Goal: Task Accomplishment & Management: Complete application form

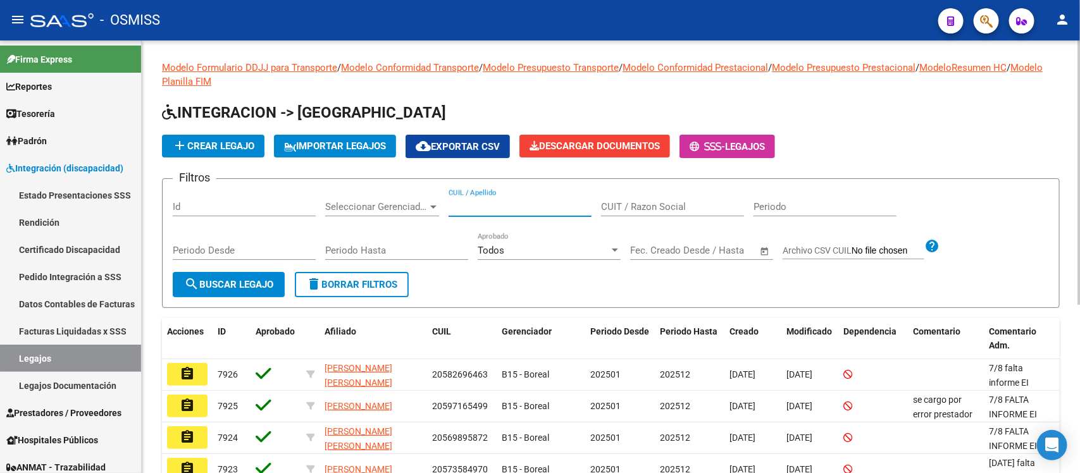
click at [523, 201] on input "CUIL / Apellido" at bounding box center [520, 206] width 143 height 11
paste input "20555448873"
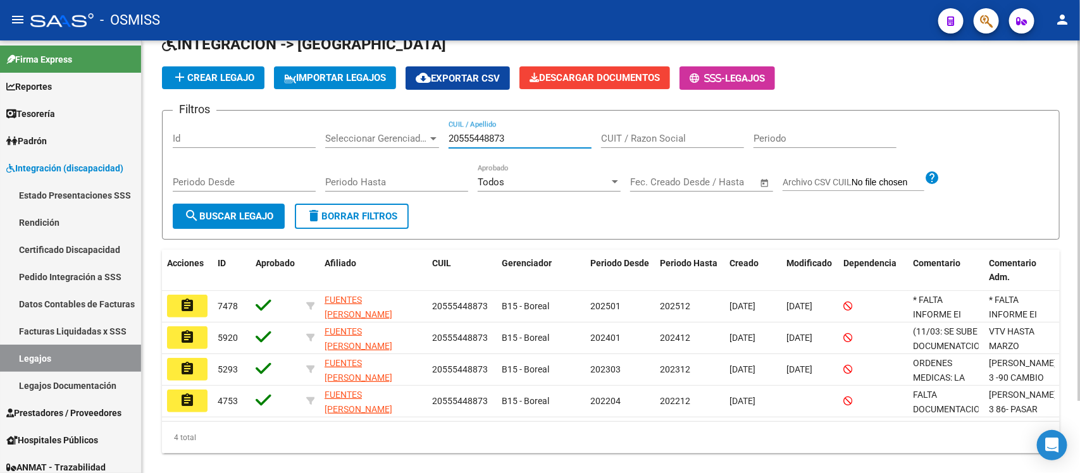
scroll to position [79, 0]
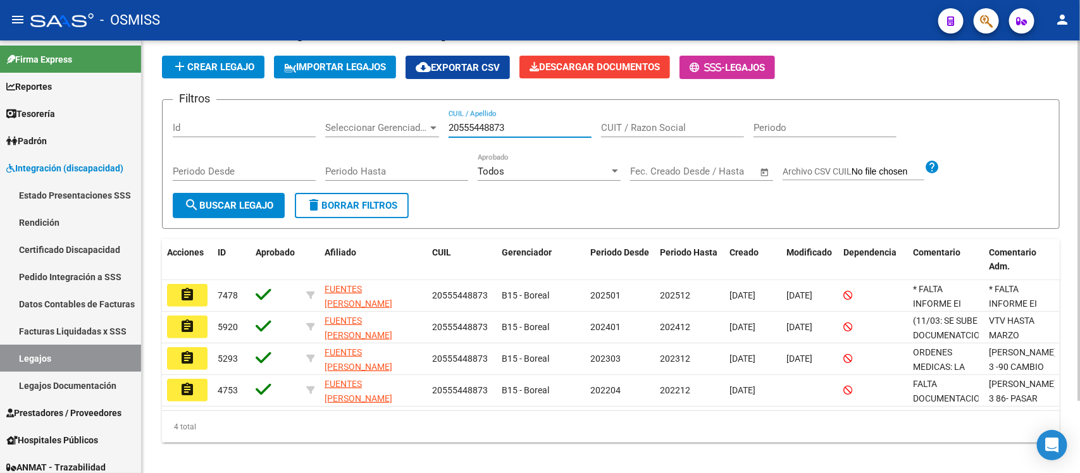
type input "20555448873"
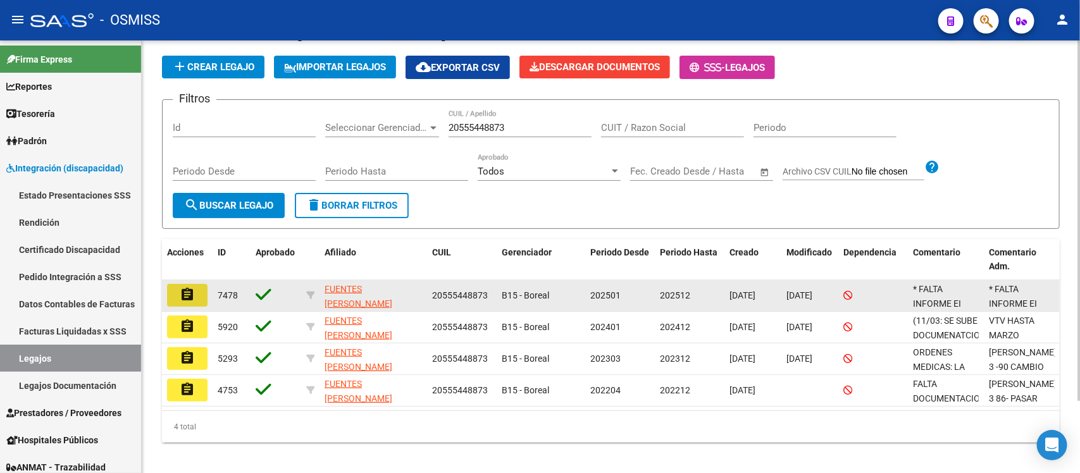
click at [187, 289] on mat-icon "assignment" at bounding box center [187, 294] width 15 height 15
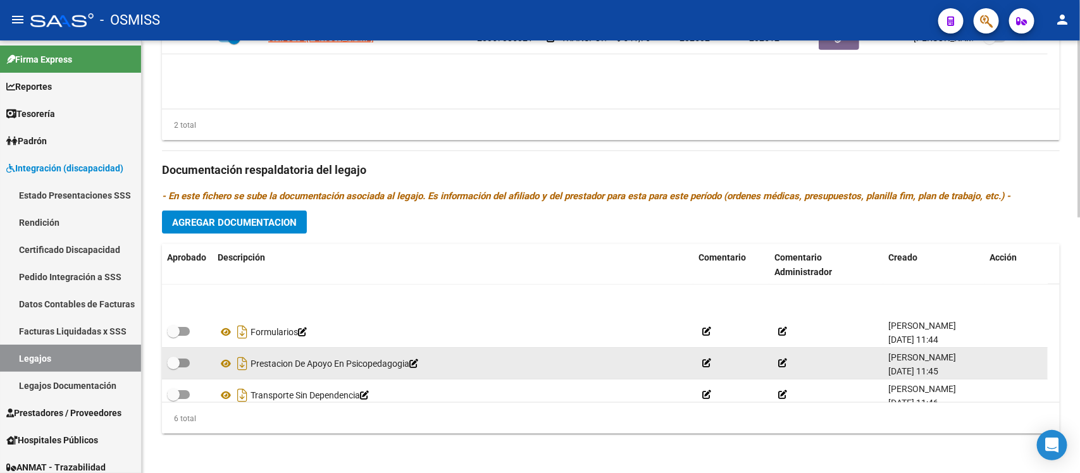
scroll to position [77, 0]
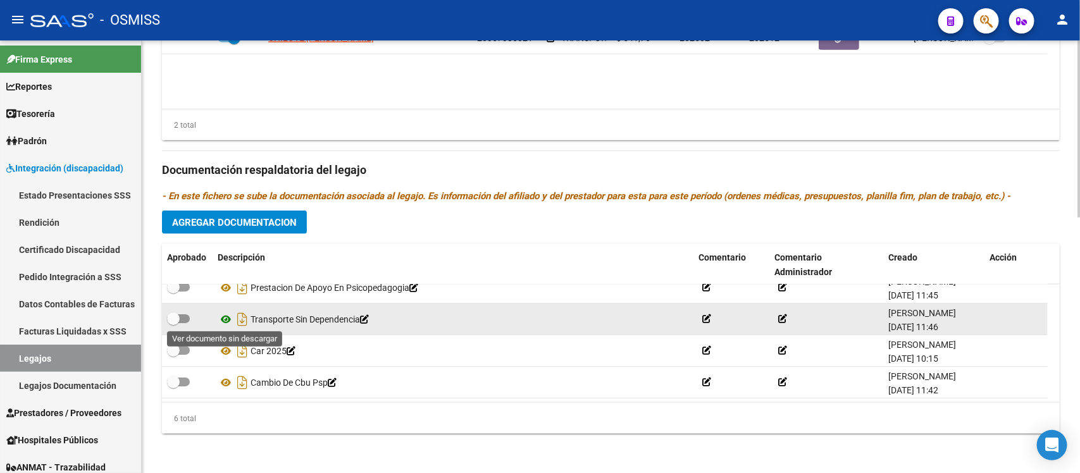
click at [227, 316] on icon at bounding box center [226, 319] width 16 height 15
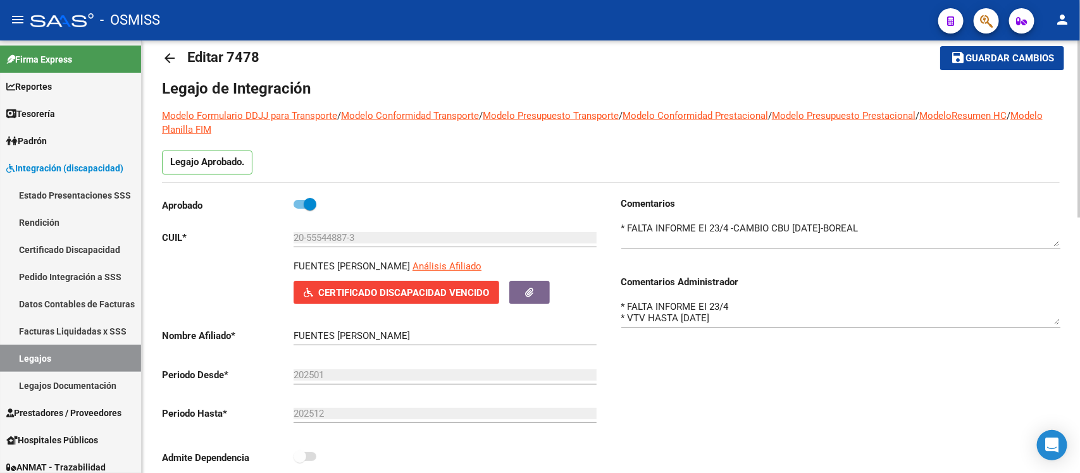
scroll to position [0, 0]
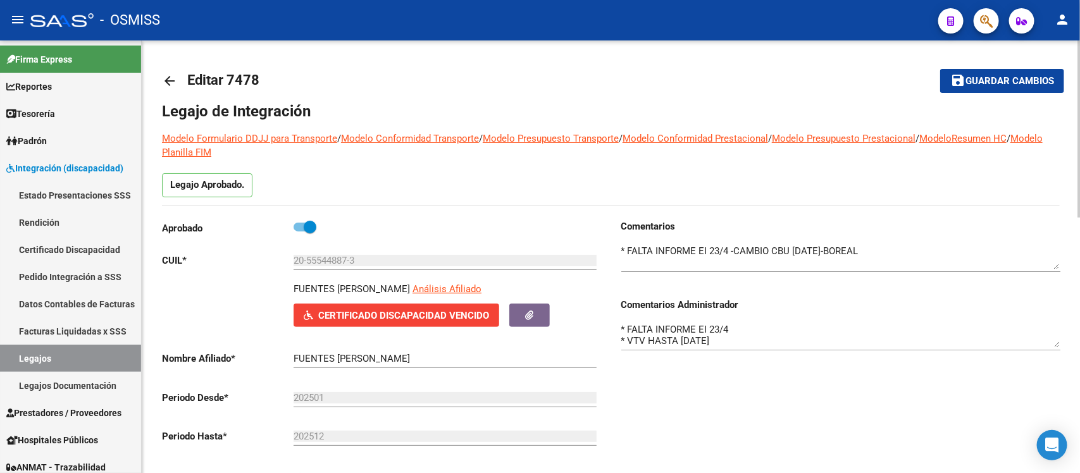
click at [175, 78] on mat-icon "arrow_back" at bounding box center [169, 80] width 15 height 15
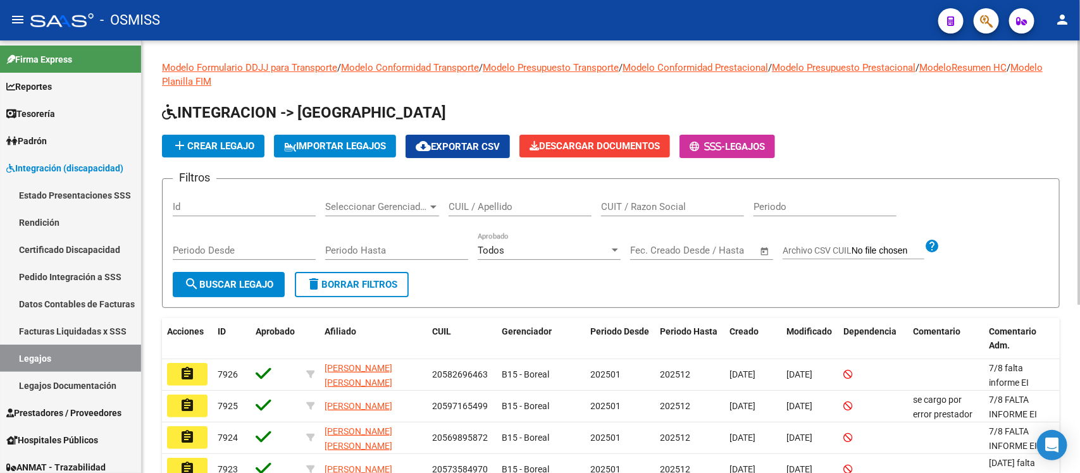
click at [491, 203] on input "CUIL / Apellido" at bounding box center [520, 206] width 143 height 11
paste input "20571871999"
type input "20571871999"
click at [242, 282] on span "search Buscar Legajo" at bounding box center [228, 284] width 89 height 11
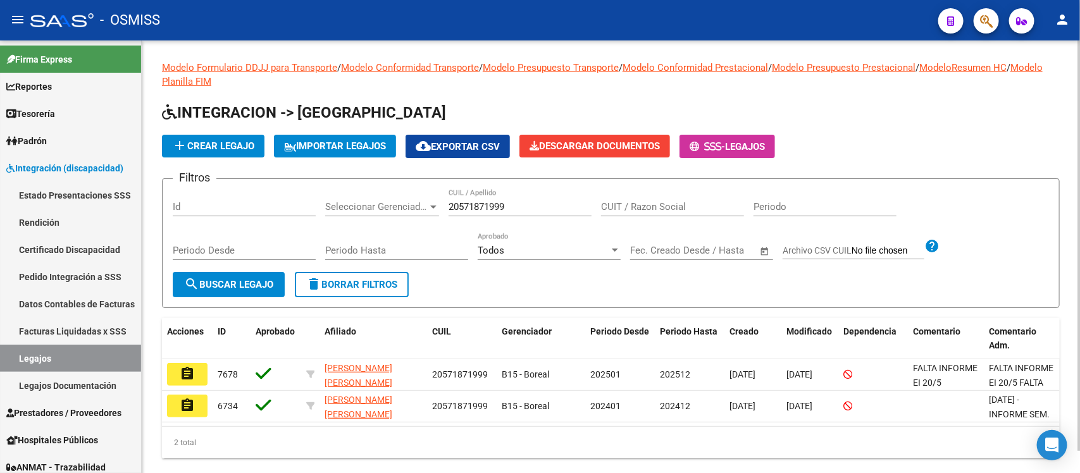
scroll to position [24, 0]
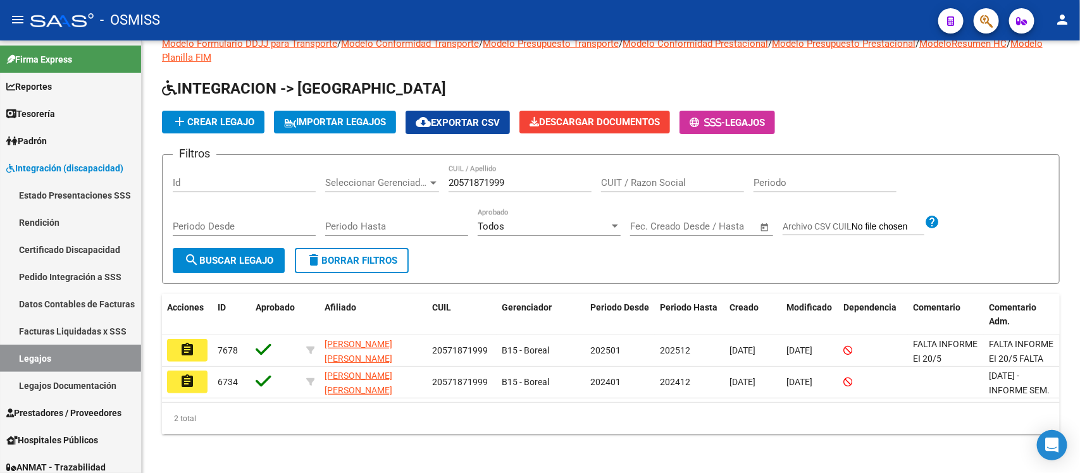
click at [193, 343] on mat-icon "assignment" at bounding box center [187, 349] width 15 height 15
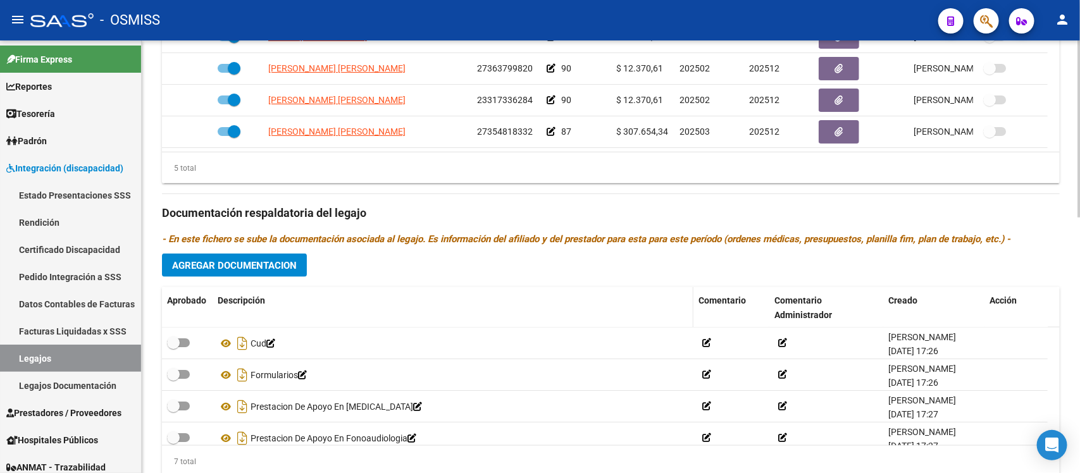
scroll to position [627, 0]
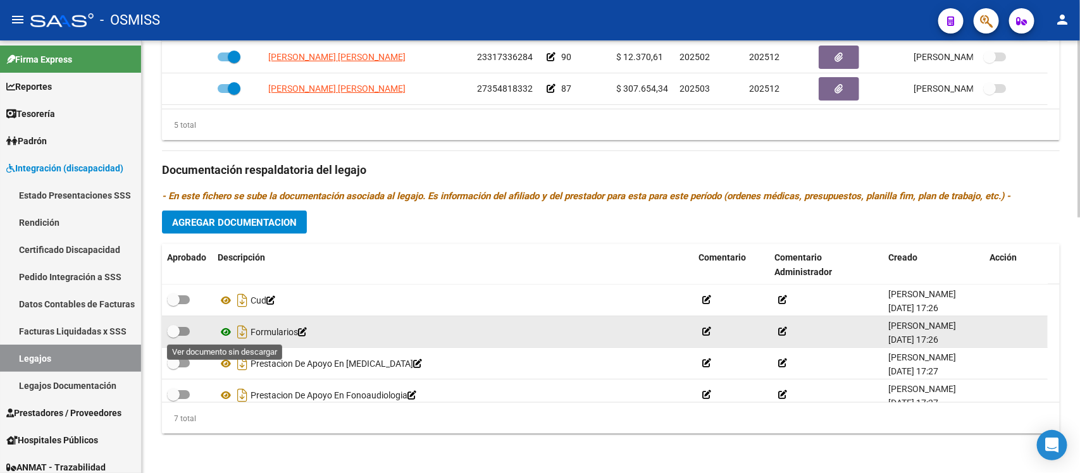
click at [223, 331] on icon at bounding box center [226, 332] width 16 height 15
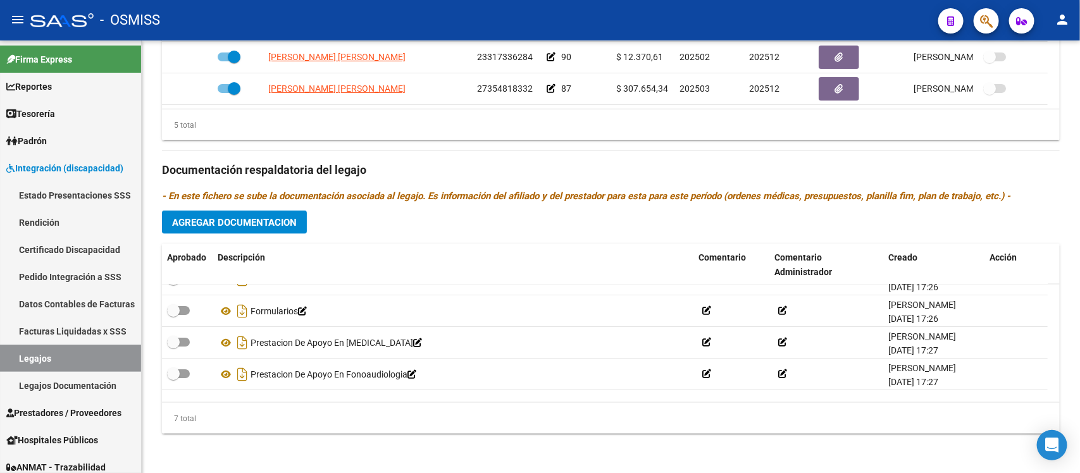
scroll to position [0, 0]
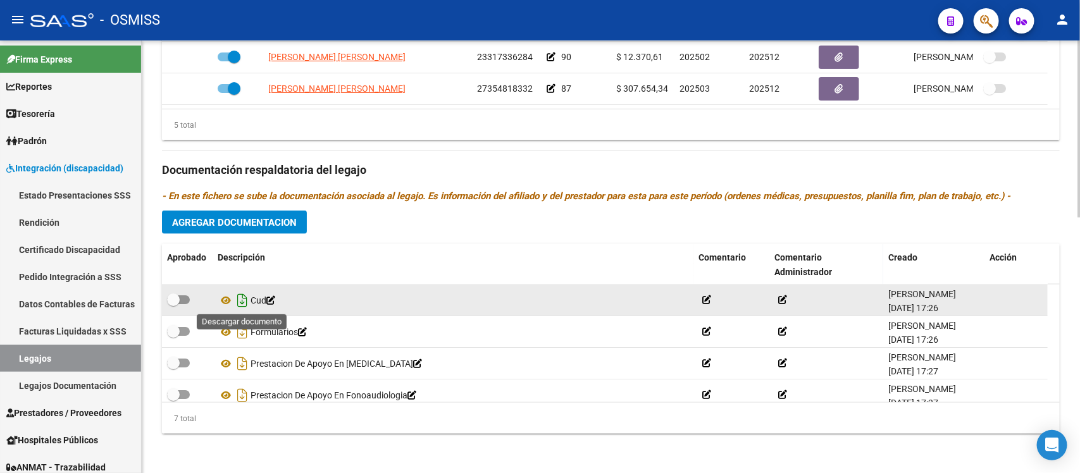
click at [242, 301] on icon "Descargar documento" at bounding box center [242, 300] width 16 height 20
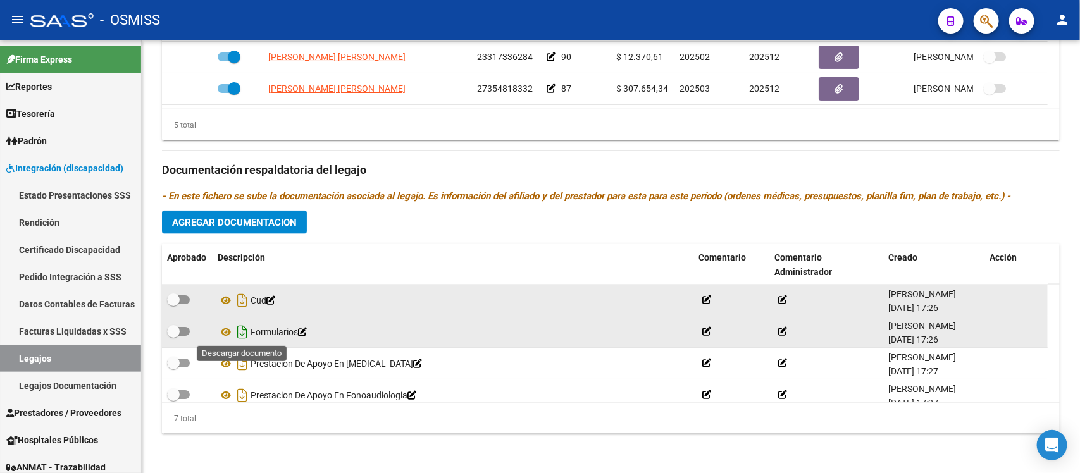
click at [242, 331] on icon "Descargar documento" at bounding box center [242, 332] width 16 height 20
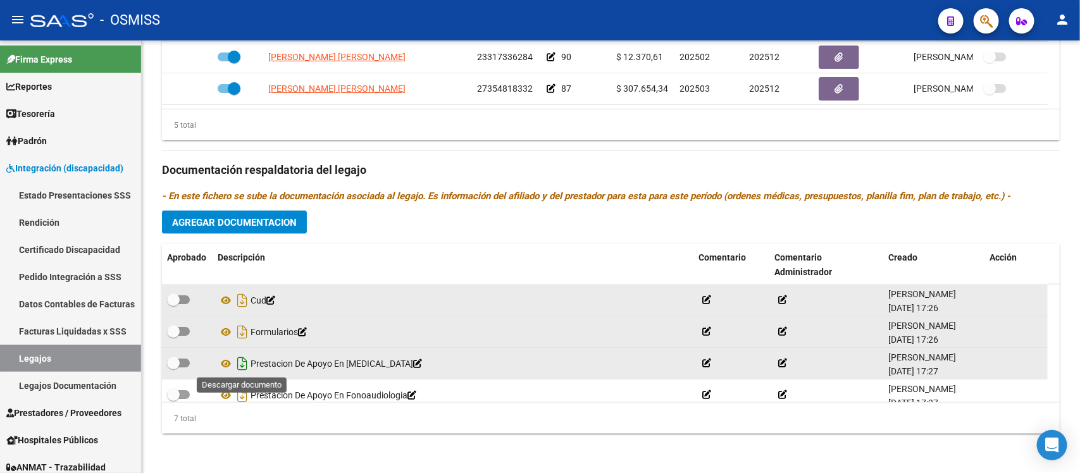
click at [245, 359] on icon "Descargar documento" at bounding box center [242, 364] width 16 height 20
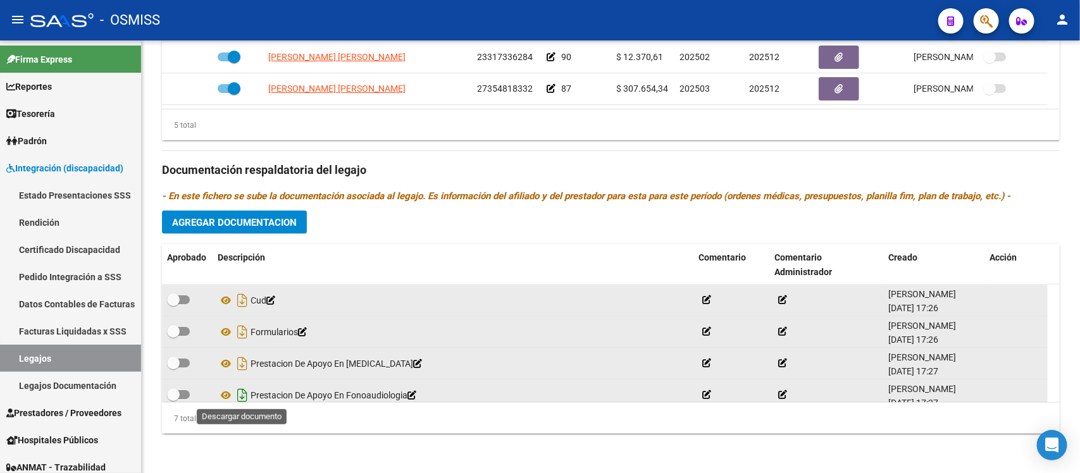
click at [242, 392] on icon "Descargar documento" at bounding box center [242, 395] width 16 height 20
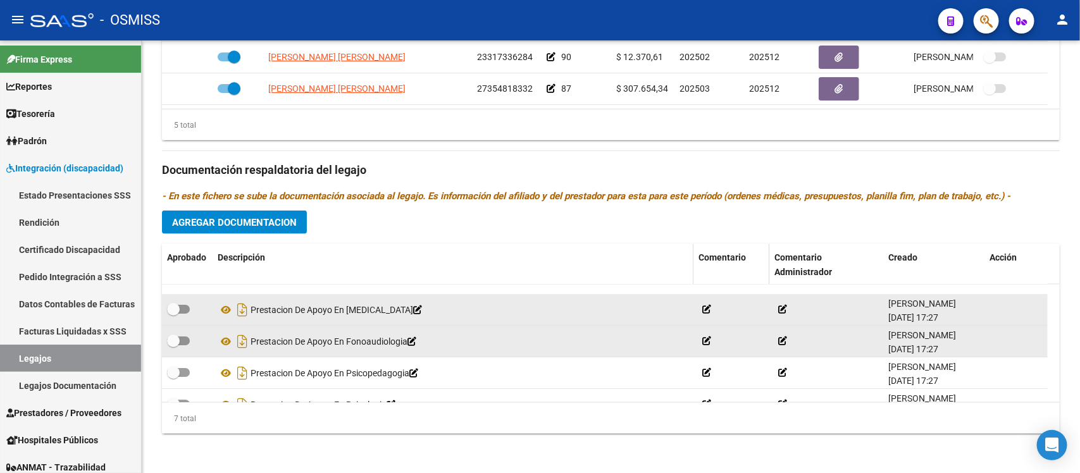
scroll to position [79, 0]
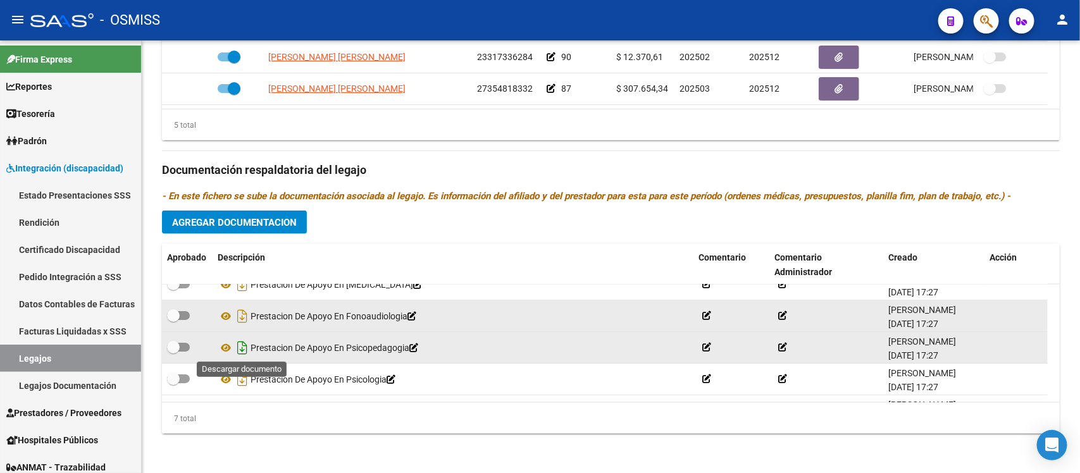
click at [247, 348] on icon "Descargar documento" at bounding box center [242, 348] width 16 height 20
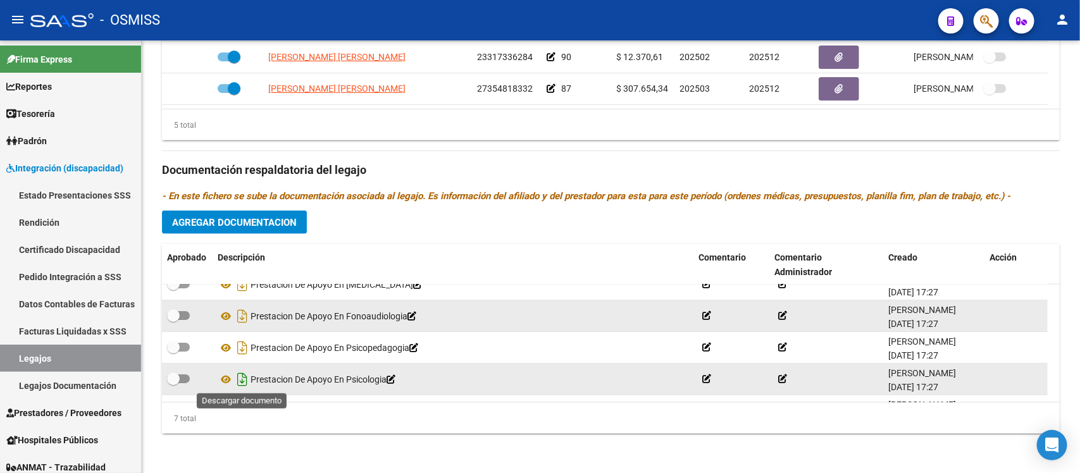
click at [247, 381] on icon "Descargar documento" at bounding box center [242, 380] width 16 height 20
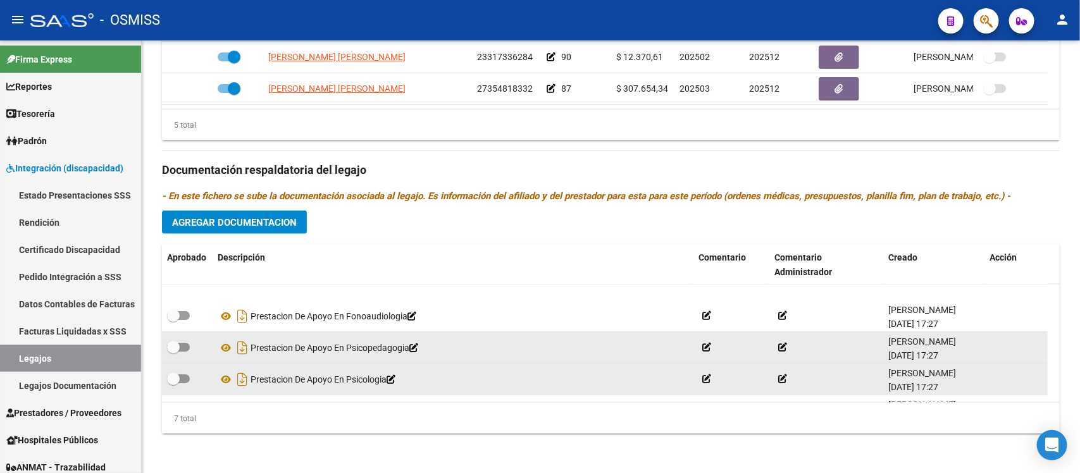
scroll to position [108, 0]
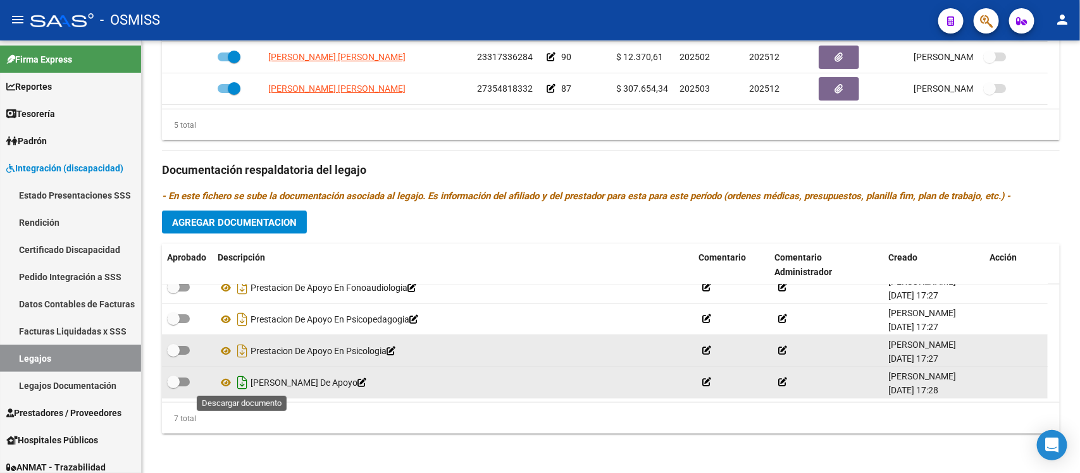
click at [246, 377] on icon "Descargar documento" at bounding box center [242, 383] width 16 height 20
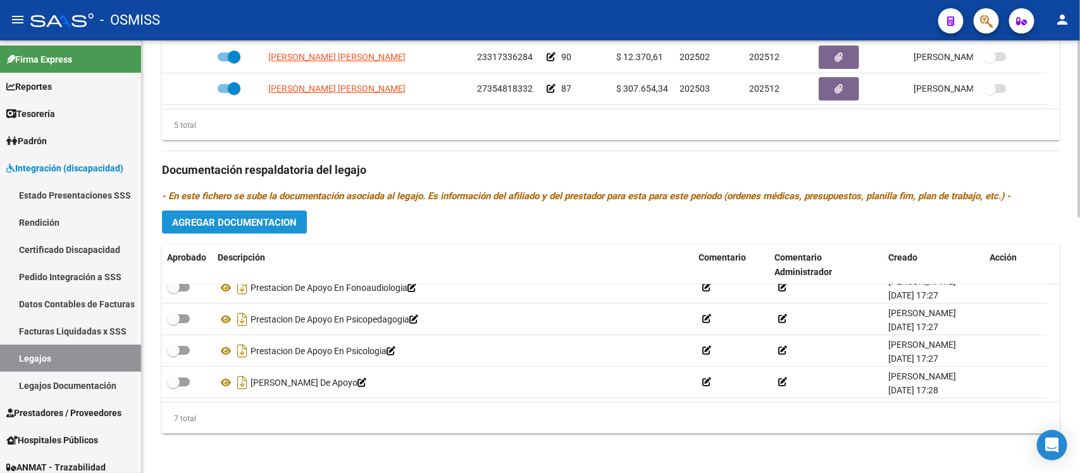
click at [286, 220] on span "Agregar Documentacion" at bounding box center [234, 222] width 125 height 11
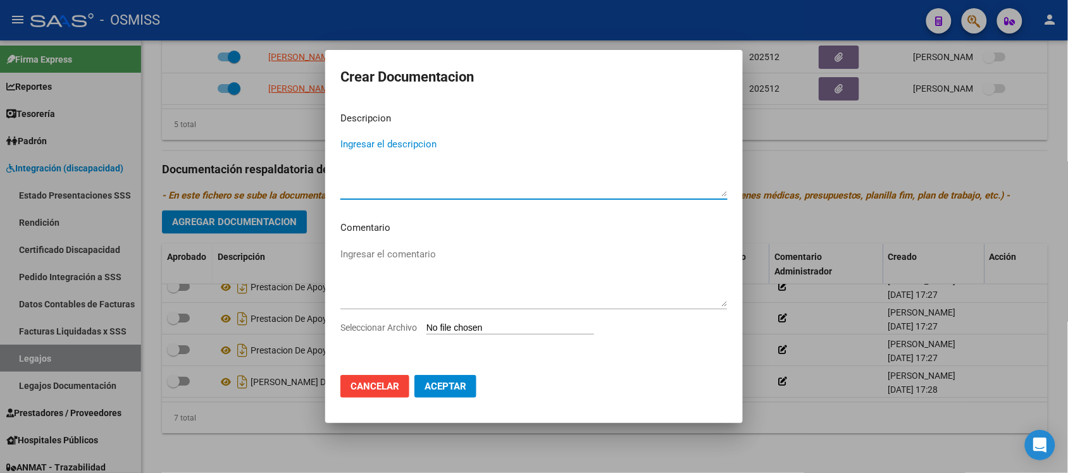
click at [416, 160] on textarea "Ingresar el descripcion" at bounding box center [533, 166] width 387 height 59
type textarea "Expdte 2025"
click at [485, 323] on input "Seleccionar Archivo" at bounding box center [511, 329] width 168 height 12
type input "C:\fakepath\Expdte 2025.pdf"
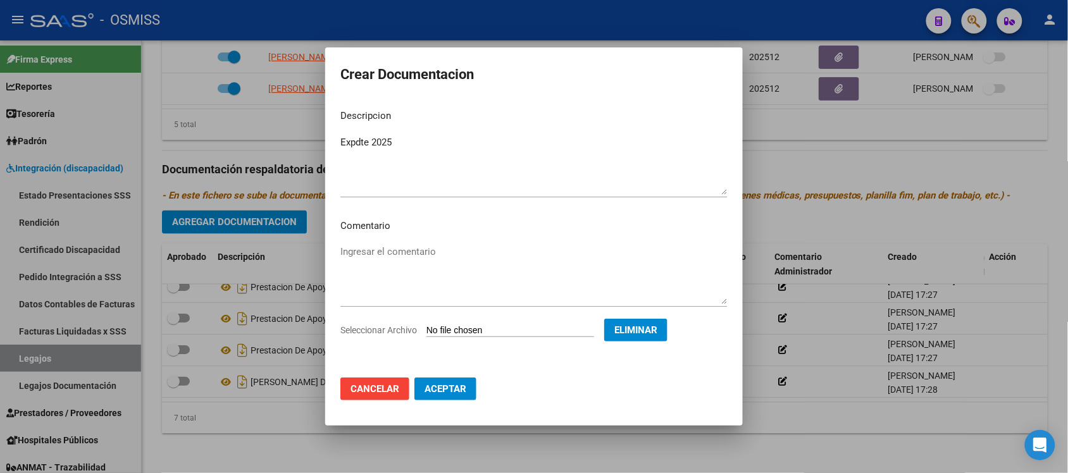
click at [456, 387] on span "Aceptar" at bounding box center [446, 388] width 42 height 11
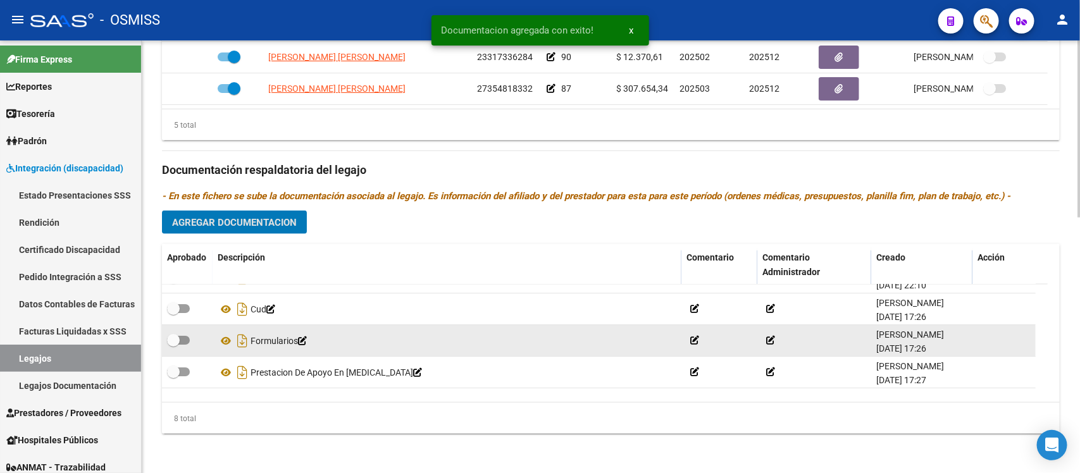
scroll to position [0, 0]
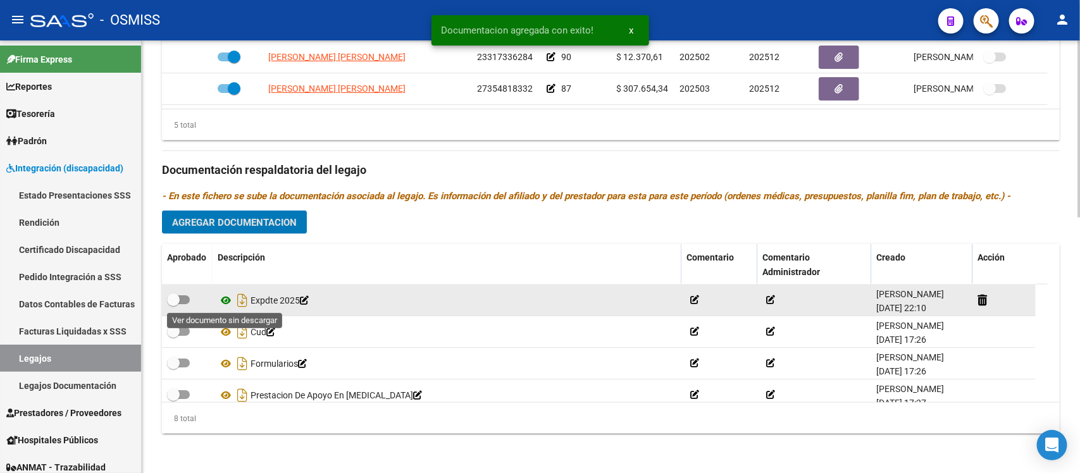
click at [223, 296] on icon at bounding box center [226, 300] width 16 height 15
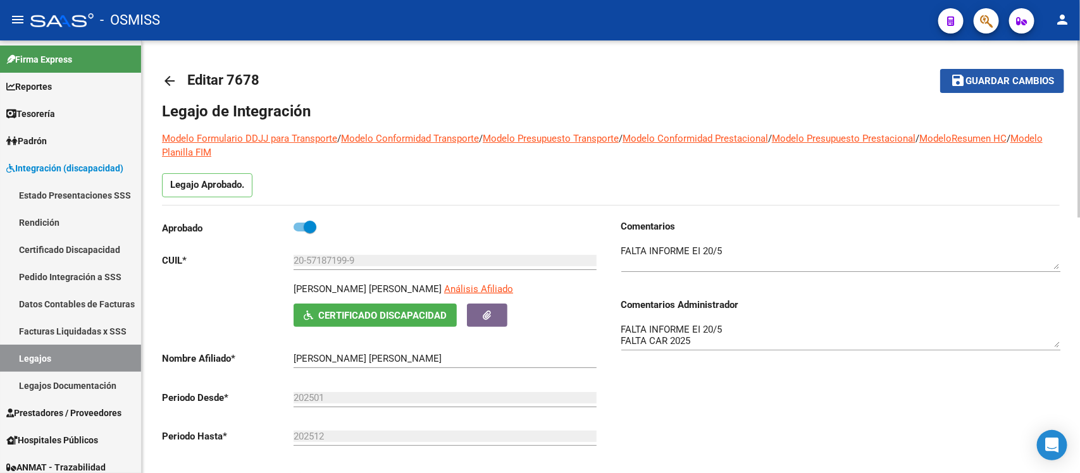
click at [976, 80] on span "Guardar cambios" at bounding box center [1010, 81] width 89 height 11
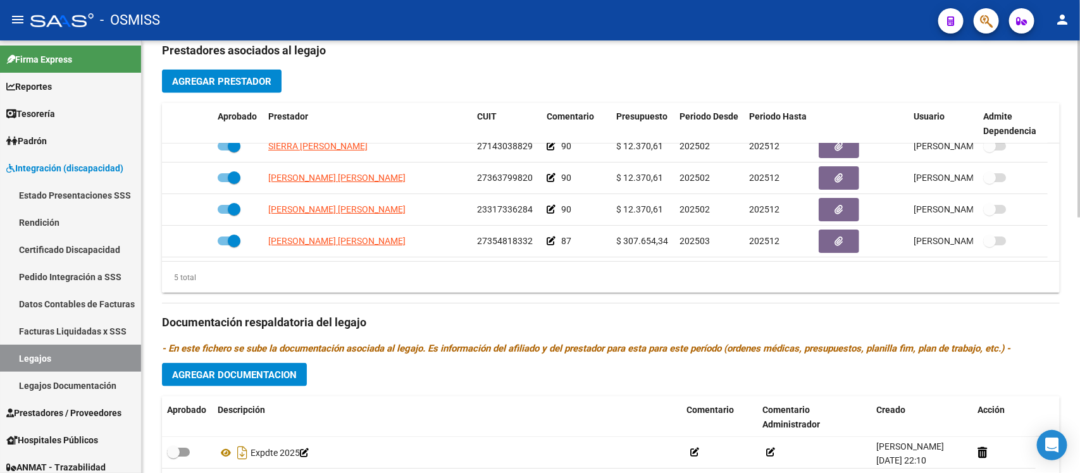
scroll to position [627, 0]
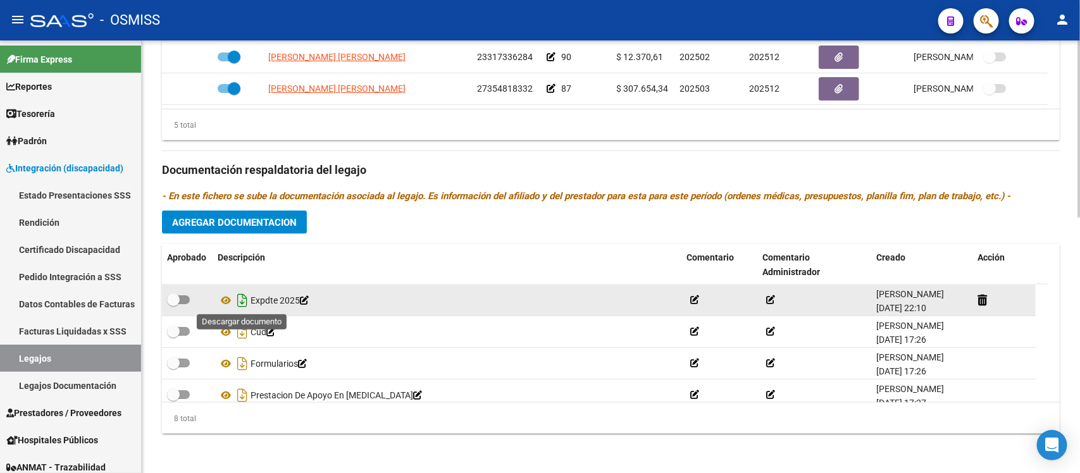
click at [245, 299] on icon "Descargar documento" at bounding box center [242, 300] width 16 height 20
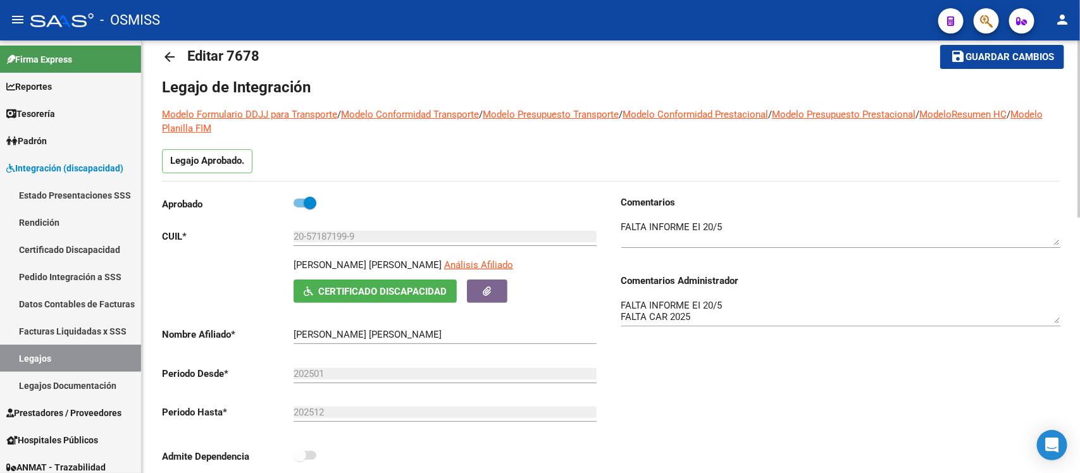
scroll to position [0, 0]
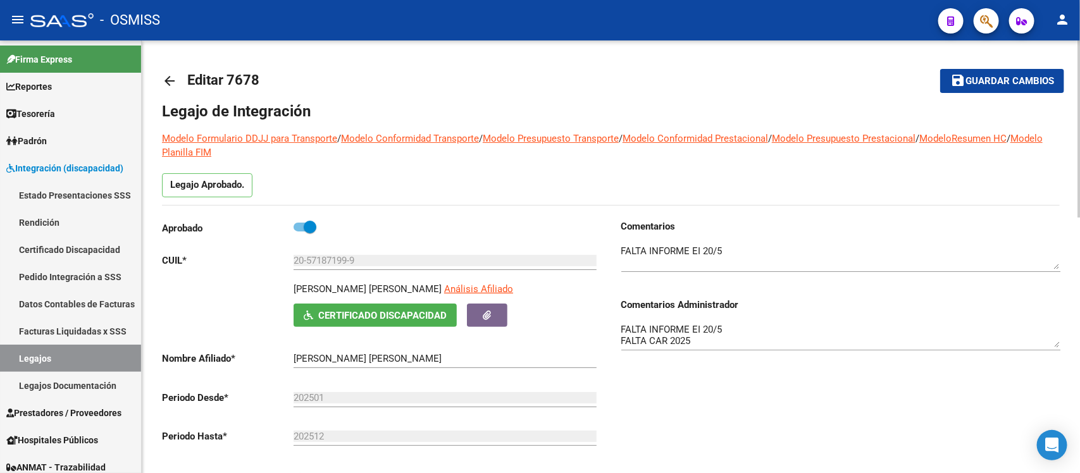
click at [162, 79] on mat-icon "arrow_back" at bounding box center [169, 80] width 15 height 15
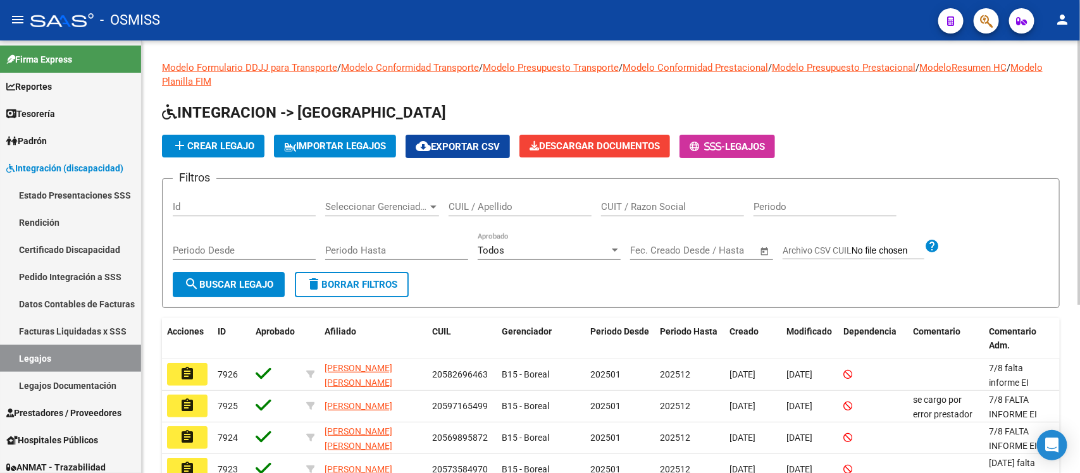
click at [526, 206] on input "CUIL / Apellido" at bounding box center [520, 206] width 143 height 11
paste input "20571871999"
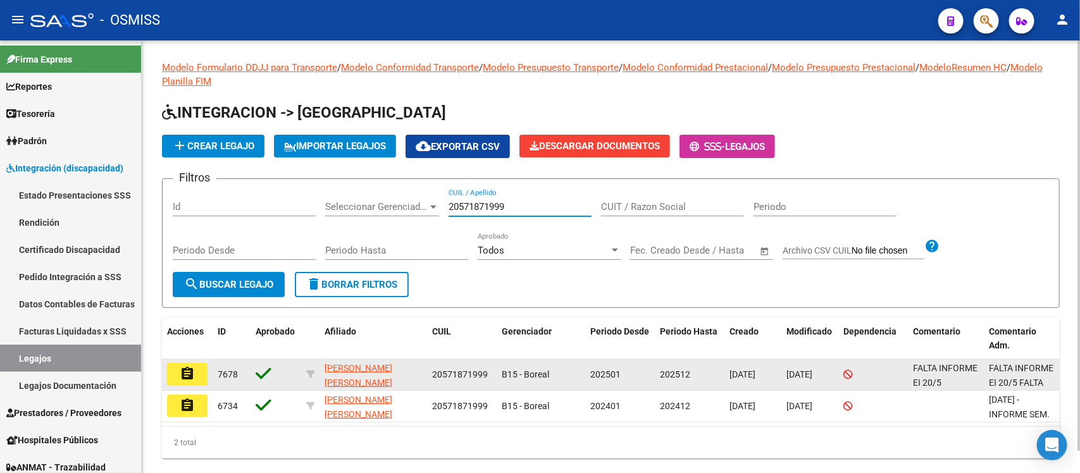
type input "20571871999"
click at [193, 375] on mat-icon "assignment" at bounding box center [187, 373] width 15 height 15
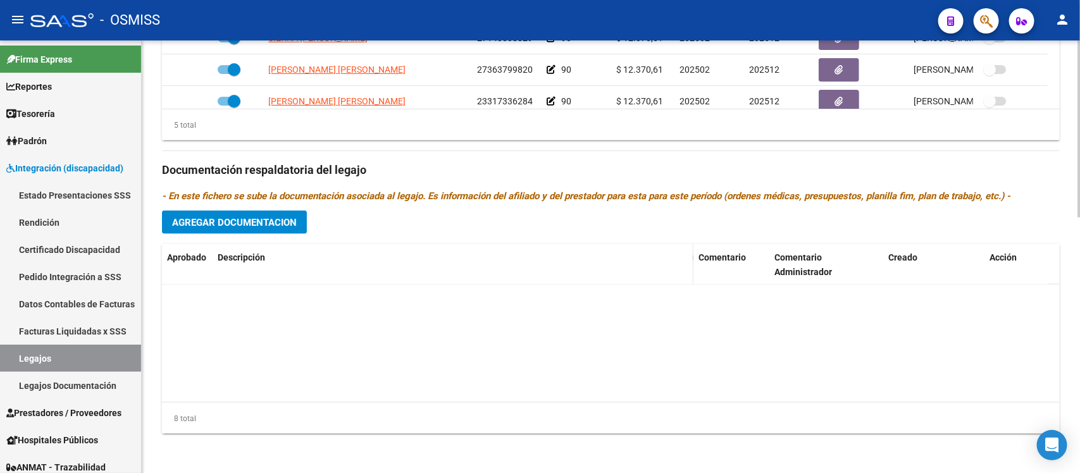
scroll to position [140, 0]
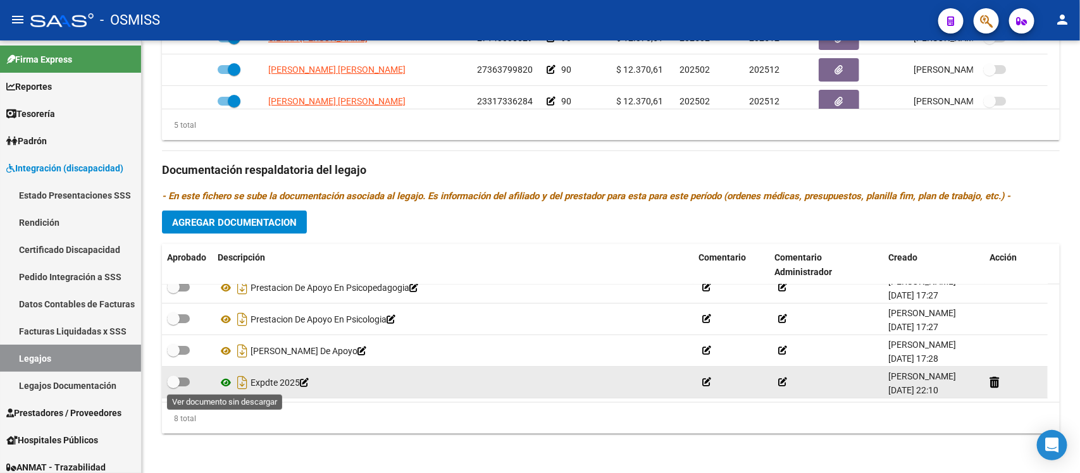
click at [223, 382] on icon at bounding box center [226, 382] width 16 height 15
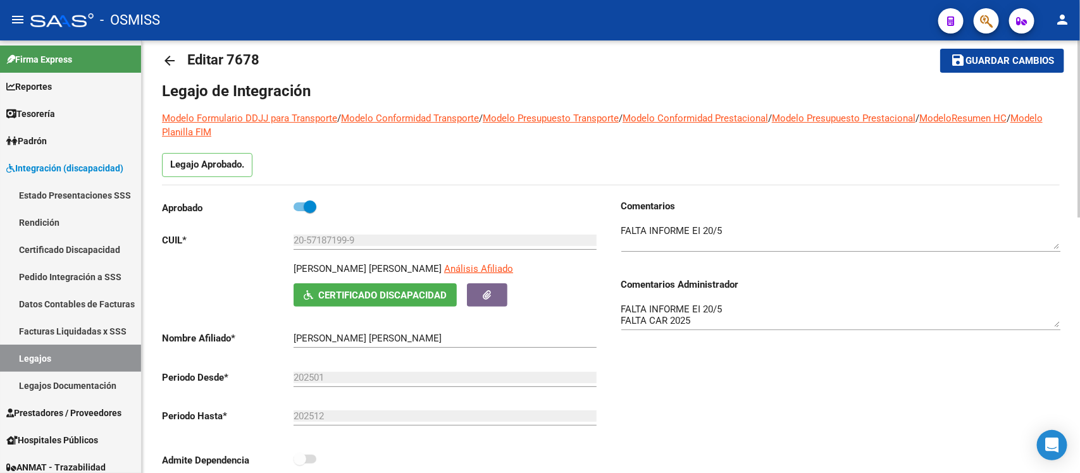
scroll to position [0, 0]
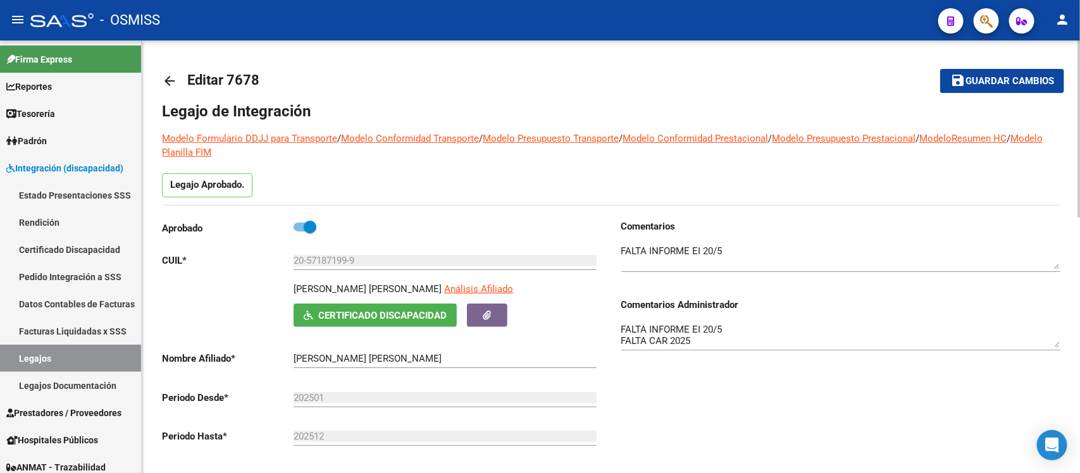
click at [170, 75] on mat-icon "arrow_back" at bounding box center [169, 80] width 15 height 15
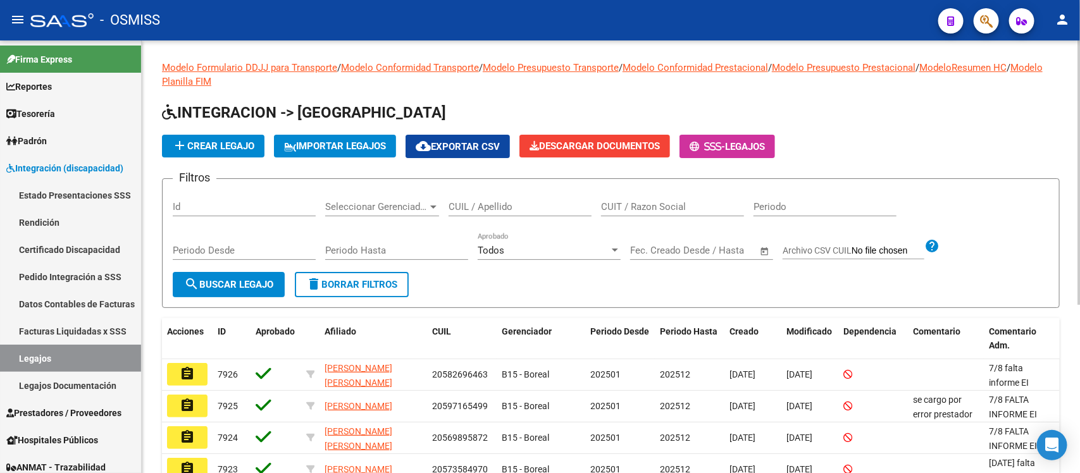
click at [514, 209] on input "CUIL / Apellido" at bounding box center [520, 206] width 143 height 11
paste input "20572182534"
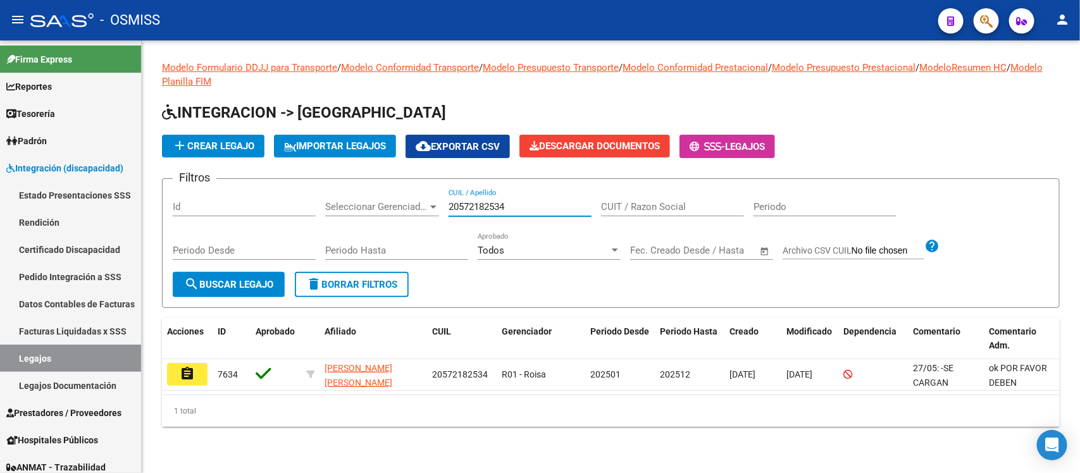
type input "20572182534"
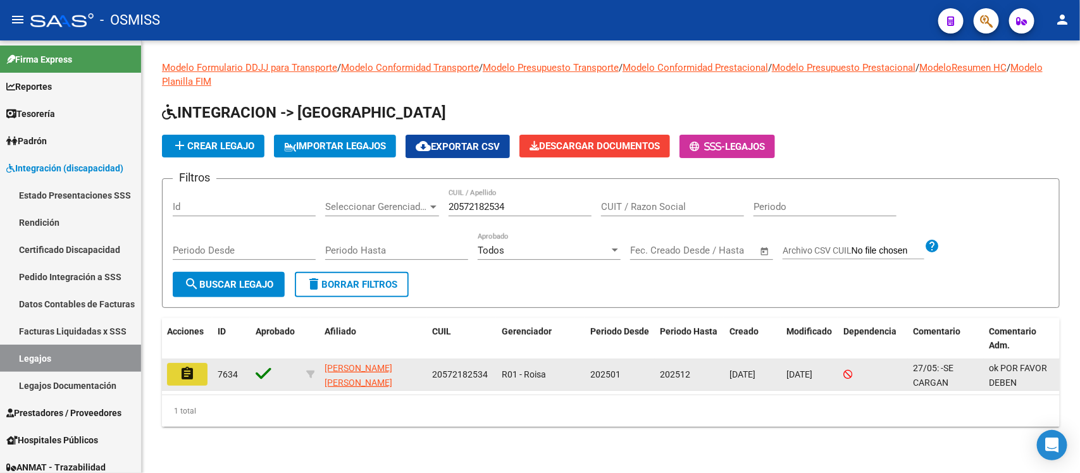
click at [201, 368] on button "assignment" at bounding box center [187, 374] width 40 height 23
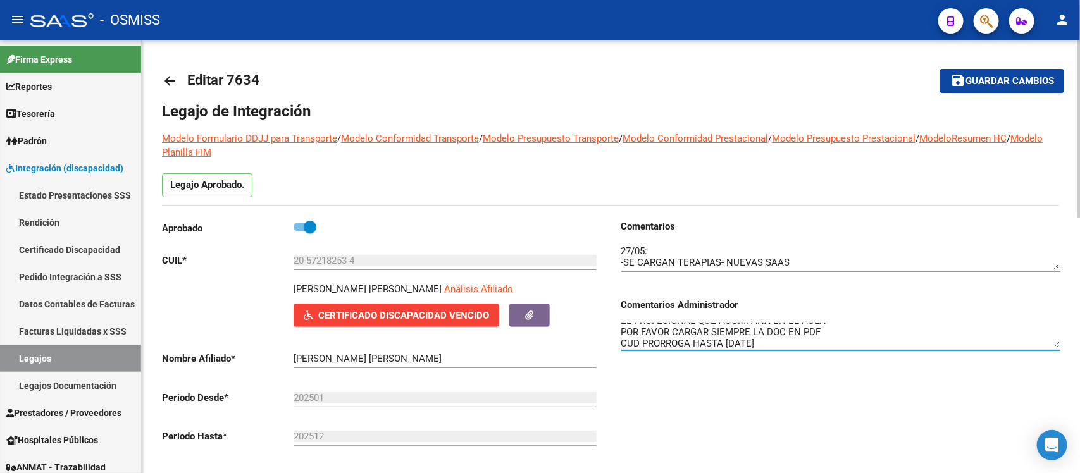
scroll to position [34, 0]
click at [975, 326] on textarea "ok POR FAVOR DEBEN AMPLIAR LOS INFORMES DE EQUIPO I ok 14/5 FALTA PLANILLA DE E…" at bounding box center [840, 335] width 439 height 25
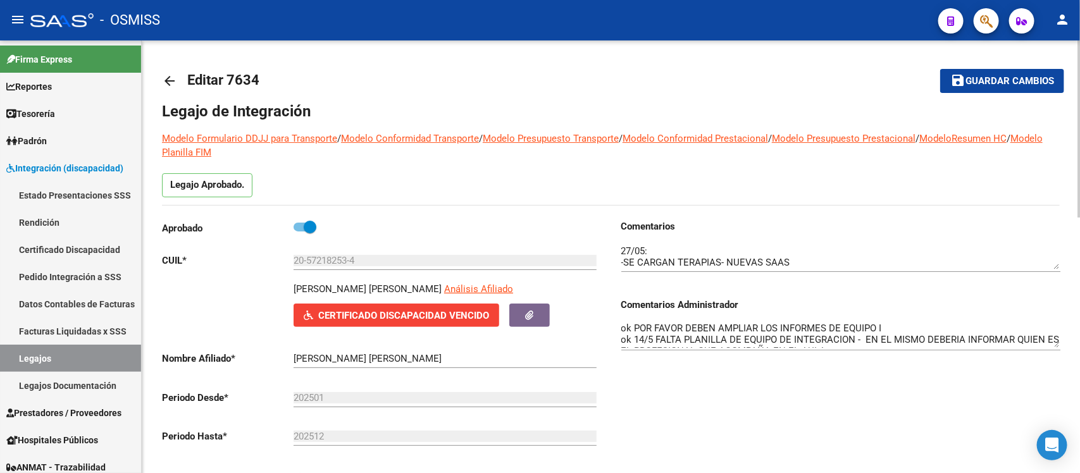
click at [872, 432] on div "Comentarios Comentarios Administrador ok POR FAVOR DEBEN AMPLIAR LOS INFORMES D…" at bounding box center [835, 363] width 449 height 286
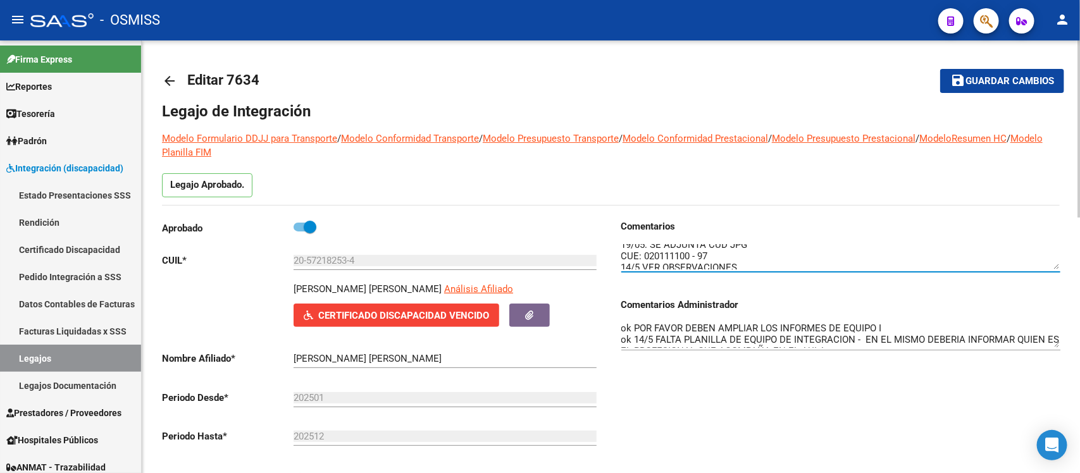
scroll to position [68, 0]
click at [983, 257] on textarea at bounding box center [840, 256] width 439 height 25
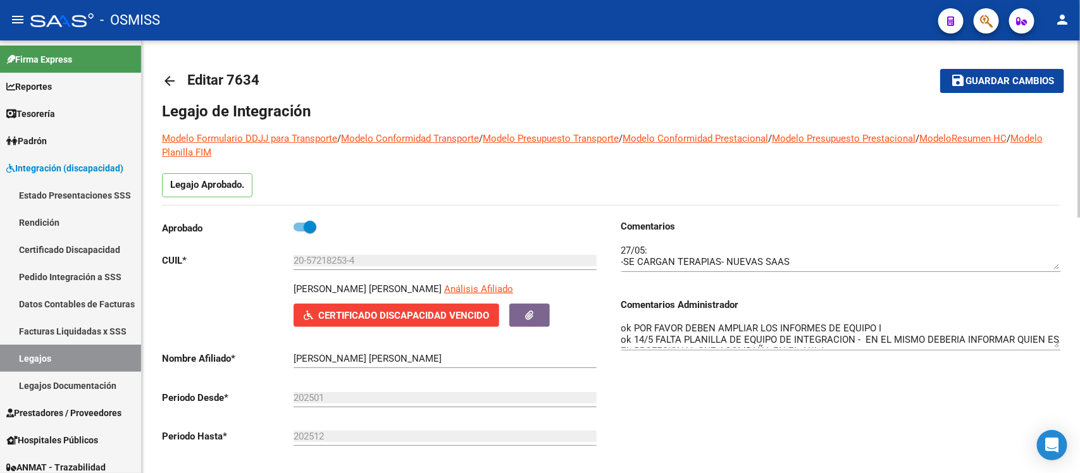
click at [843, 421] on div "Comentarios Comentarios Administrador ok POR FAVOR DEBEN AMPLIAR LOS INFORMES D…" at bounding box center [835, 363] width 449 height 286
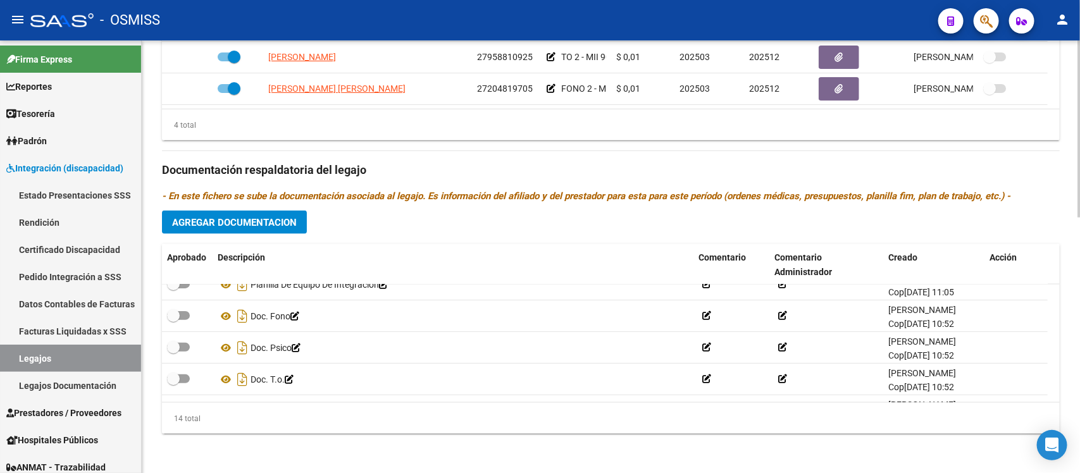
scroll to position [330, 0]
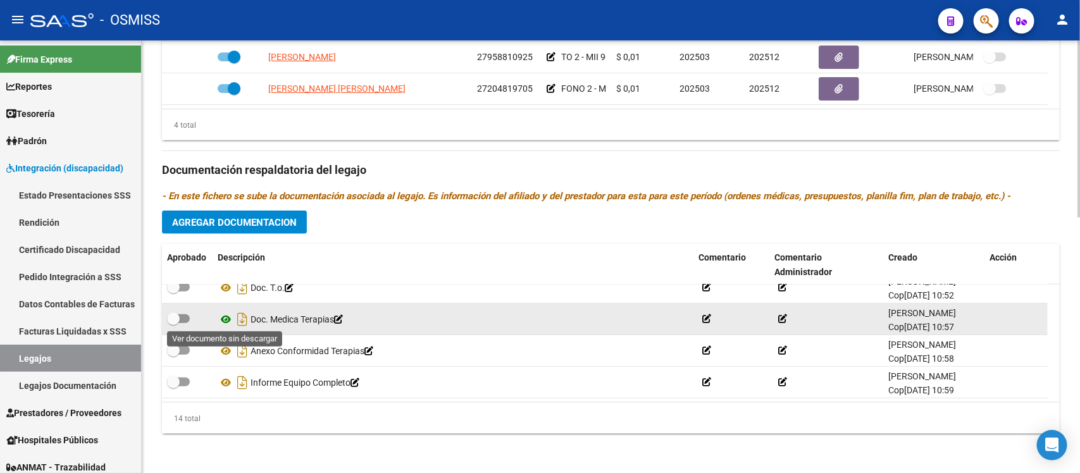
click at [227, 318] on icon at bounding box center [226, 319] width 16 height 15
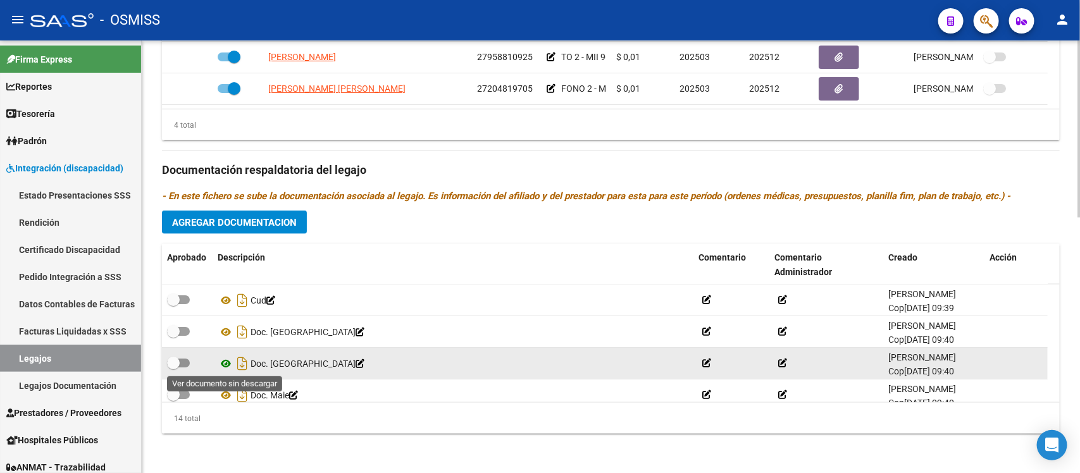
click at [219, 363] on icon at bounding box center [226, 363] width 16 height 15
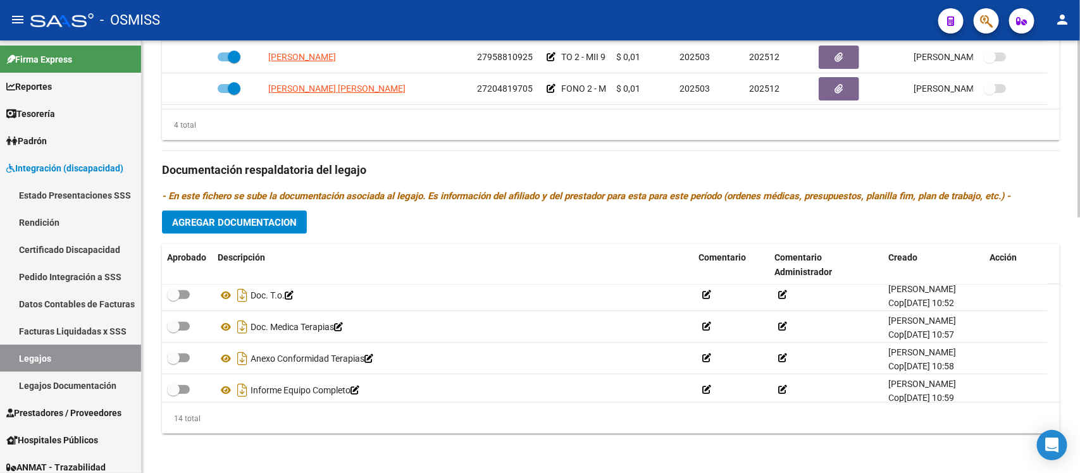
scroll to position [330, 0]
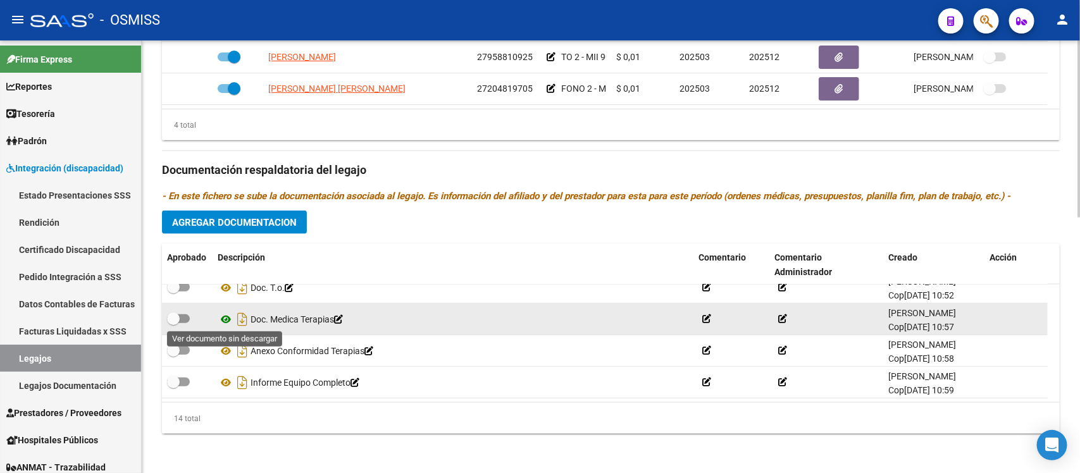
click at [225, 314] on icon at bounding box center [226, 319] width 16 height 15
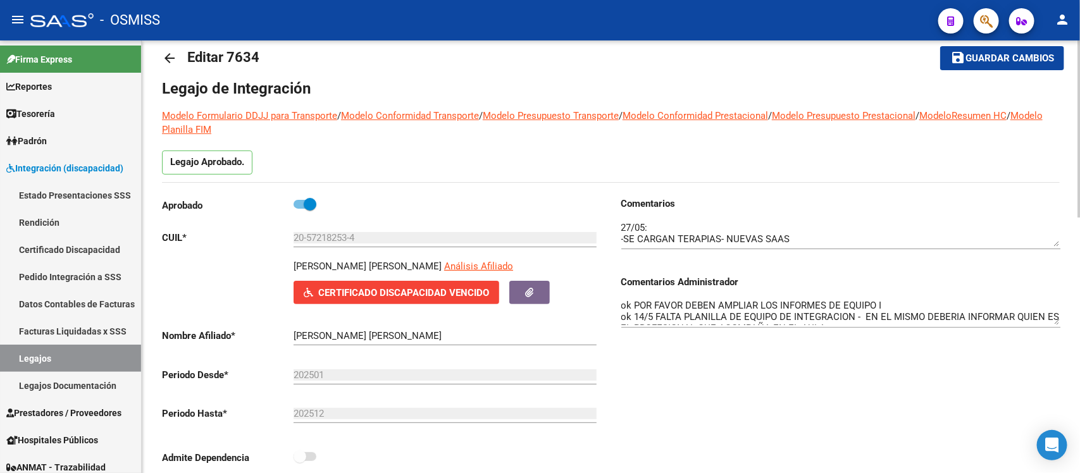
scroll to position [0, 0]
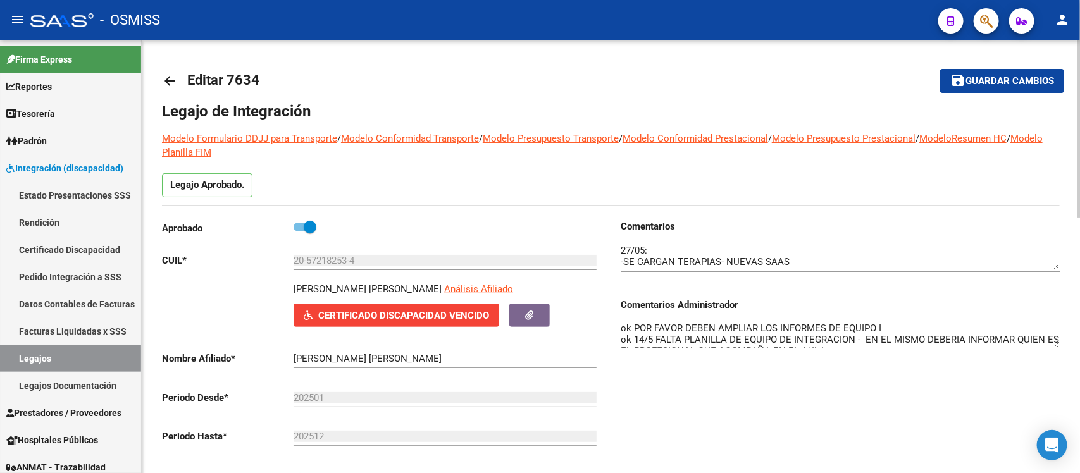
click at [171, 74] on mat-icon "arrow_back" at bounding box center [169, 80] width 15 height 15
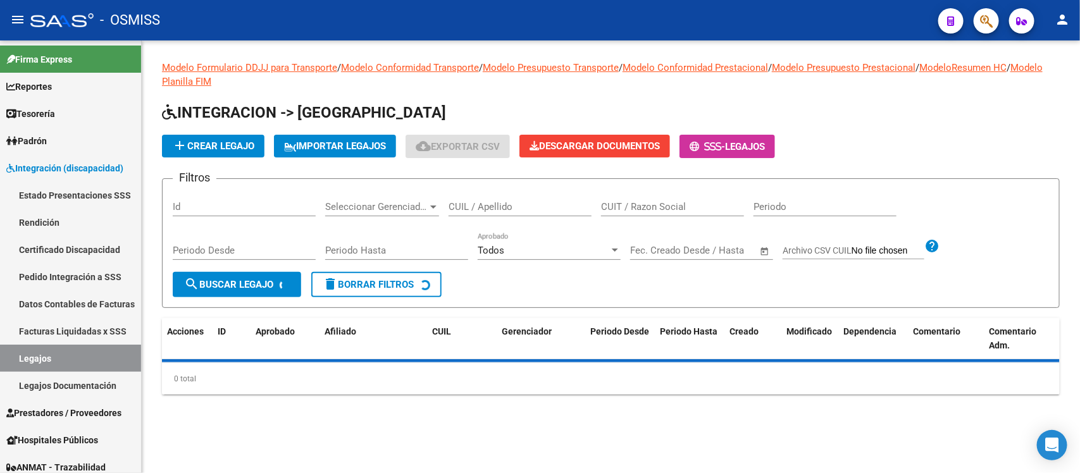
click at [559, 203] on input "CUIL / Apellido" at bounding box center [520, 206] width 143 height 11
paste input "20577910546"
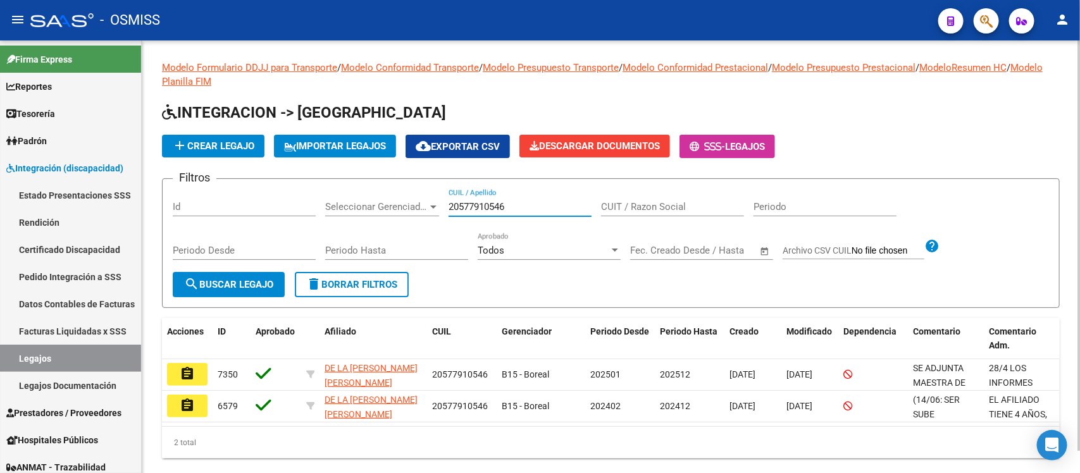
type input "20577910546"
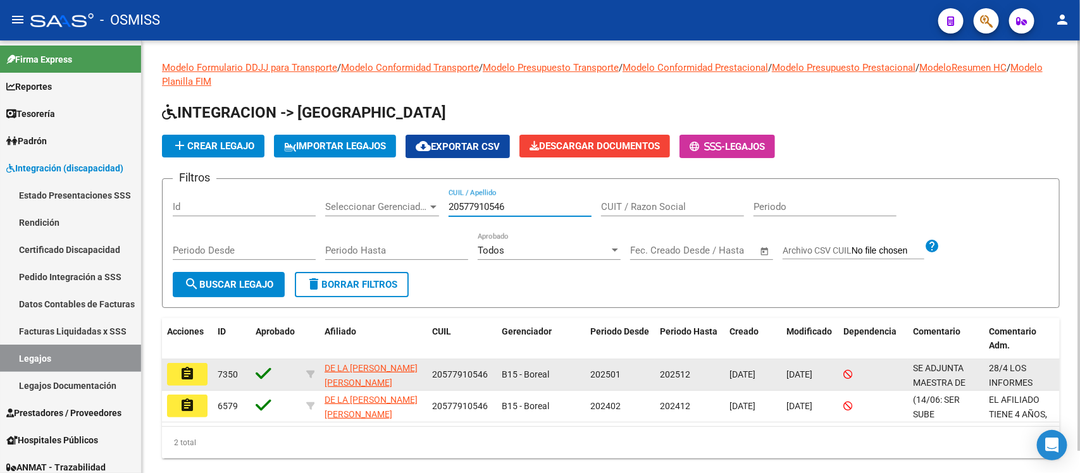
click at [170, 371] on button "assignment" at bounding box center [187, 374] width 40 height 23
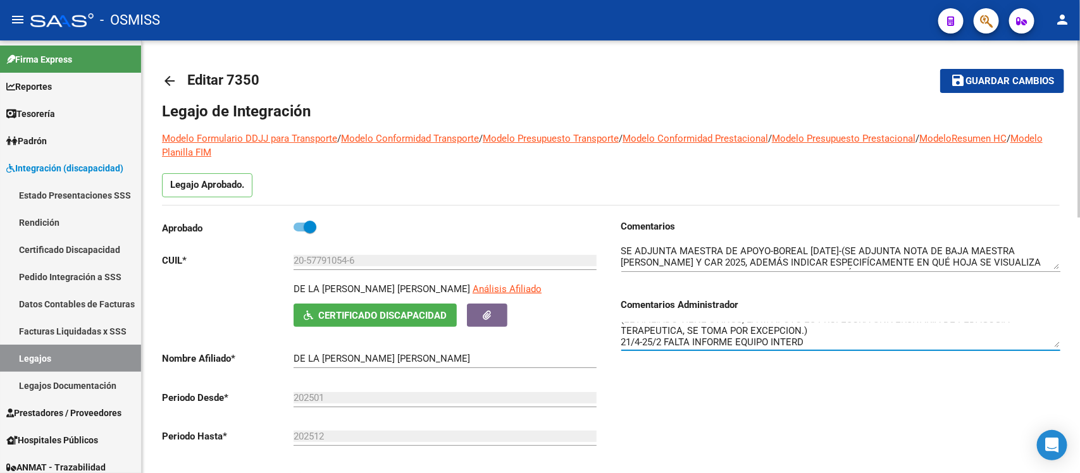
scroll to position [102, 0]
click at [985, 346] on textarea "28/4 LOS INFORMES ESTAN ESCRIBOS EN COMPUTADORA, EL PDF SE VISUALIZA CORTADO AL…" at bounding box center [840, 335] width 439 height 25
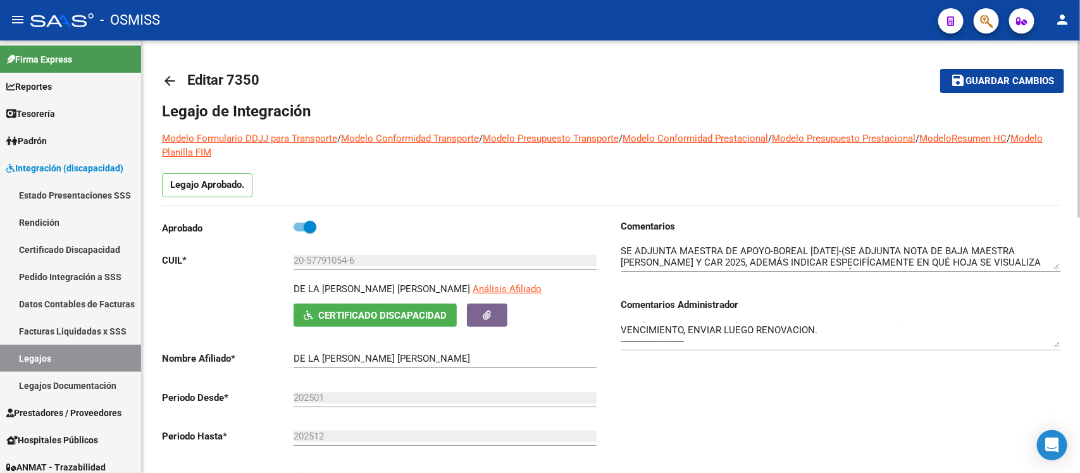
click at [906, 378] on div "Comentarios Comentarios Administrador 28/4 LOS INFORMES ESTAN ESCRIBOS EN COMPU…" at bounding box center [835, 363] width 449 height 286
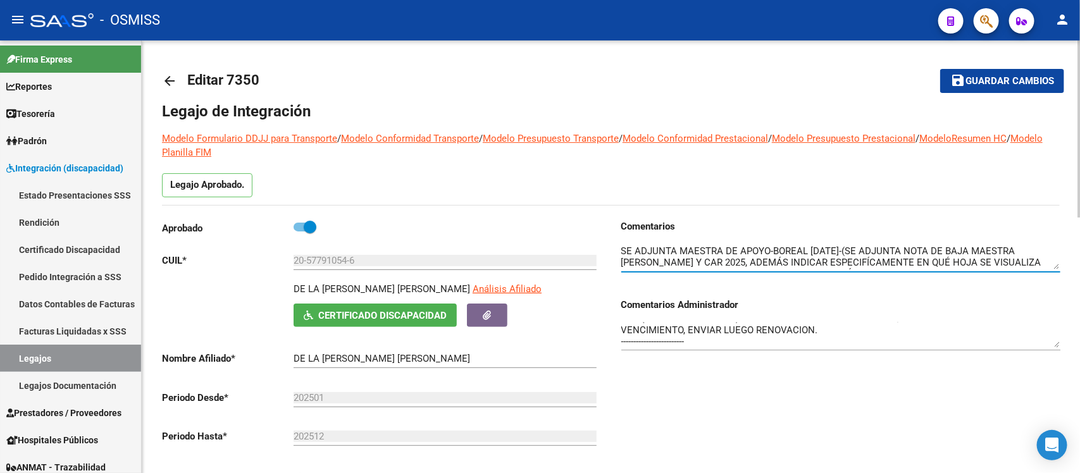
click at [1042, 261] on textarea at bounding box center [840, 256] width 439 height 25
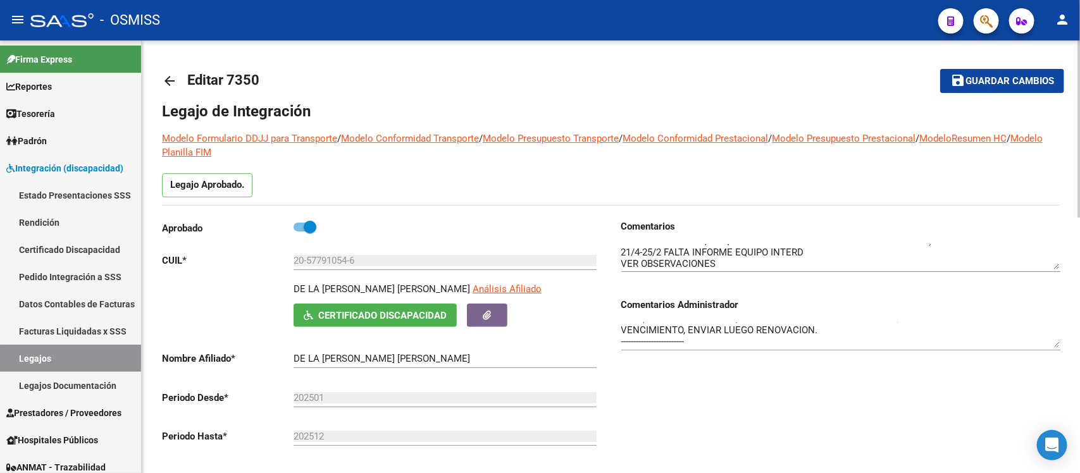
click at [919, 437] on div "Comentarios Comentarios Administrador 28/4 LOS INFORMES ESTAN ESCRIBOS EN COMPU…" at bounding box center [835, 363] width 449 height 286
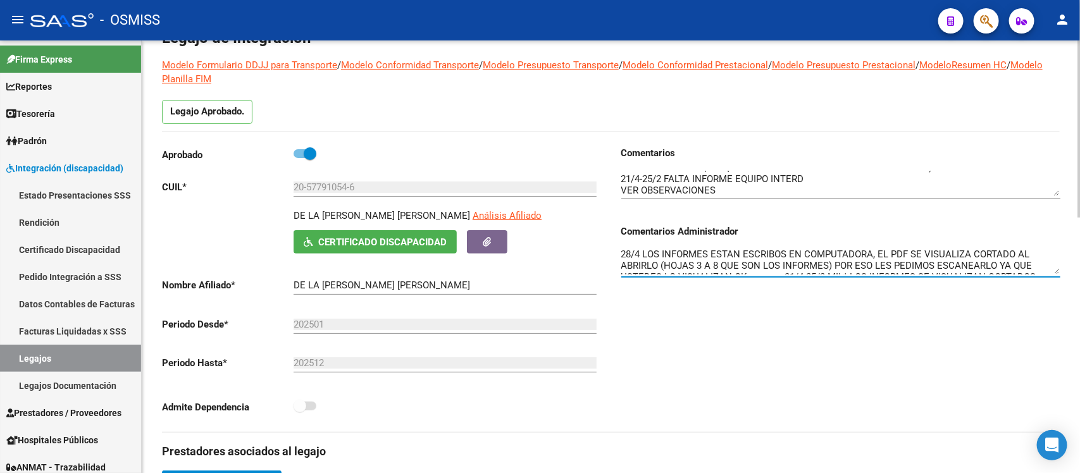
scroll to position [0, 0]
click at [697, 358] on div "Comentarios Comentarios Administrador 28/4 LOS INFORMES ESTAN ESCRIBOS EN COMPU…" at bounding box center [835, 289] width 449 height 286
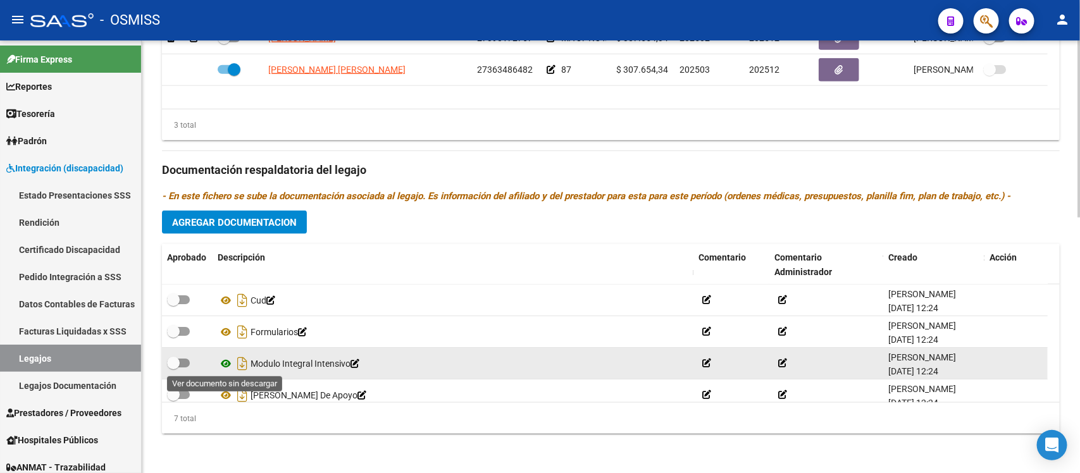
click at [228, 363] on icon at bounding box center [226, 363] width 16 height 15
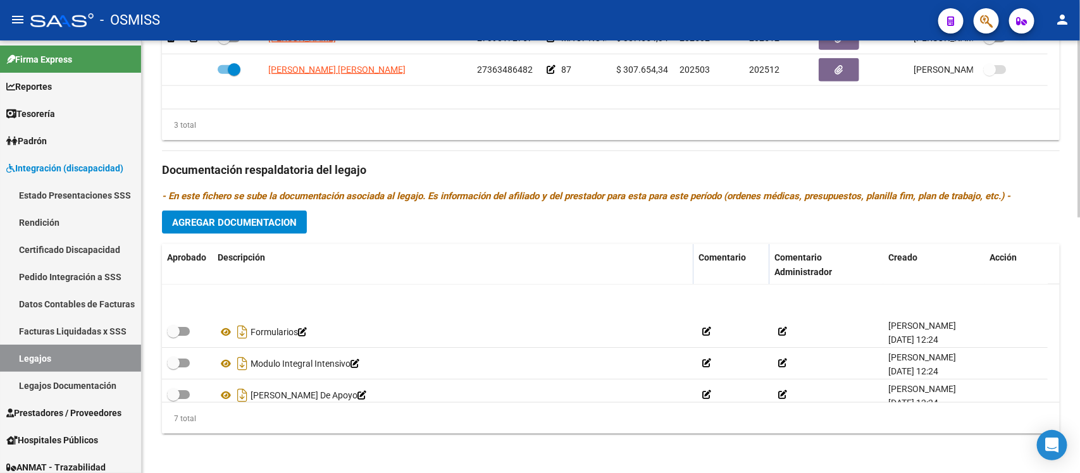
scroll to position [79, 0]
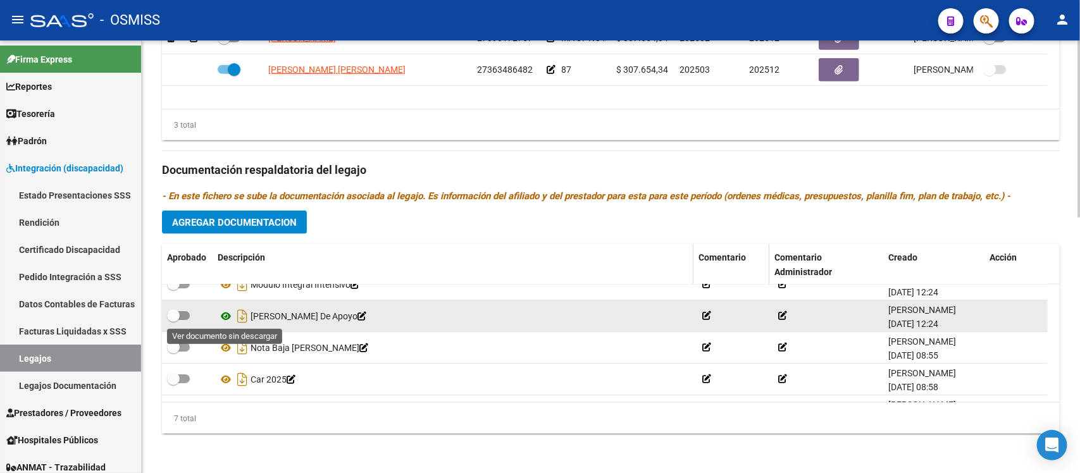
click at [223, 316] on icon at bounding box center [226, 316] width 16 height 15
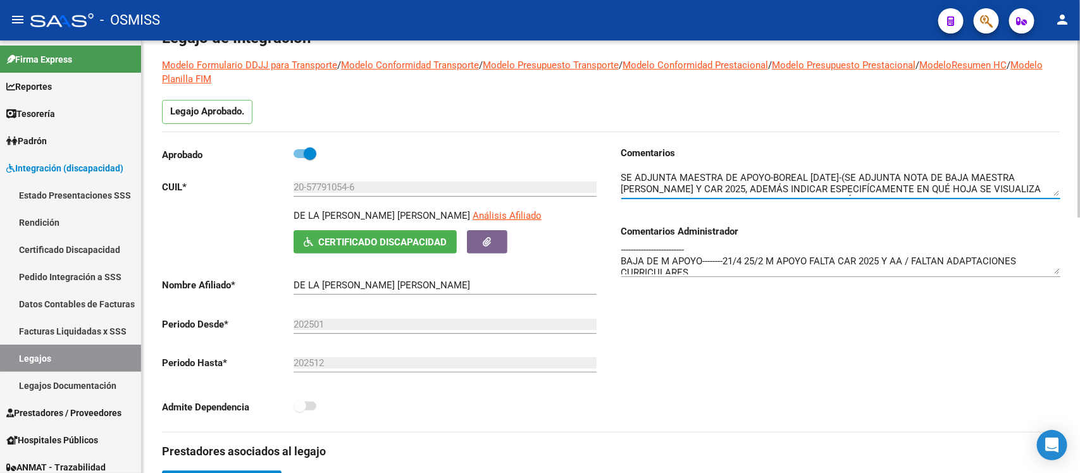
scroll to position [32, 0]
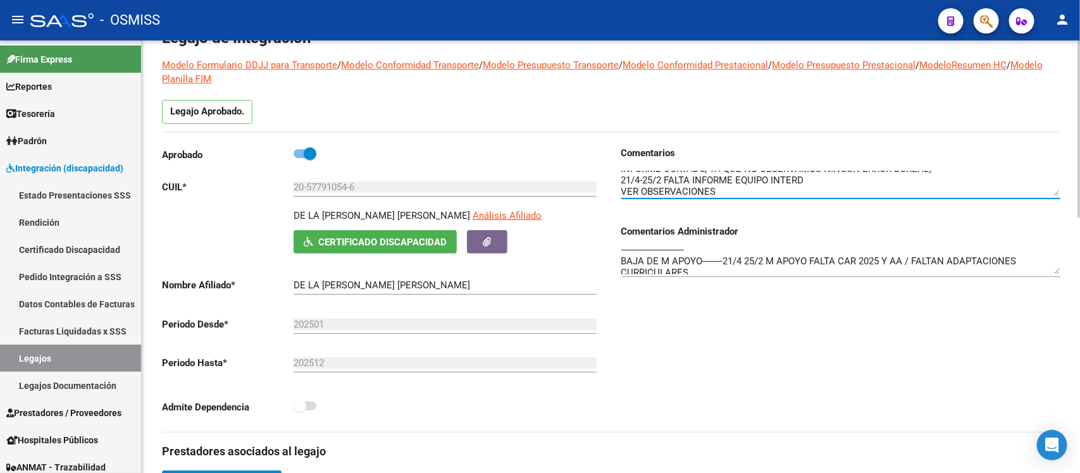
click at [1038, 177] on textarea at bounding box center [840, 183] width 439 height 25
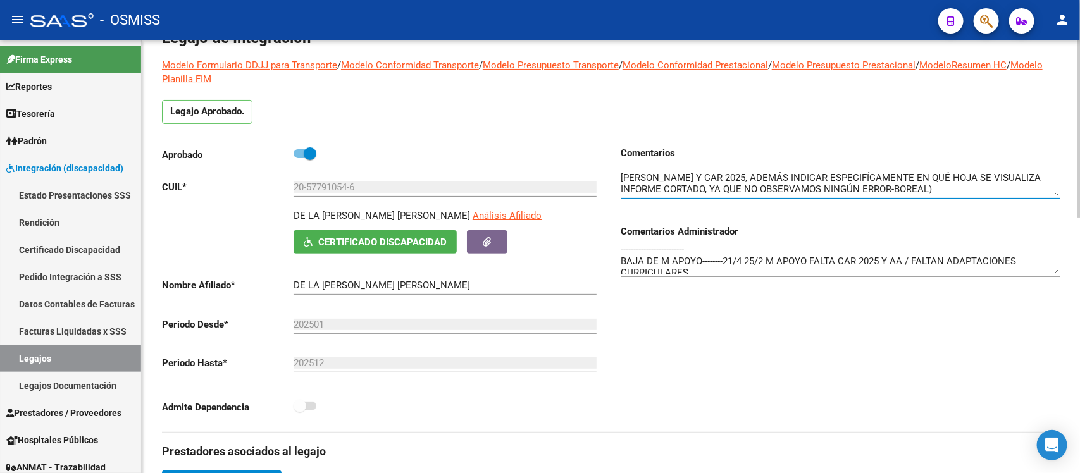
scroll to position [1, 0]
click at [1041, 321] on div "Comentarios Comentarios Administrador 28/4 LOS INFORMES ESTAN ESCRIBOS EN COMPU…" at bounding box center [835, 289] width 449 height 286
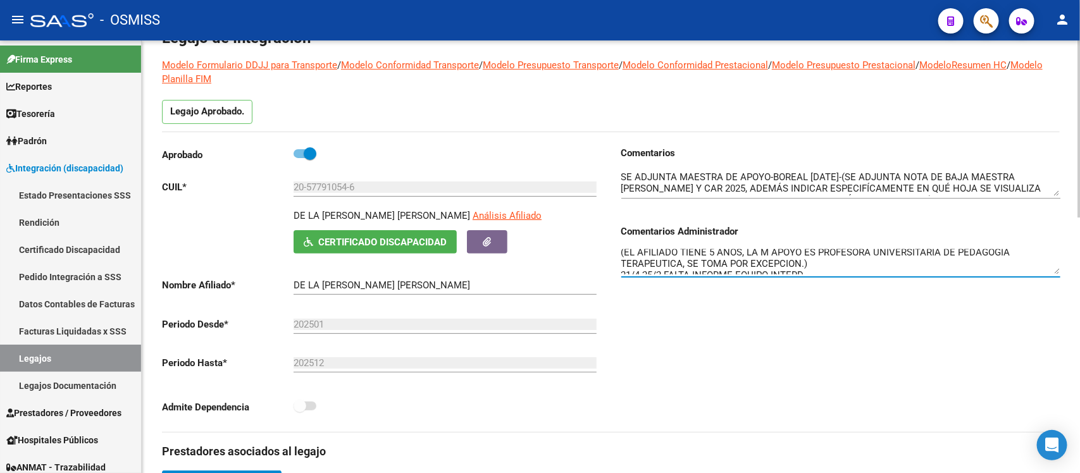
scroll to position [102, 0]
click at [968, 266] on textarea "28/4 LOS INFORMES ESTAN ESCRIBOS EN COMPUTADORA, EL PDF SE VISUALIZA CORTADO AL…" at bounding box center [840, 261] width 439 height 25
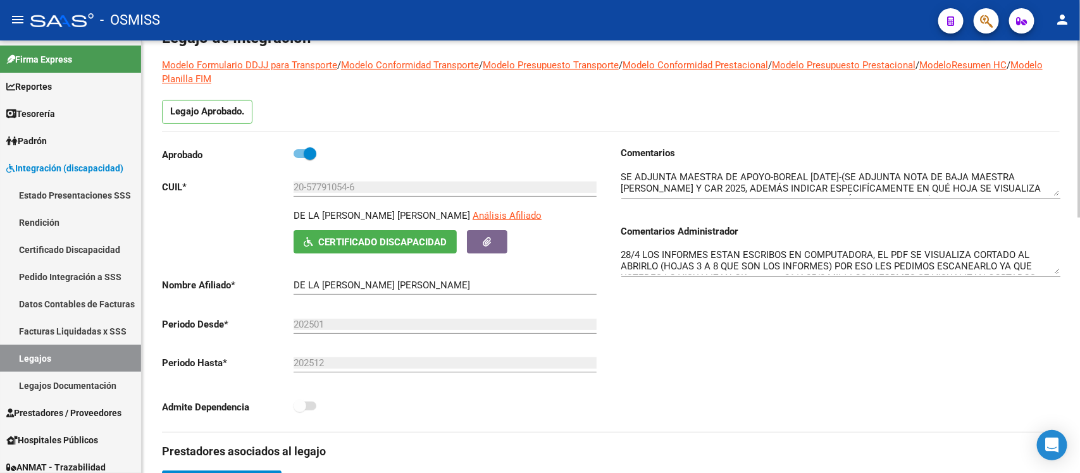
click at [954, 332] on div "Comentarios Comentarios Administrador 28/4 LOS INFORMES ESTAN ESCRIBOS EN COMPU…" at bounding box center [835, 289] width 449 height 286
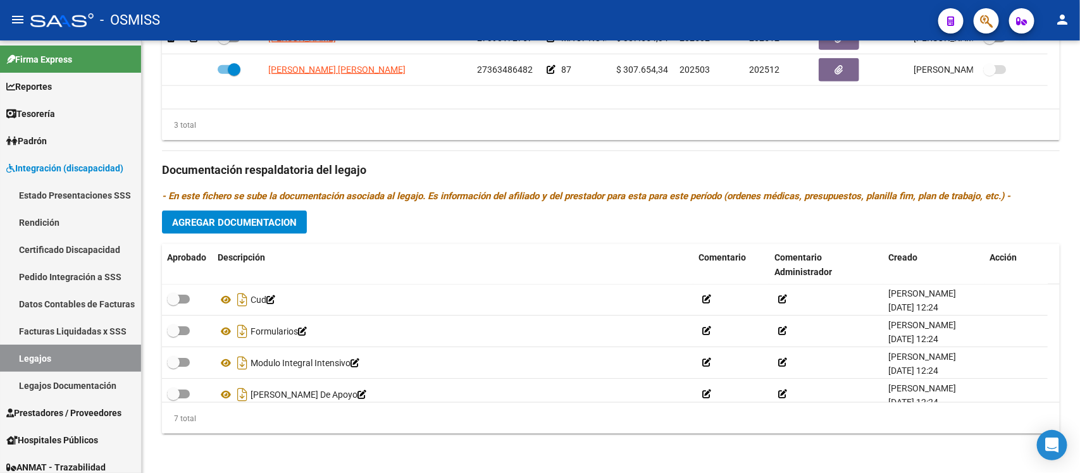
scroll to position [0, 0]
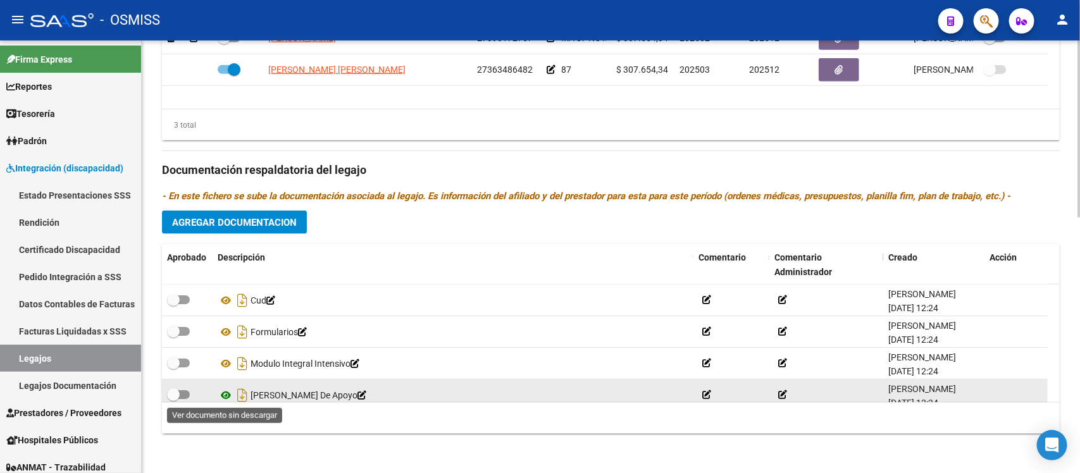
click at [225, 393] on icon at bounding box center [226, 395] width 16 height 15
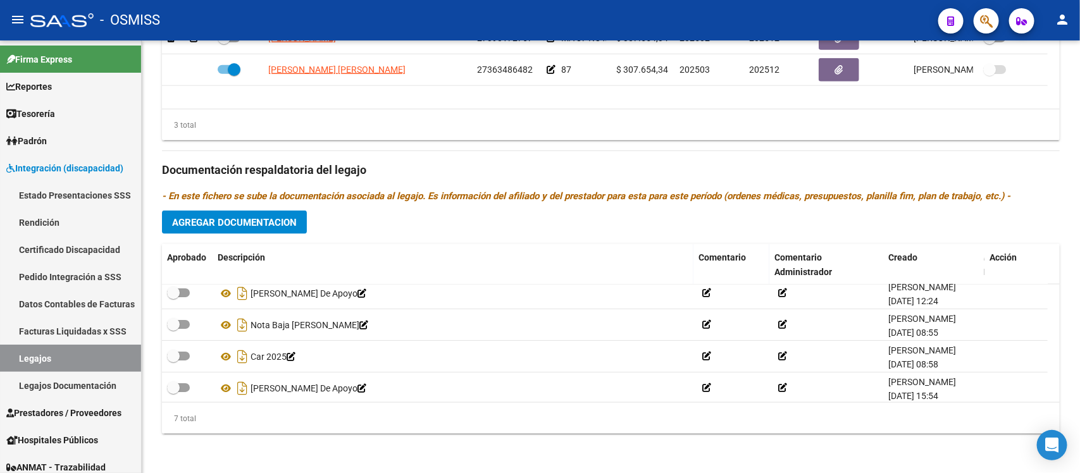
scroll to position [108, 0]
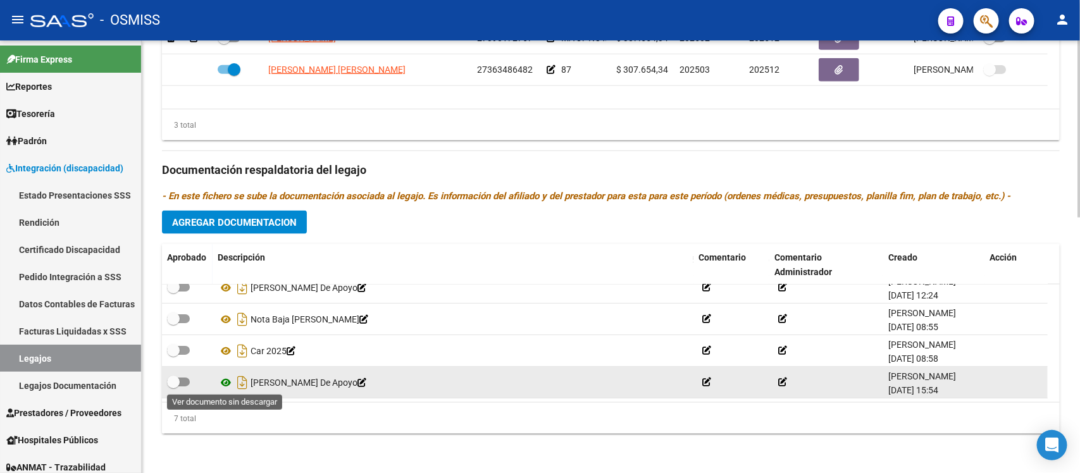
click at [228, 381] on icon at bounding box center [226, 382] width 16 height 15
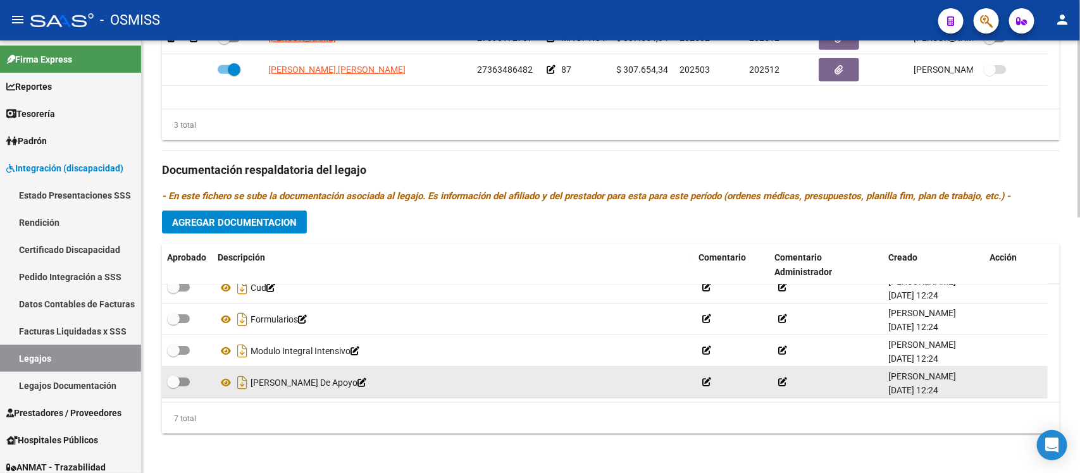
scroll to position [0, 0]
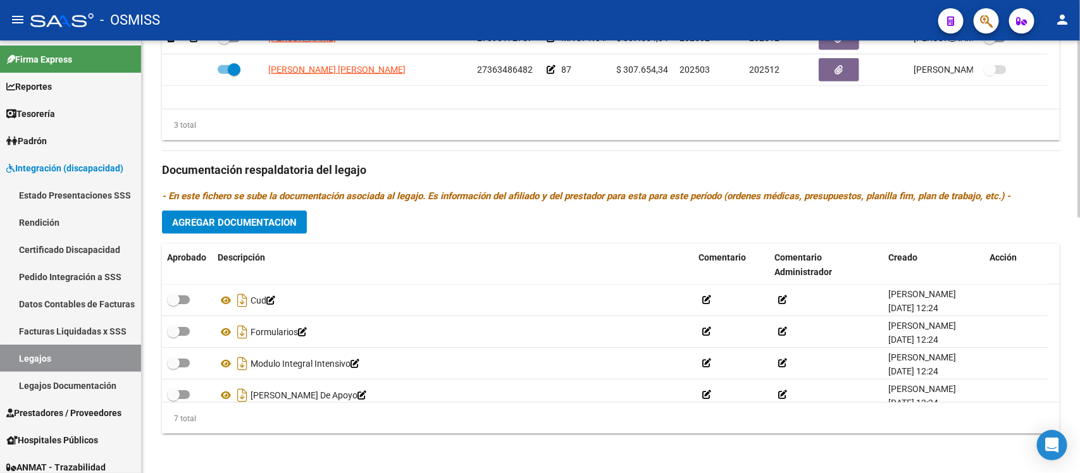
click at [416, 232] on div "Prestadores asociados al legajo Agregar Prestador Aprobado Prestador CUIT Comen…" at bounding box center [611, 161] width 898 height 565
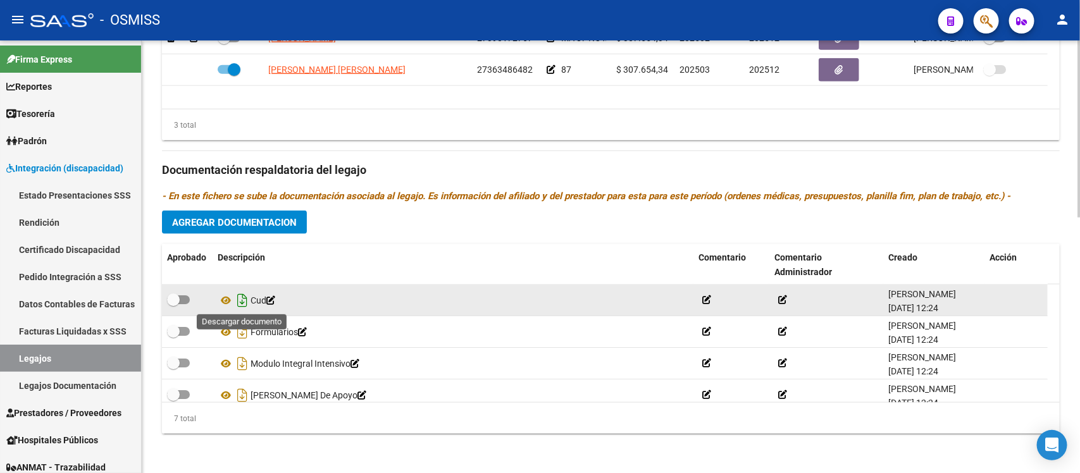
click at [244, 301] on icon "Descargar documento" at bounding box center [242, 300] width 16 height 20
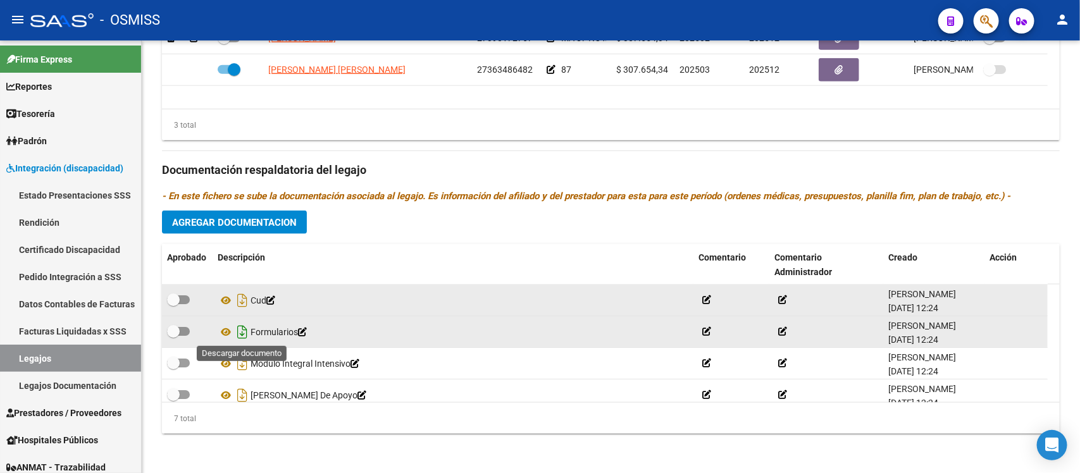
click at [242, 337] on icon "Descargar documento" at bounding box center [242, 332] width 16 height 20
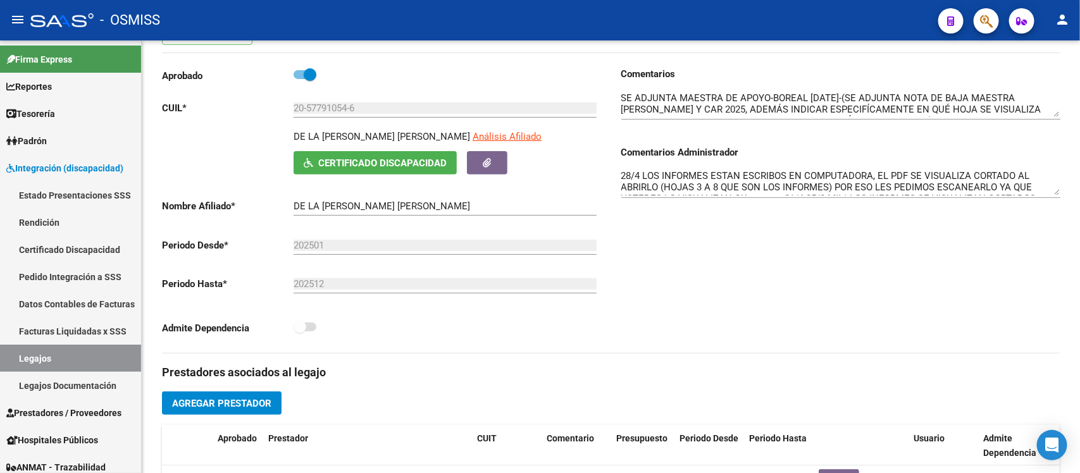
scroll to position [627, 0]
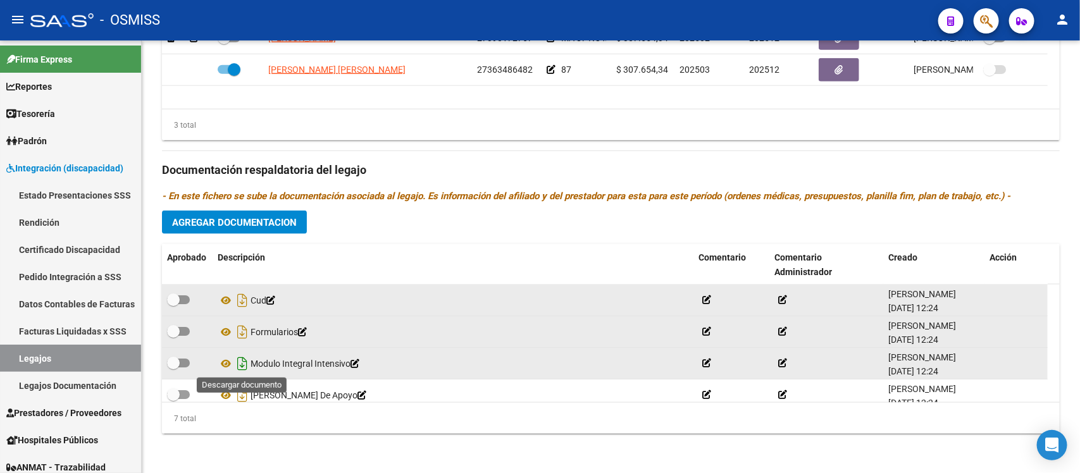
click at [239, 365] on icon "Descargar documento" at bounding box center [242, 364] width 16 height 20
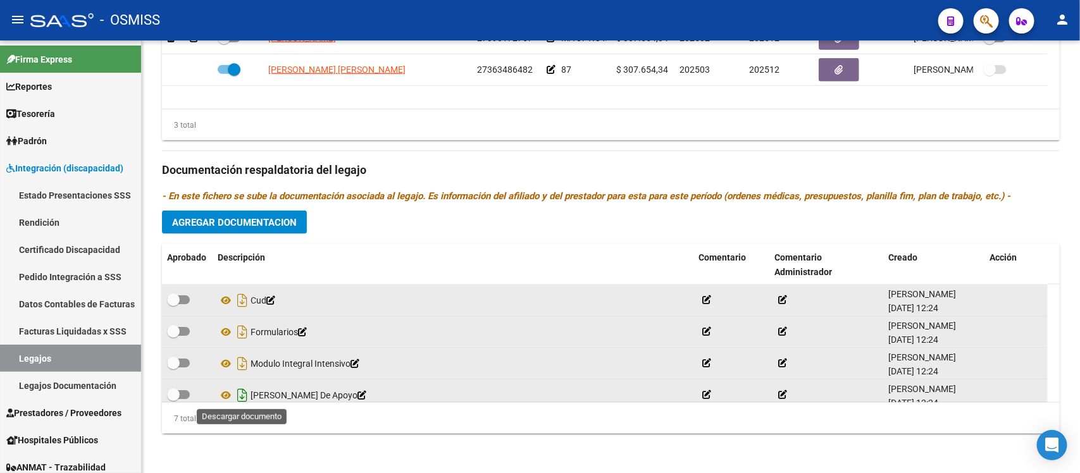
click at [242, 394] on icon "Descargar documento" at bounding box center [242, 395] width 16 height 20
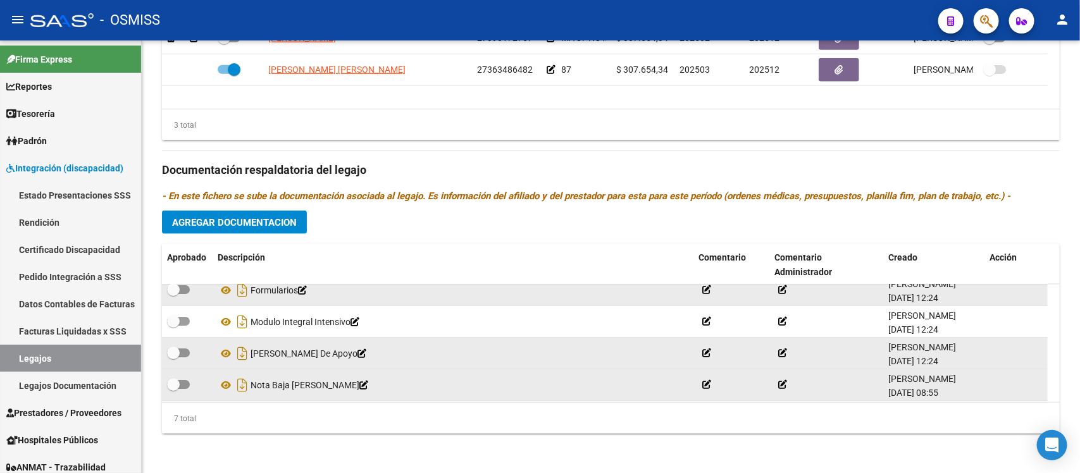
scroll to position [79, 0]
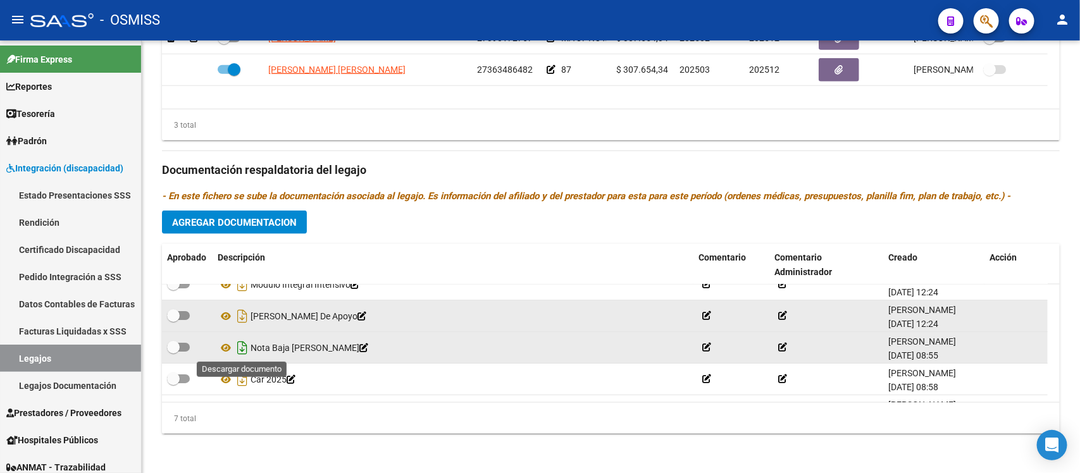
click at [238, 346] on icon "Descargar documento" at bounding box center [242, 348] width 16 height 20
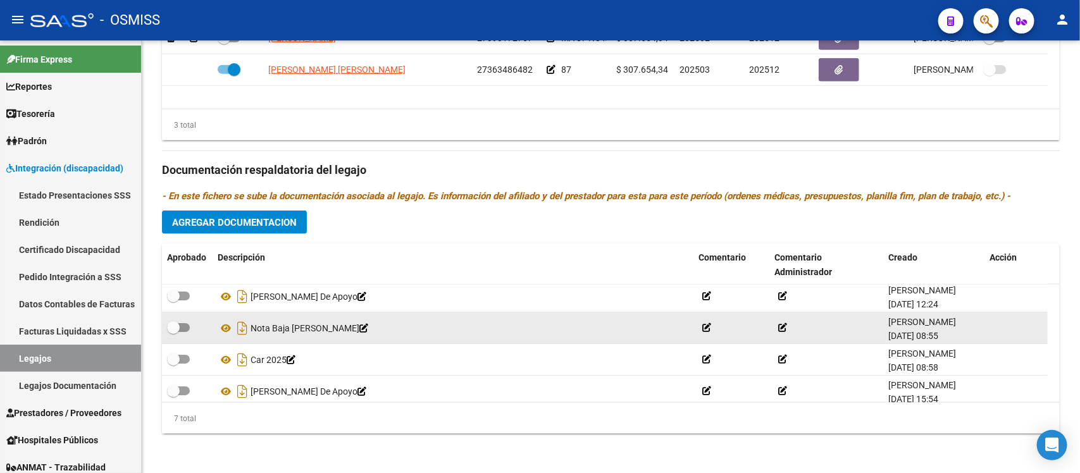
scroll to position [108, 0]
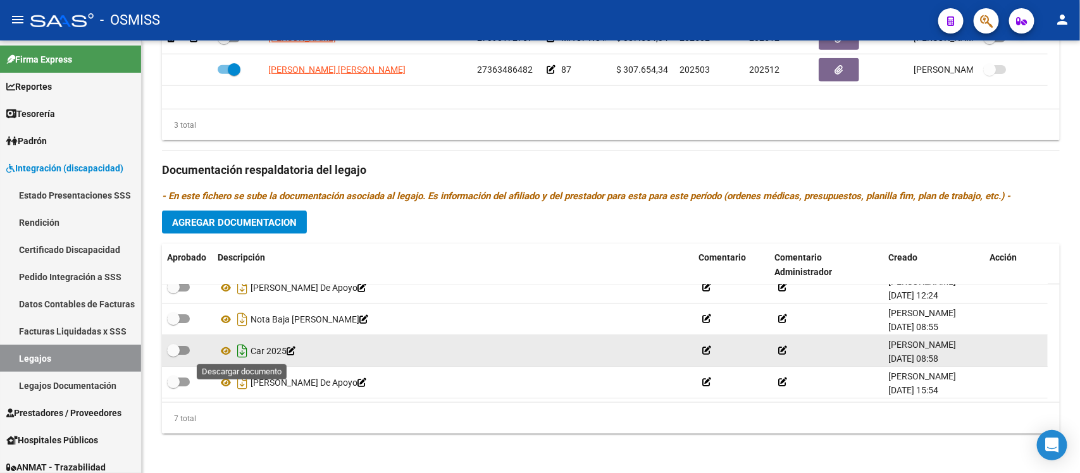
click at [242, 352] on icon "Descargar documento" at bounding box center [242, 351] width 16 height 20
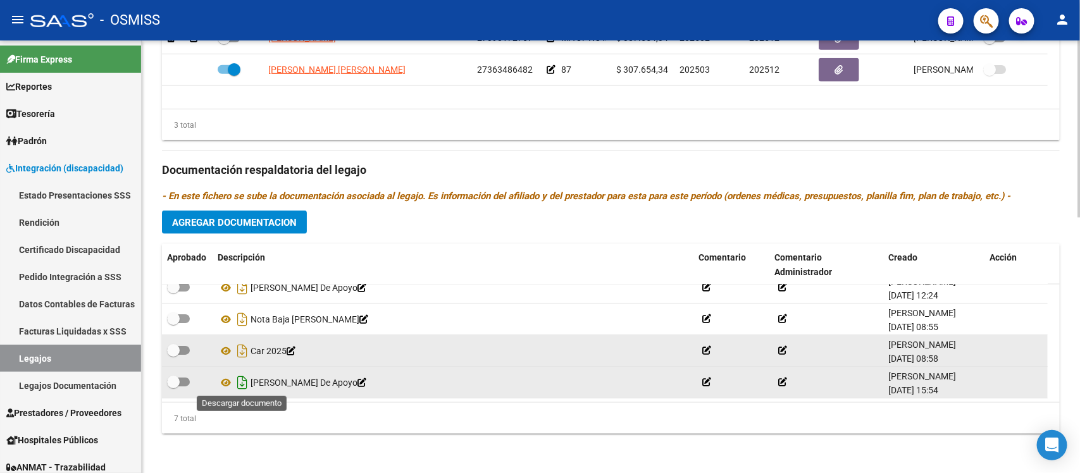
click at [240, 377] on icon "Descargar documento" at bounding box center [242, 383] width 16 height 20
click at [434, 189] on p "- En este fichero se sube la documentación asociada al legajo. Es información d…" at bounding box center [611, 196] width 898 height 14
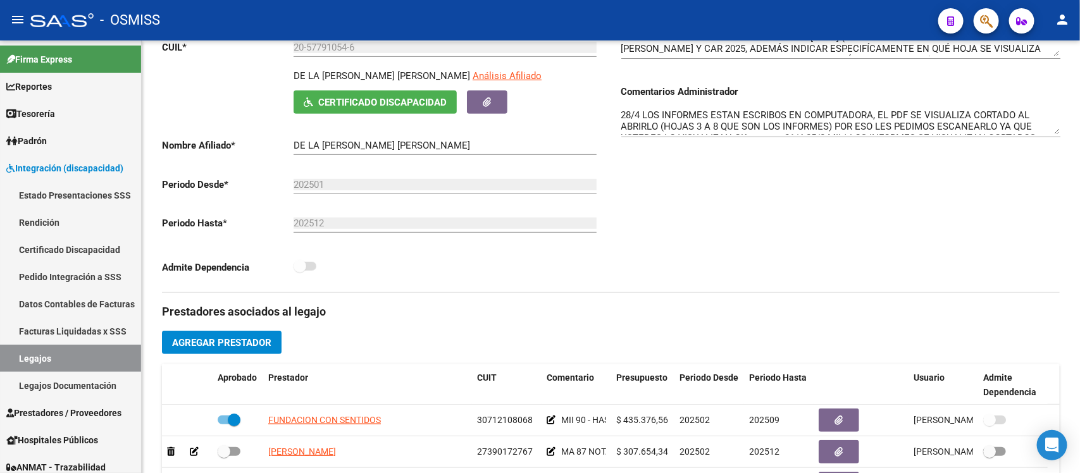
scroll to position [627, 0]
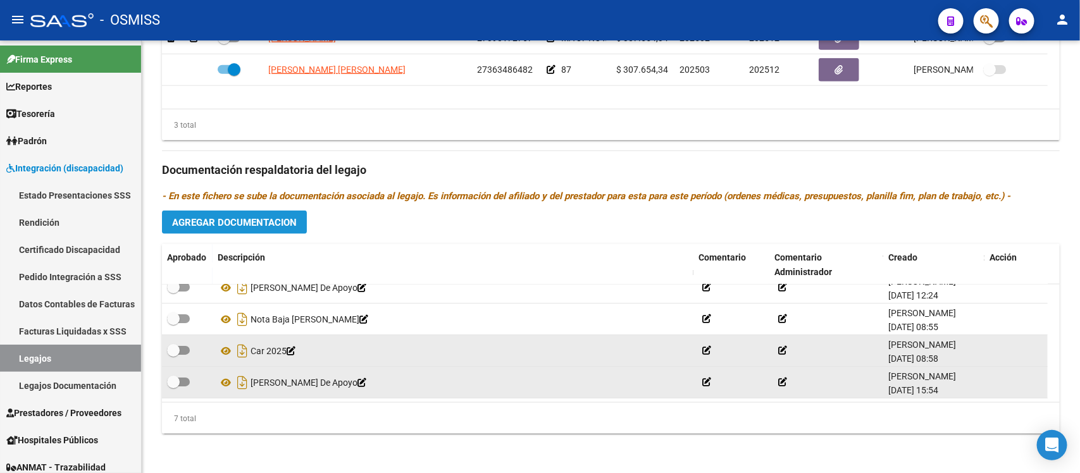
click at [253, 221] on span "Agregar Documentacion" at bounding box center [234, 222] width 125 height 11
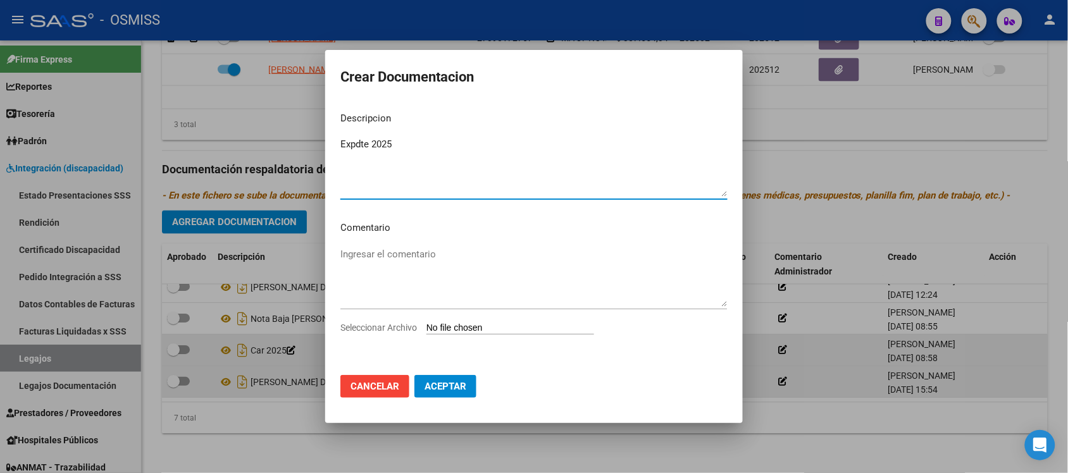
type textarea "Expdte 2025"
click at [543, 333] on input "Seleccionar Archivo" at bounding box center [511, 329] width 168 height 12
type input "C:\fakepath\Expdte 2025.pdf"
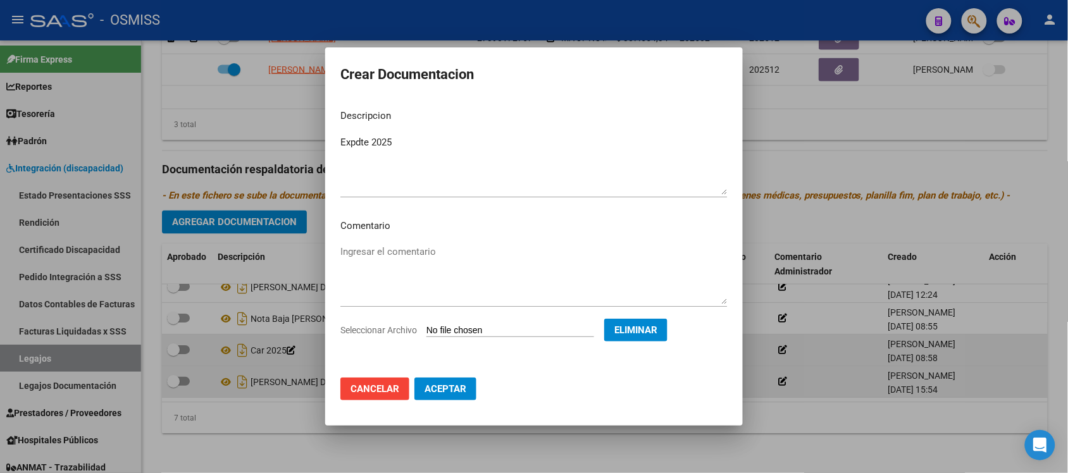
click at [440, 386] on span "Aceptar" at bounding box center [446, 388] width 42 height 11
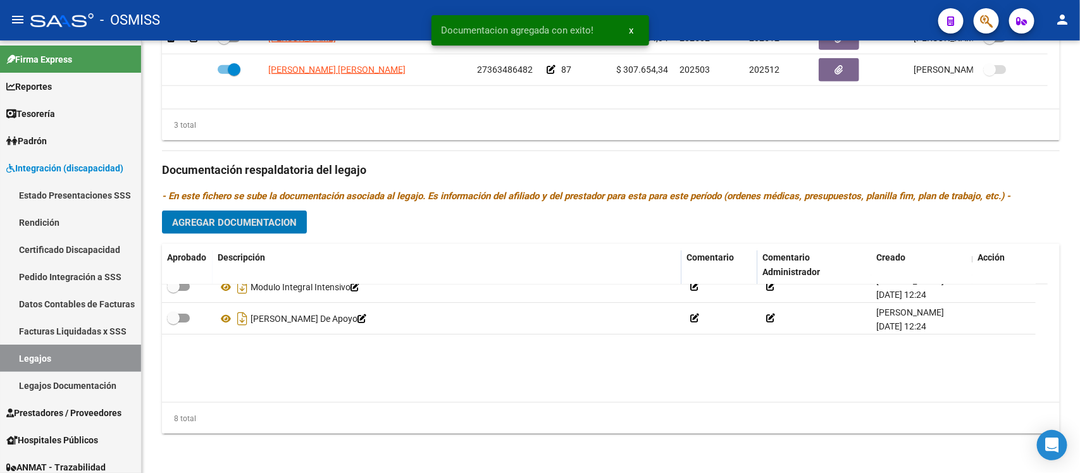
scroll to position [0, 0]
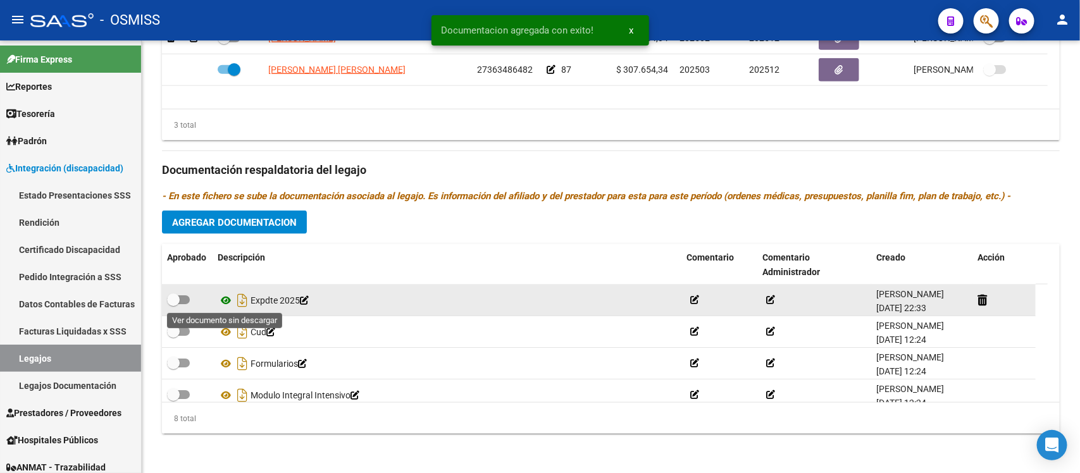
click at [223, 304] on icon at bounding box center [226, 300] width 16 height 15
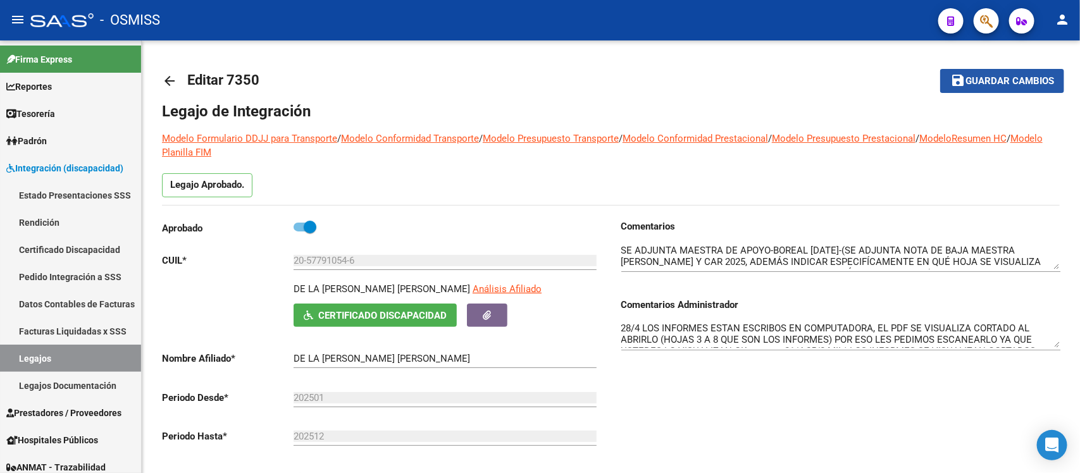
click at [959, 80] on mat-icon "save" at bounding box center [957, 80] width 15 height 15
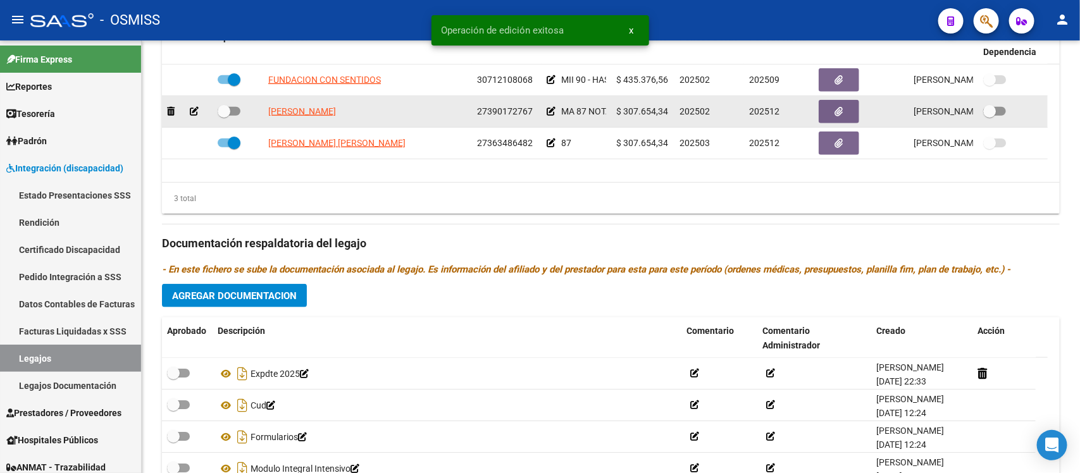
scroll to position [627, 0]
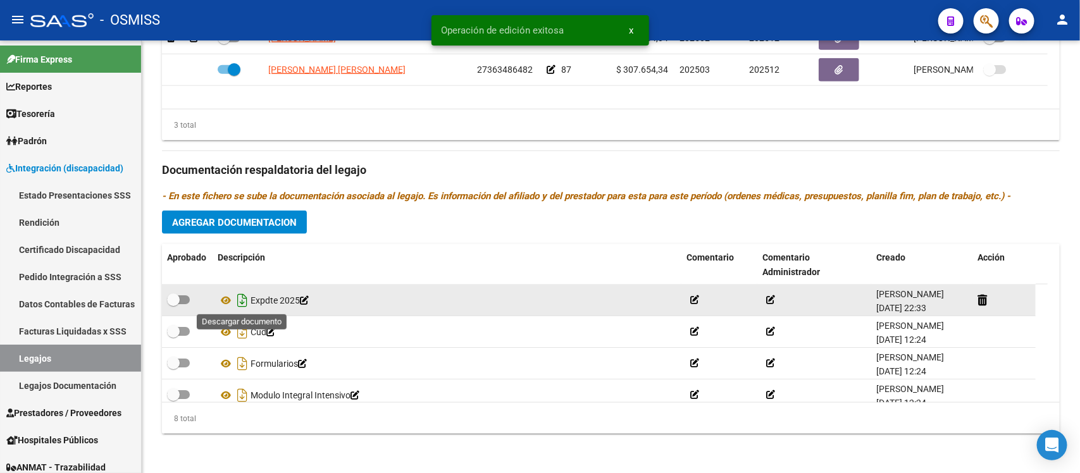
click at [237, 296] on icon "Descargar documento" at bounding box center [242, 300] width 16 height 20
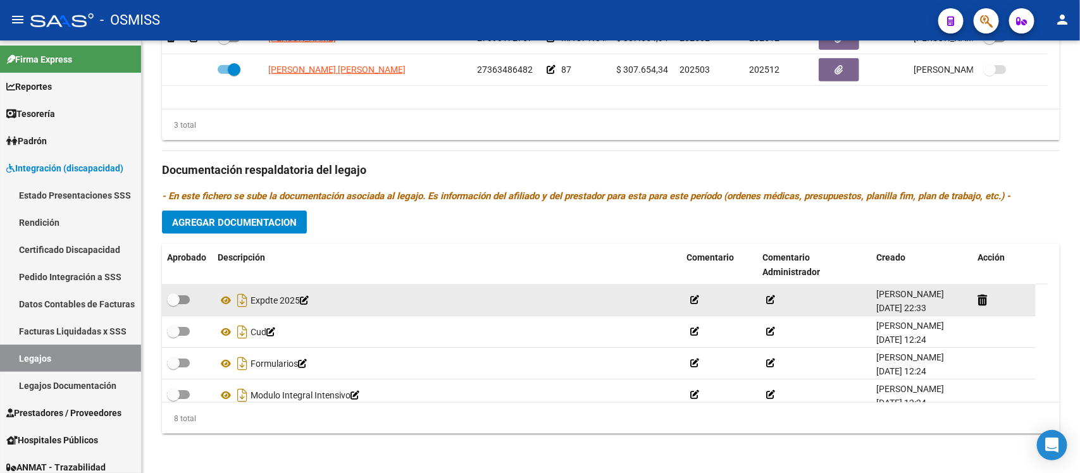
click at [598, 175] on h3 "Documentación respaldatoria del legajo" at bounding box center [611, 170] width 898 height 18
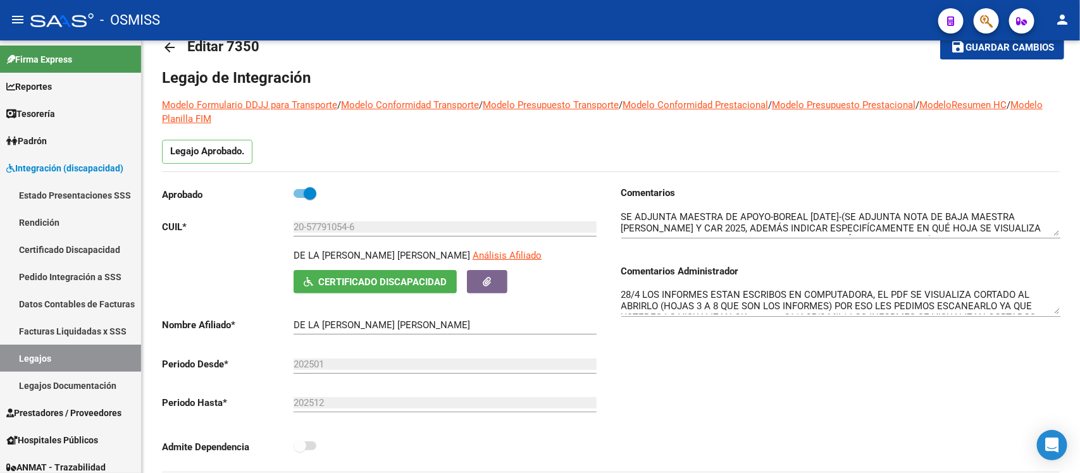
scroll to position [0, 0]
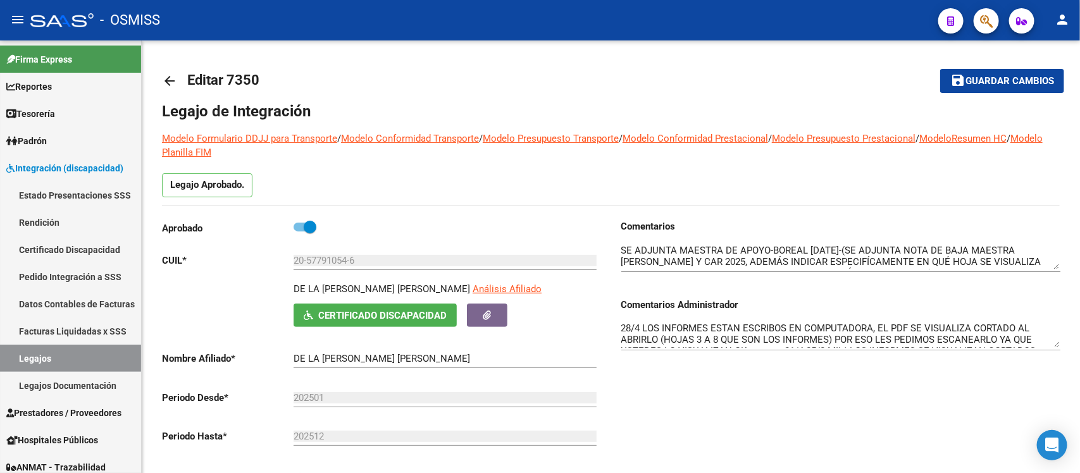
click at [168, 75] on mat-icon "arrow_back" at bounding box center [169, 80] width 15 height 15
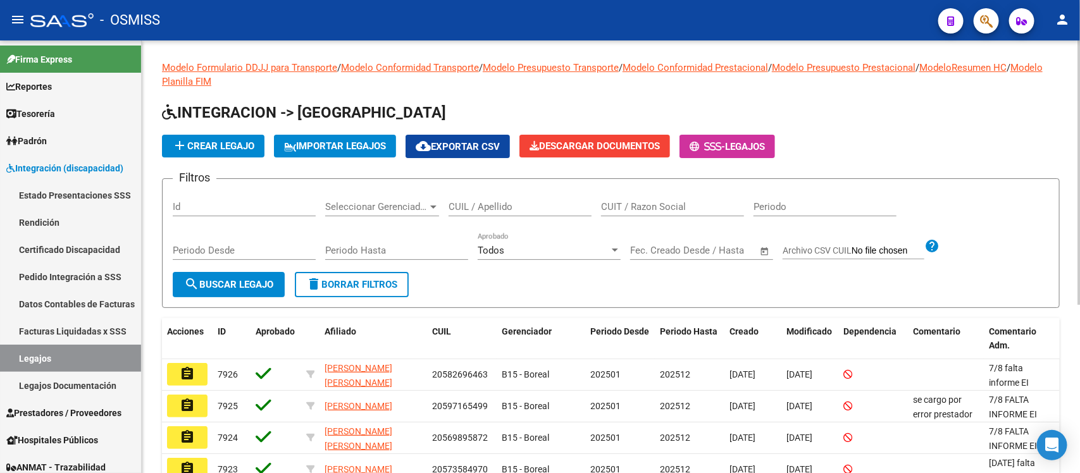
click at [526, 208] on input "CUIL / Apellido" at bounding box center [520, 206] width 143 height 11
paste input "20577910546"
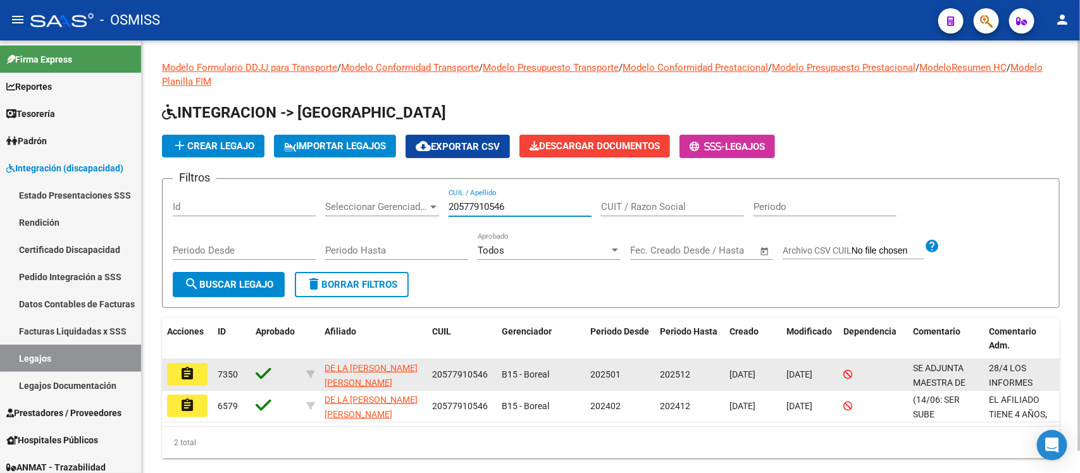
type input "20577910546"
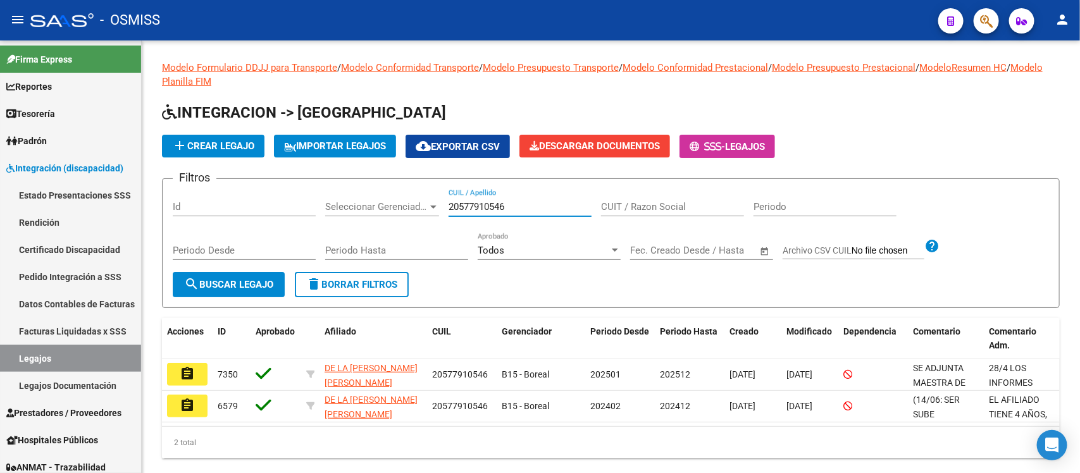
click at [197, 364] on button "assignment" at bounding box center [187, 374] width 40 height 23
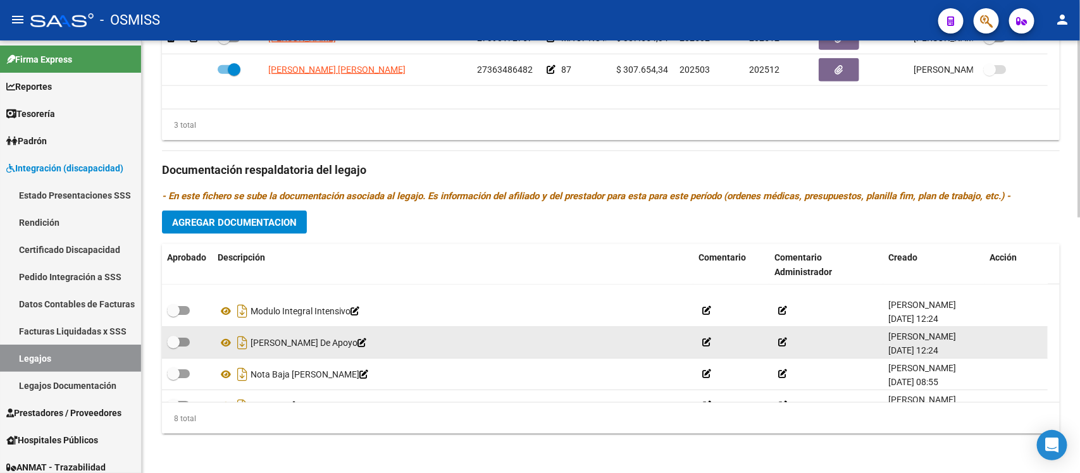
scroll to position [140, 0]
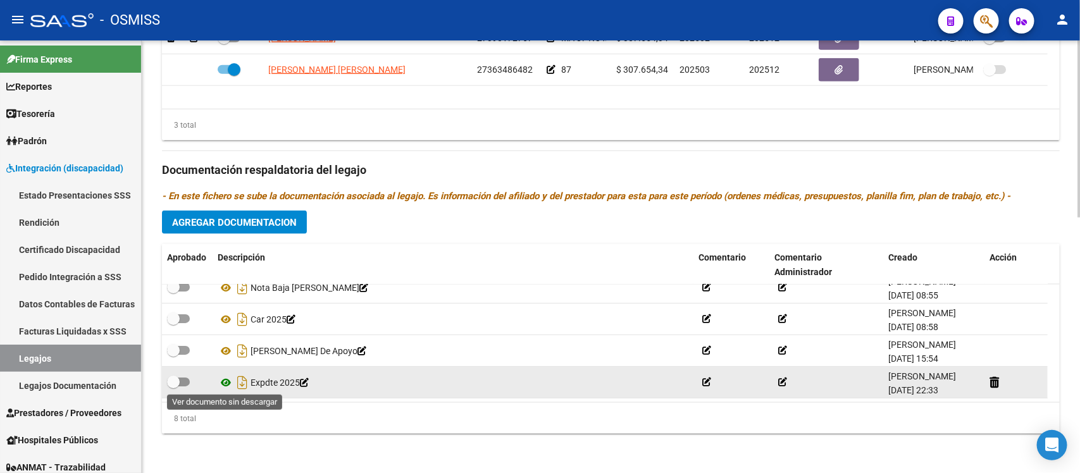
click at [227, 383] on icon at bounding box center [226, 382] width 16 height 15
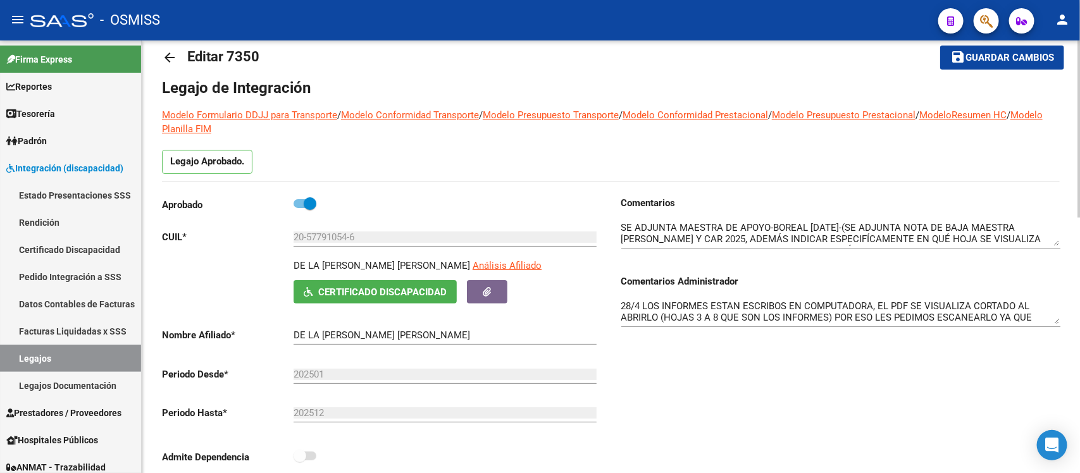
scroll to position [0, 0]
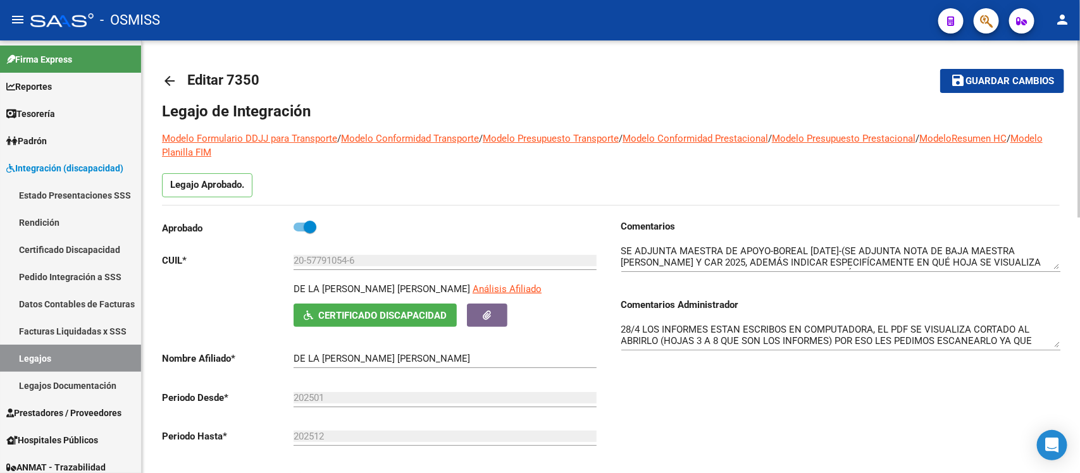
click at [169, 74] on mat-icon "arrow_back" at bounding box center [169, 80] width 15 height 15
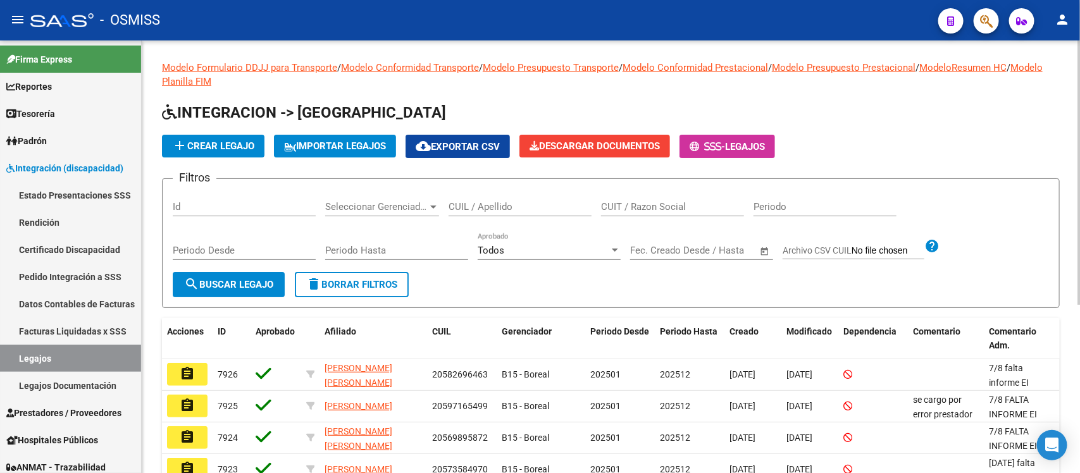
click at [578, 207] on input "CUIL / Apellido" at bounding box center [520, 206] width 143 height 11
paste input "27553666894"
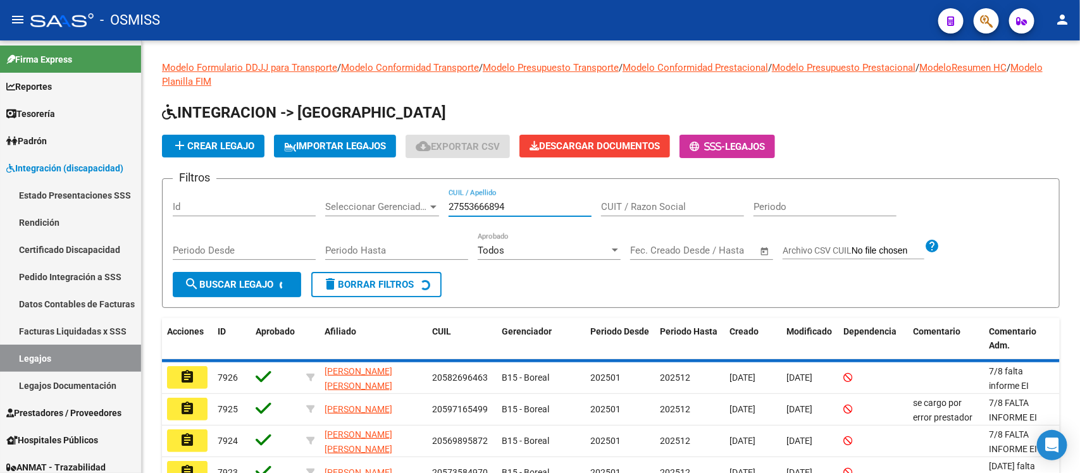
type input "27553666894"
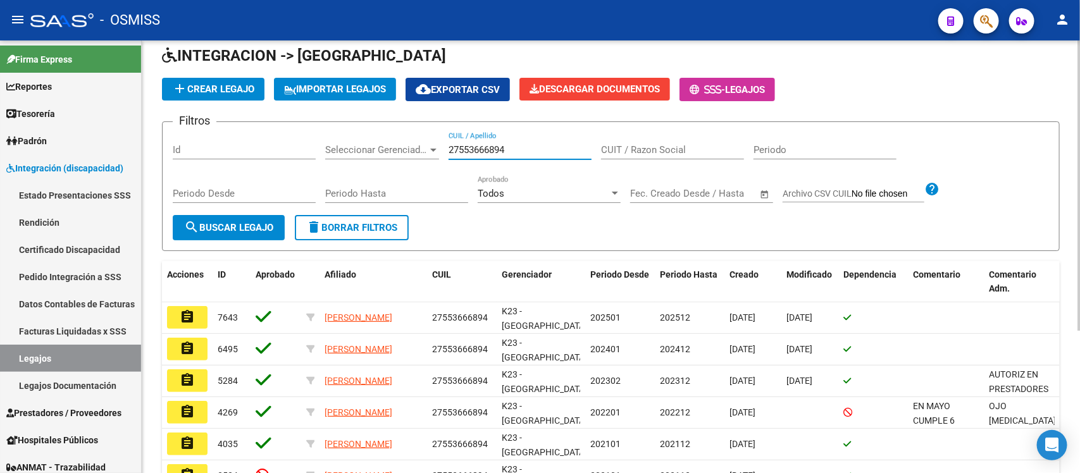
scroll to position [79, 0]
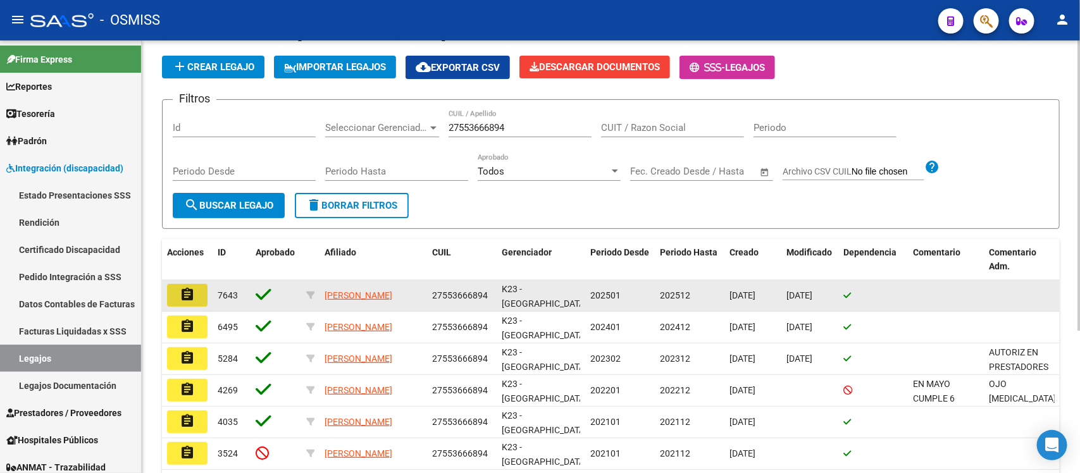
click at [198, 290] on button "assignment" at bounding box center [187, 295] width 40 height 23
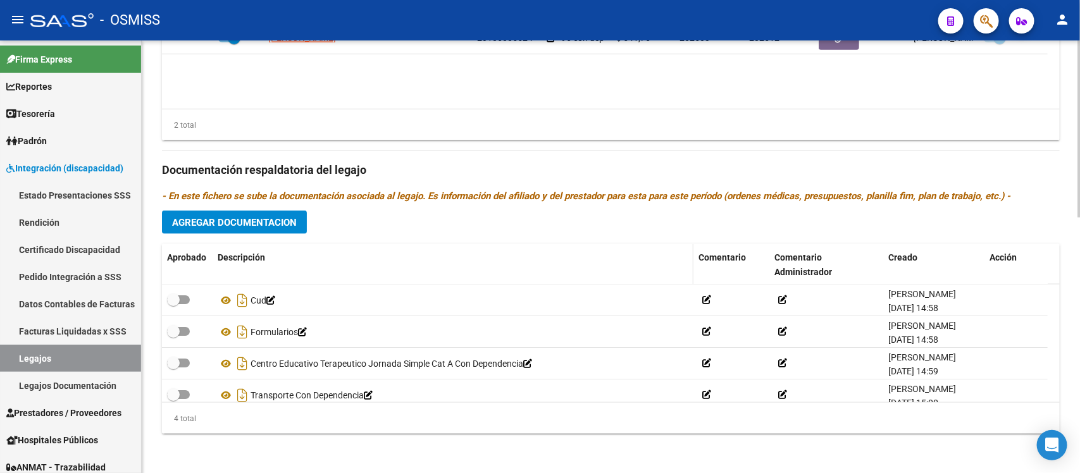
drag, startPoint x: 408, startPoint y: 228, endPoint x: 378, endPoint y: 248, distance: 36.5
click at [406, 231] on div "Prestadores asociados al legajo Agregar Prestador Aprobado Prestador CUIT Comen…" at bounding box center [611, 161] width 898 height 565
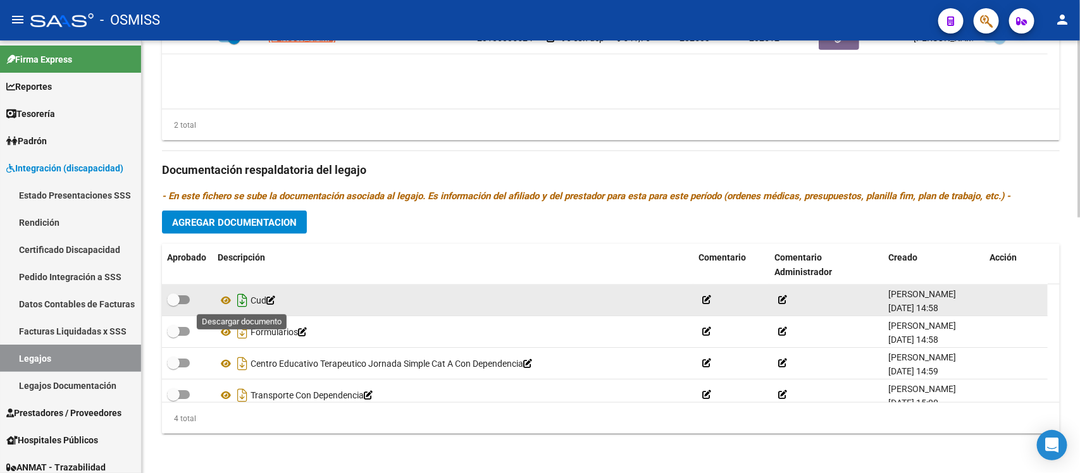
click at [244, 299] on icon "Descargar documento" at bounding box center [242, 300] width 16 height 20
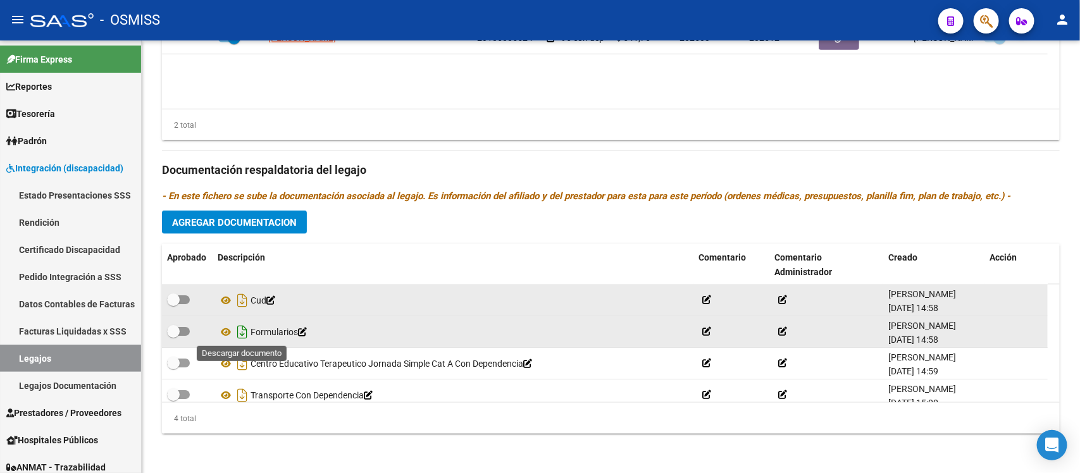
click at [238, 330] on icon "Descargar documento" at bounding box center [242, 332] width 16 height 20
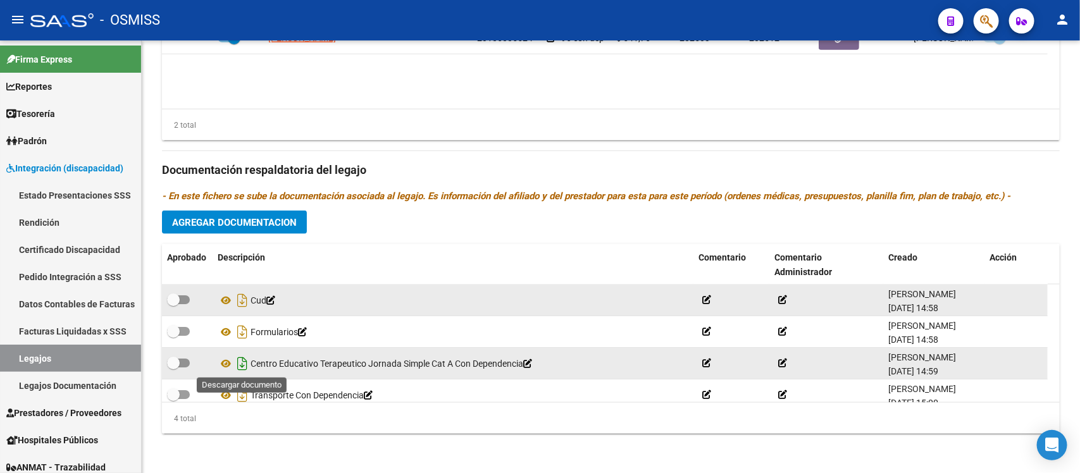
click at [240, 361] on icon "Descargar documento" at bounding box center [242, 364] width 16 height 20
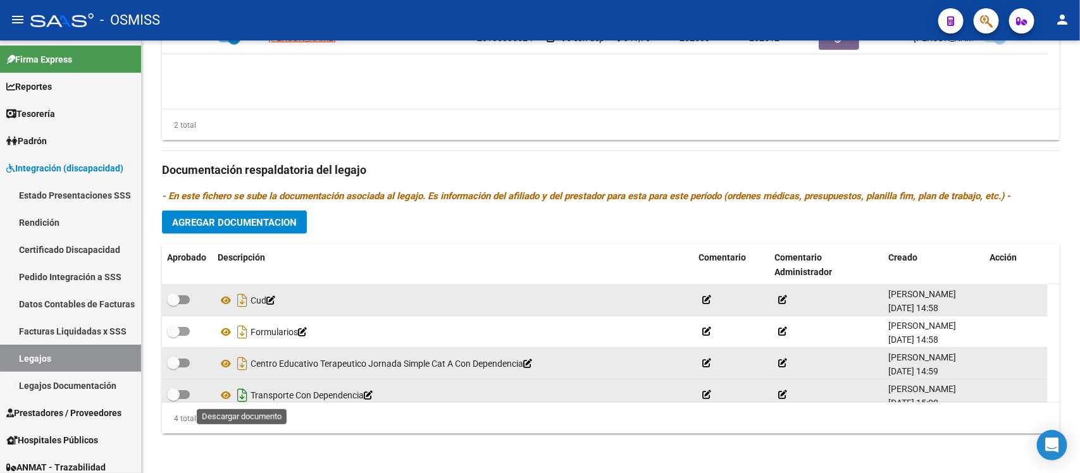
click at [245, 396] on icon "Descargar documento" at bounding box center [242, 395] width 16 height 20
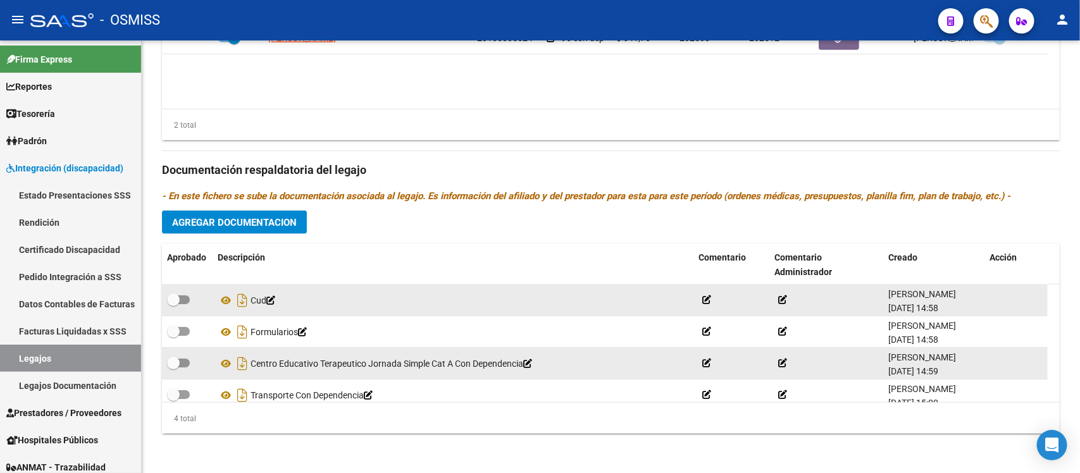
click at [433, 207] on div "Prestadores asociados al legajo Agregar Prestador Aprobado Prestador CUIT Comen…" at bounding box center [611, 161] width 898 height 565
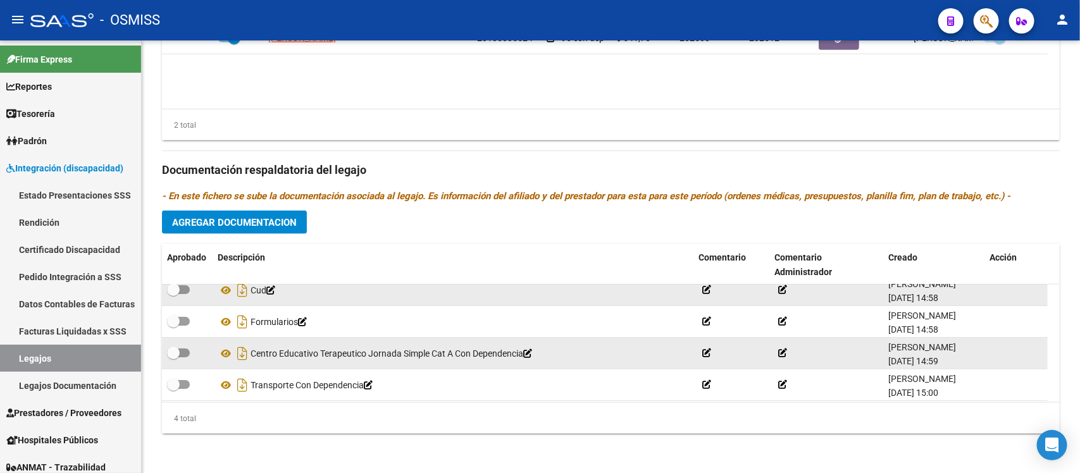
scroll to position [13, 0]
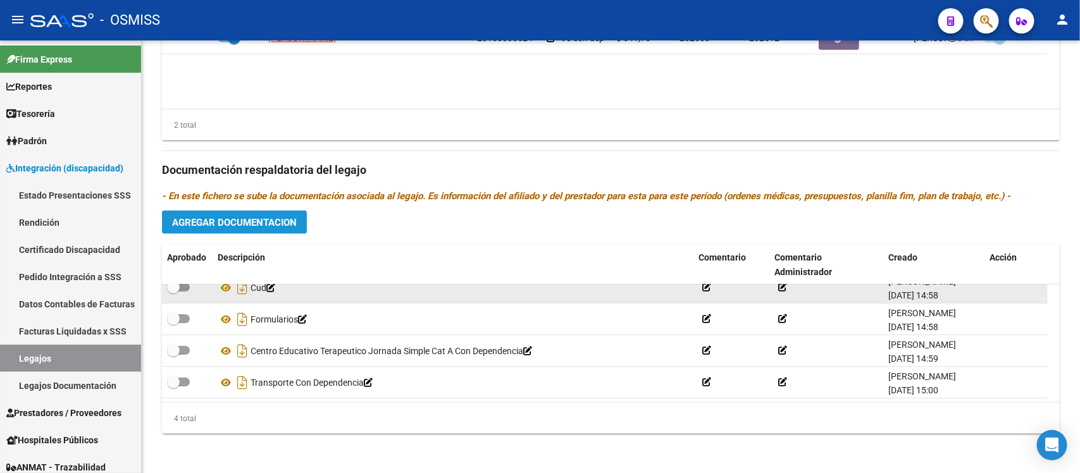
click at [302, 223] on button "Agregar Documentacion" at bounding box center [234, 222] width 145 height 23
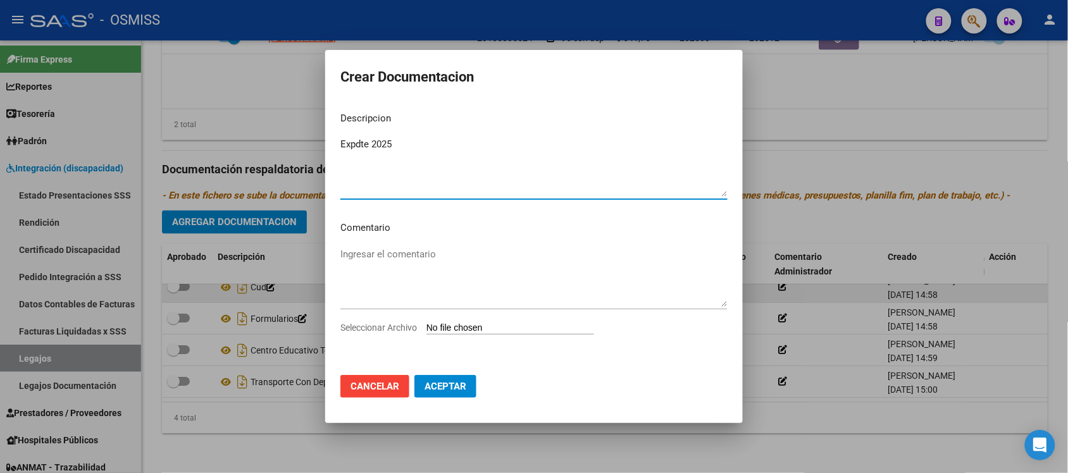
type textarea "Expdte 2025"
click at [543, 323] on input "Seleccionar Archivo" at bounding box center [511, 329] width 168 height 12
type input "C:\fakepath\Expdte 2025.pdf"
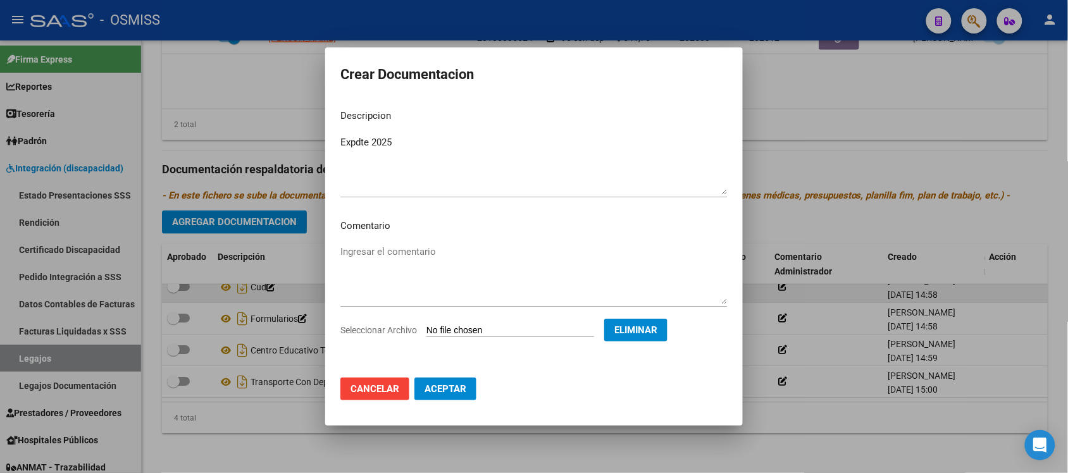
click at [469, 397] on button "Aceptar" at bounding box center [445, 389] width 62 height 23
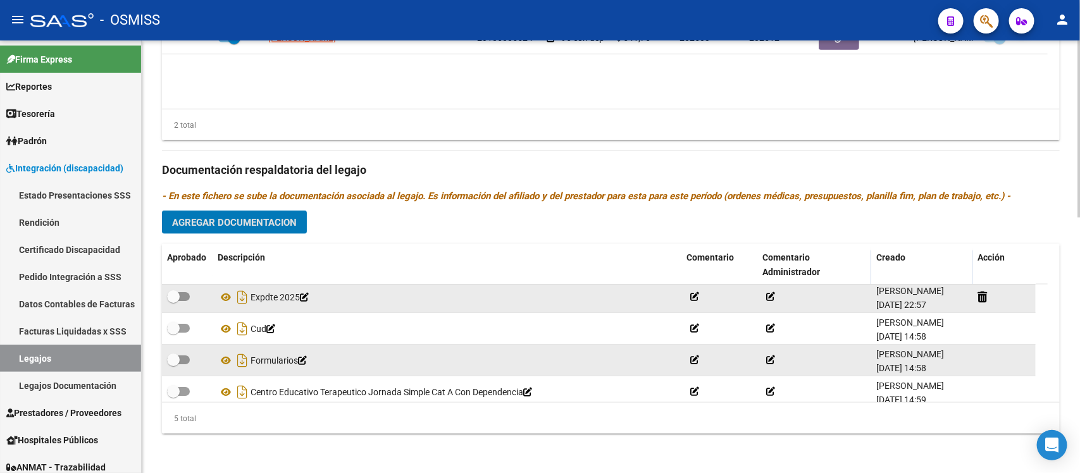
scroll to position [0, 0]
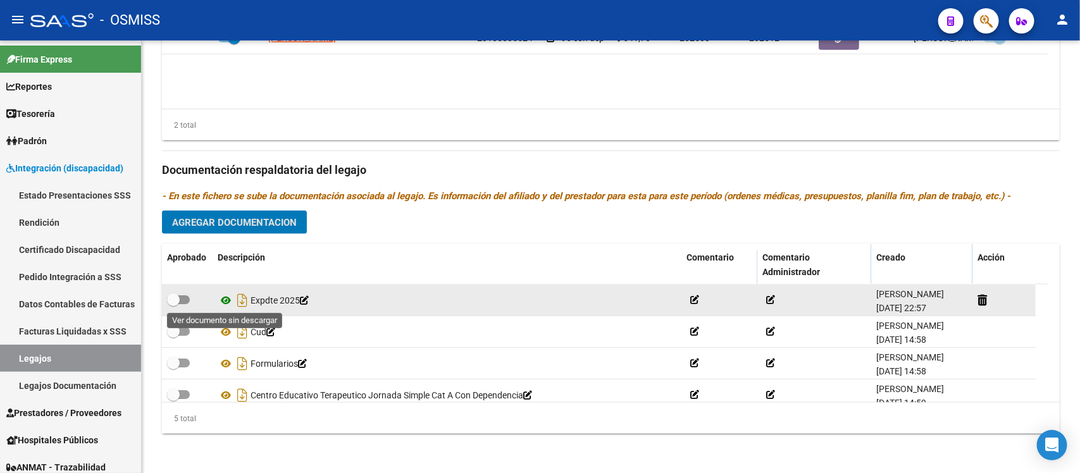
click at [226, 298] on icon at bounding box center [226, 300] width 16 height 15
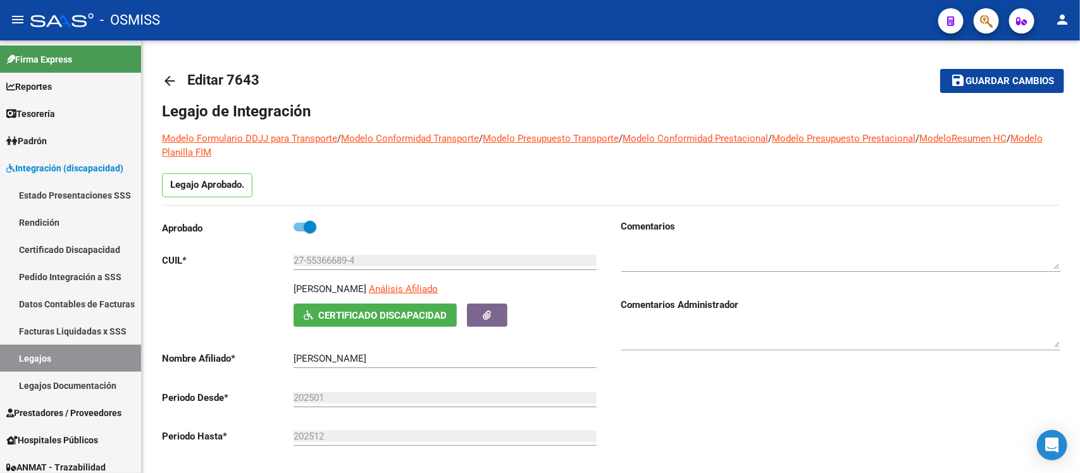
click at [1000, 77] on span "Guardar cambios" at bounding box center [1010, 81] width 89 height 11
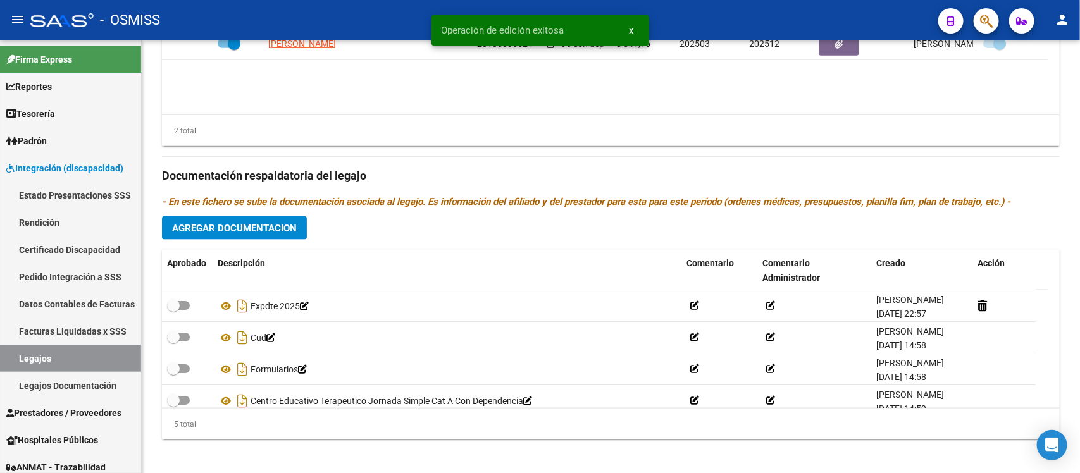
scroll to position [627, 0]
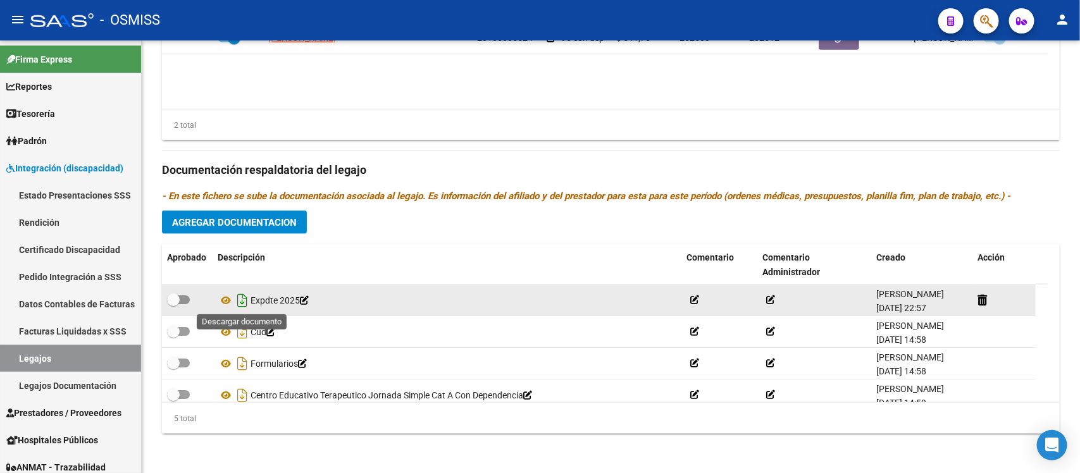
click at [240, 302] on icon "Descargar documento" at bounding box center [242, 300] width 16 height 20
click at [592, 147] on div "Prestadores asociados al legajo Agregar Prestador Aprobado Prestador CUIT Comen…" at bounding box center [611, 161] width 898 height 565
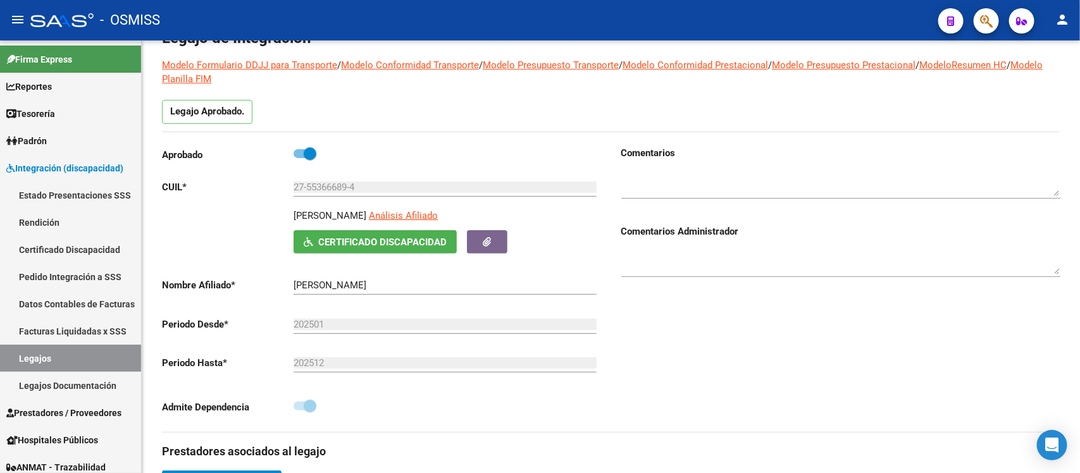
scroll to position [0, 0]
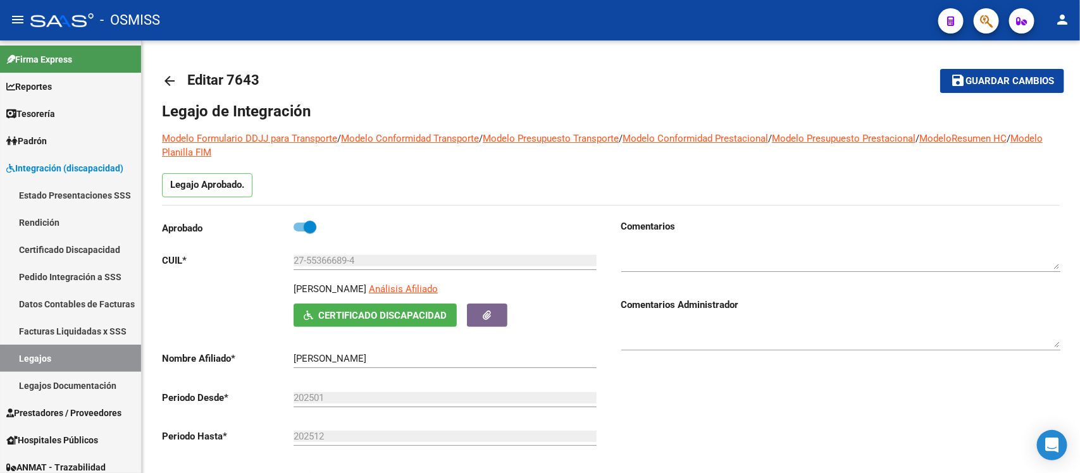
click at [173, 74] on mat-icon "arrow_back" at bounding box center [169, 80] width 15 height 15
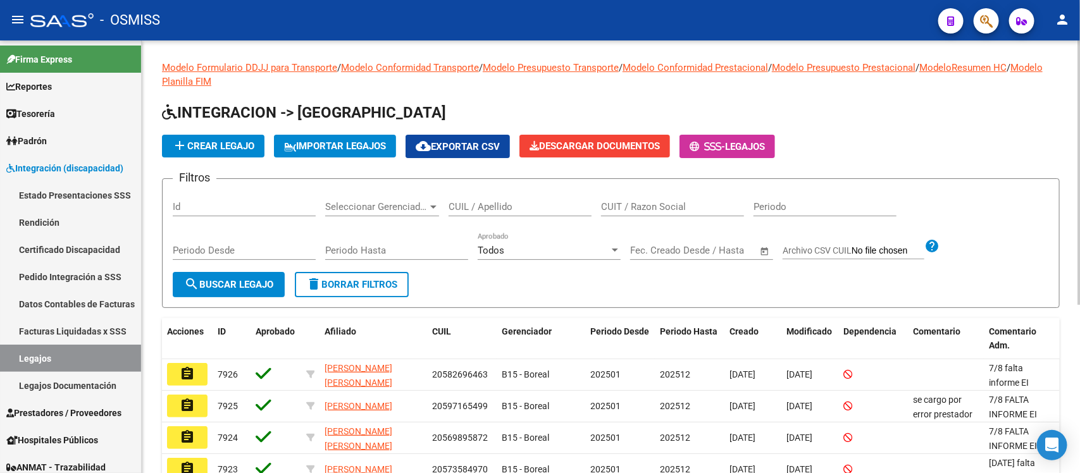
click at [532, 212] on div "CUIL / Apellido" at bounding box center [520, 202] width 143 height 27
paste input "27553666894"
type input "27553666894"
click at [259, 280] on span "search Buscar Legajo" at bounding box center [228, 284] width 89 height 11
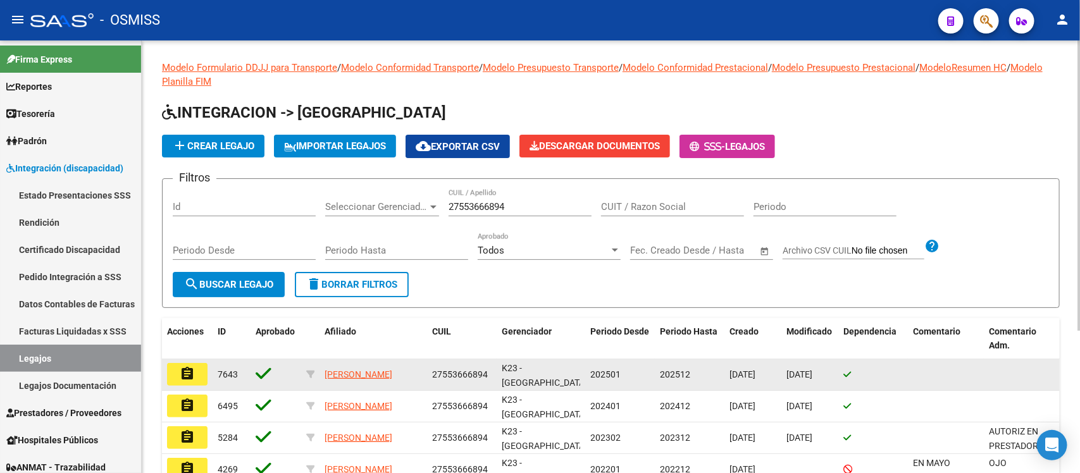
click at [188, 373] on mat-icon "assignment" at bounding box center [187, 373] width 15 height 15
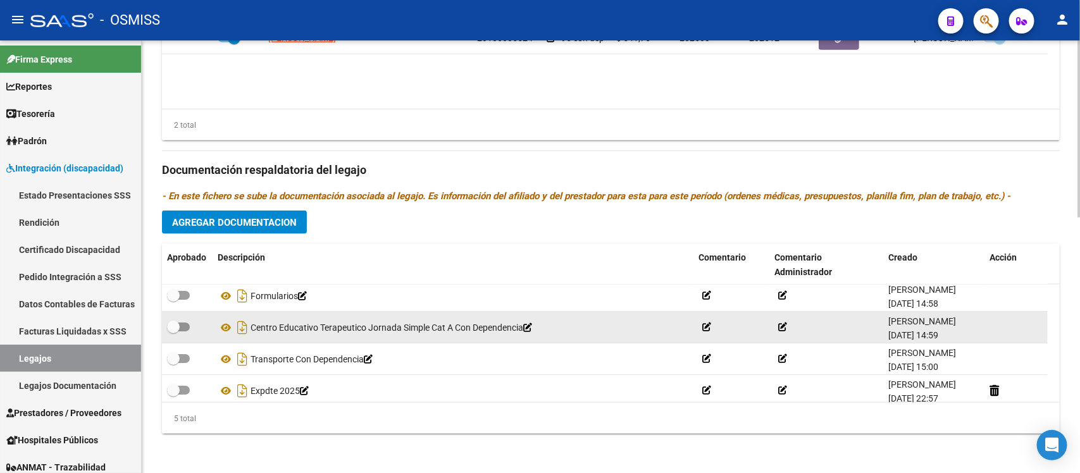
scroll to position [45, 0]
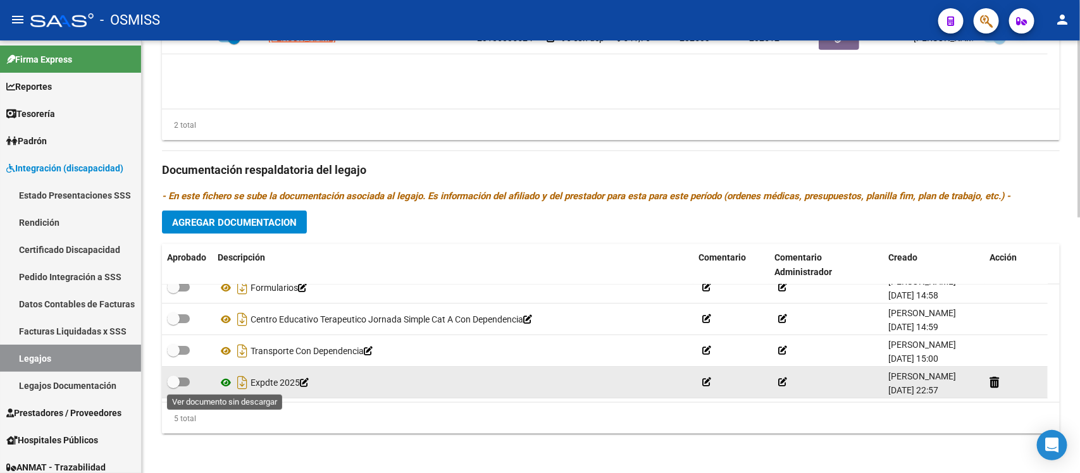
click at [225, 377] on icon at bounding box center [226, 382] width 16 height 15
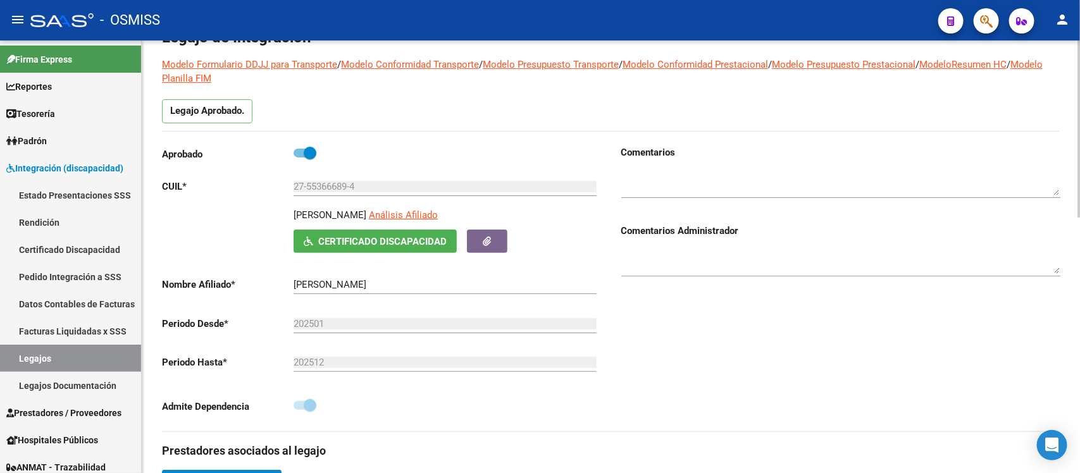
scroll to position [0, 0]
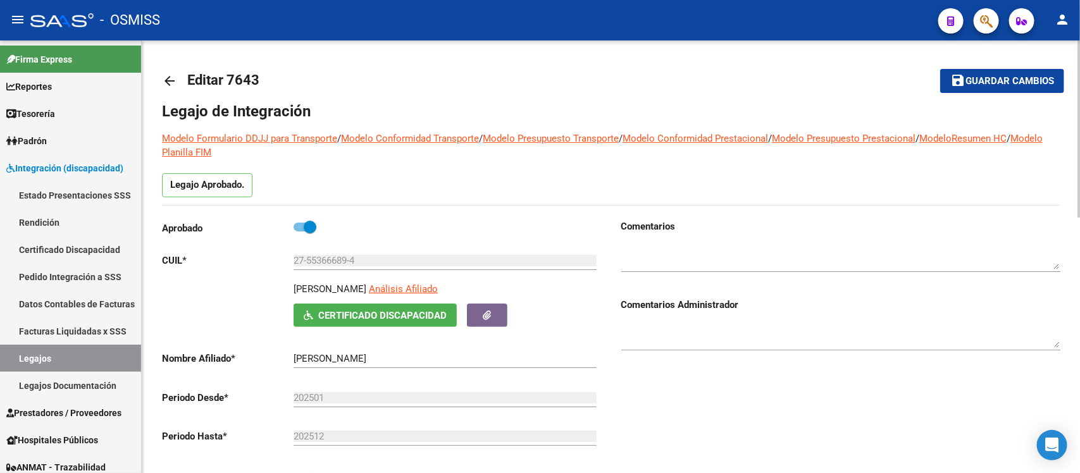
click at [168, 70] on link "arrow_back" at bounding box center [174, 81] width 25 height 30
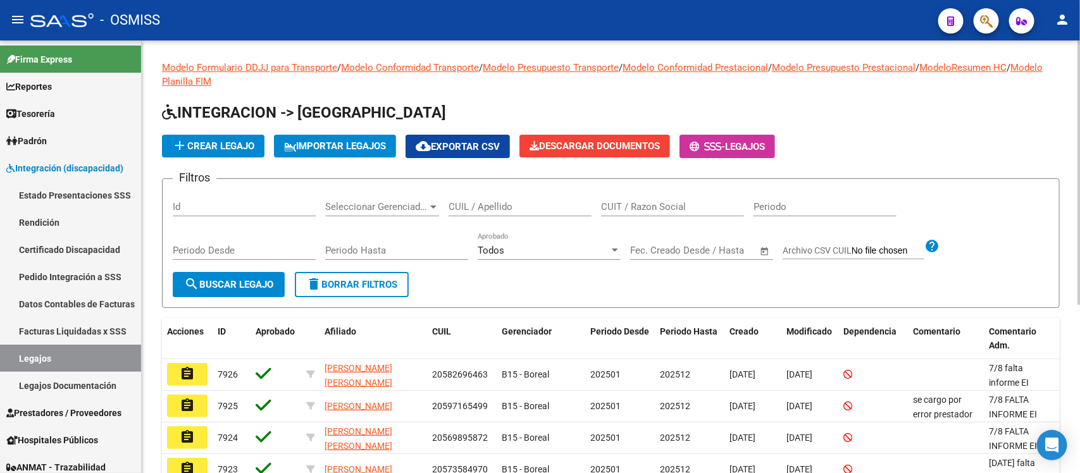
click at [523, 209] on input "CUIL / Apellido" at bounding box center [520, 206] width 143 height 11
paste input "27562263522"
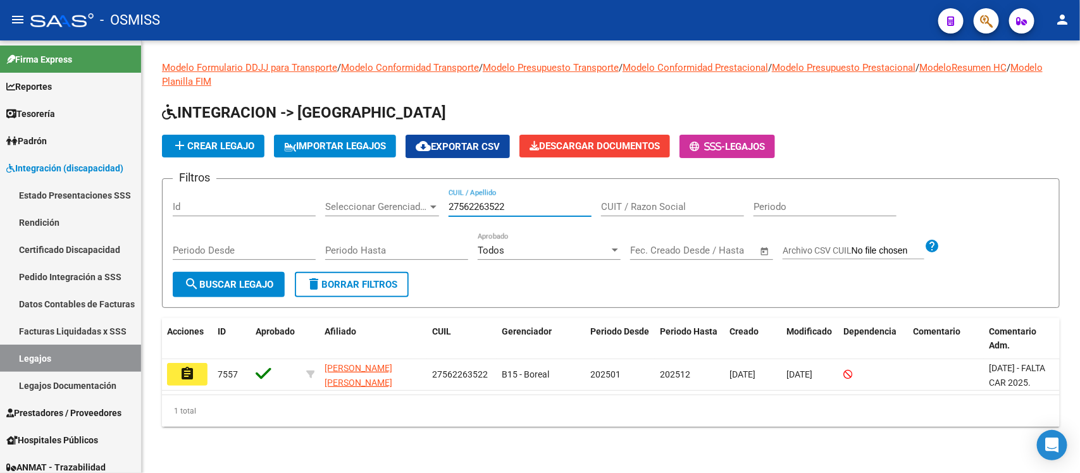
type input "27562263522"
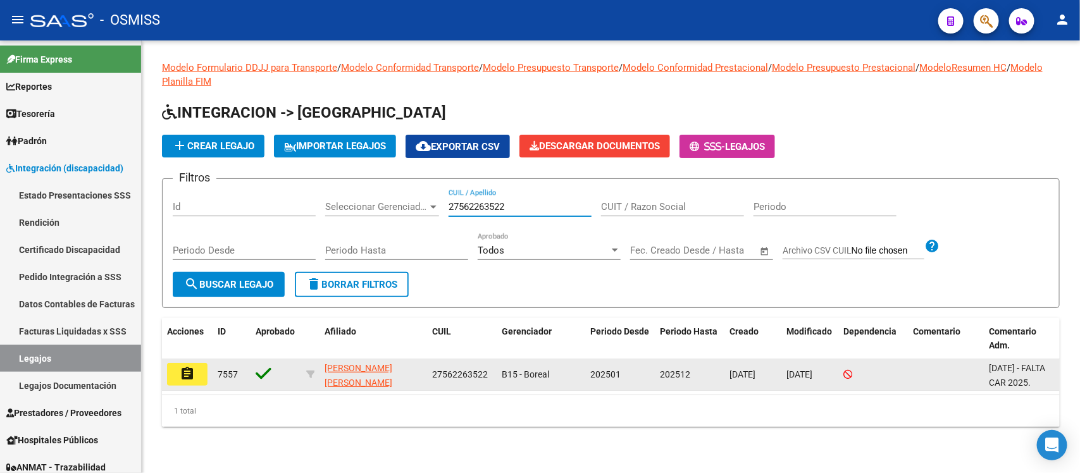
click at [190, 377] on mat-icon "assignment" at bounding box center [187, 373] width 15 height 15
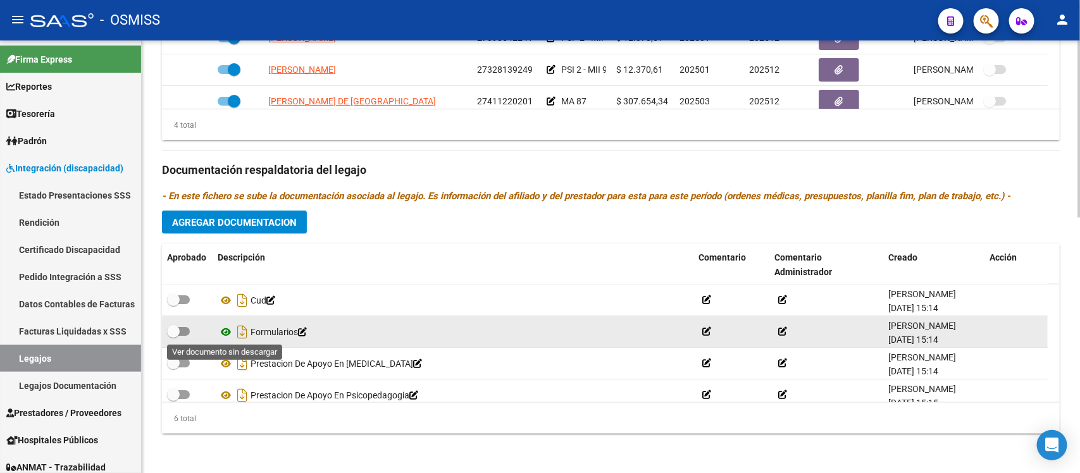
click at [225, 329] on icon at bounding box center [226, 332] width 16 height 15
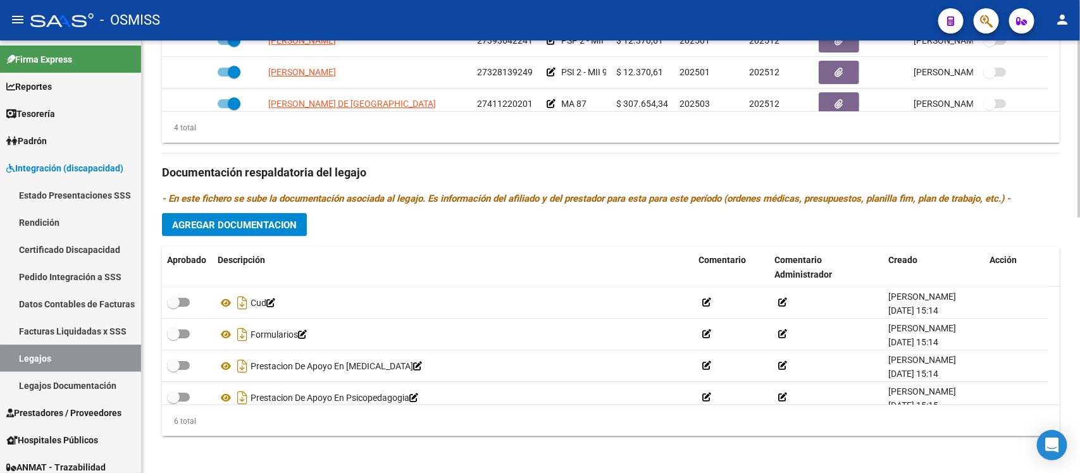
scroll to position [627, 0]
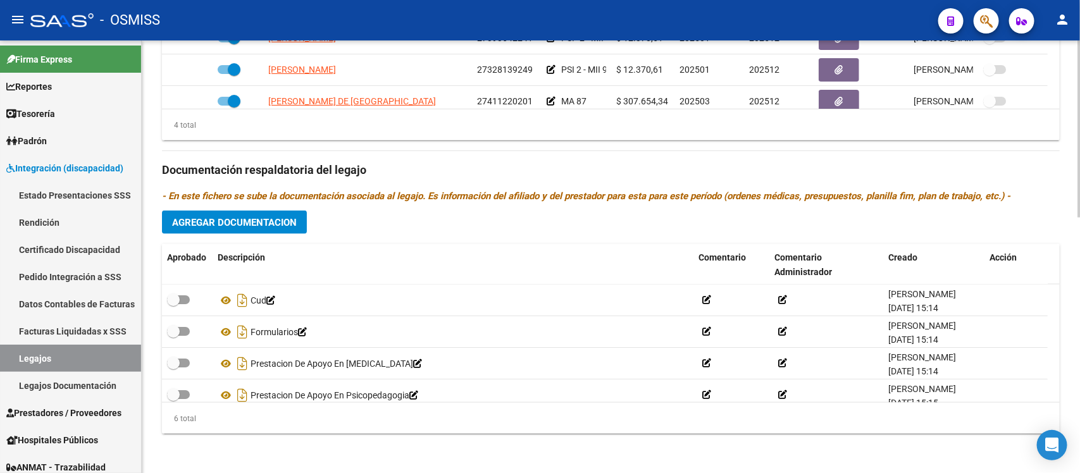
drag, startPoint x: 427, startPoint y: 232, endPoint x: 371, endPoint y: 235, distance: 56.4
click at [427, 232] on div "Prestadores asociados al legajo Agregar Prestador Aprobado Prestador CUIT Comen…" at bounding box center [611, 161] width 898 height 565
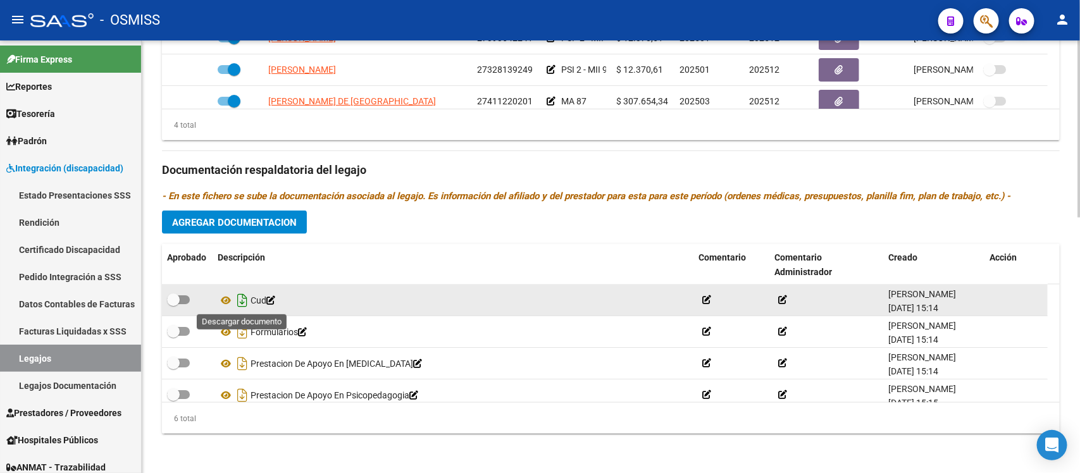
click at [244, 299] on icon "Descargar documento" at bounding box center [242, 300] width 16 height 20
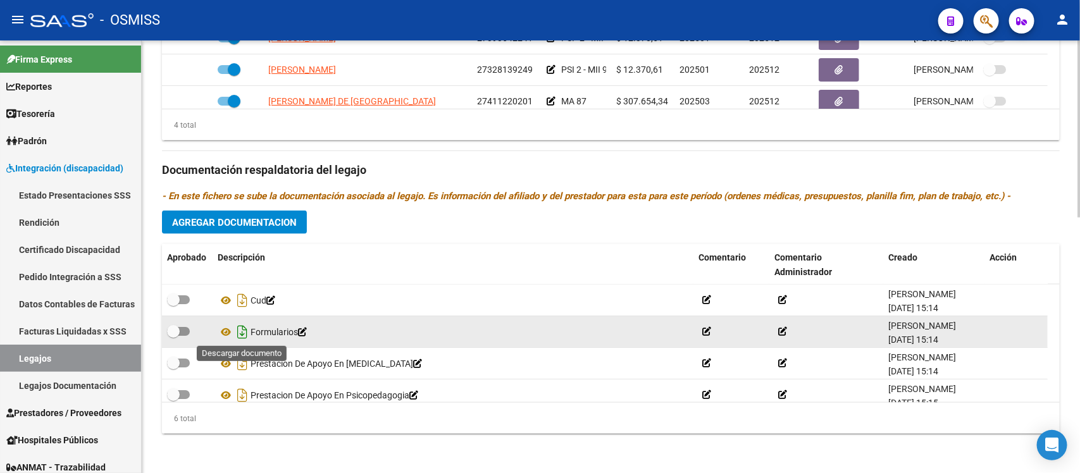
click at [241, 337] on icon "Descargar documento" at bounding box center [242, 332] width 16 height 20
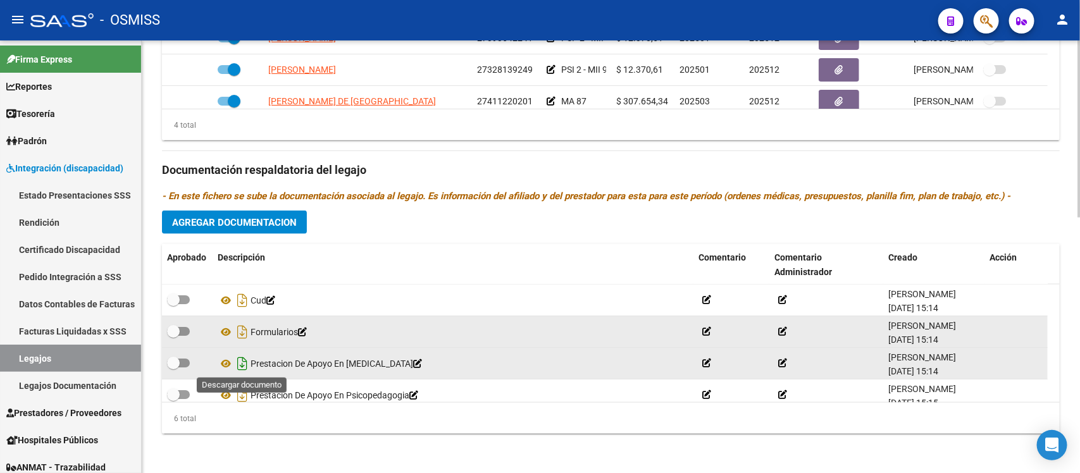
click at [244, 364] on icon "Descargar documento" at bounding box center [242, 364] width 16 height 20
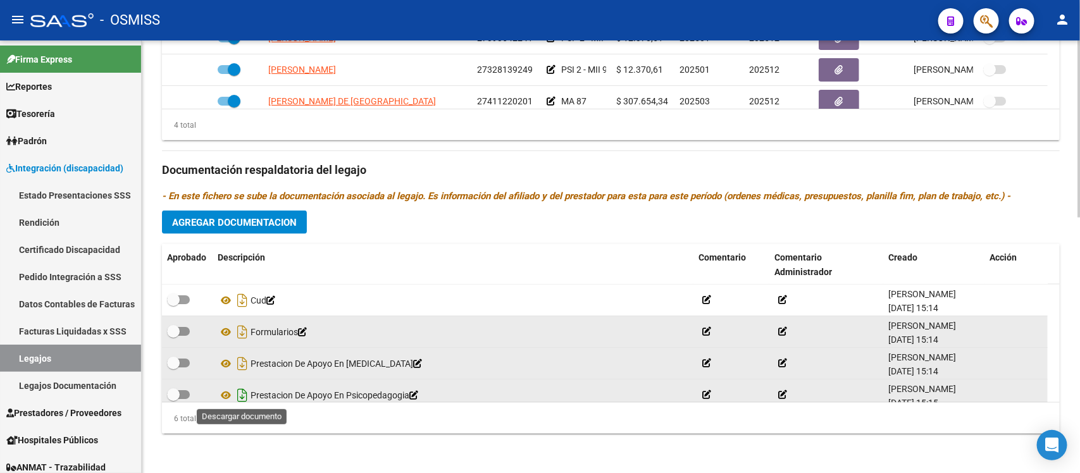
click at [242, 393] on icon "Descargar documento" at bounding box center [242, 395] width 16 height 20
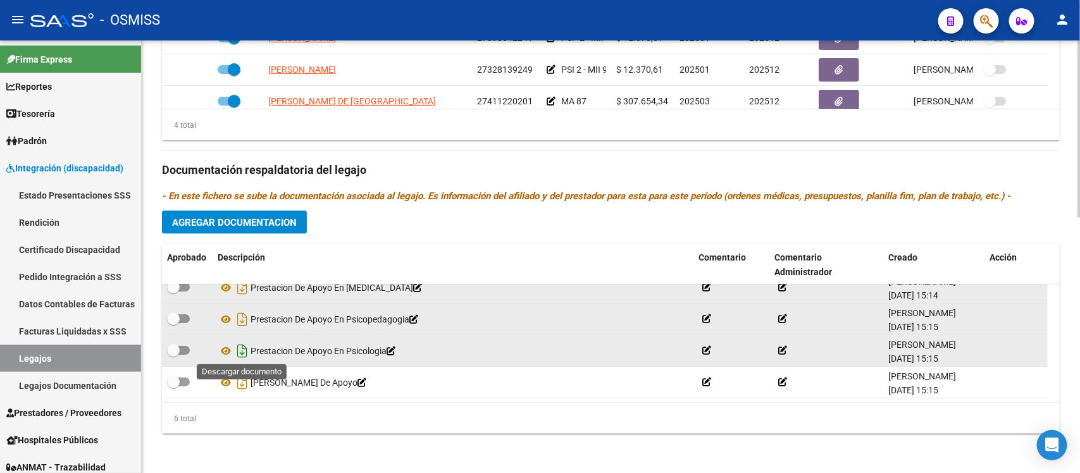
click at [236, 351] on icon "Descargar documento" at bounding box center [242, 351] width 16 height 20
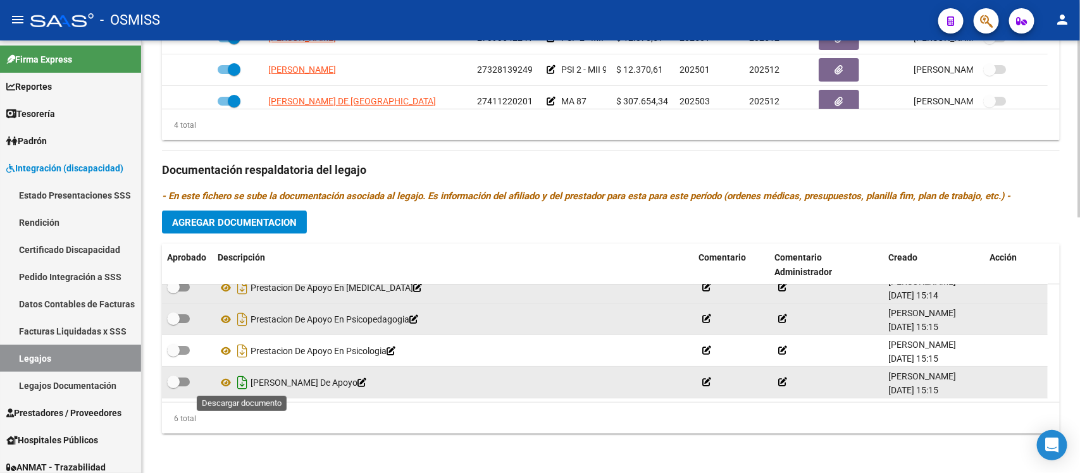
click at [241, 380] on icon "Descargar documento" at bounding box center [242, 383] width 16 height 20
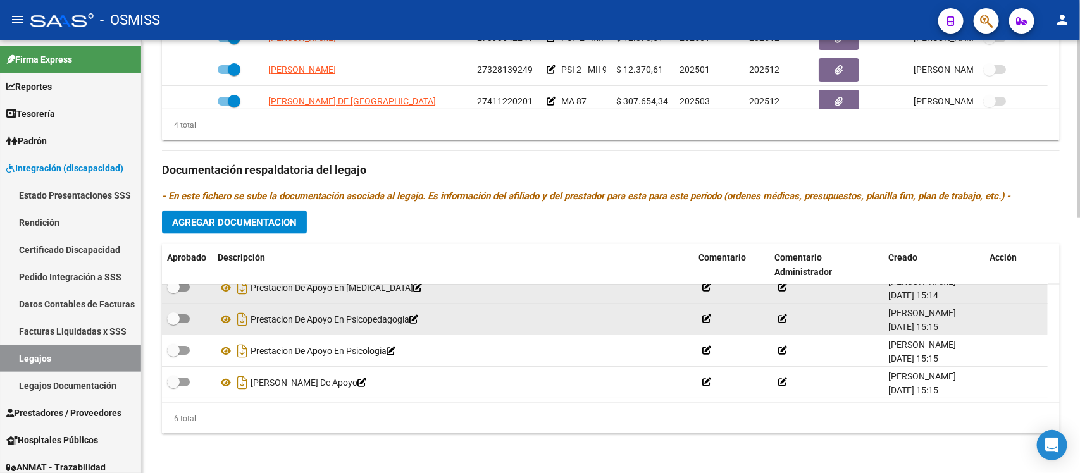
click at [349, 413] on div "6 total" at bounding box center [611, 419] width 898 height 32
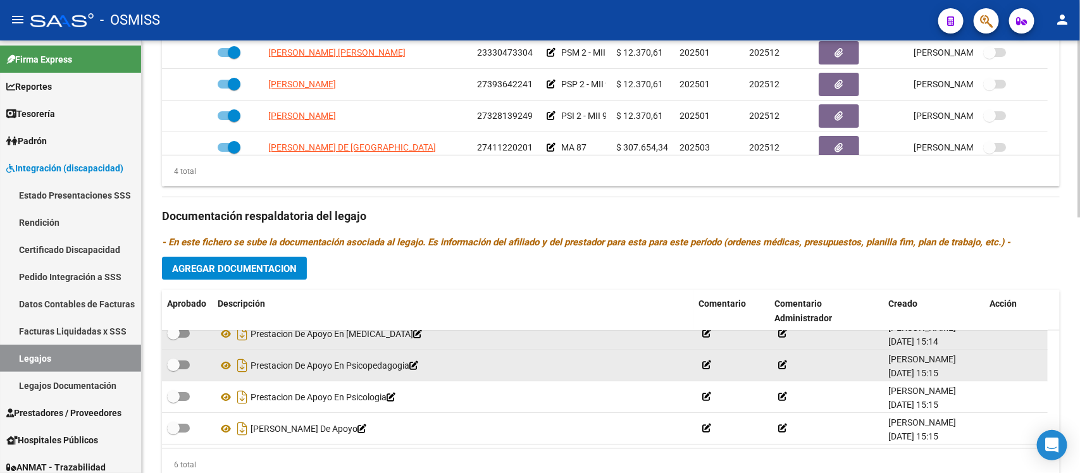
scroll to position [627, 0]
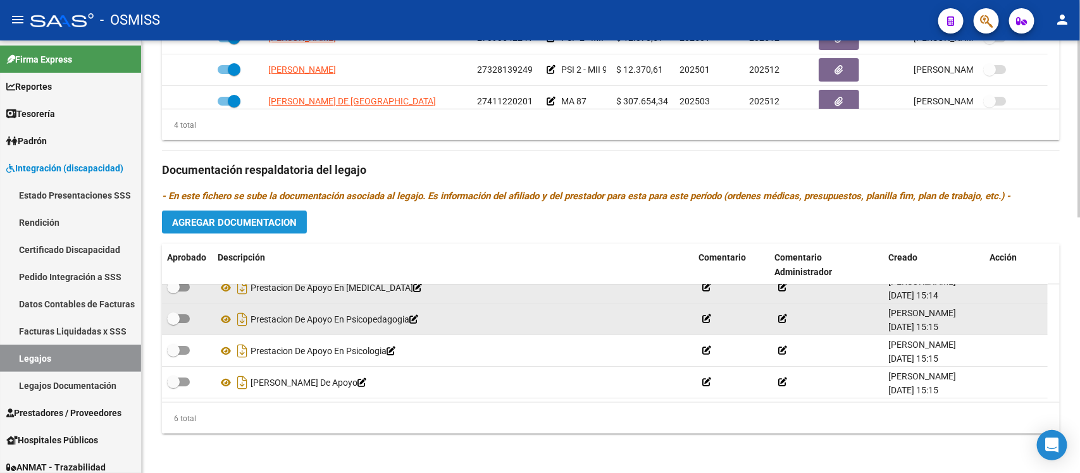
click at [258, 223] on span "Agregar Documentacion" at bounding box center [234, 222] width 125 height 11
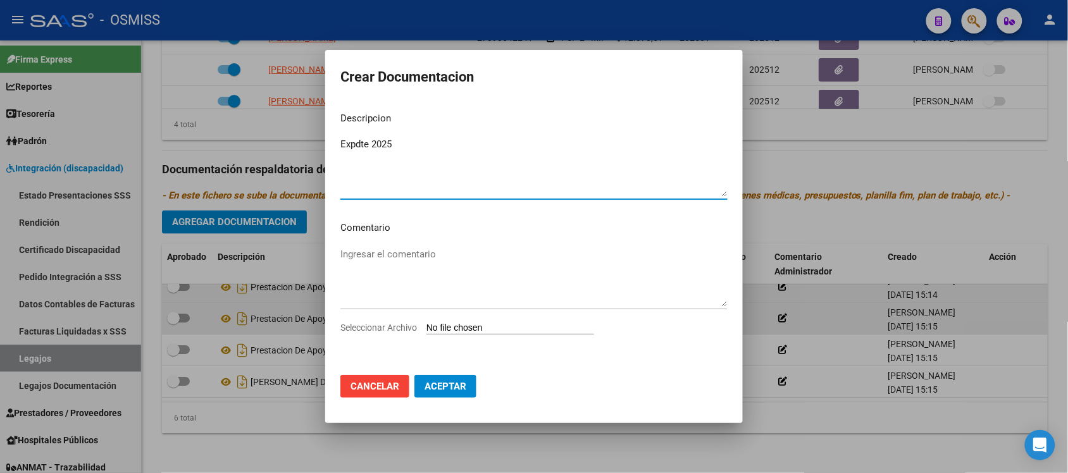
type textarea "Expdte 2025"
click at [489, 326] on input "Seleccionar Archivo" at bounding box center [511, 329] width 168 height 12
type input "C:\fakepath\Expdte 2025.pdf"
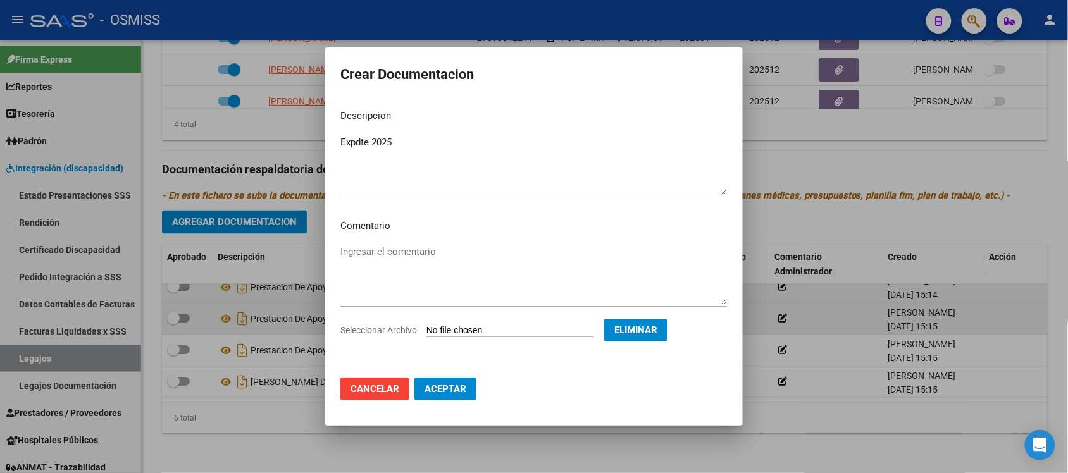
click at [463, 392] on span "Aceptar" at bounding box center [446, 388] width 42 height 11
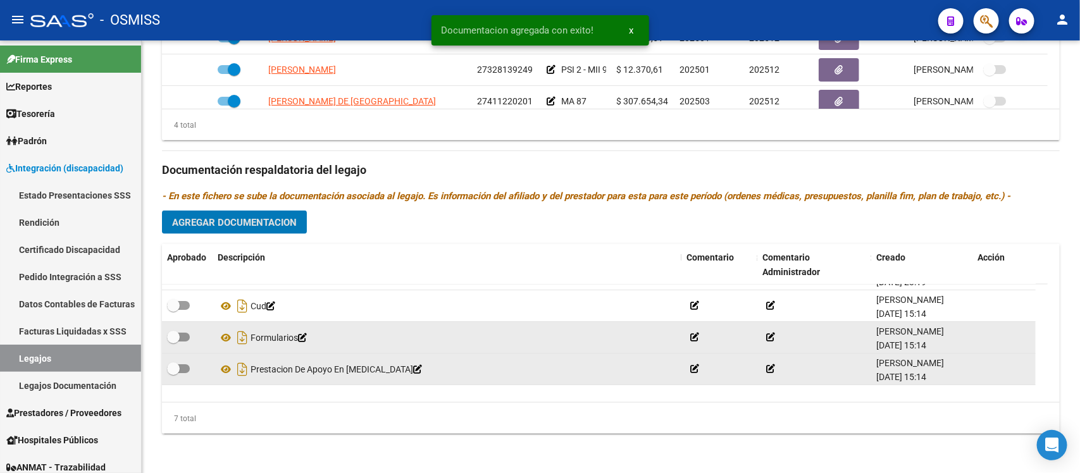
scroll to position [0, 0]
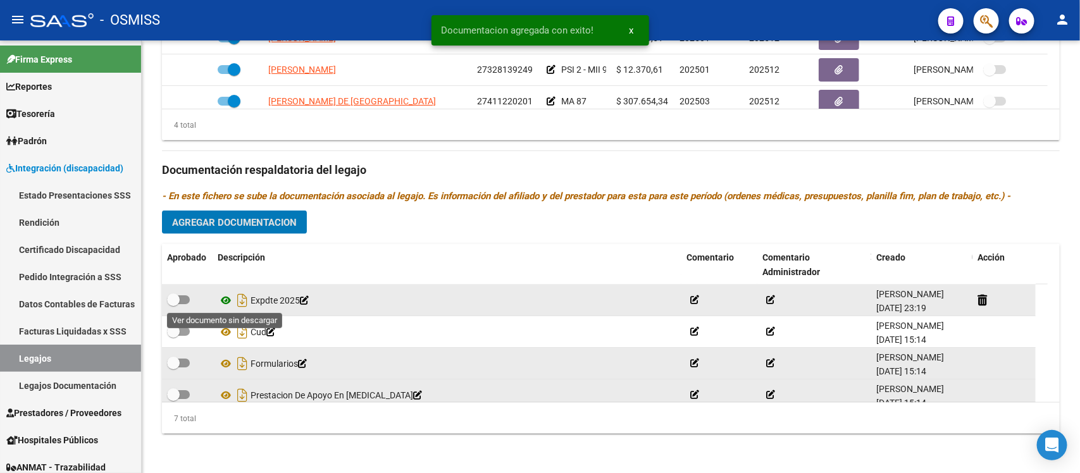
click at [226, 299] on icon at bounding box center [226, 300] width 16 height 15
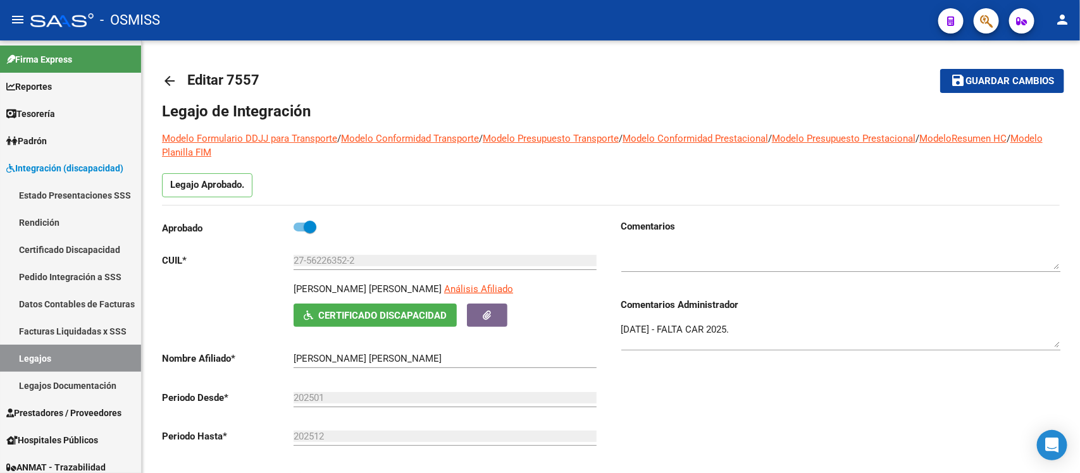
click at [998, 81] on span "Guardar cambios" at bounding box center [1010, 81] width 89 height 11
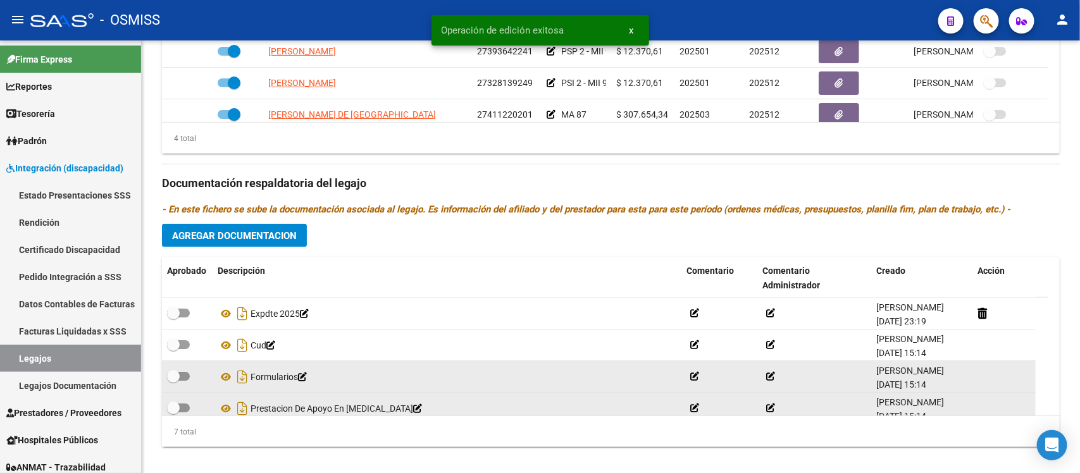
scroll to position [627, 0]
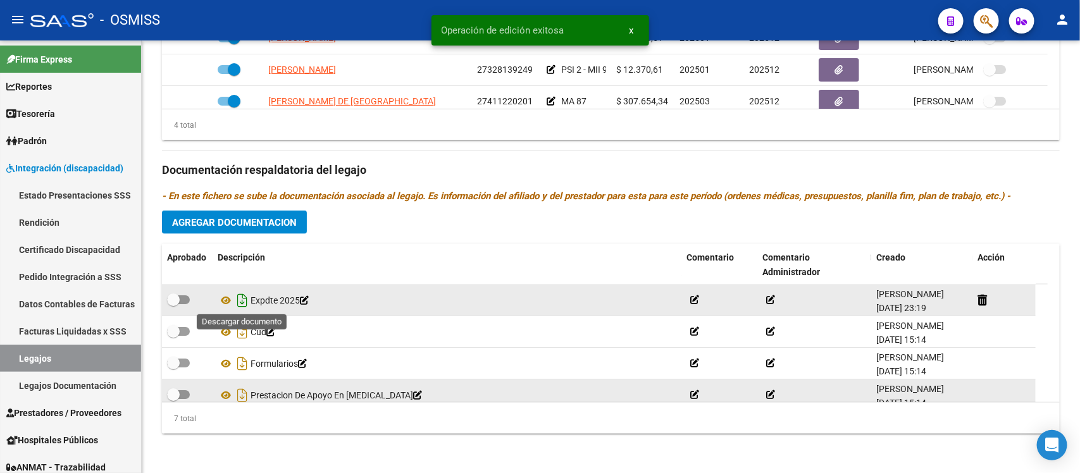
click at [242, 299] on icon "Descargar documento" at bounding box center [242, 300] width 16 height 20
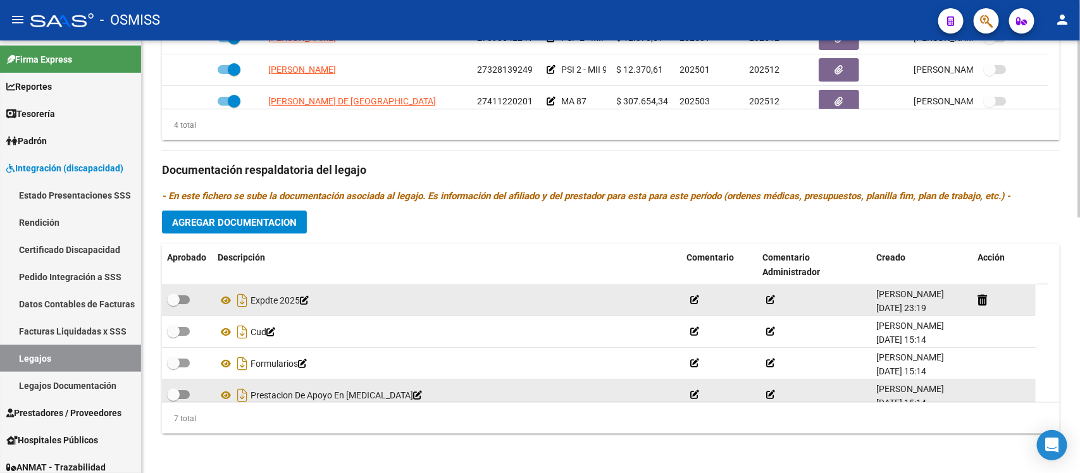
click at [711, 187] on div "Prestadores asociados al legajo Agregar Prestador Aprobado Prestador CUIT Comen…" at bounding box center [611, 161] width 898 height 565
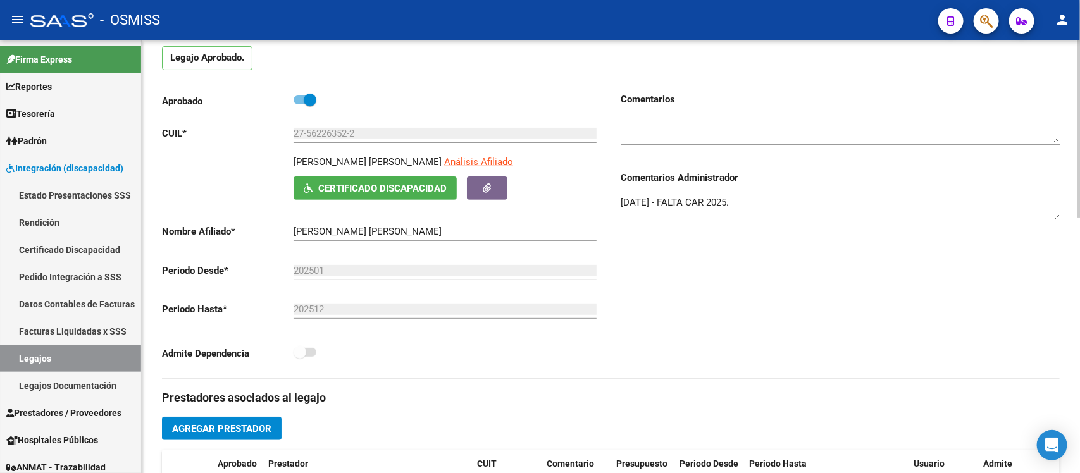
scroll to position [0, 0]
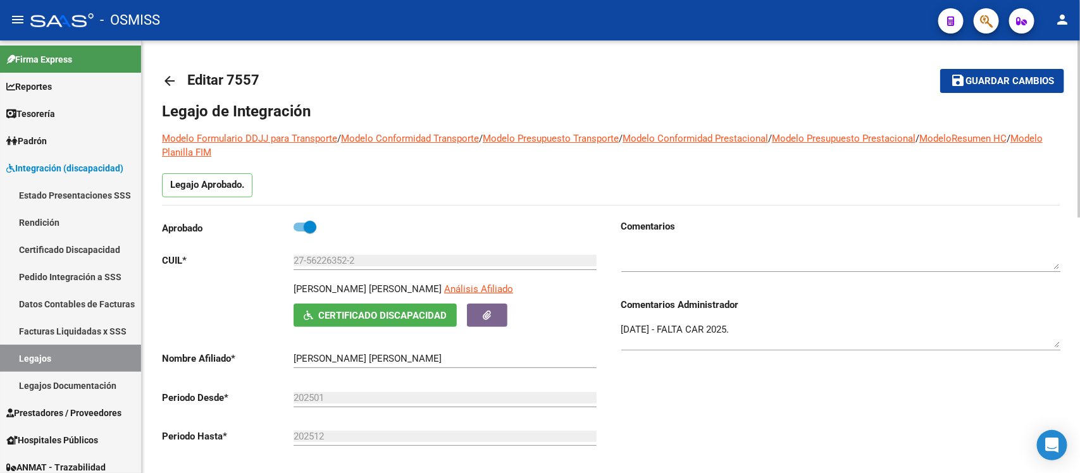
click at [162, 80] on mat-icon "arrow_back" at bounding box center [169, 80] width 15 height 15
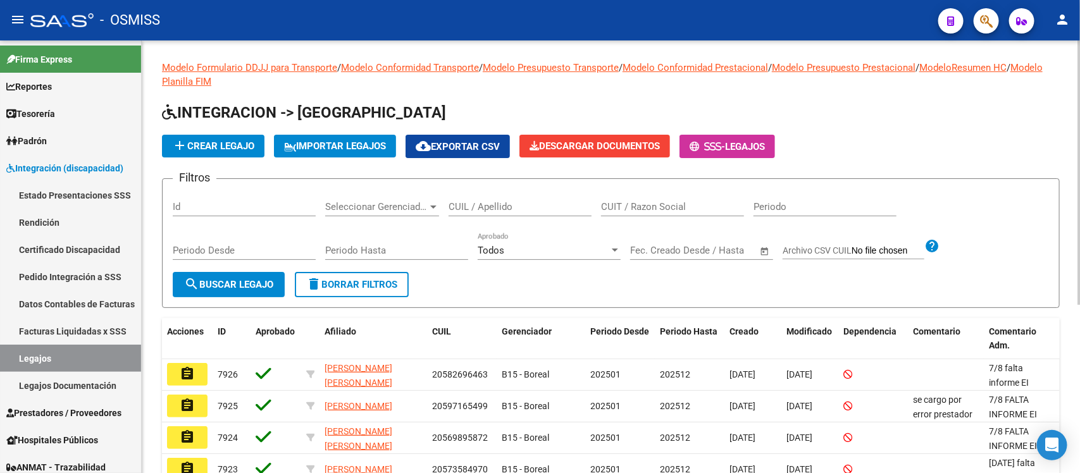
click at [526, 204] on input "CUIL / Apellido" at bounding box center [520, 206] width 143 height 11
paste input "27562263522"
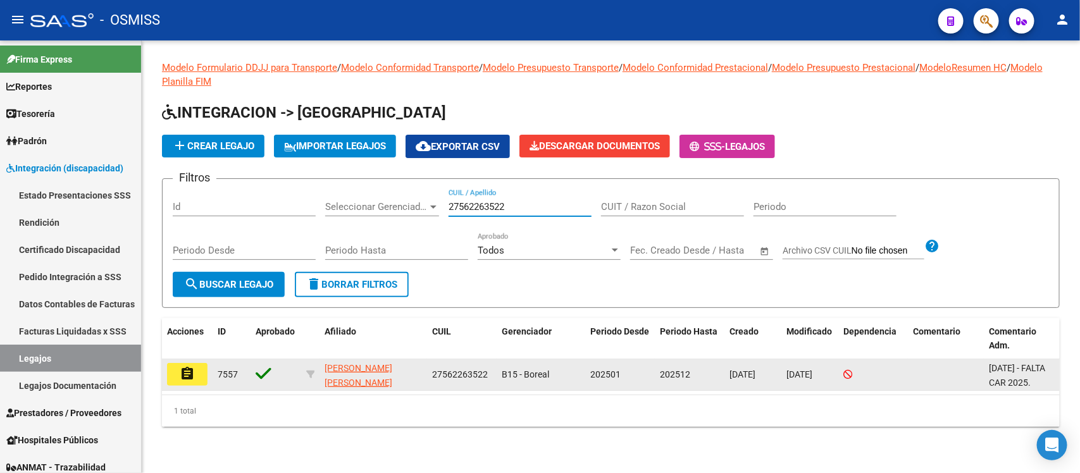
type input "27562263522"
click at [185, 369] on mat-icon "assignment" at bounding box center [187, 373] width 15 height 15
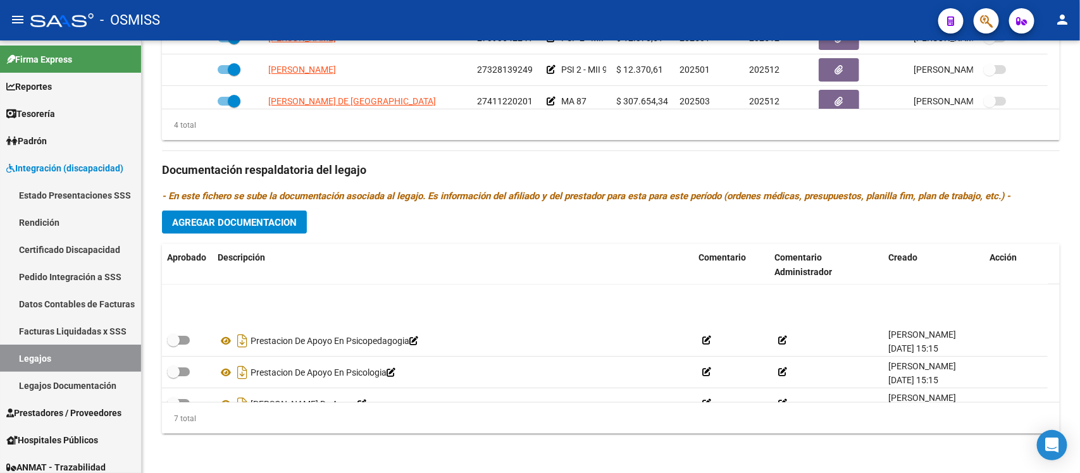
scroll to position [108, 0]
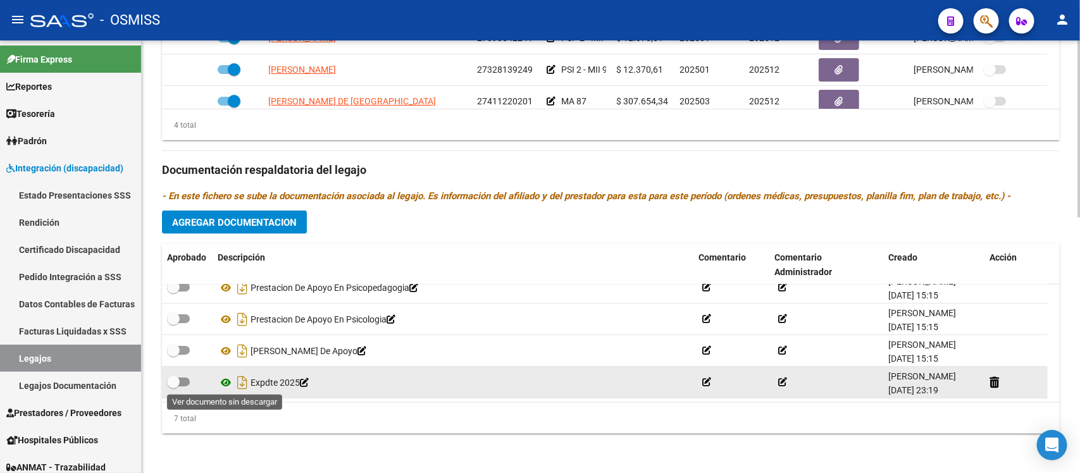
click at [222, 384] on icon at bounding box center [226, 382] width 16 height 15
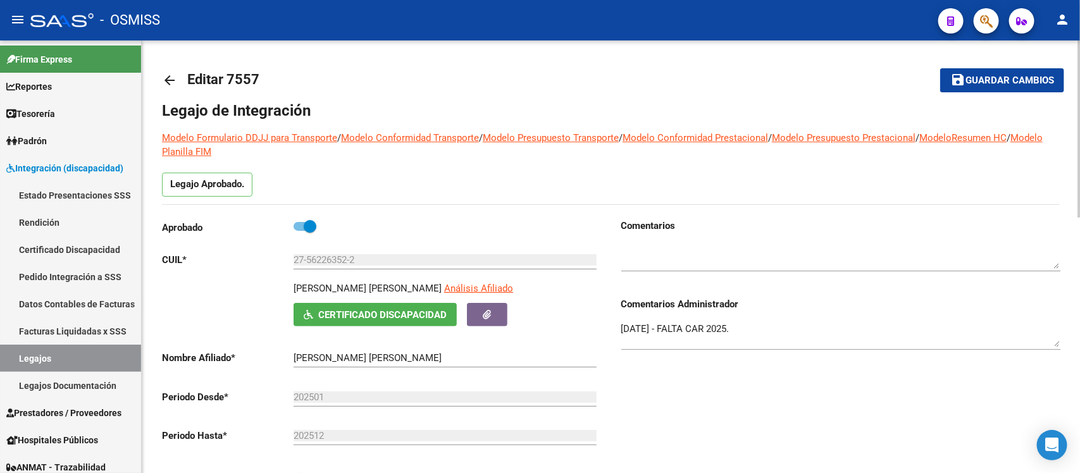
scroll to position [0, 0]
click at [169, 81] on mat-icon "arrow_back" at bounding box center [169, 80] width 15 height 15
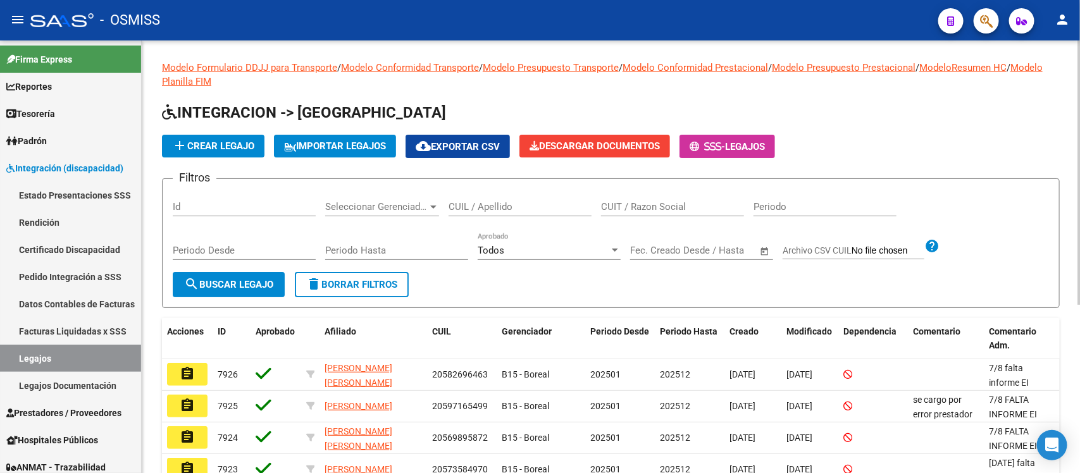
click at [510, 201] on input "CUIL / Apellido" at bounding box center [520, 206] width 143 height 11
paste input "20566727251"
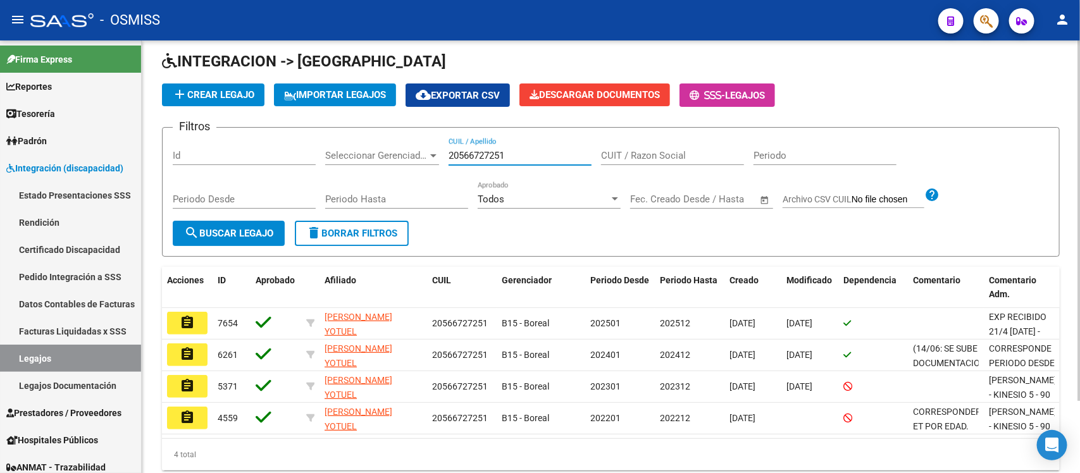
scroll to position [79, 0]
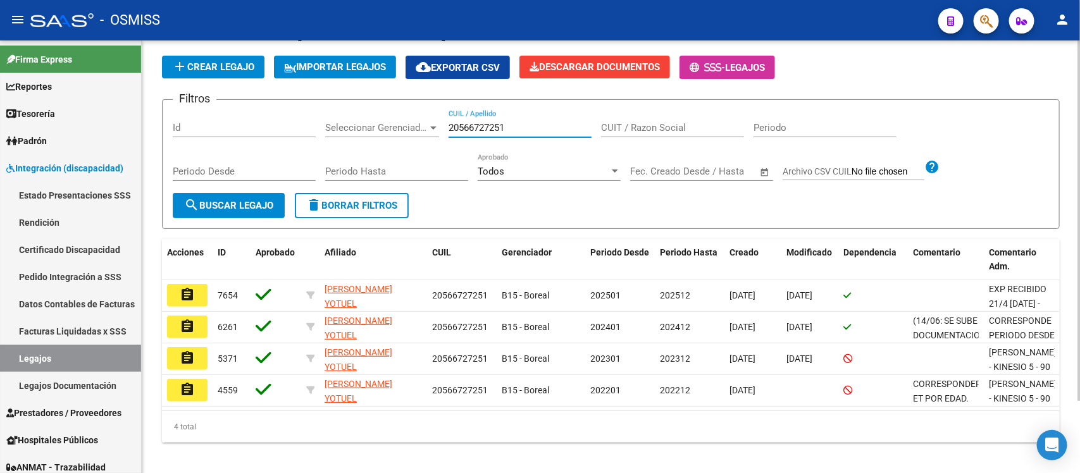
type input "20566727251"
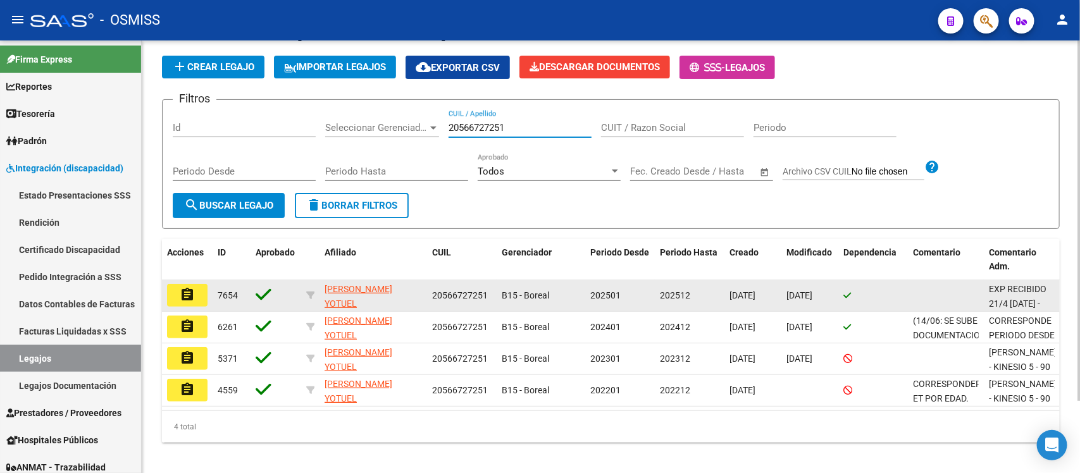
click at [185, 287] on mat-icon "assignment" at bounding box center [187, 294] width 15 height 15
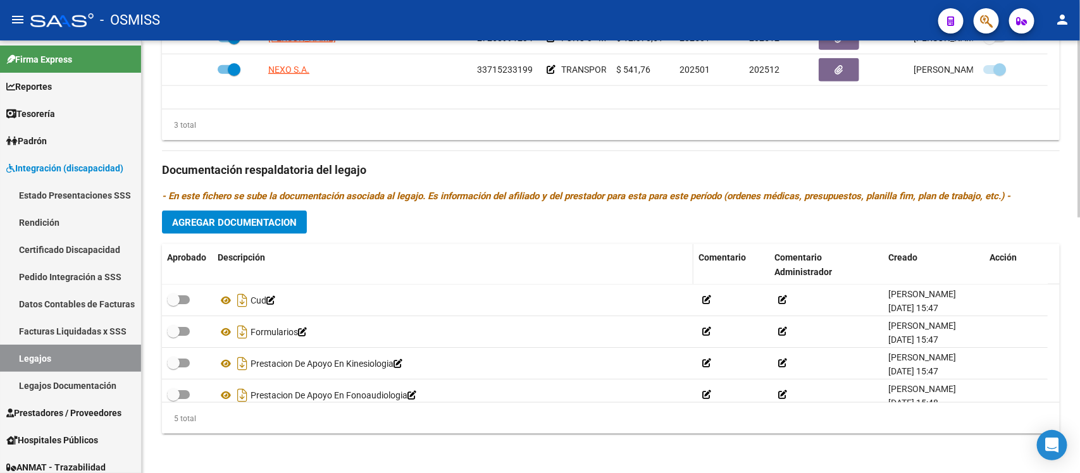
click at [426, 253] on div "Descripción" at bounding box center [453, 258] width 471 height 15
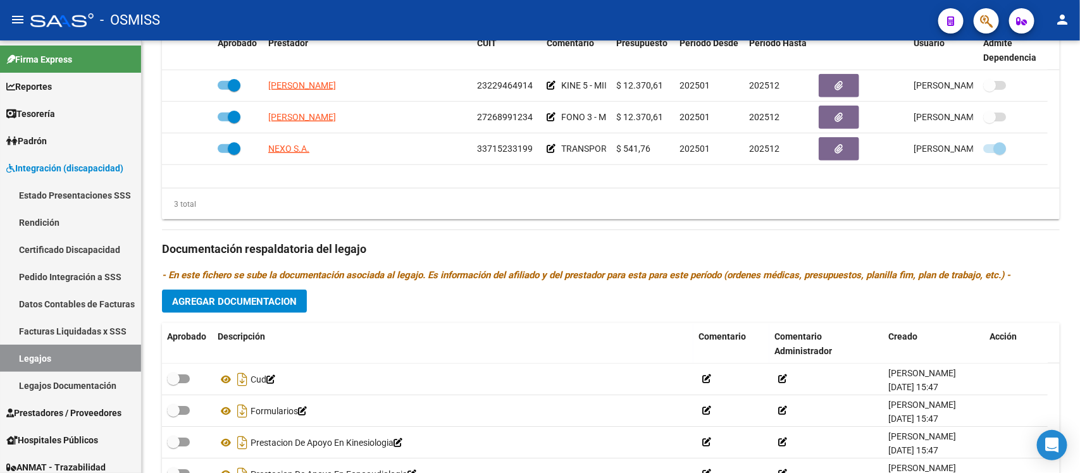
scroll to position [627, 0]
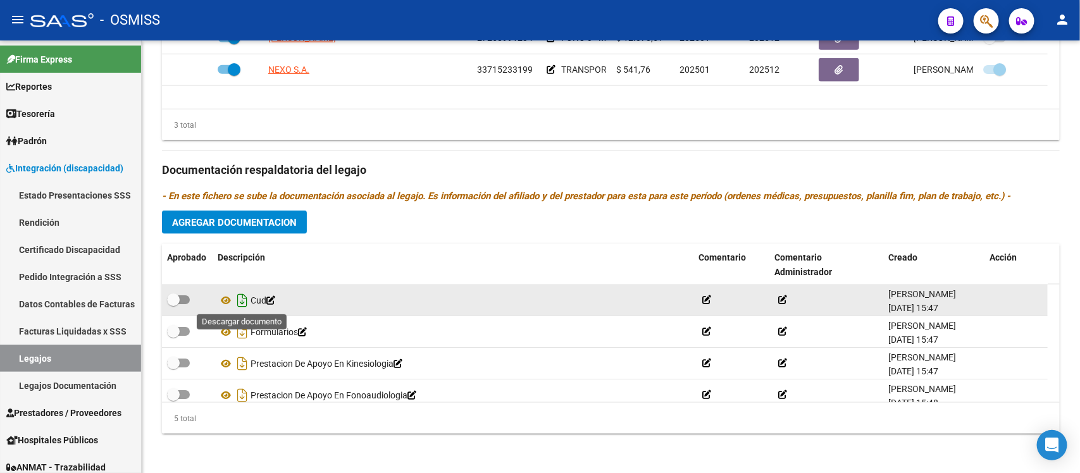
click at [241, 298] on icon "Descargar documento" at bounding box center [242, 300] width 16 height 20
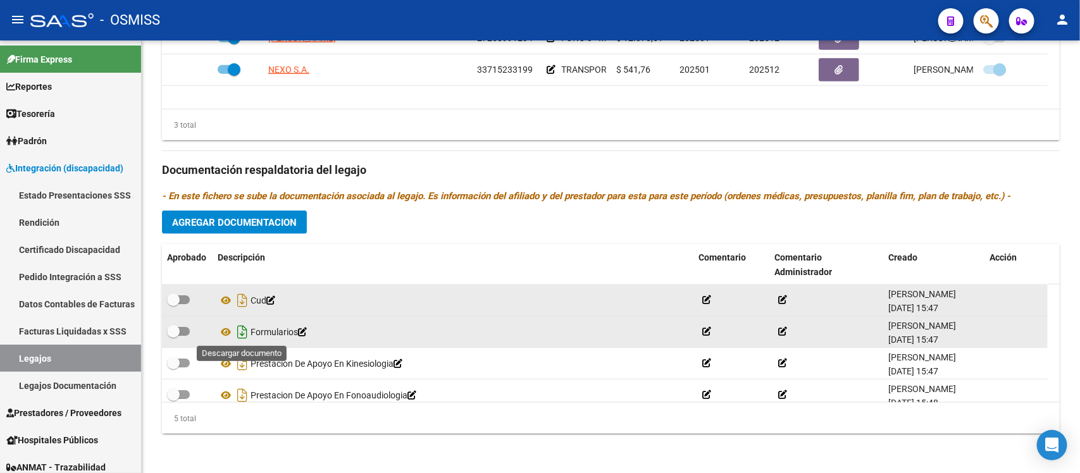
click at [246, 335] on icon "Descargar documento" at bounding box center [242, 332] width 16 height 20
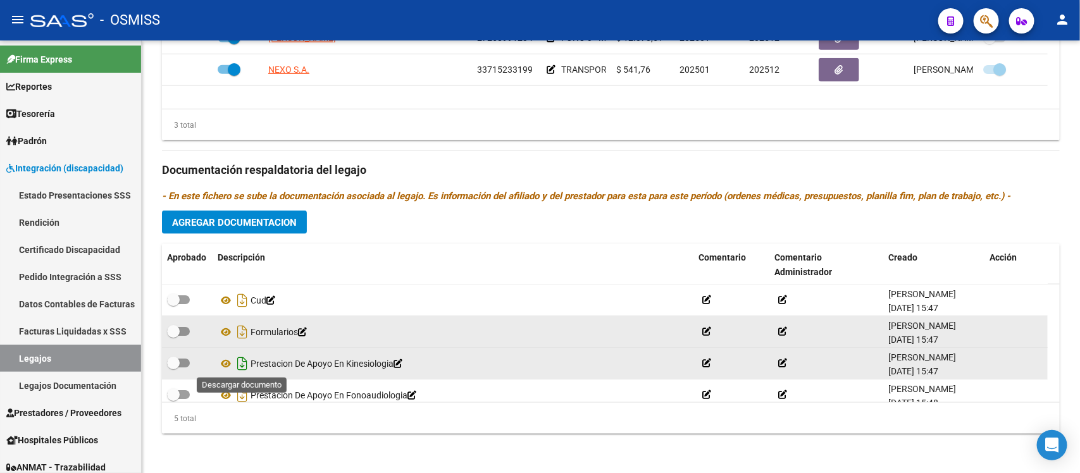
click at [245, 359] on icon "Descargar documento" at bounding box center [242, 364] width 16 height 20
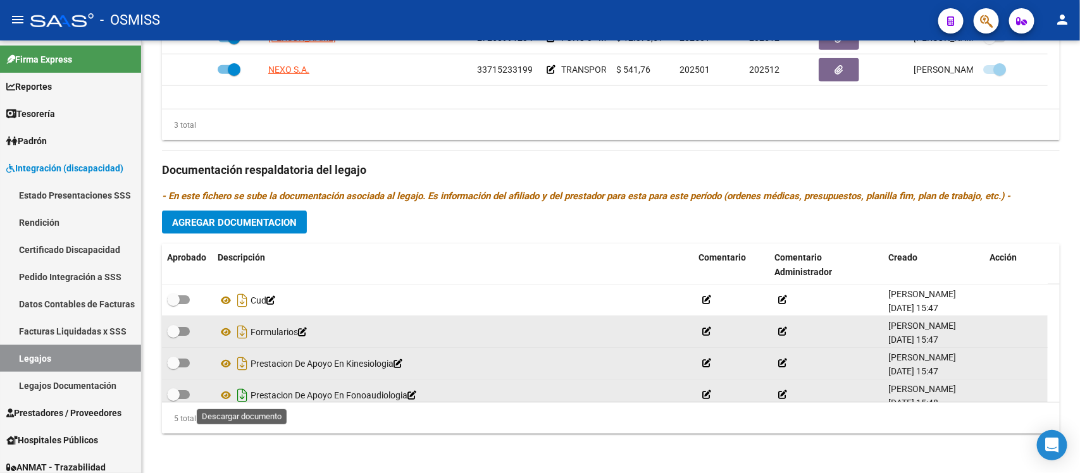
click at [241, 392] on icon "Descargar documento" at bounding box center [242, 395] width 16 height 20
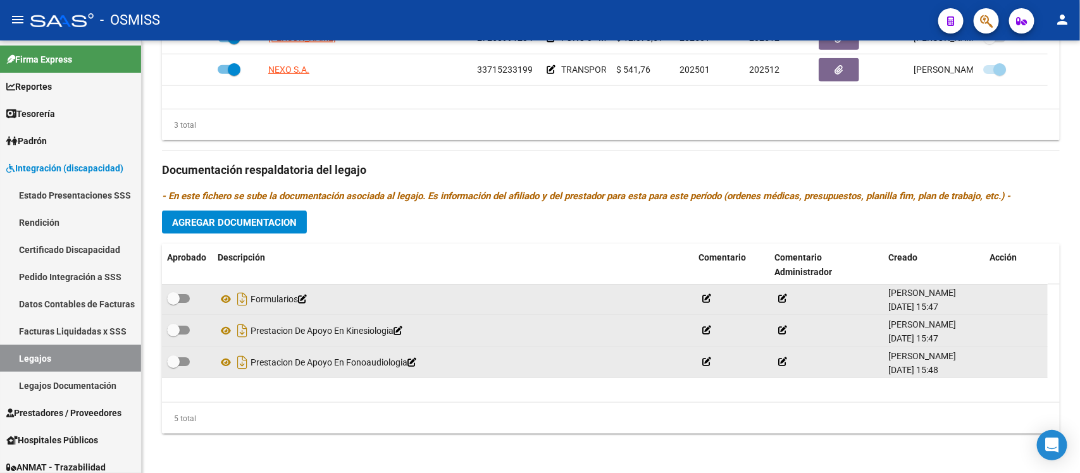
scroll to position [45, 0]
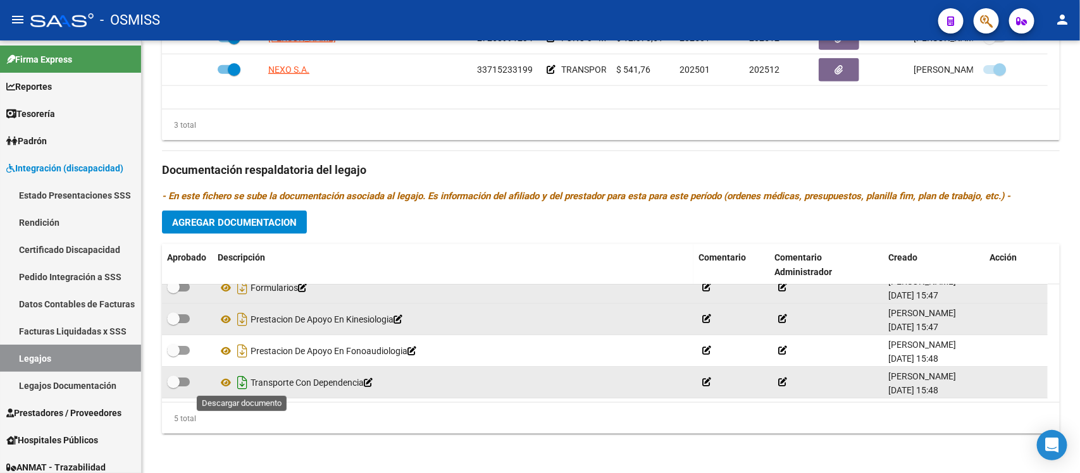
click at [242, 385] on icon "Descargar documento" at bounding box center [242, 383] width 16 height 20
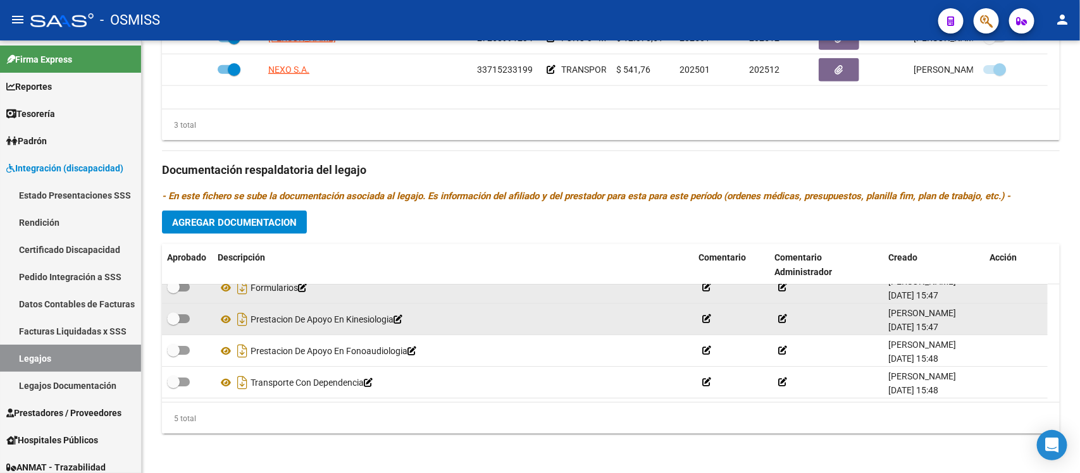
click at [628, 171] on h3 "Documentación respaldatoria del legajo" at bounding box center [611, 170] width 898 height 18
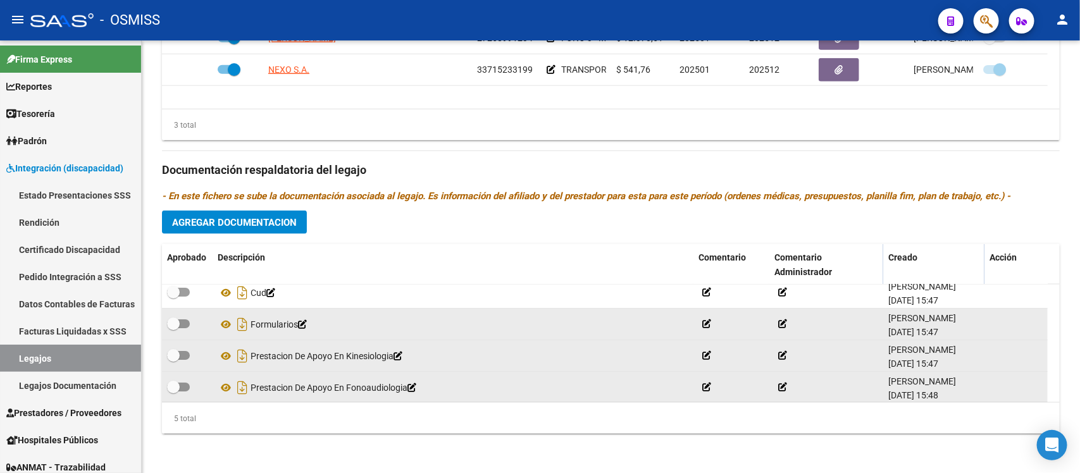
scroll to position [0, 0]
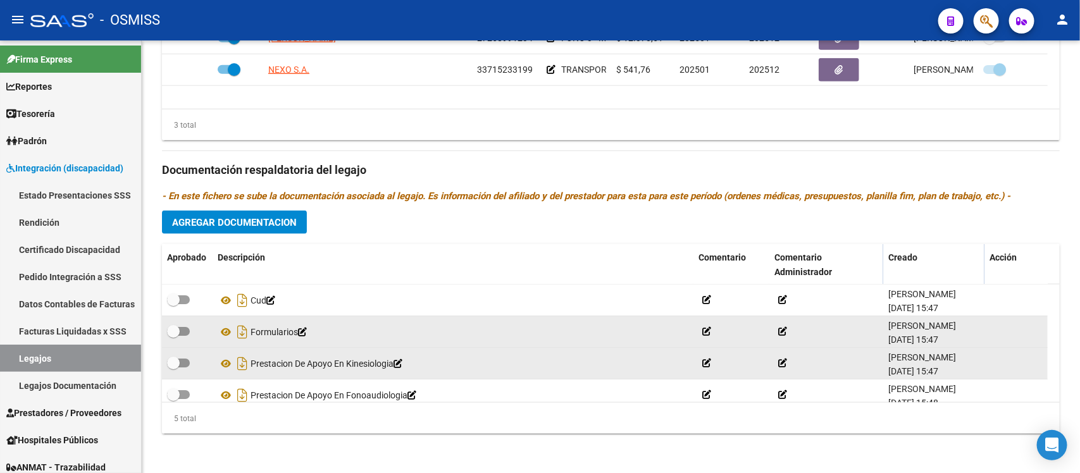
click at [292, 220] on span "Agregar Documentacion" at bounding box center [234, 222] width 125 height 11
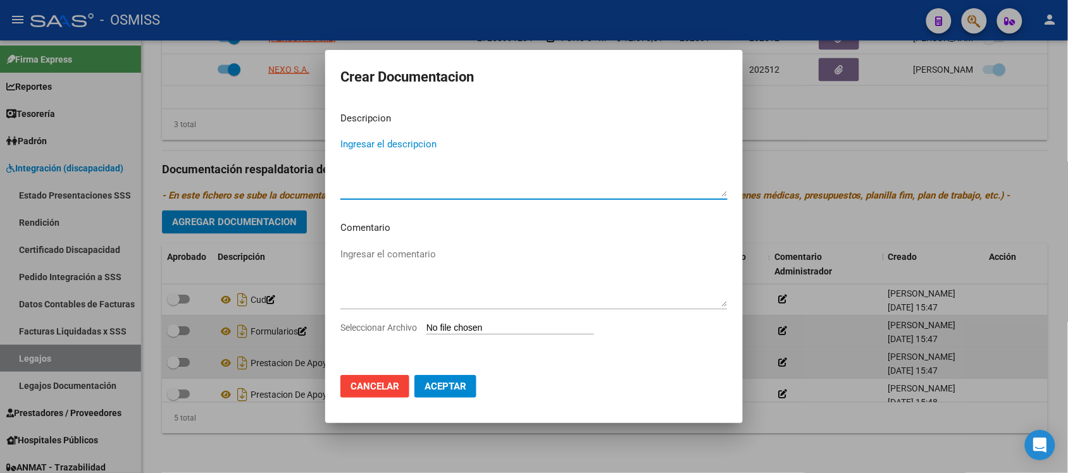
click at [429, 175] on textarea "Ingresar el descripcion" at bounding box center [533, 166] width 387 height 59
type textarea "Expdte 2025"
click at [520, 325] on input "Seleccionar Archivo" at bounding box center [511, 329] width 168 height 12
type input "C:\fakepath\Expdte 2025.pdf"
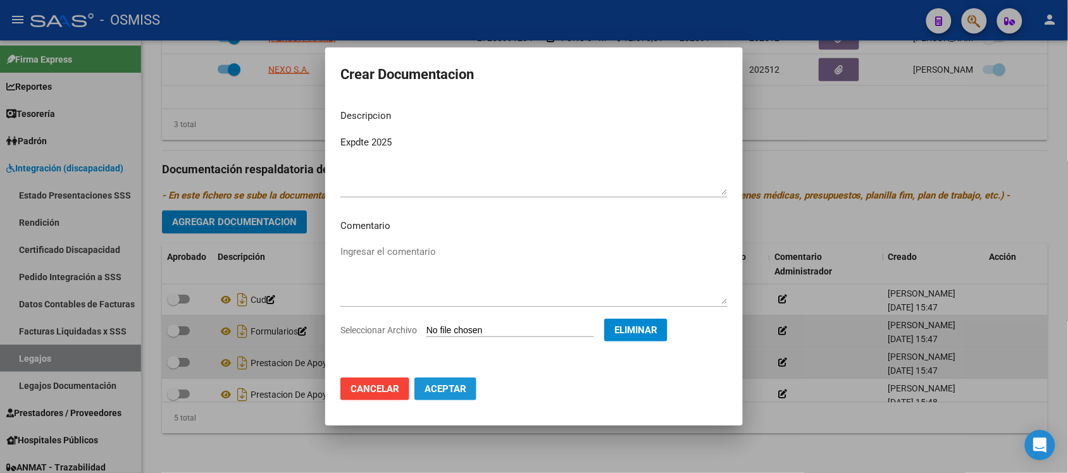
click at [453, 389] on span "Aceptar" at bounding box center [446, 388] width 42 height 11
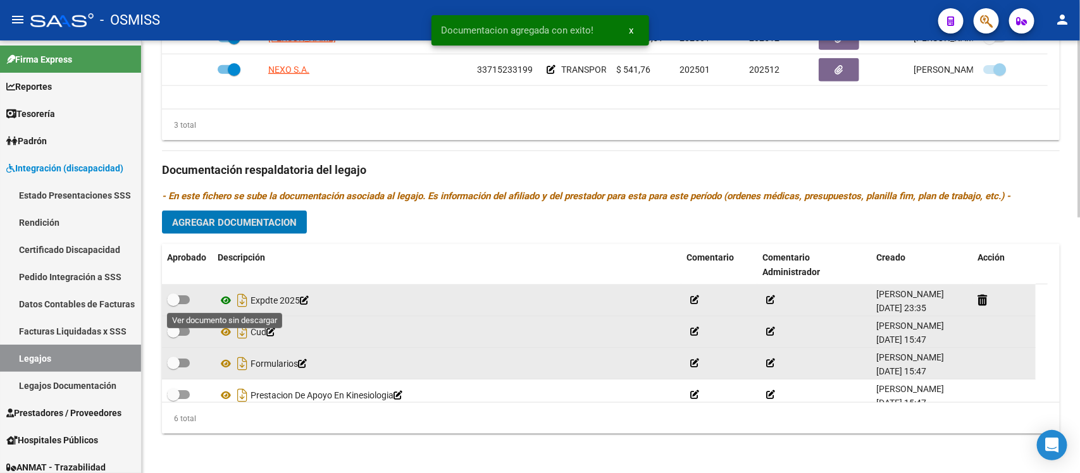
click at [227, 296] on icon at bounding box center [226, 300] width 16 height 15
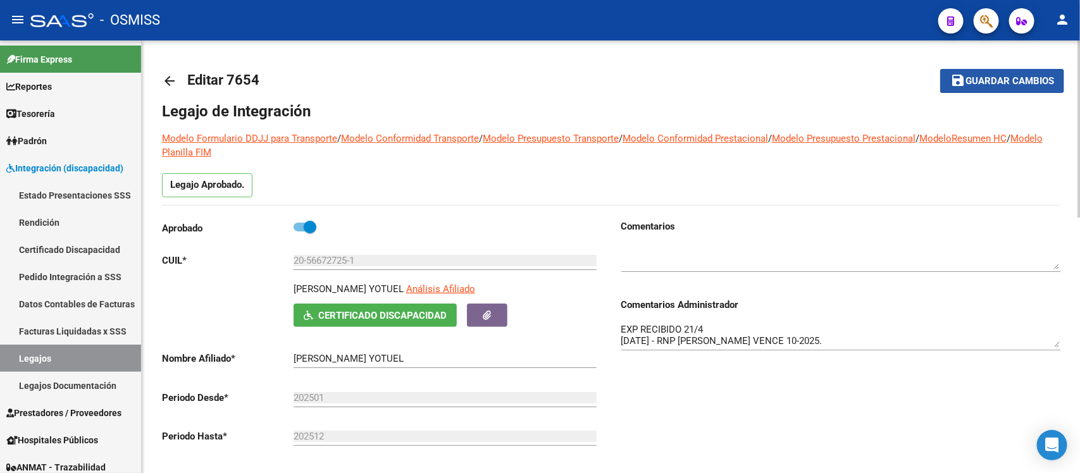
click at [979, 84] on span "Guardar cambios" at bounding box center [1010, 81] width 89 height 11
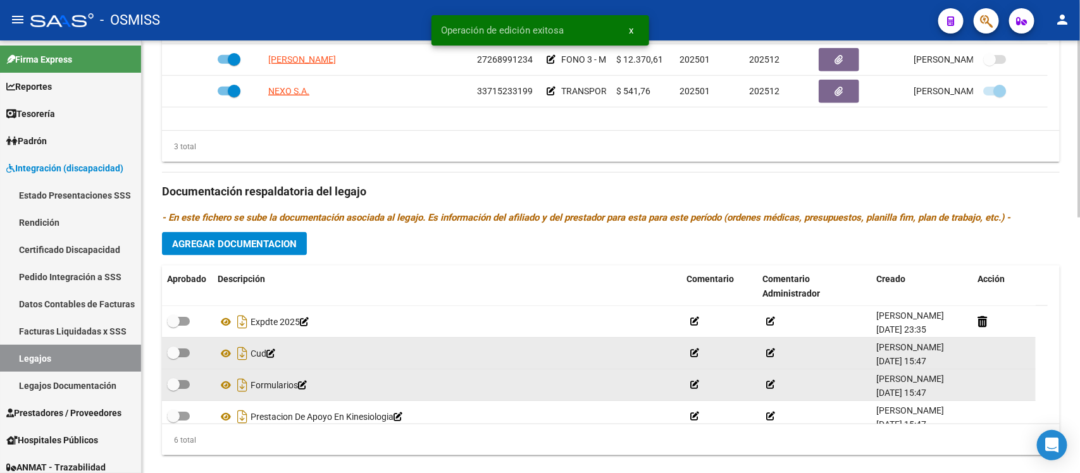
scroll to position [627, 0]
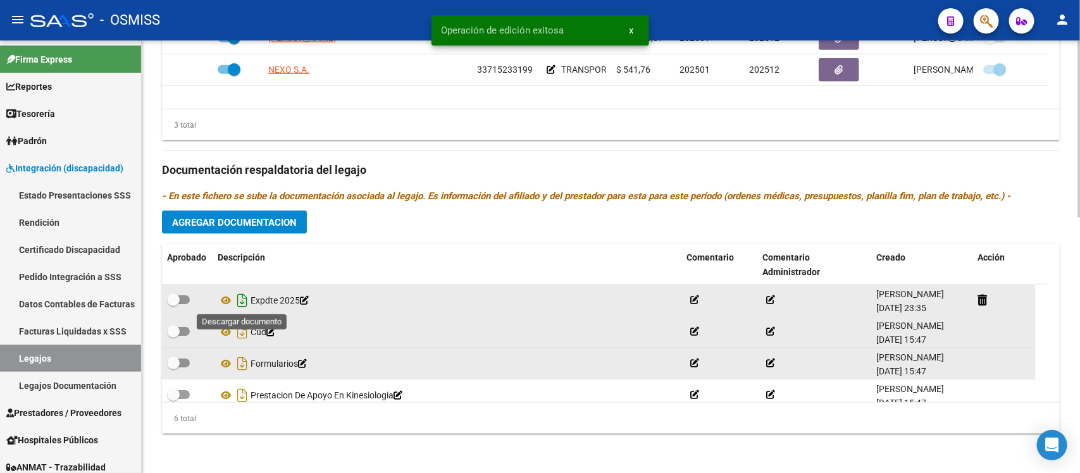
click at [239, 302] on icon "Descargar documento" at bounding box center [242, 300] width 16 height 20
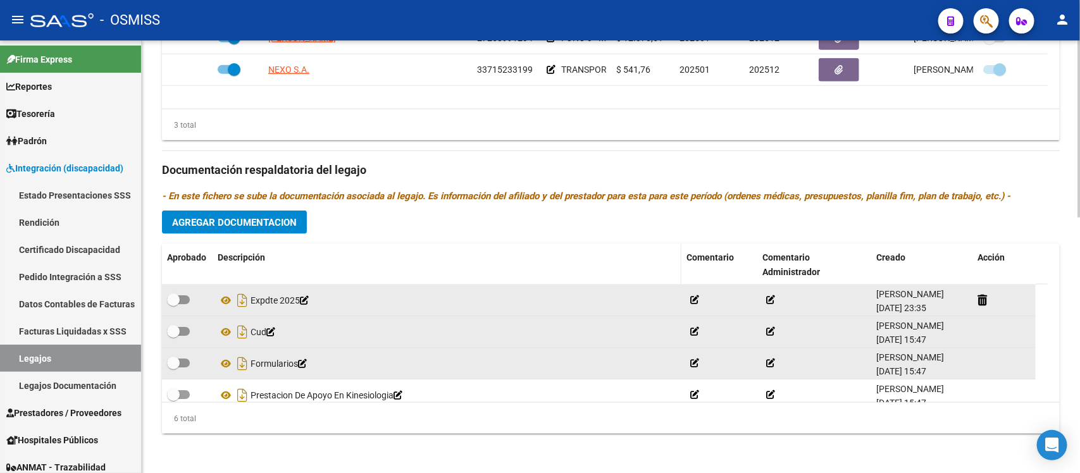
click at [630, 251] on div "Descripción" at bounding box center [447, 258] width 459 height 15
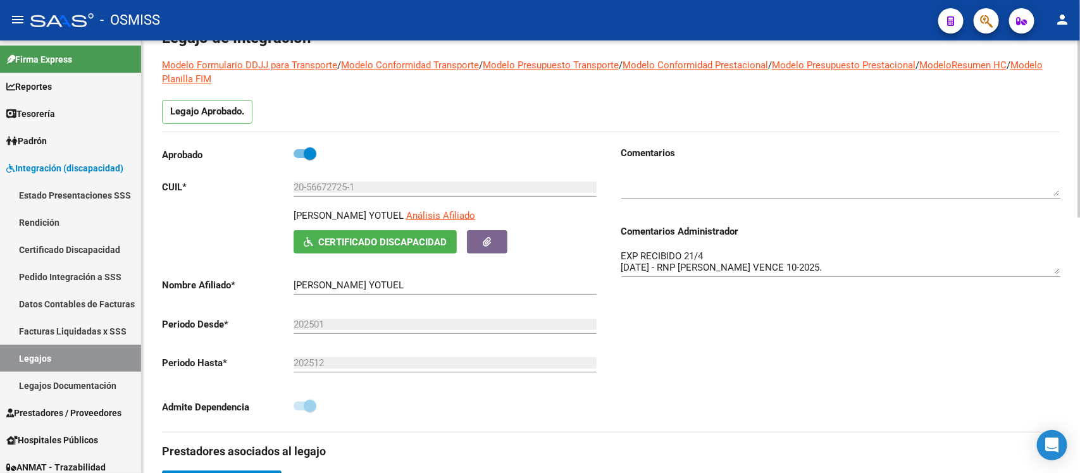
scroll to position [0, 0]
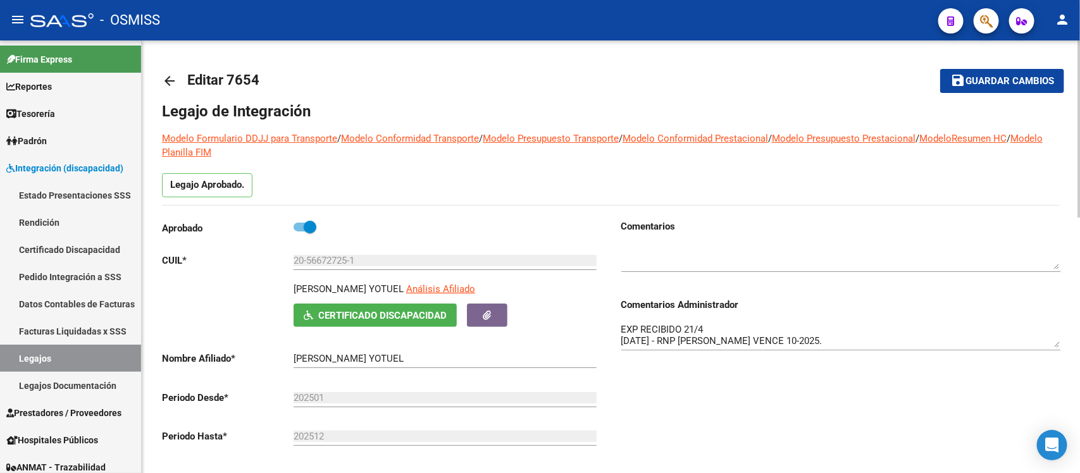
click at [178, 78] on link "arrow_back" at bounding box center [174, 81] width 25 height 30
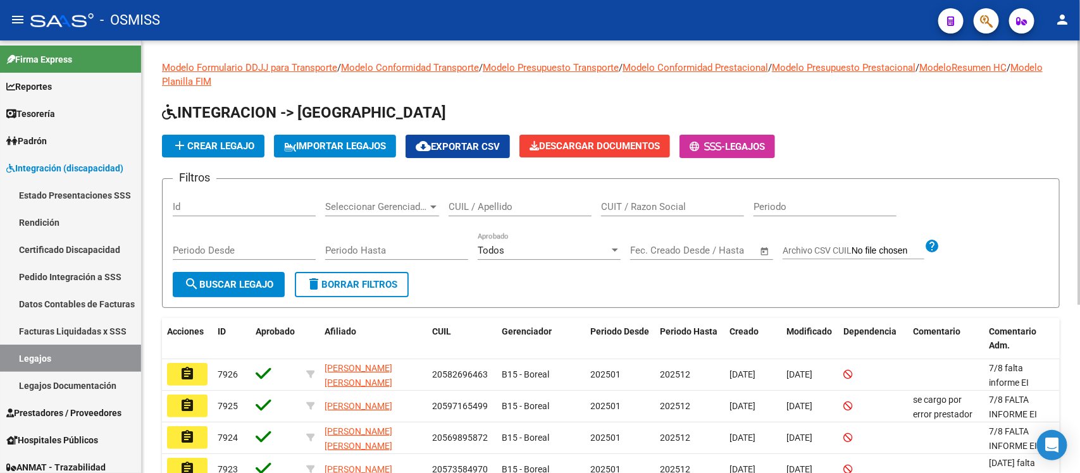
click at [503, 201] on input "CUIL / Apellido" at bounding box center [520, 206] width 143 height 11
paste input "20566727251"
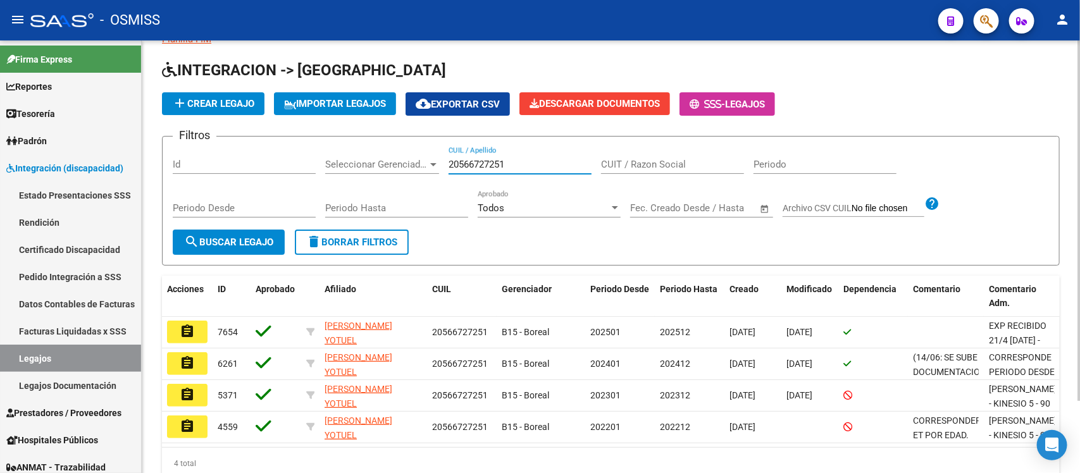
scroll to position [79, 0]
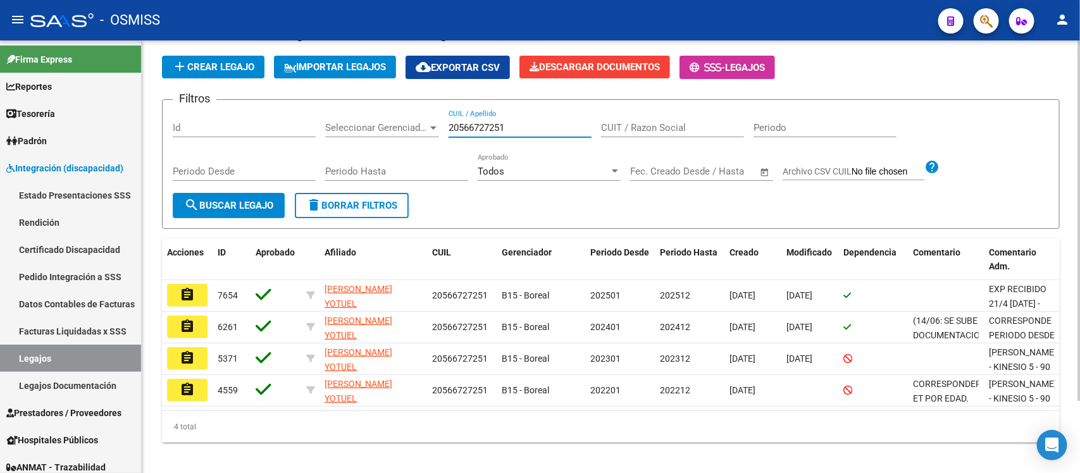
type input "20566727251"
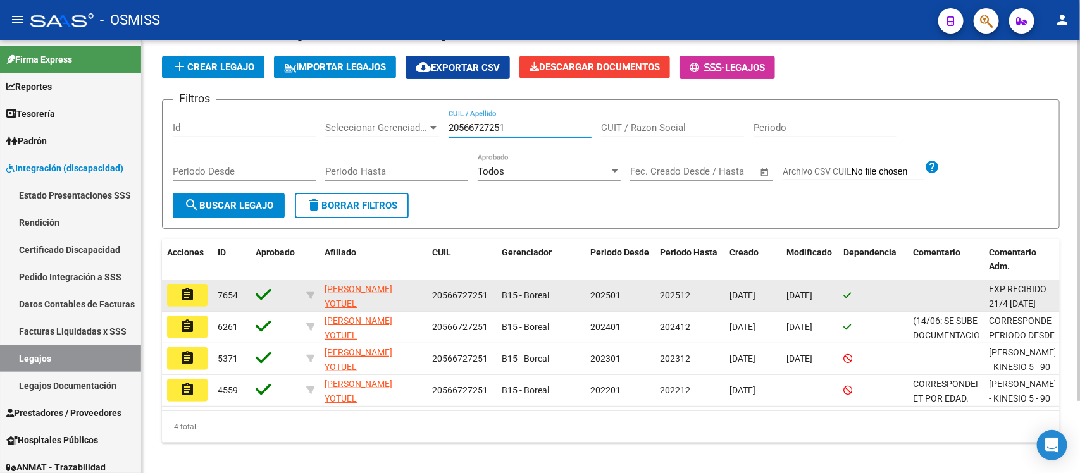
click at [190, 293] on mat-icon "assignment" at bounding box center [187, 294] width 15 height 15
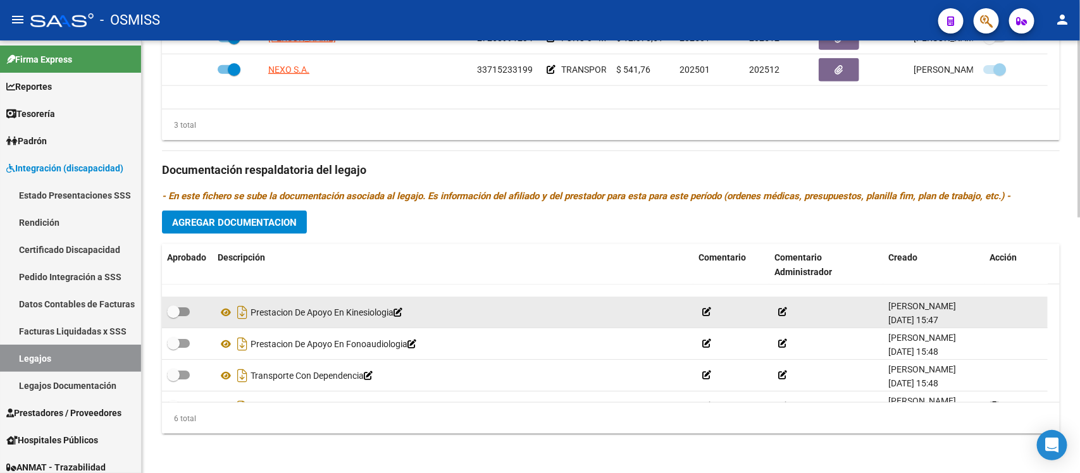
scroll to position [77, 0]
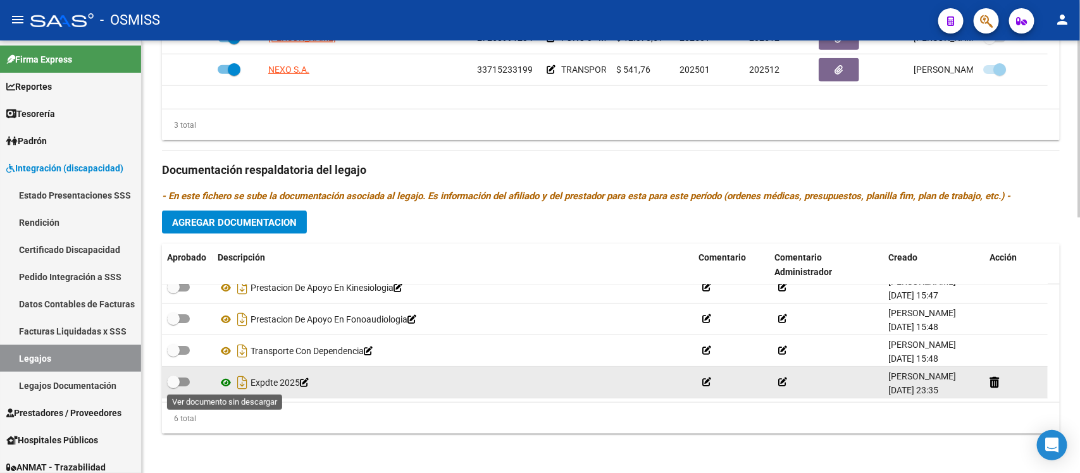
click at [228, 380] on icon at bounding box center [226, 382] width 16 height 15
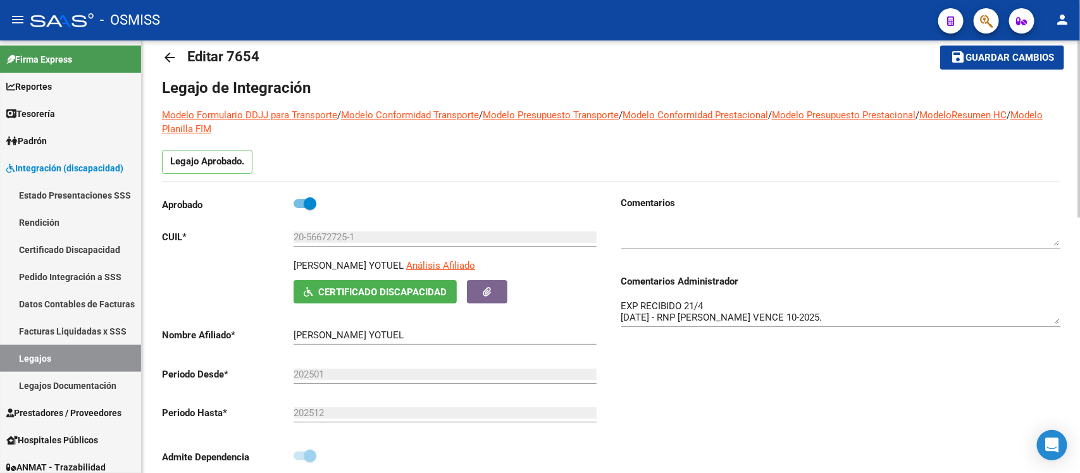
scroll to position [0, 0]
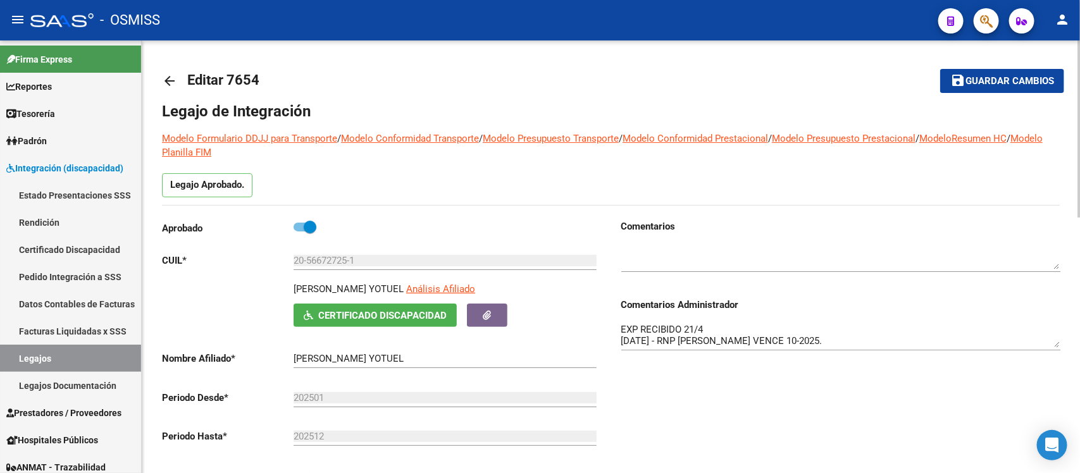
click at [173, 80] on mat-icon "arrow_back" at bounding box center [169, 80] width 15 height 15
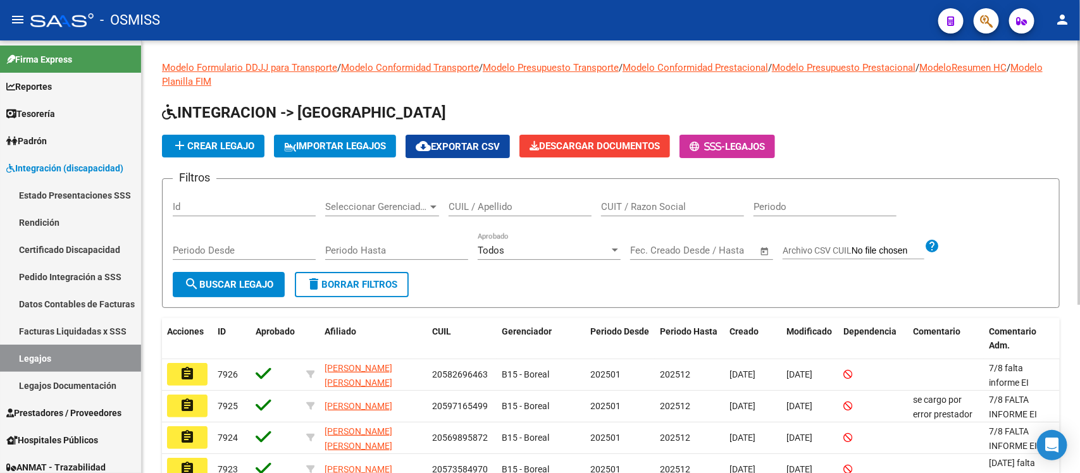
click at [514, 204] on input "CUIL / Apellido" at bounding box center [520, 206] width 143 height 11
paste input "20568351208"
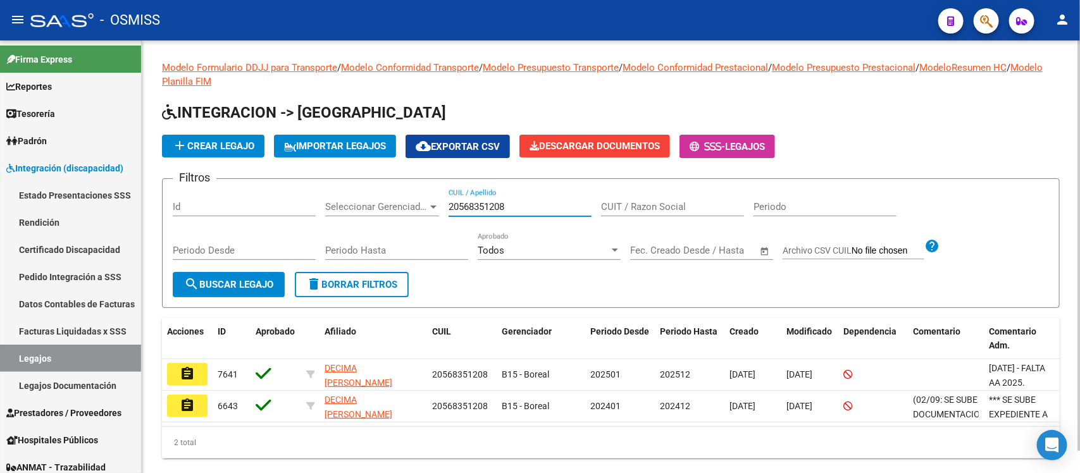
type input "20568351208"
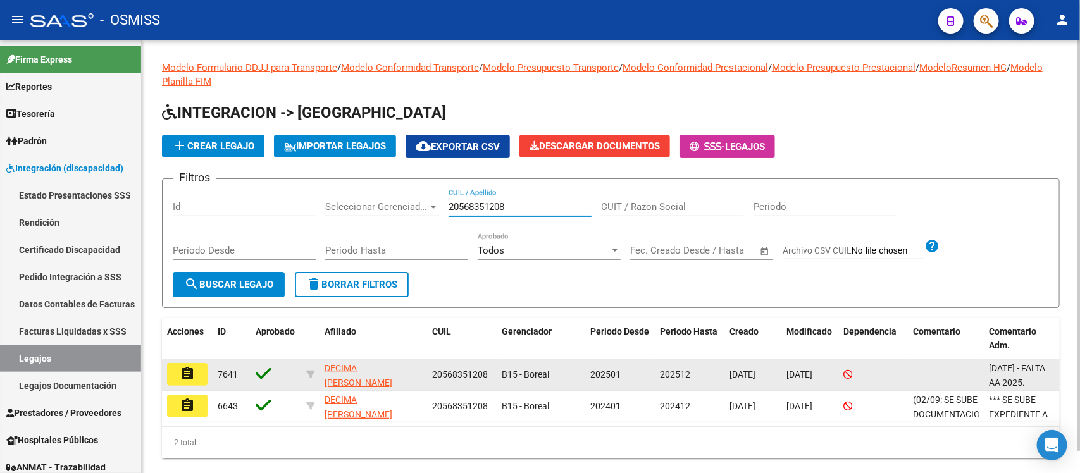
click at [176, 368] on button "assignment" at bounding box center [187, 374] width 40 height 23
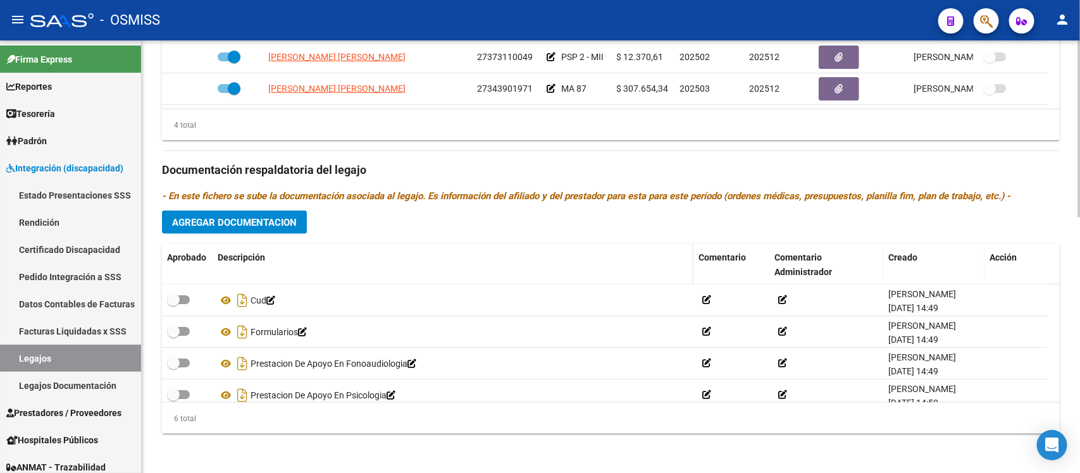
drag, startPoint x: 412, startPoint y: 249, endPoint x: 354, endPoint y: 273, distance: 62.4
click at [411, 249] on datatable-header-cell "Descripción" at bounding box center [453, 265] width 481 height 42
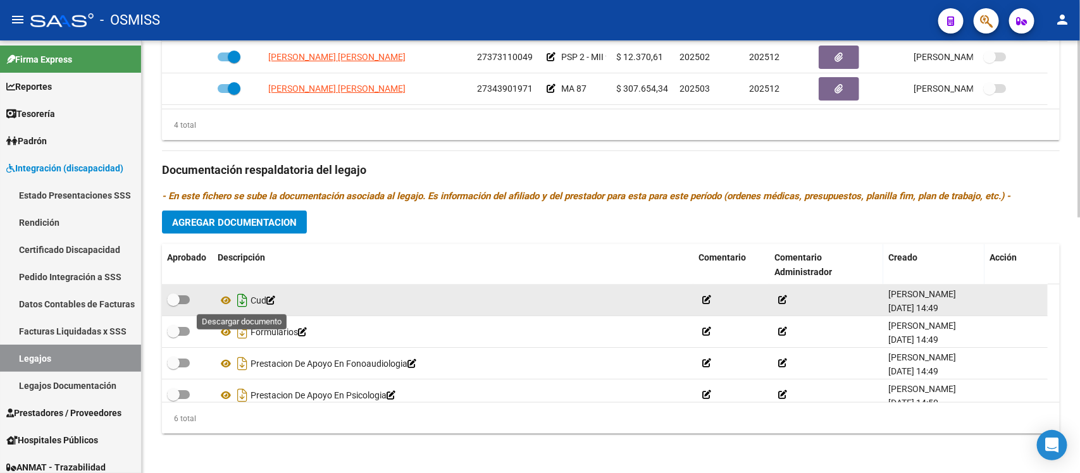
click at [237, 301] on icon "Descargar documento" at bounding box center [242, 300] width 16 height 20
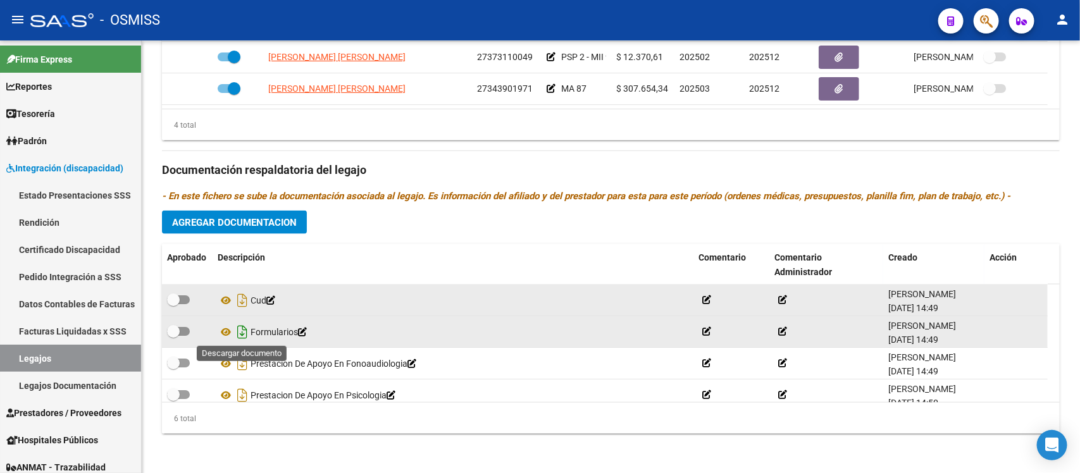
click at [244, 330] on icon "Descargar documento" at bounding box center [242, 332] width 16 height 20
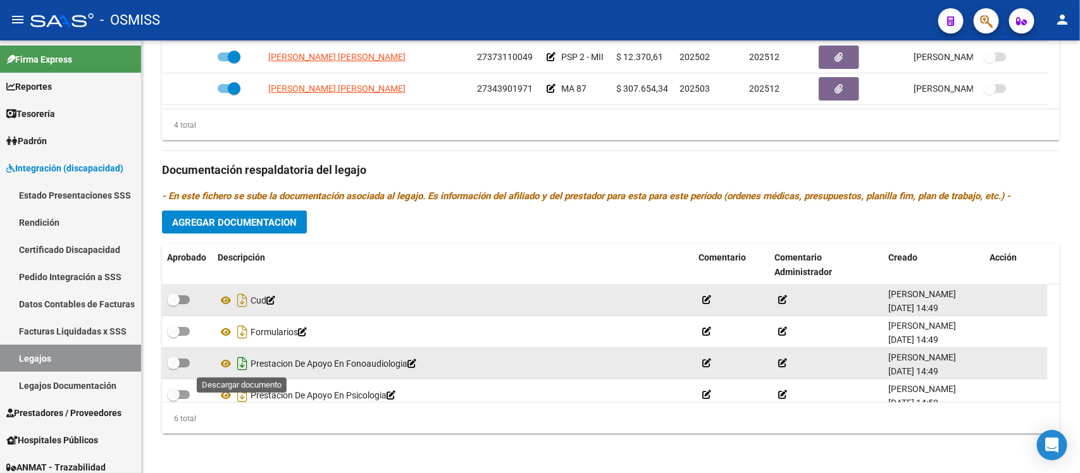
click at [247, 368] on icon "Descargar documento" at bounding box center [242, 364] width 16 height 20
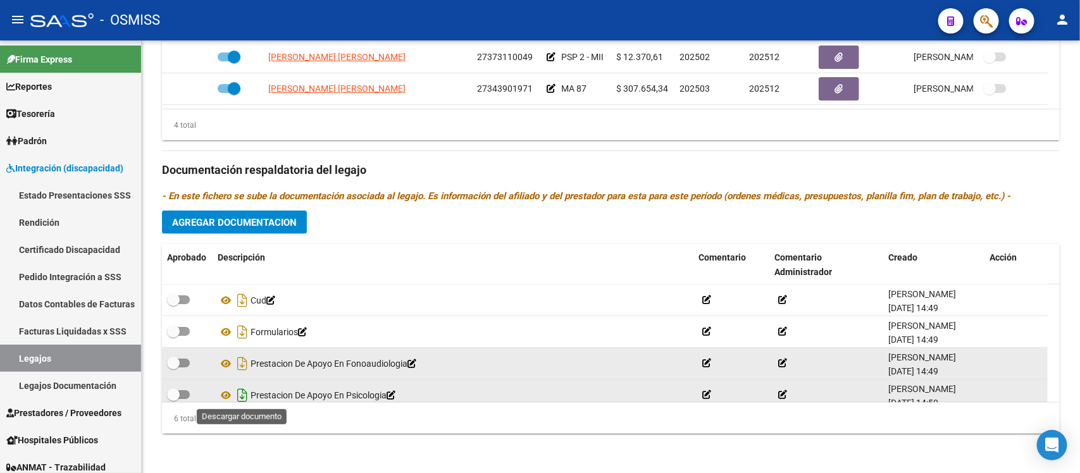
click at [240, 392] on icon "Descargar documento" at bounding box center [242, 395] width 16 height 20
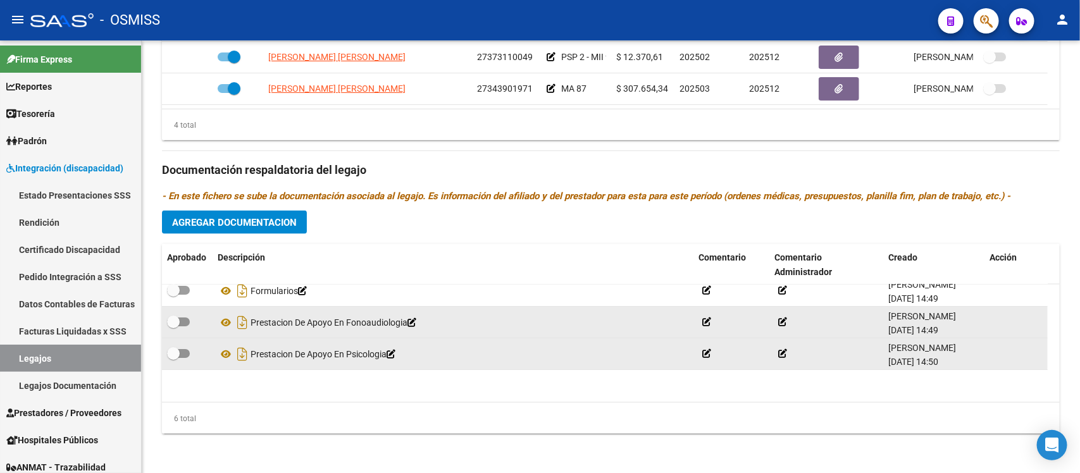
scroll to position [77, 0]
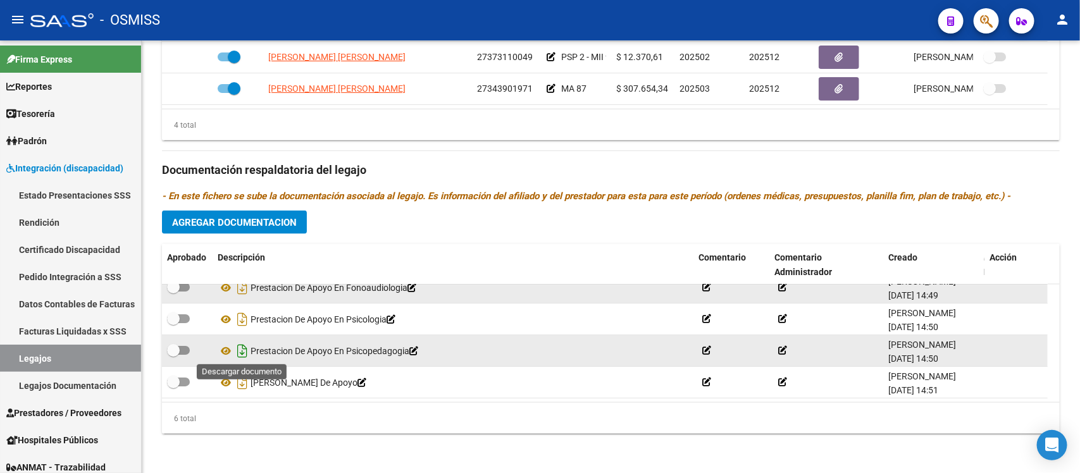
click at [245, 350] on icon "Descargar documento" at bounding box center [242, 351] width 16 height 20
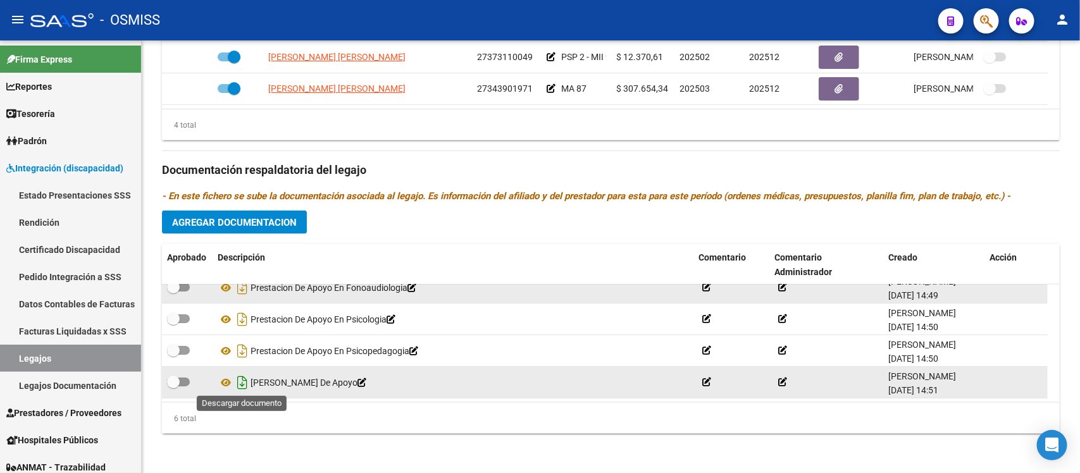
click at [245, 384] on icon "Descargar documento" at bounding box center [242, 383] width 16 height 20
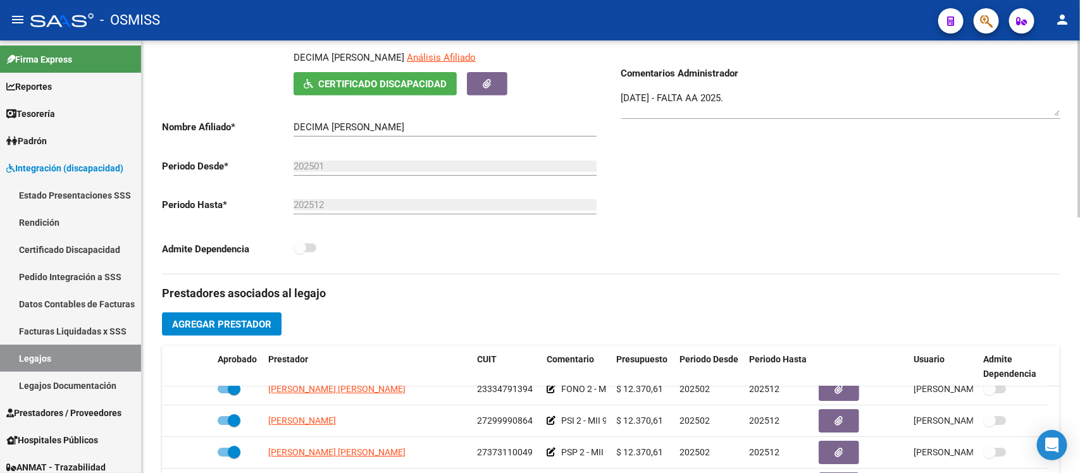
scroll to position [627, 0]
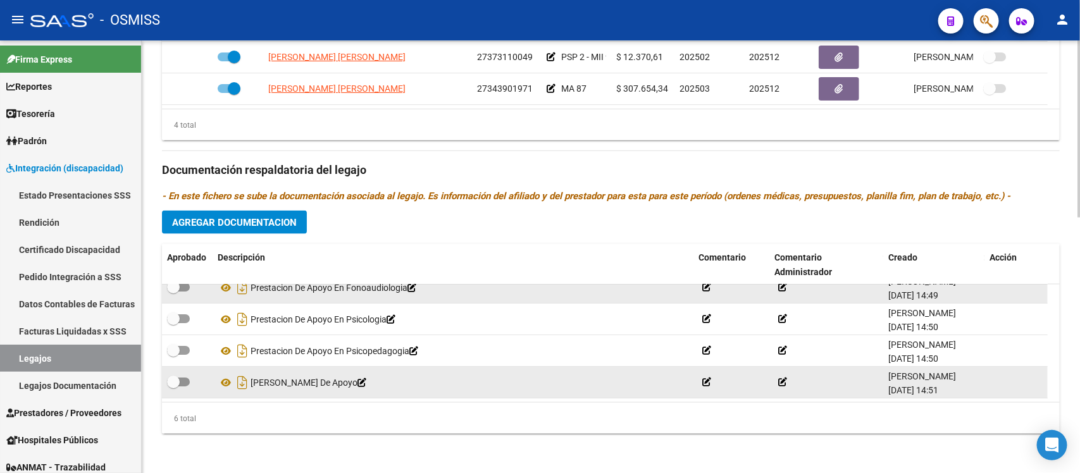
click at [432, 163] on h3 "Documentación respaldatoria del legajo" at bounding box center [611, 170] width 898 height 18
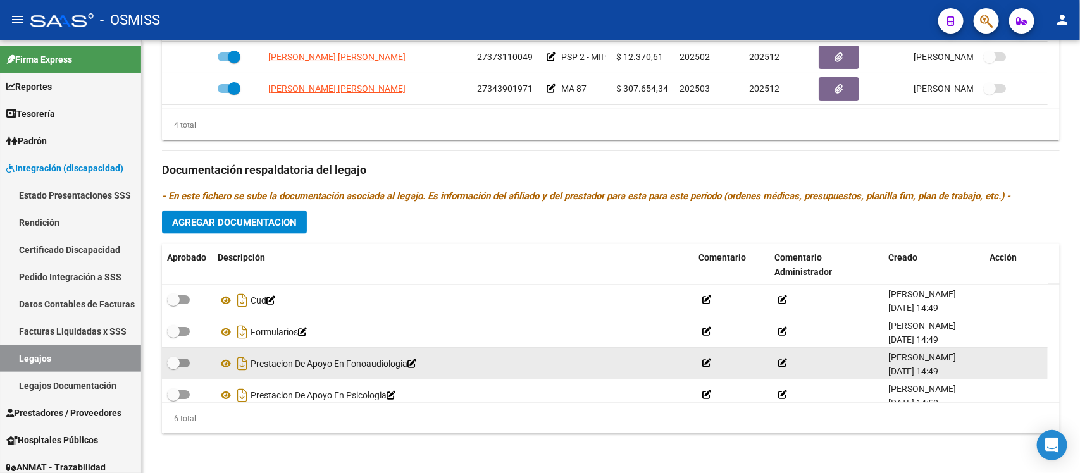
scroll to position [77, 0]
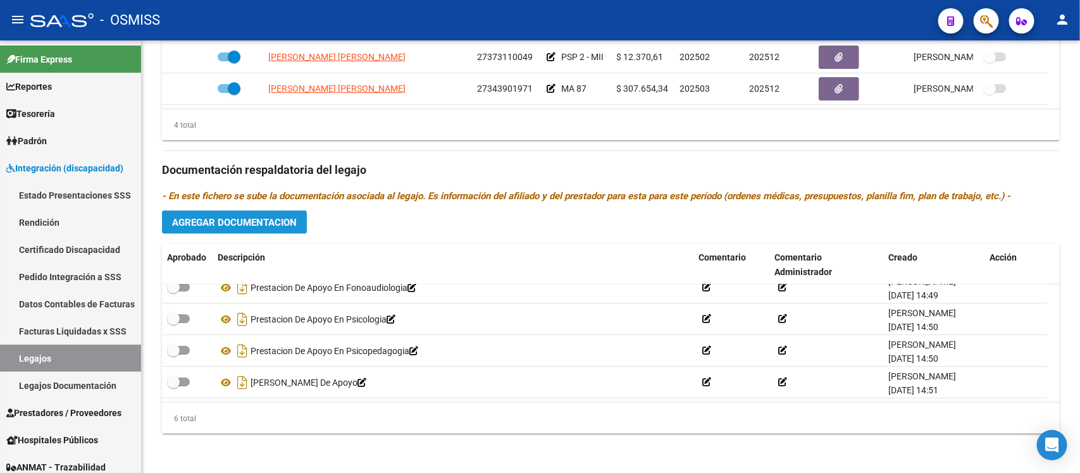
click at [277, 225] on span "Agregar Documentacion" at bounding box center [234, 222] width 125 height 11
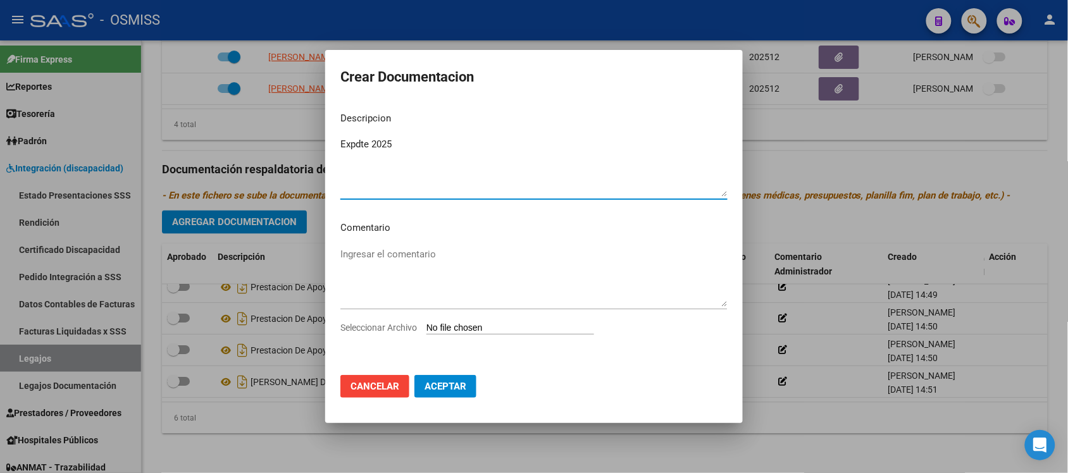
type textarea "Expdte 2025"
click at [545, 330] on input "Seleccionar Archivo" at bounding box center [511, 329] width 168 height 12
type input "C:\fakepath\Expdte 2025.pdf"
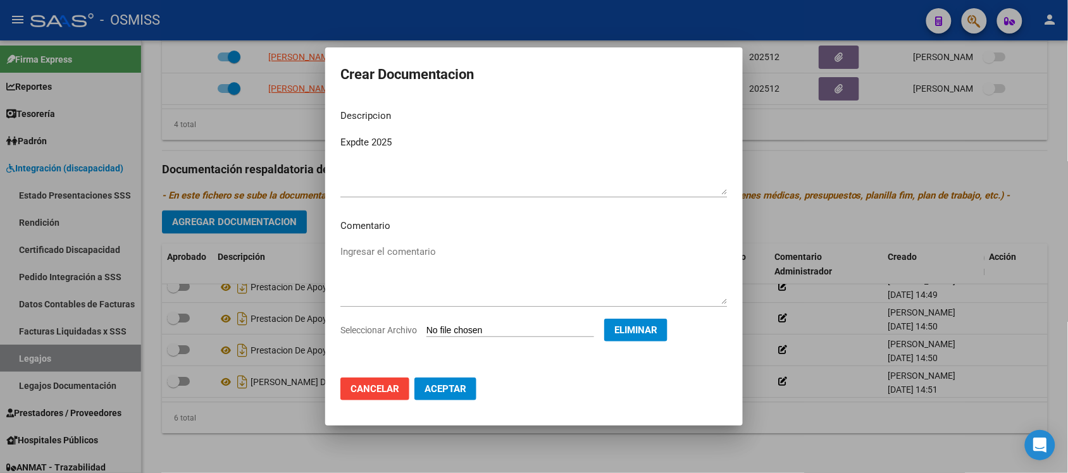
click at [440, 389] on span "Aceptar" at bounding box center [446, 388] width 42 height 11
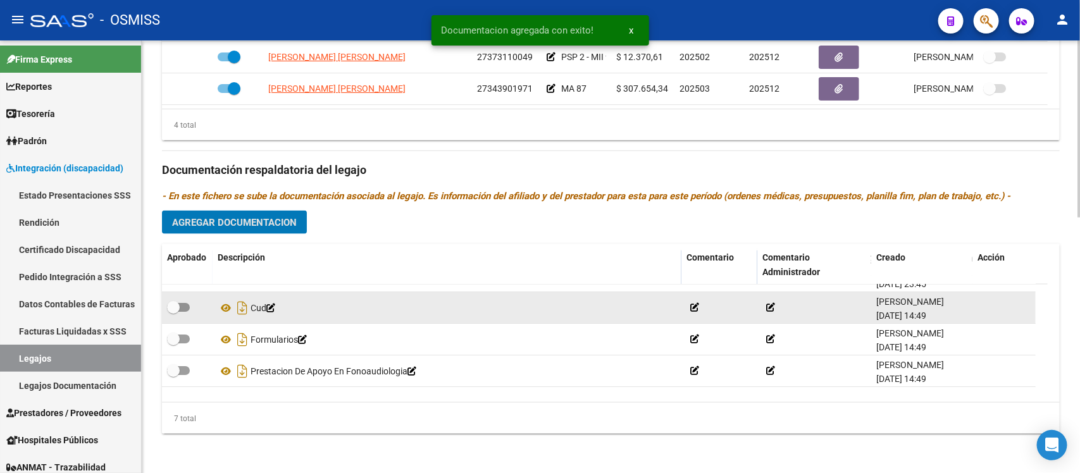
scroll to position [0, 0]
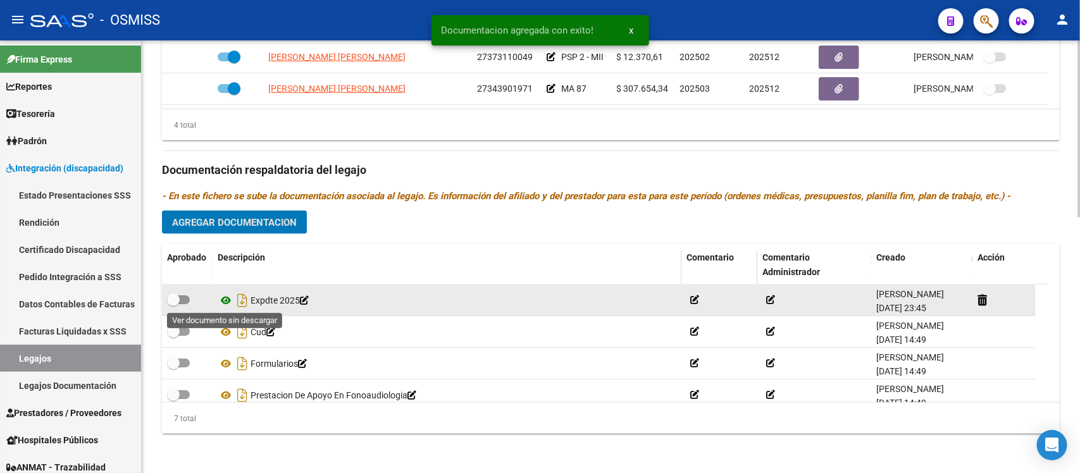
click at [219, 298] on icon at bounding box center [226, 300] width 16 height 15
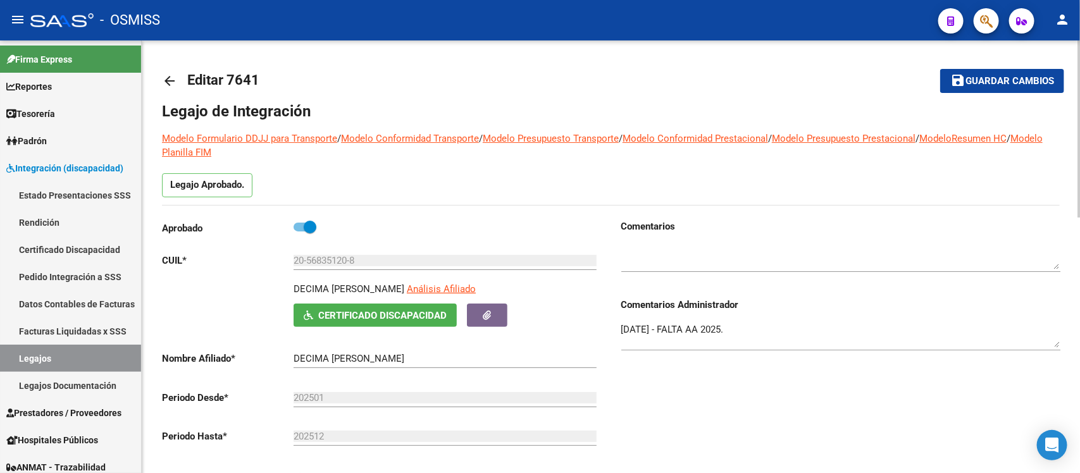
click at [948, 77] on button "save Guardar cambios" at bounding box center [1002, 80] width 124 height 23
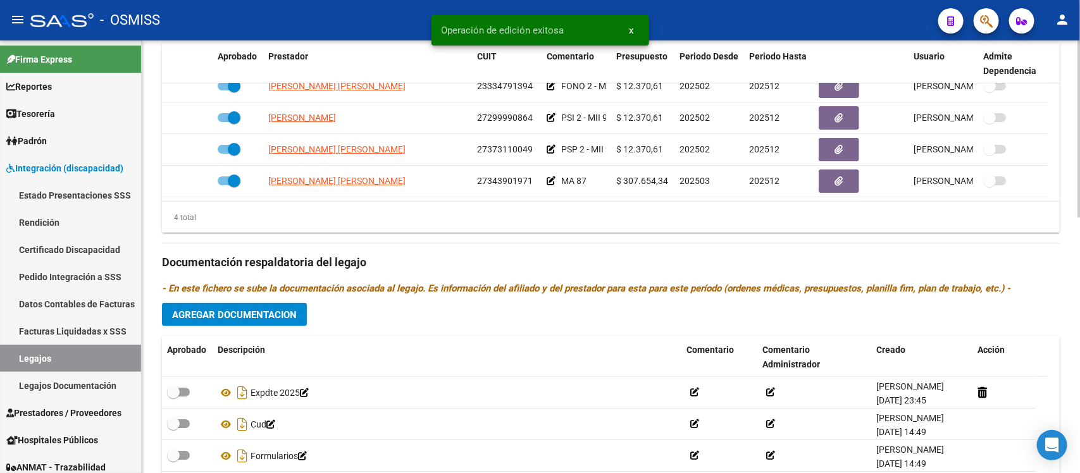
scroll to position [627, 0]
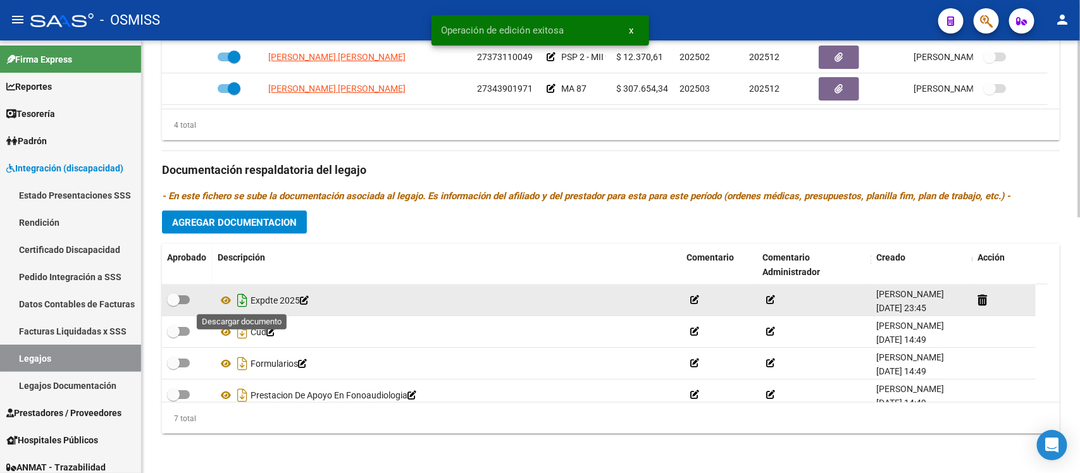
click at [239, 301] on icon "Descargar documento" at bounding box center [242, 300] width 16 height 20
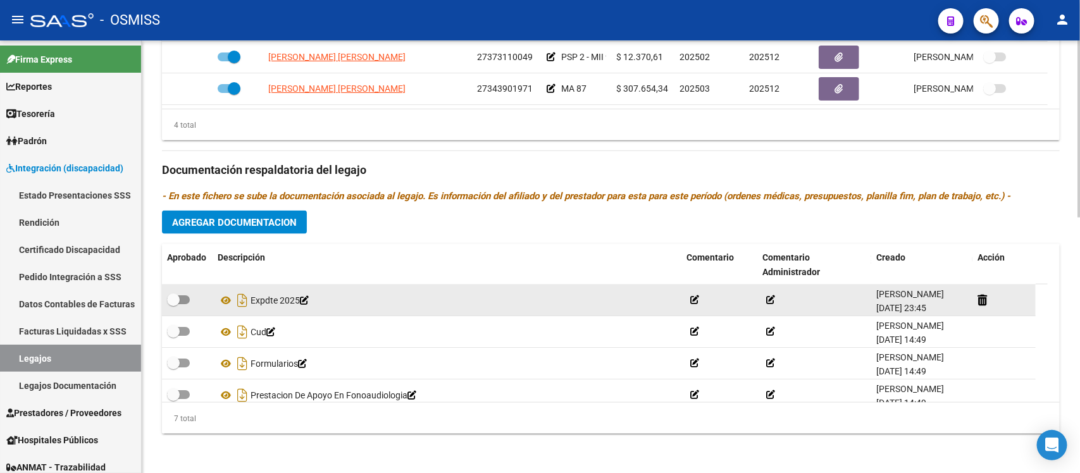
click at [647, 203] on div "Prestadores asociados al legajo Agregar Prestador Aprobado Prestador CUIT Comen…" at bounding box center [611, 161] width 898 height 565
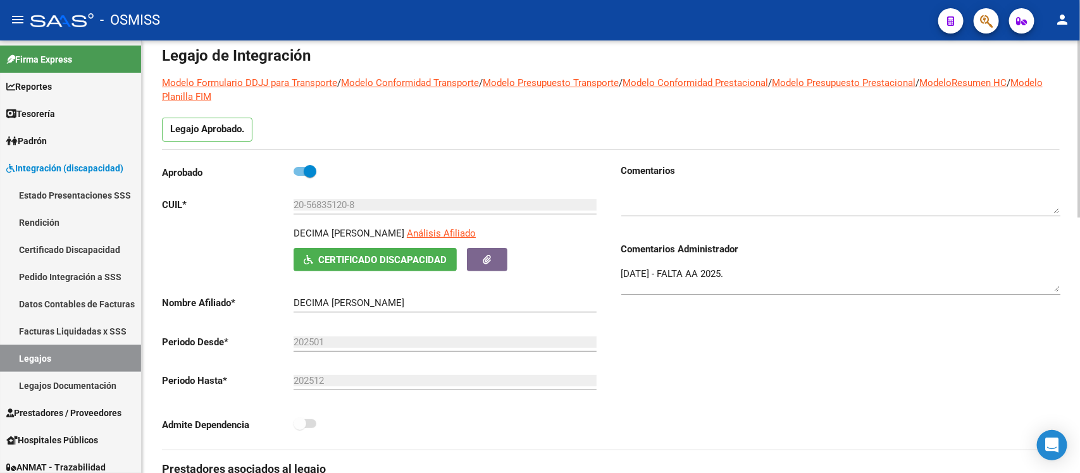
scroll to position [0, 0]
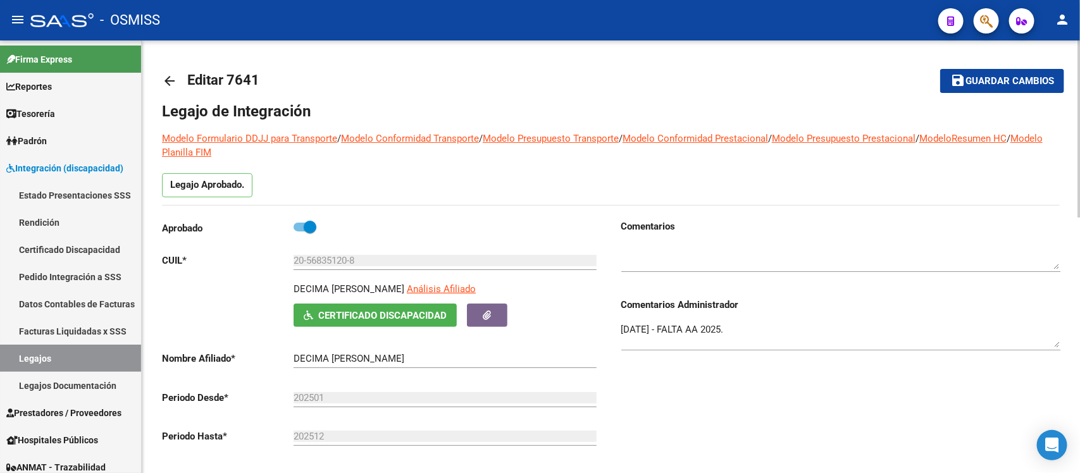
click at [178, 81] on link "arrow_back" at bounding box center [174, 81] width 25 height 30
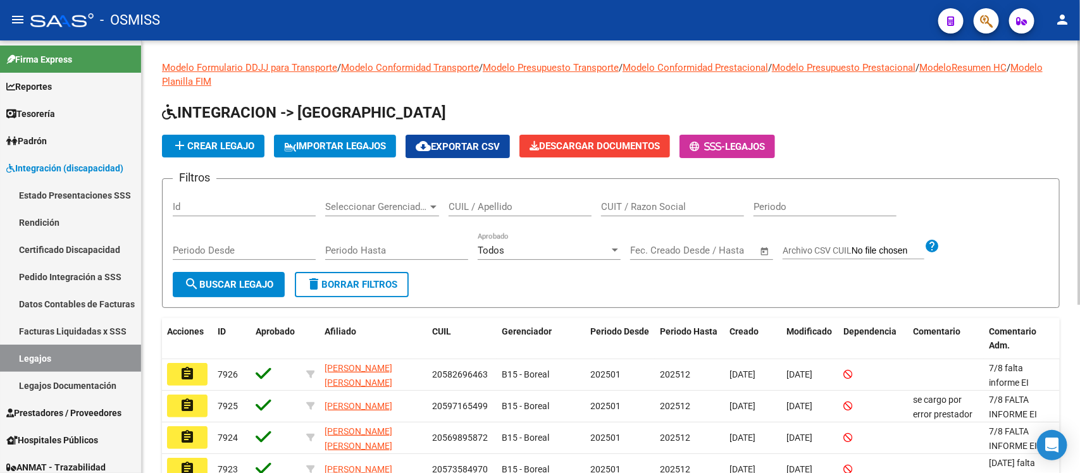
click at [492, 202] on input "CUIL / Apellido" at bounding box center [520, 206] width 143 height 11
paste input "20568351208"
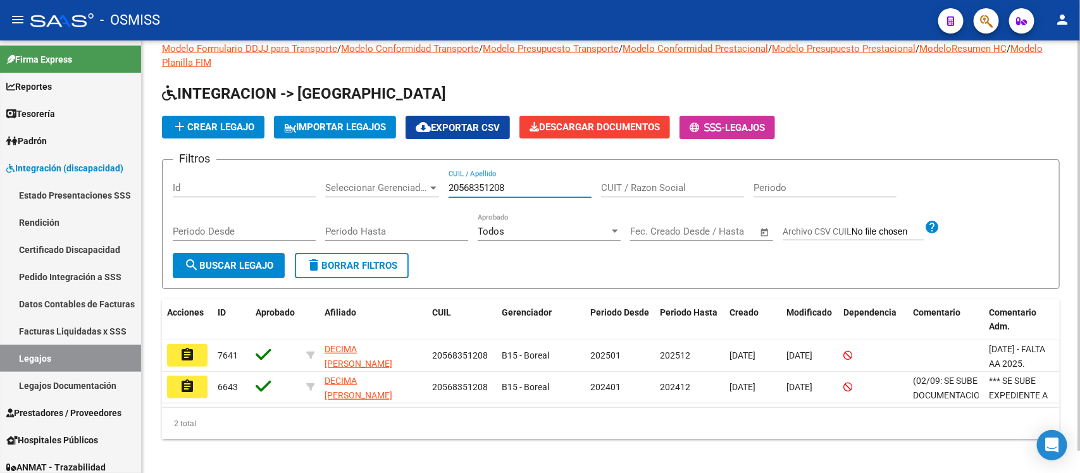
scroll to position [24, 0]
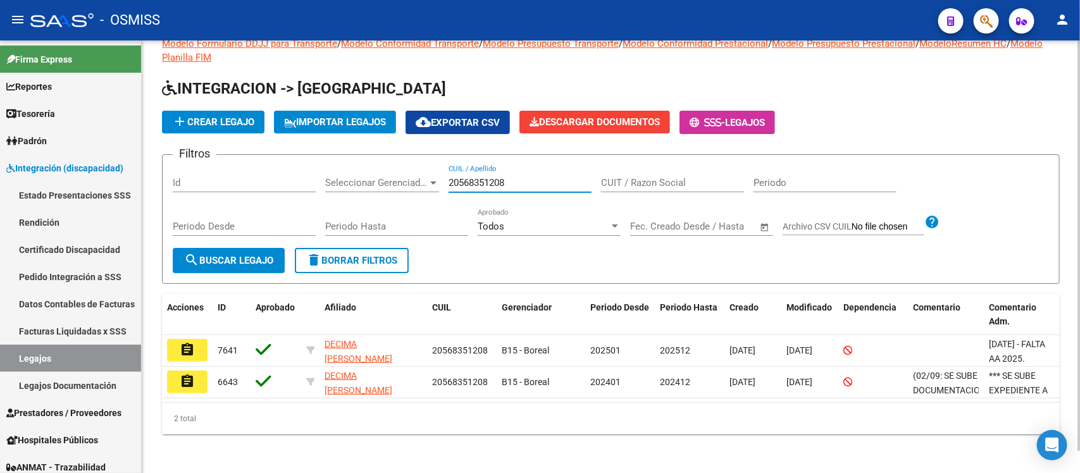
type input "20568351208"
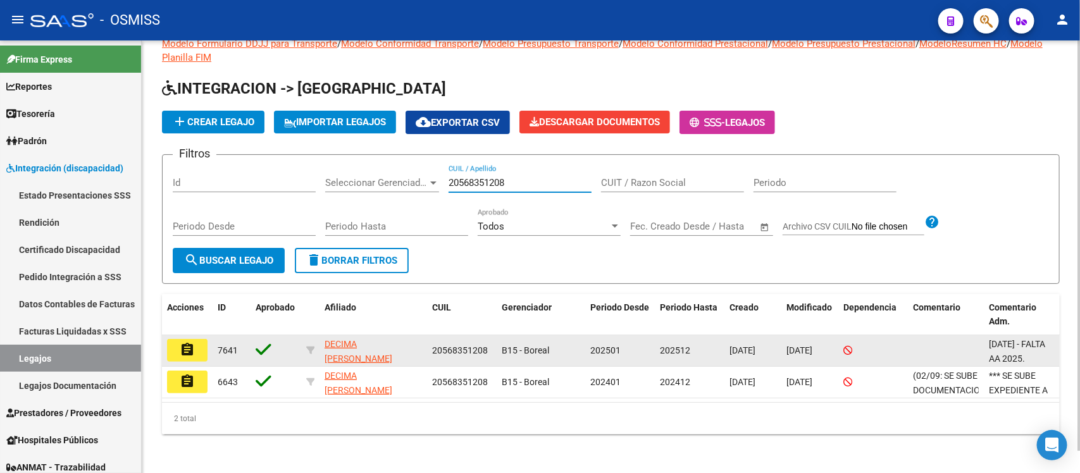
click at [198, 352] on button "assignment" at bounding box center [187, 350] width 40 height 23
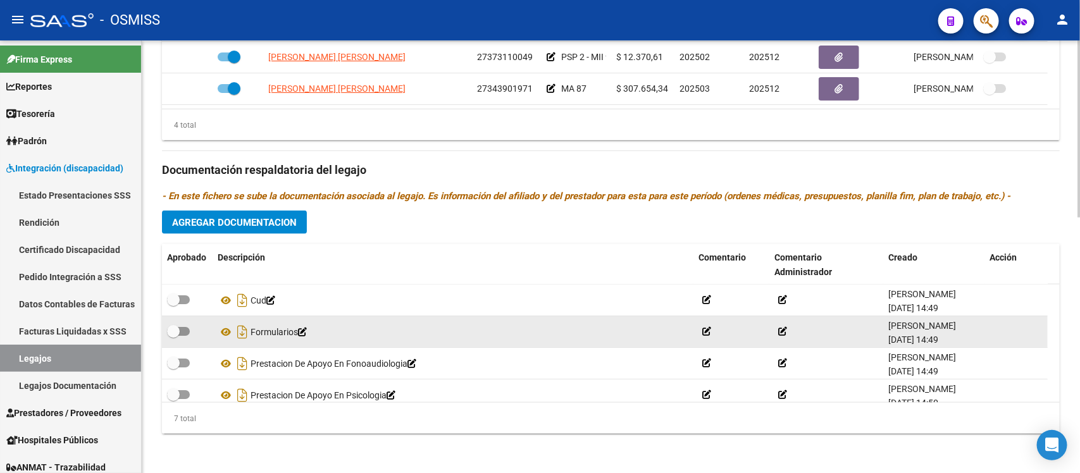
scroll to position [108, 0]
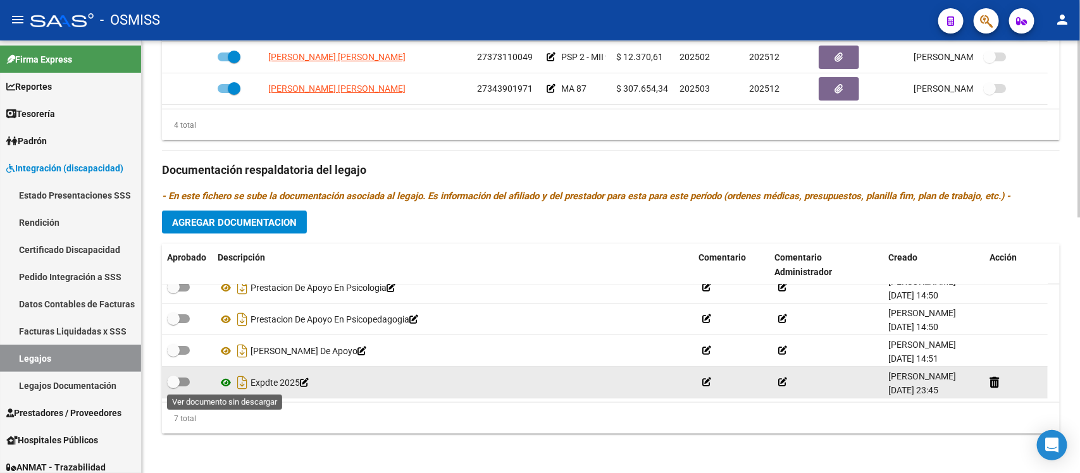
click at [227, 384] on icon at bounding box center [226, 382] width 16 height 15
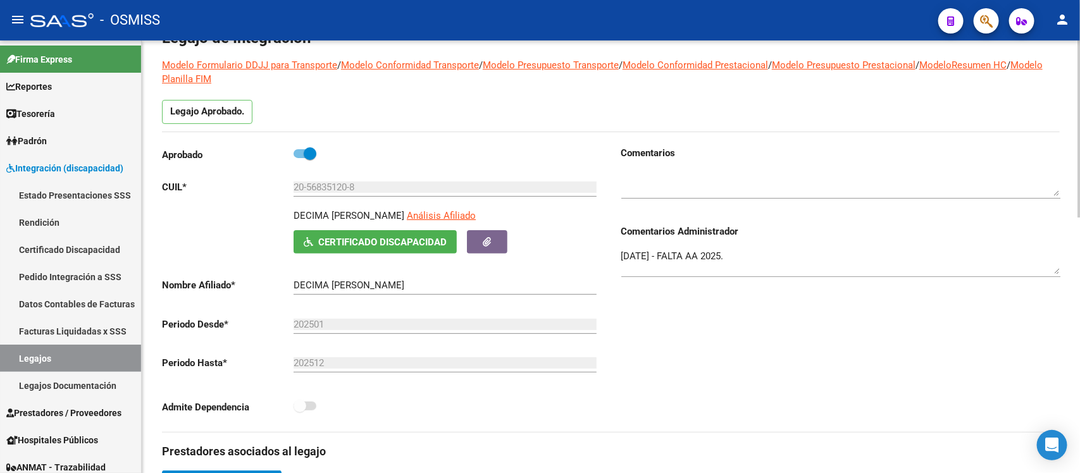
scroll to position [0, 0]
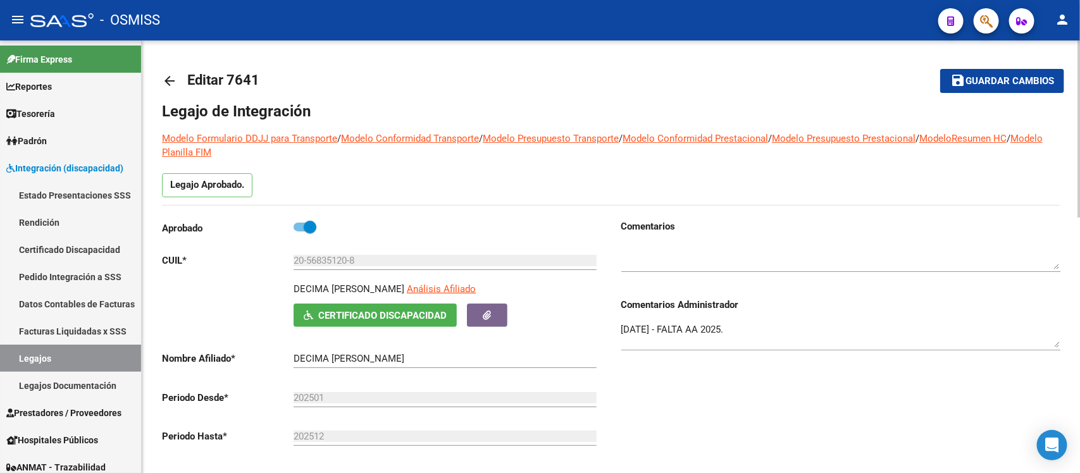
click at [165, 81] on mat-icon "arrow_back" at bounding box center [169, 80] width 15 height 15
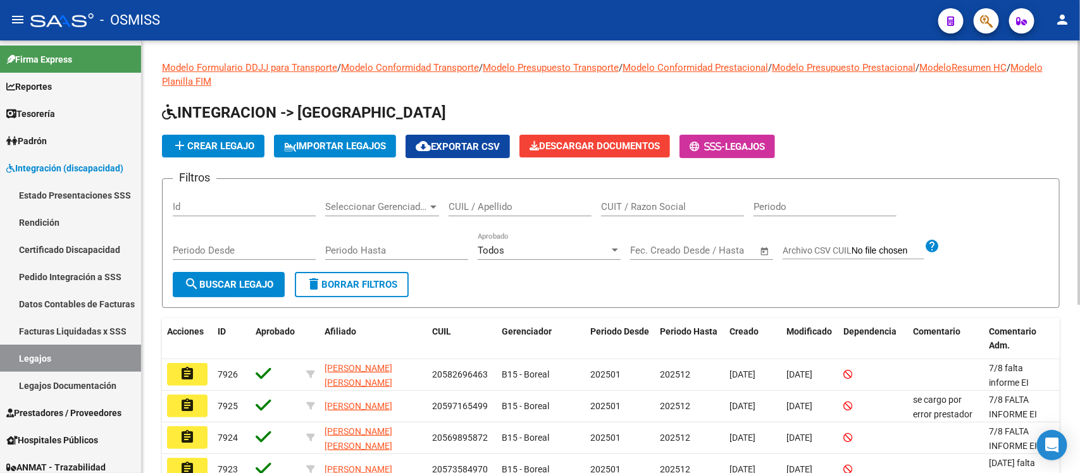
drag, startPoint x: 566, startPoint y: 202, endPoint x: 574, endPoint y: 201, distance: 7.7
click at [567, 201] on input "CUIL / Apellido" at bounding box center [520, 206] width 143 height 11
paste input "20570291034"
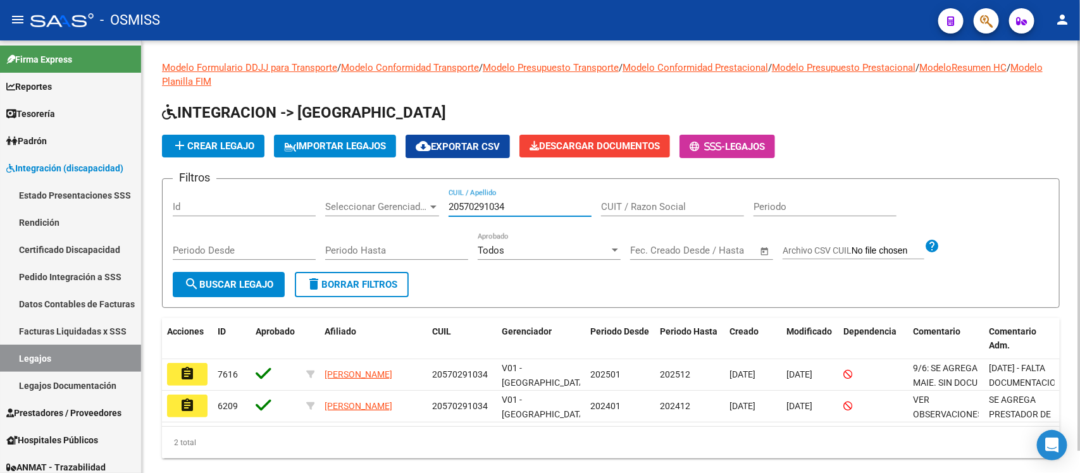
scroll to position [24, 0]
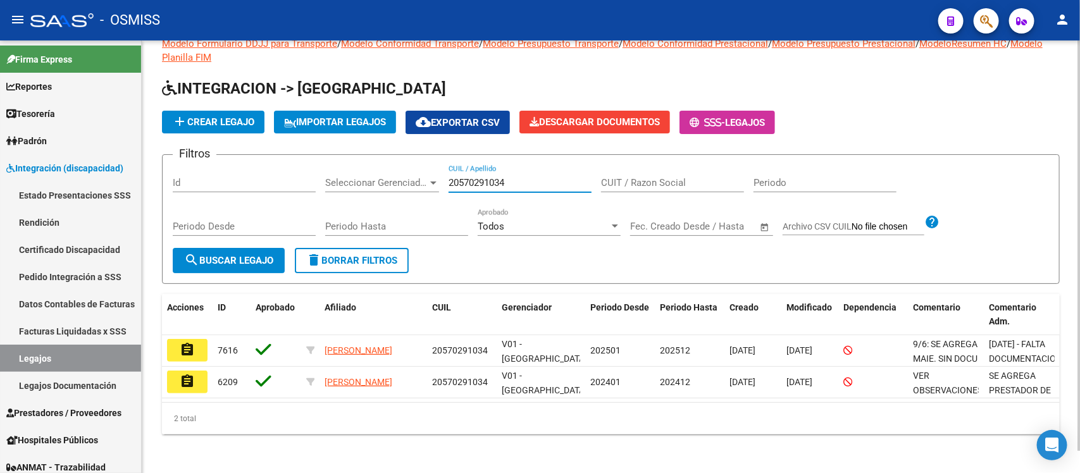
type input "20570291034"
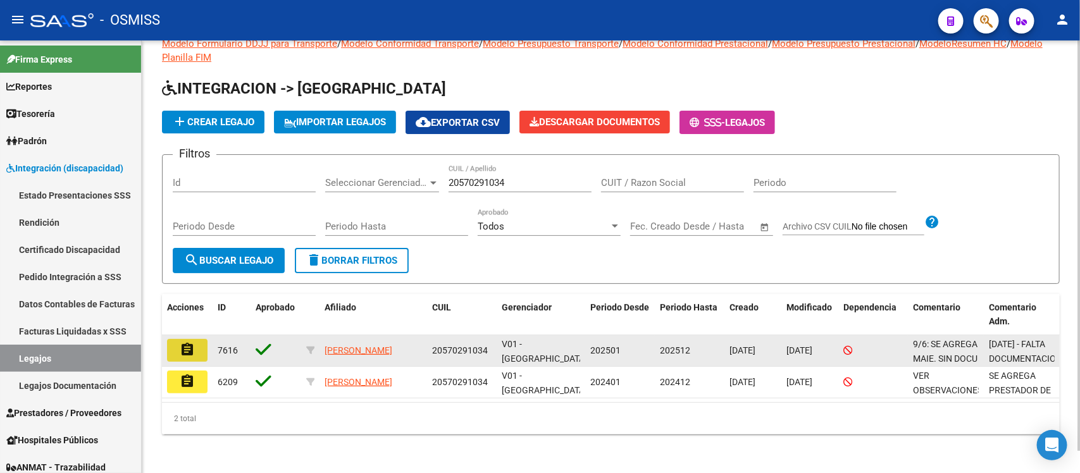
click at [190, 352] on mat-icon "assignment" at bounding box center [187, 349] width 15 height 15
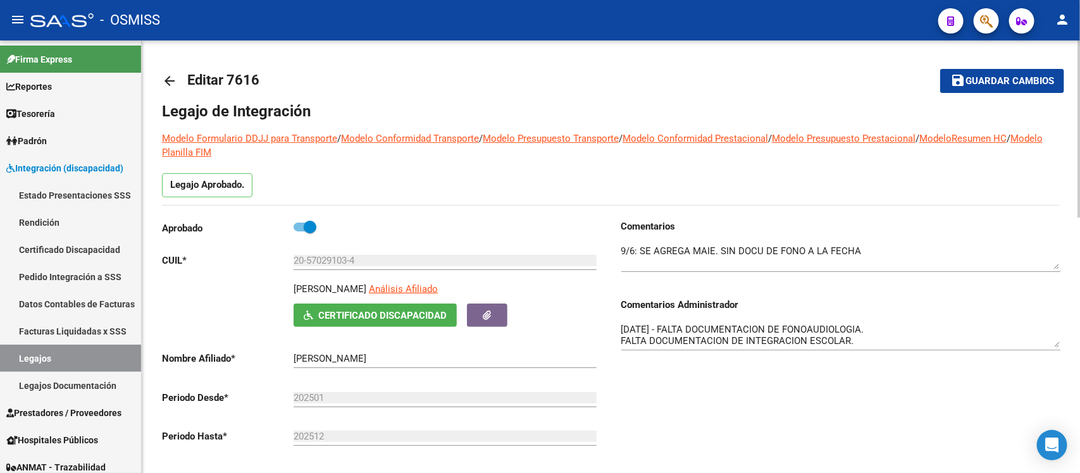
click at [162, 81] on mat-icon "arrow_back" at bounding box center [169, 80] width 15 height 15
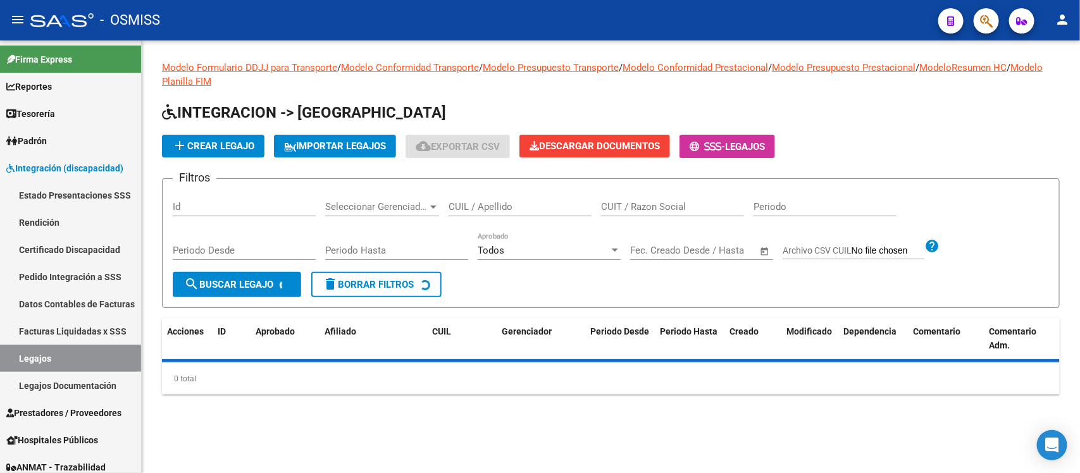
click at [508, 201] on input "CUIL / Apellido" at bounding box center [520, 206] width 143 height 11
paste input "20483516739"
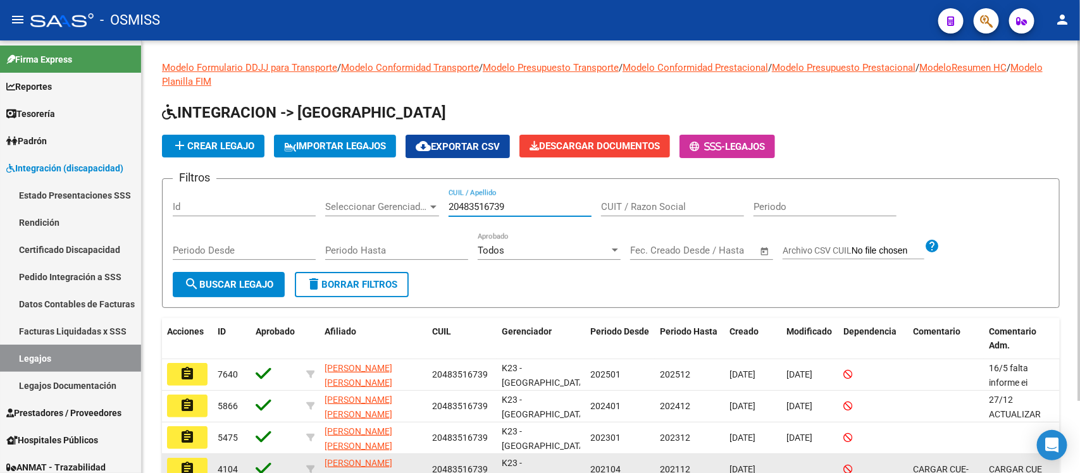
type input "20483516739"
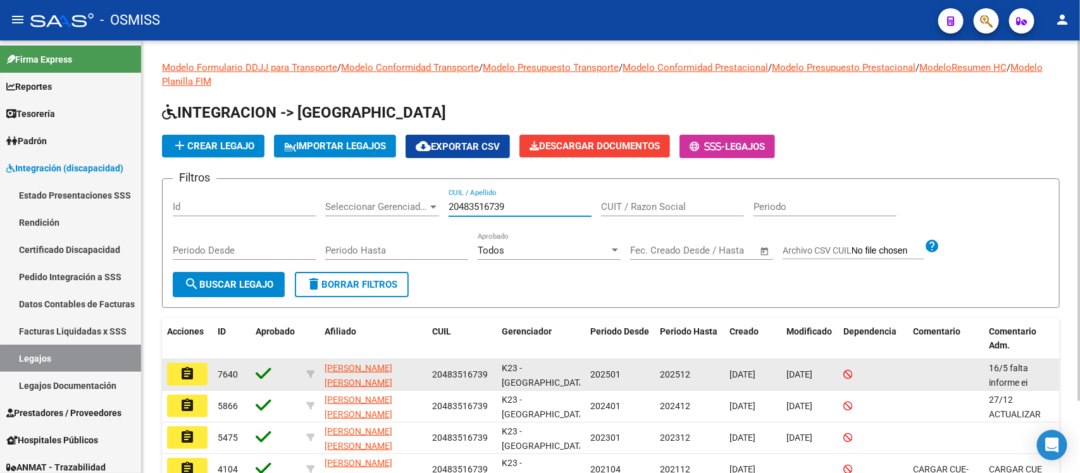
click at [182, 374] on mat-icon "assignment" at bounding box center [187, 373] width 15 height 15
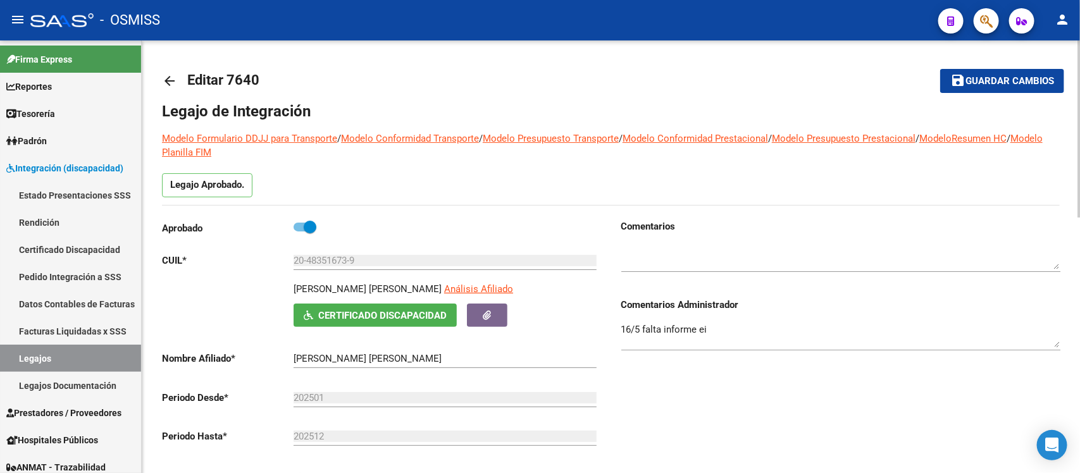
click at [163, 86] on mat-icon "arrow_back" at bounding box center [169, 80] width 15 height 15
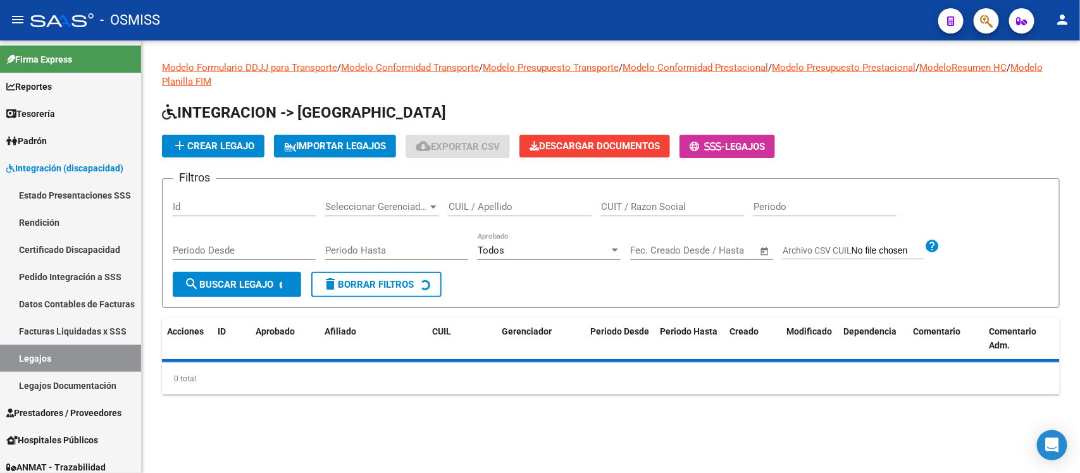
click at [533, 213] on div "CUIL / Apellido" at bounding box center [520, 202] width 143 height 27
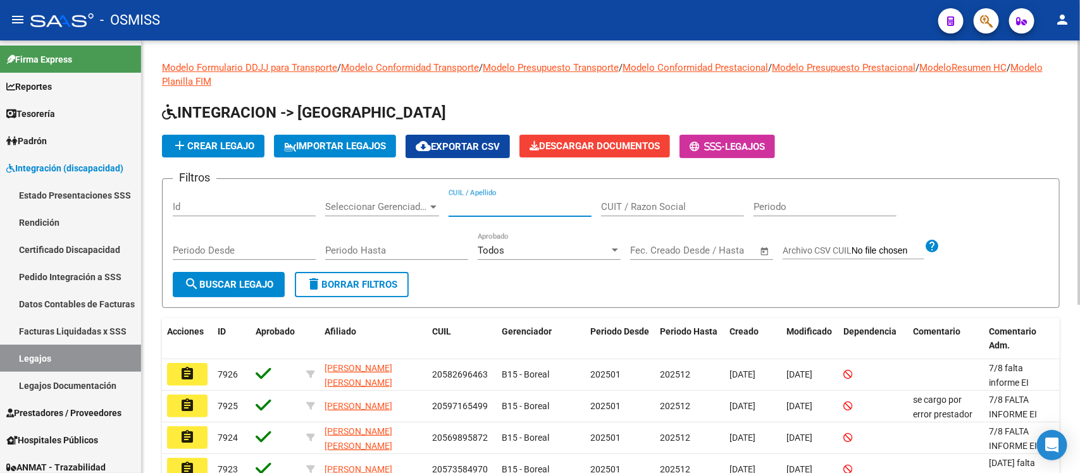
paste input "20489745292"
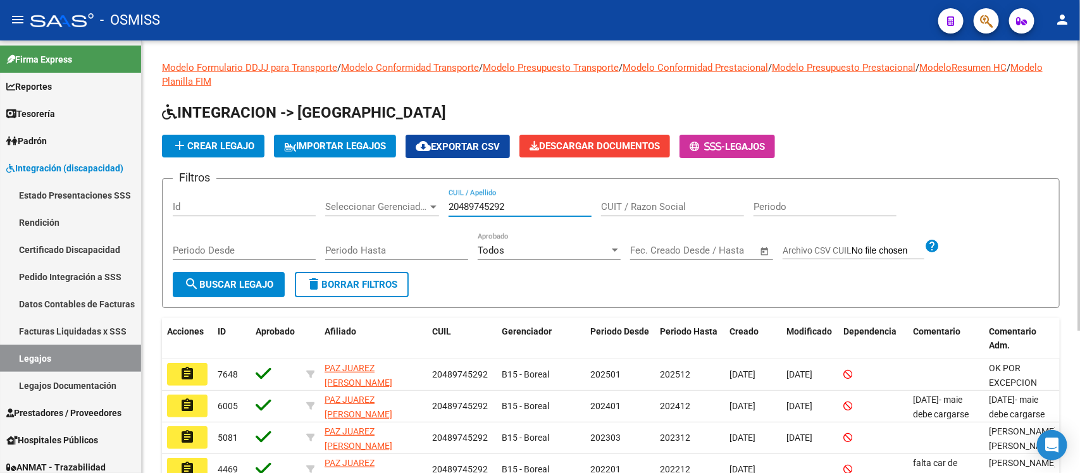
scroll to position [79, 0]
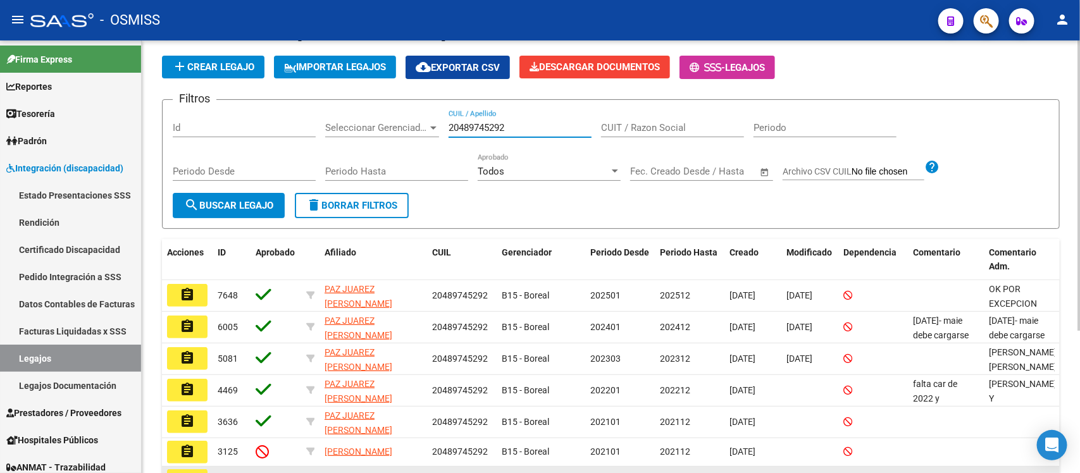
type input "20489745292"
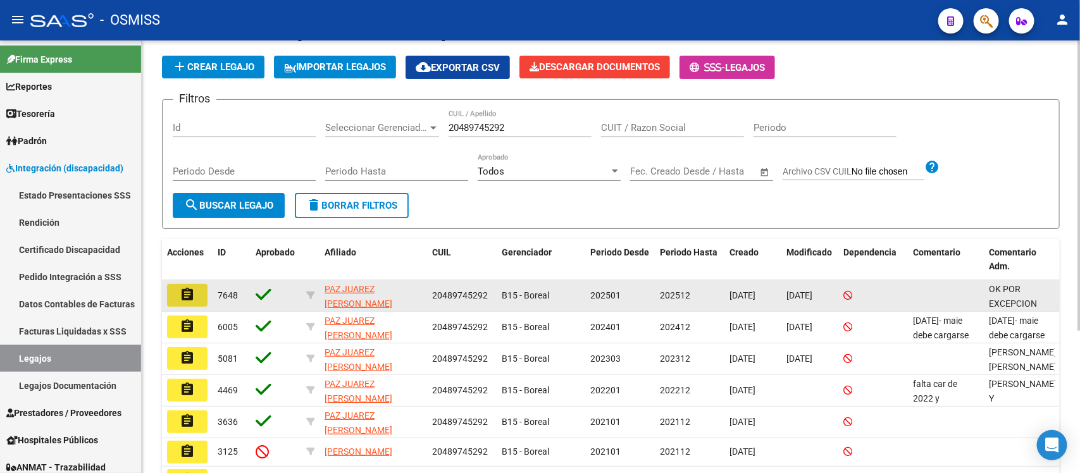
click at [194, 292] on mat-icon "assignment" at bounding box center [187, 294] width 15 height 15
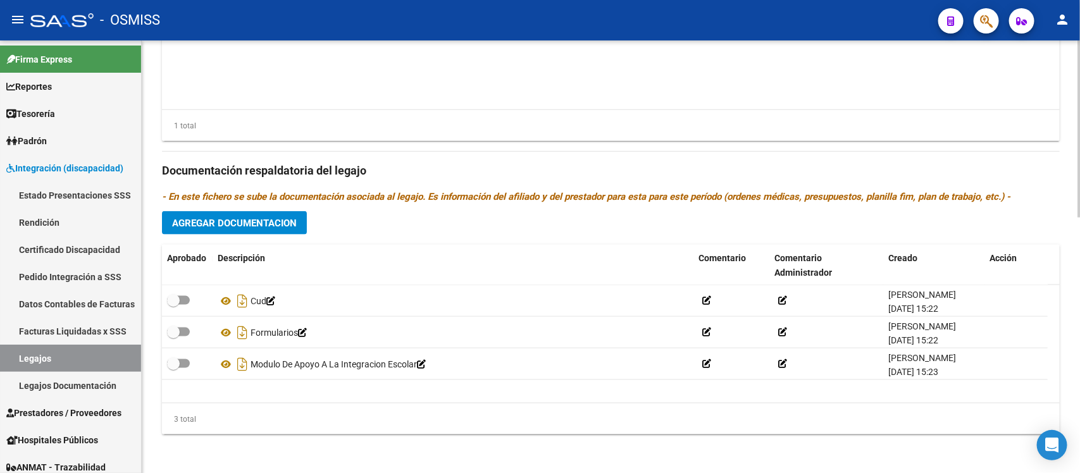
scroll to position [627, 0]
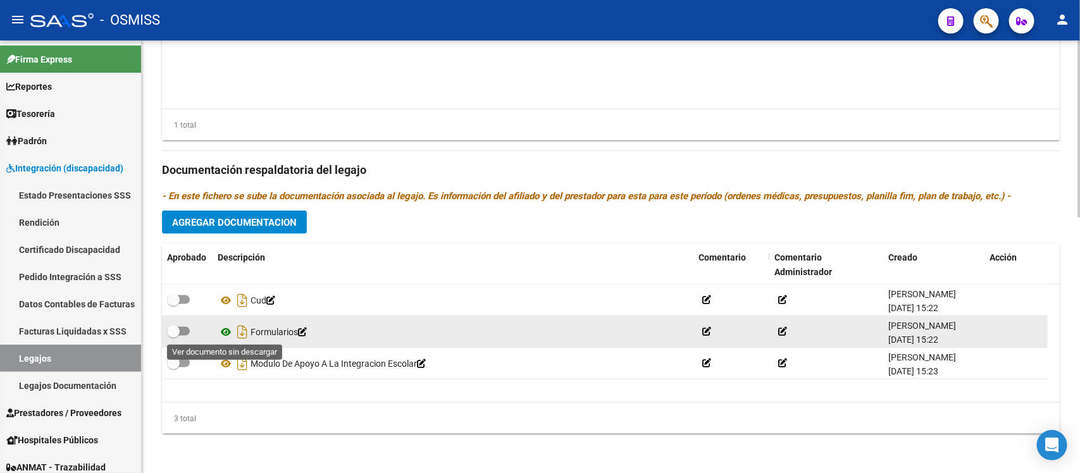
click at [221, 330] on icon at bounding box center [226, 332] width 16 height 15
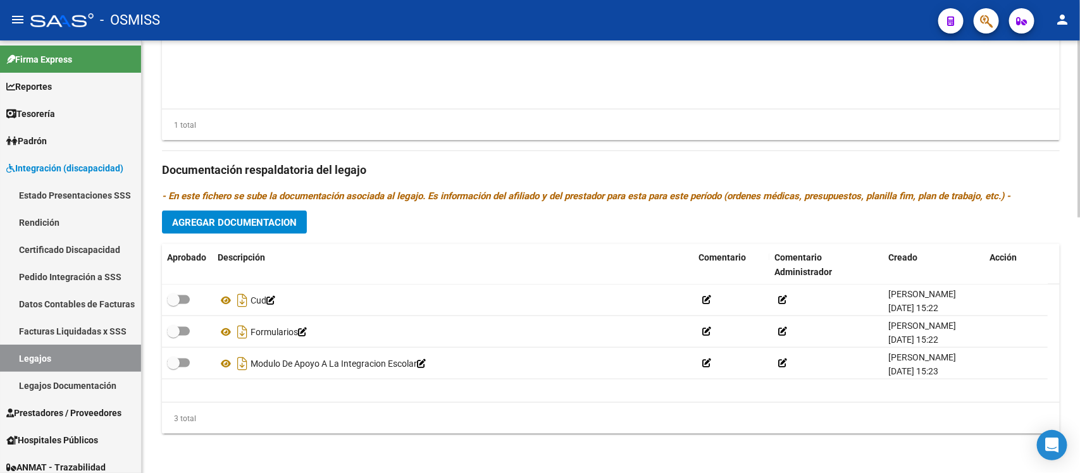
click at [428, 215] on div "Prestadores asociados al legajo Agregar Prestador Aprobado Prestador CUIT Comen…" at bounding box center [611, 161] width 898 height 565
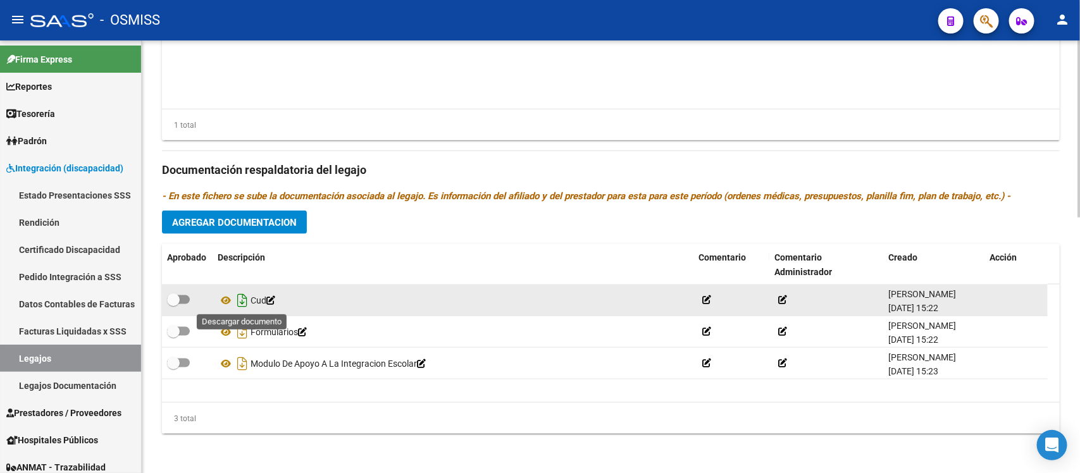
click at [242, 302] on icon "Descargar documento" at bounding box center [242, 300] width 16 height 20
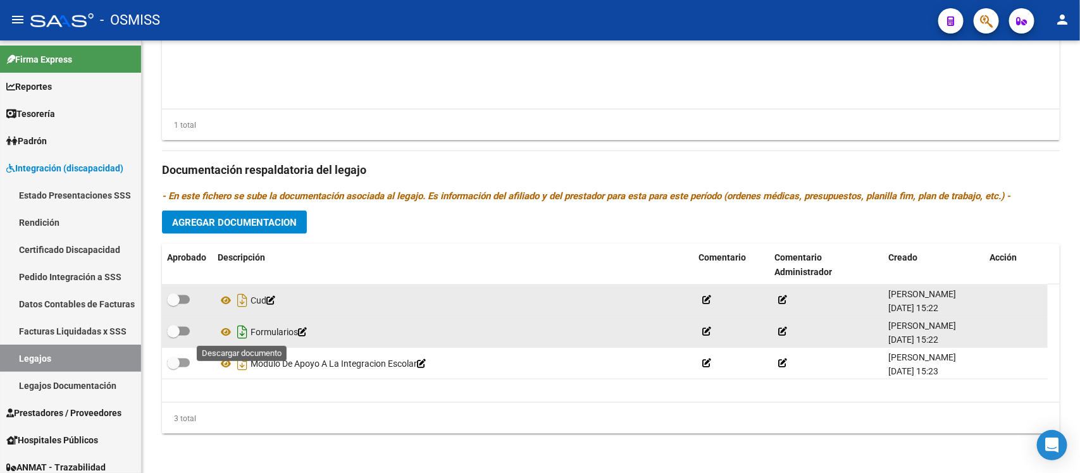
click at [244, 330] on icon "Descargar documento" at bounding box center [242, 332] width 16 height 20
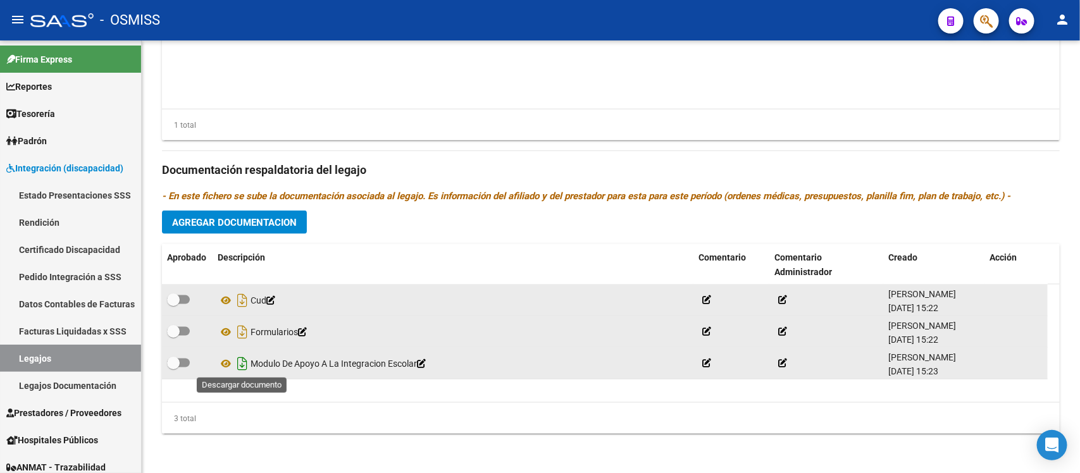
click at [240, 364] on icon "Descargar documento" at bounding box center [242, 364] width 16 height 20
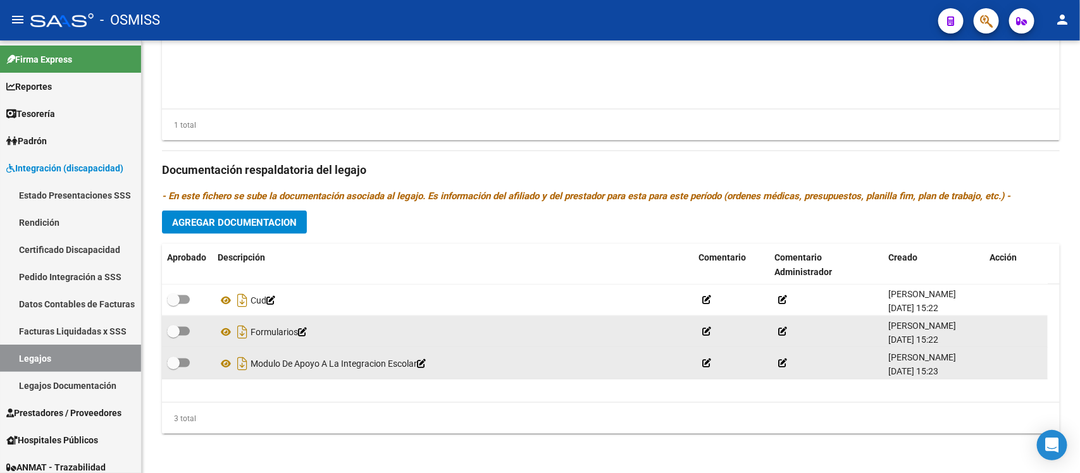
click at [444, 159] on div "Prestadores asociados al legajo Agregar Prestador Aprobado Prestador CUIT Comen…" at bounding box center [611, 161] width 898 height 565
click at [407, 172] on h3 "Documentación respaldatoria del legajo" at bounding box center [611, 170] width 898 height 18
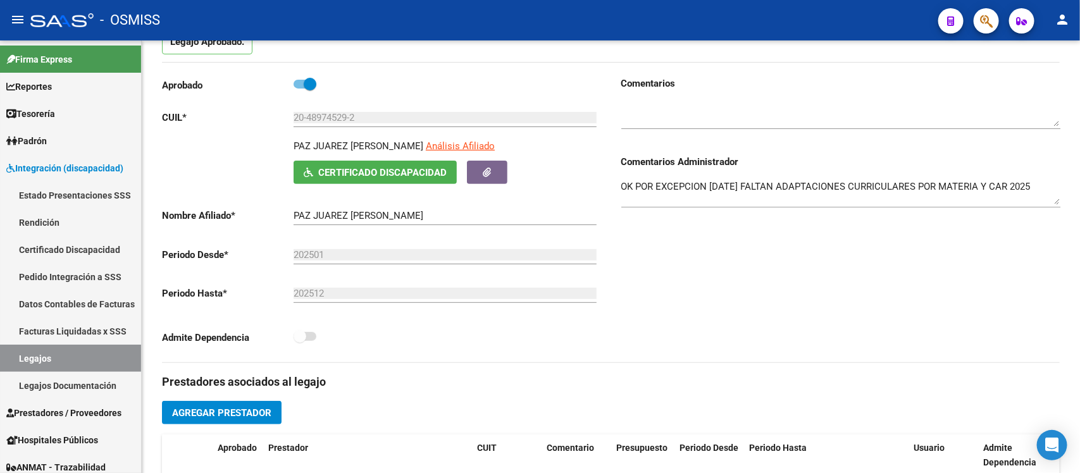
scroll to position [73, 0]
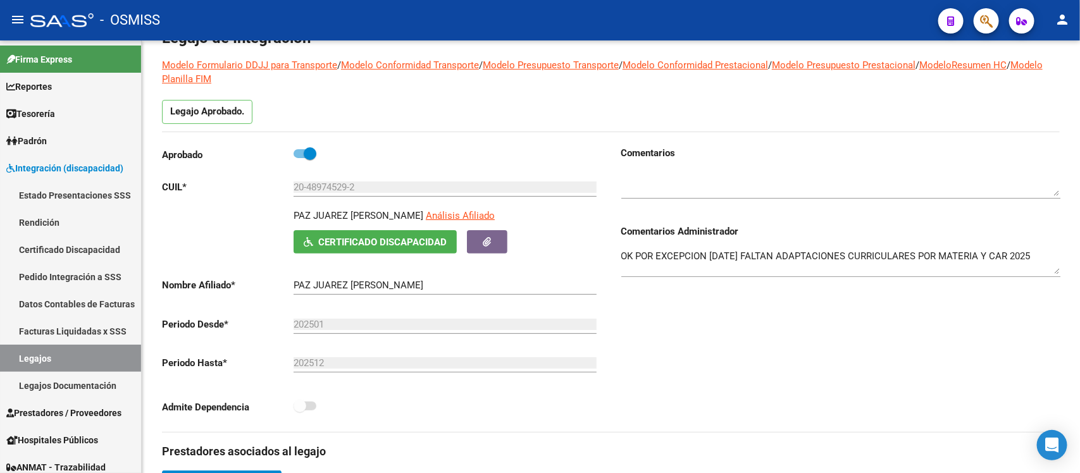
click at [703, 371] on div "Comentarios Comentarios Administrador OK POR EXCEPCION [DATE] FALTAN ADAPTACION…" at bounding box center [835, 289] width 449 height 286
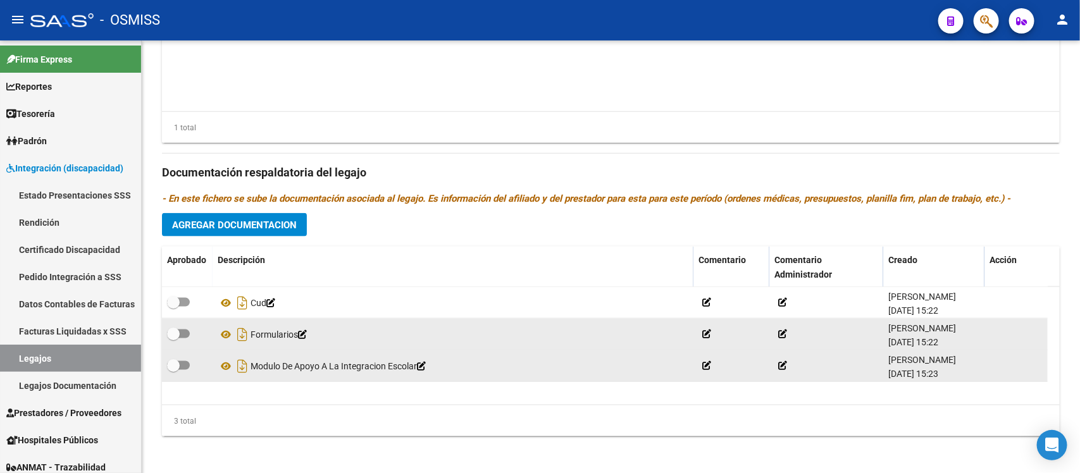
scroll to position [627, 0]
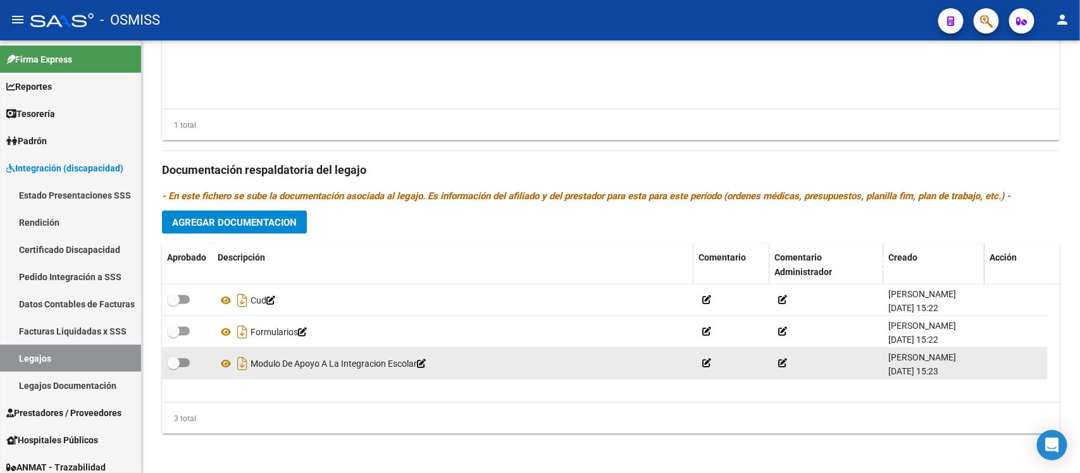
click at [291, 225] on span "Agregar Documentacion" at bounding box center [234, 222] width 125 height 11
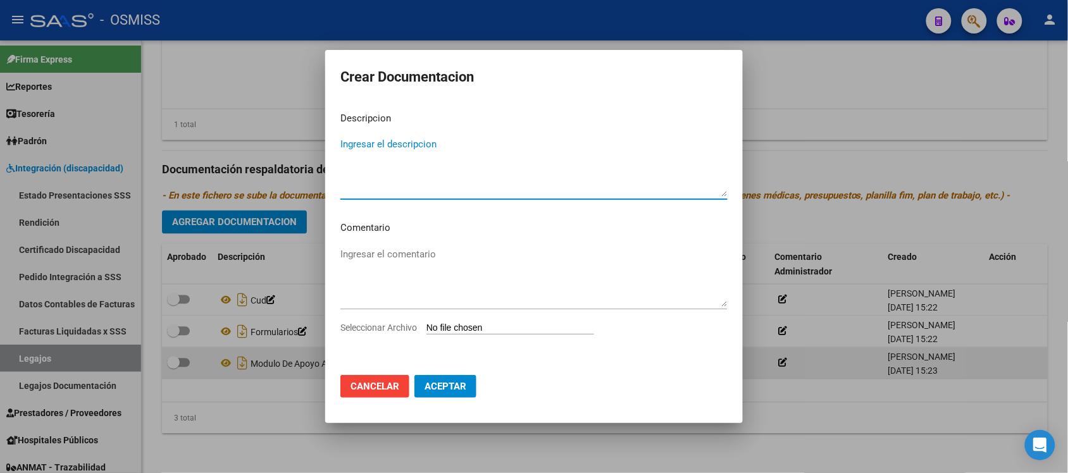
click at [439, 168] on textarea "Ingresar el descripcion" at bounding box center [533, 166] width 387 height 59
type textarea "Expdte 2025"
click at [514, 329] on input "Seleccionar Archivo" at bounding box center [511, 329] width 168 height 12
type input "C:\fakepath\Expdte 2025.pdf"
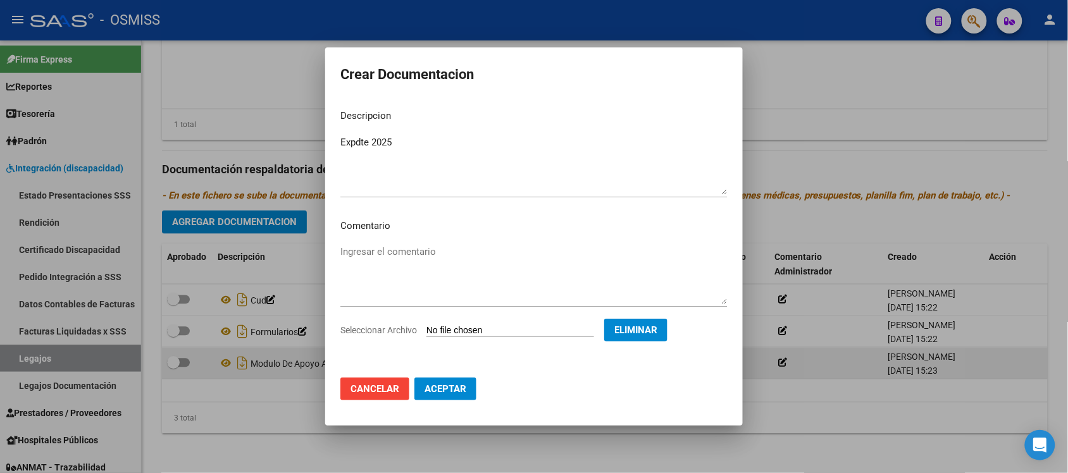
click at [451, 390] on span "Aceptar" at bounding box center [446, 388] width 42 height 11
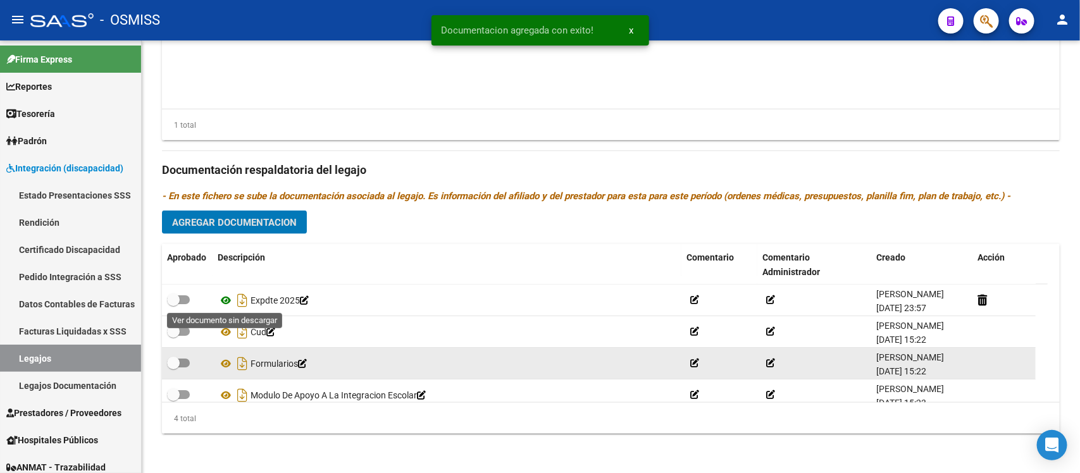
click at [227, 299] on icon at bounding box center [226, 300] width 16 height 15
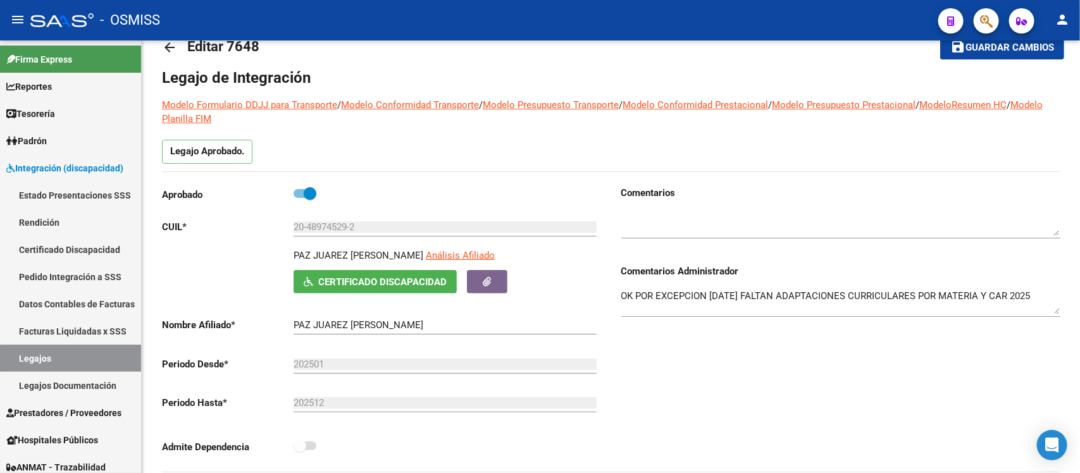
scroll to position [0, 0]
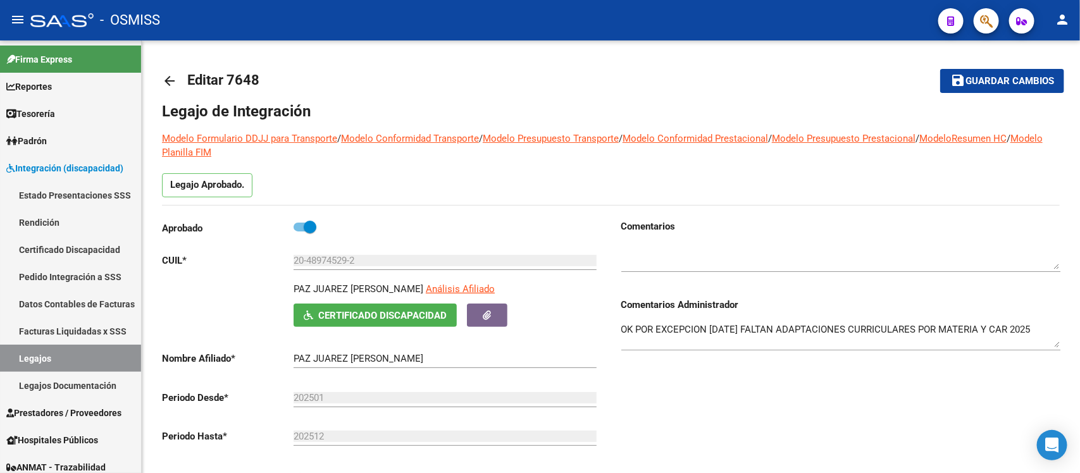
click at [989, 80] on span "Guardar cambios" at bounding box center [1010, 81] width 89 height 11
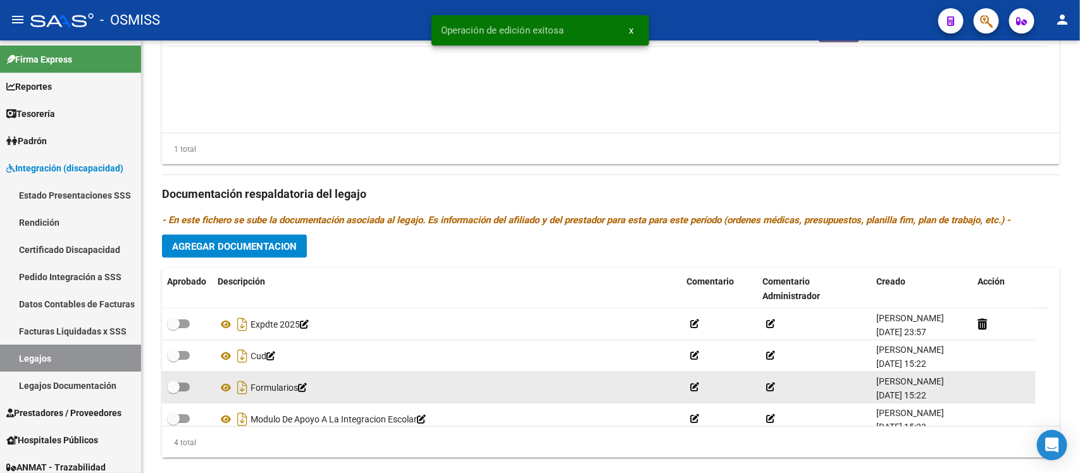
scroll to position [627, 0]
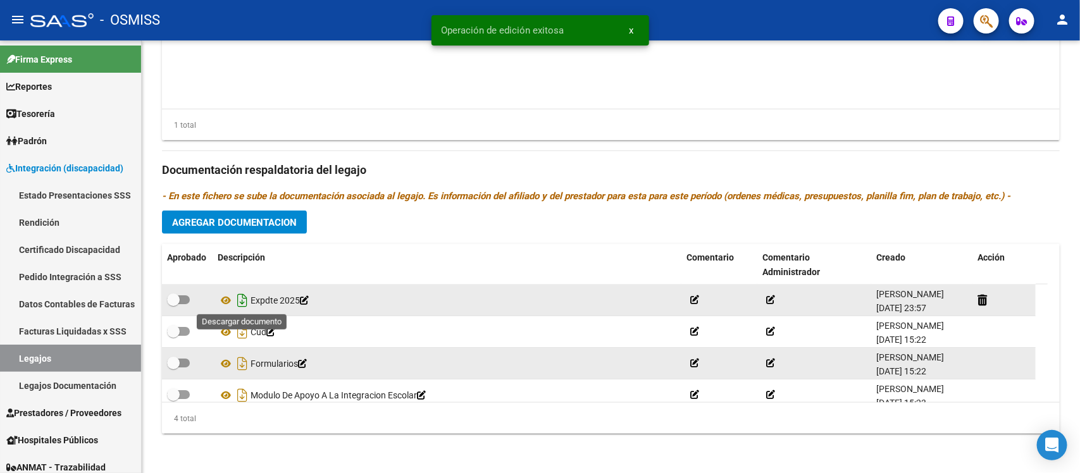
click at [244, 304] on icon "Descargar documento" at bounding box center [242, 300] width 16 height 20
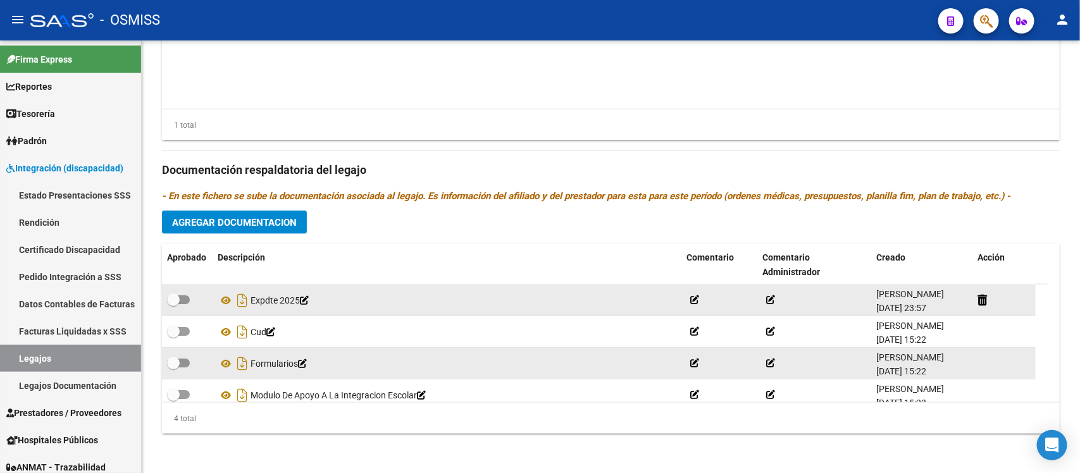
click at [649, 202] on p "- En este fichero se sube la documentación asociada al legajo. Es información d…" at bounding box center [611, 196] width 898 height 14
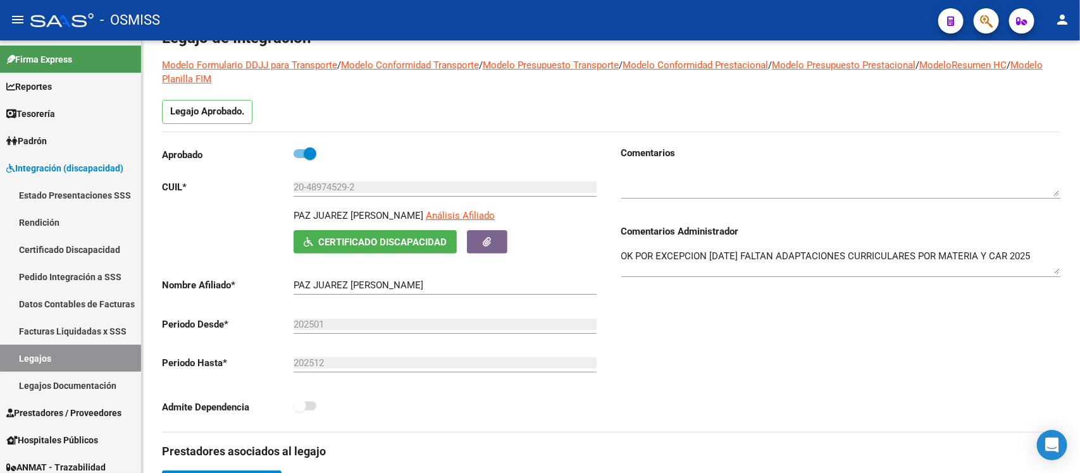
scroll to position [0, 0]
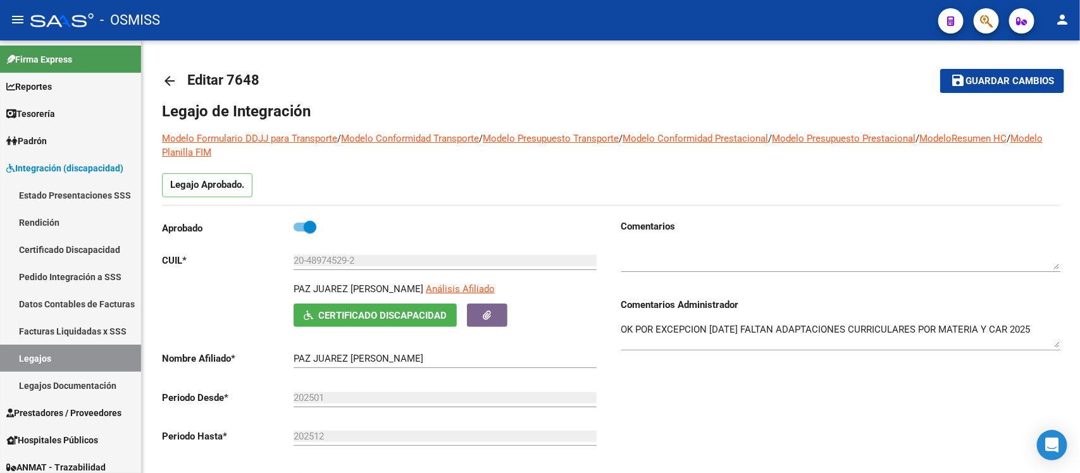
click at [181, 73] on link "arrow_back" at bounding box center [174, 81] width 25 height 30
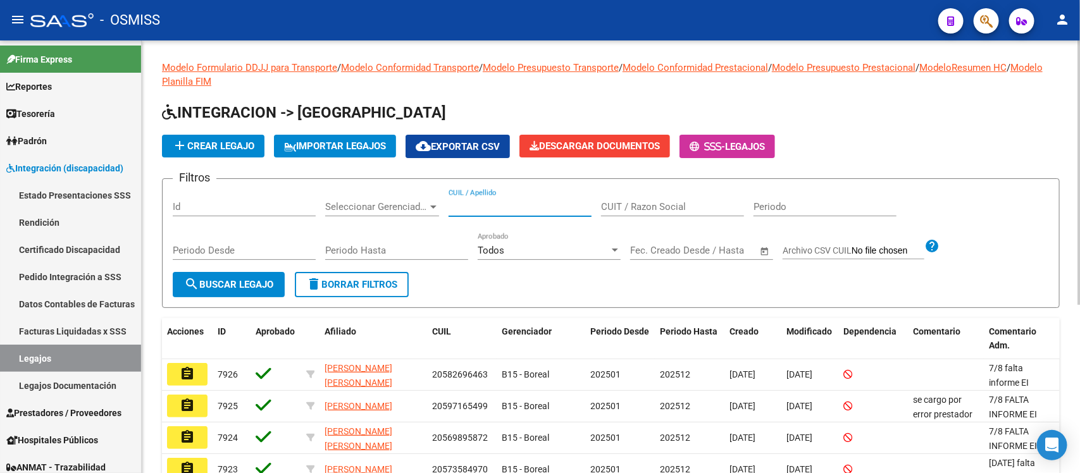
click at [557, 206] on input "CUIL / Apellido" at bounding box center [520, 206] width 143 height 11
paste input "20489745292"
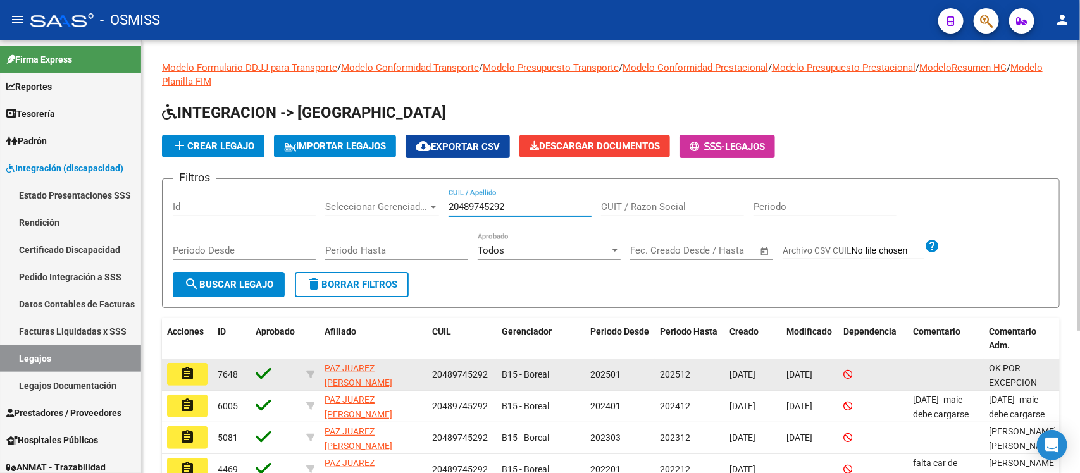
type input "20489745292"
click at [177, 372] on button "assignment" at bounding box center [187, 374] width 40 height 23
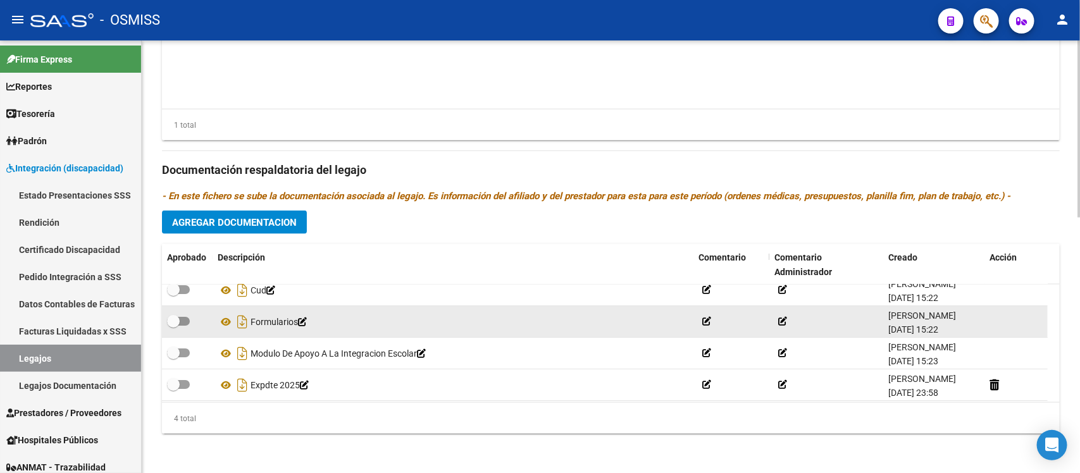
scroll to position [13, 0]
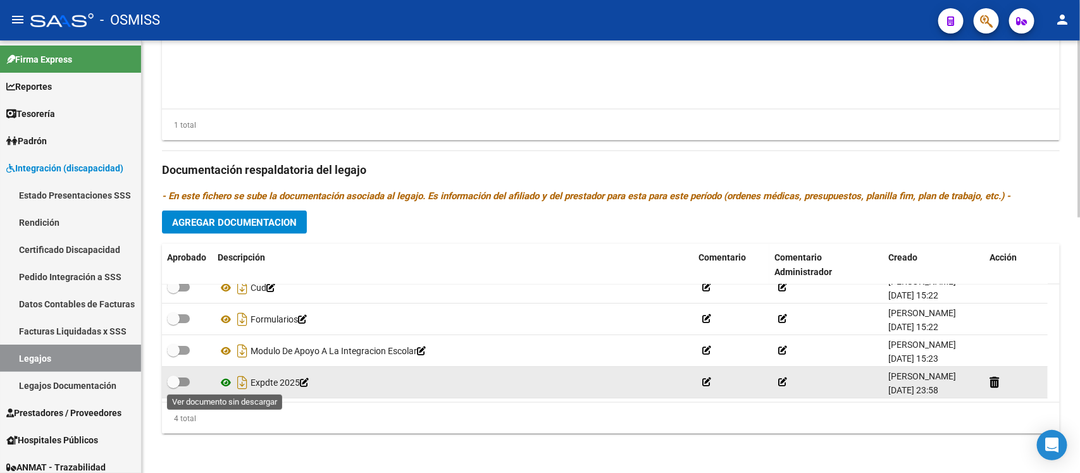
click at [226, 385] on icon at bounding box center [226, 382] width 16 height 15
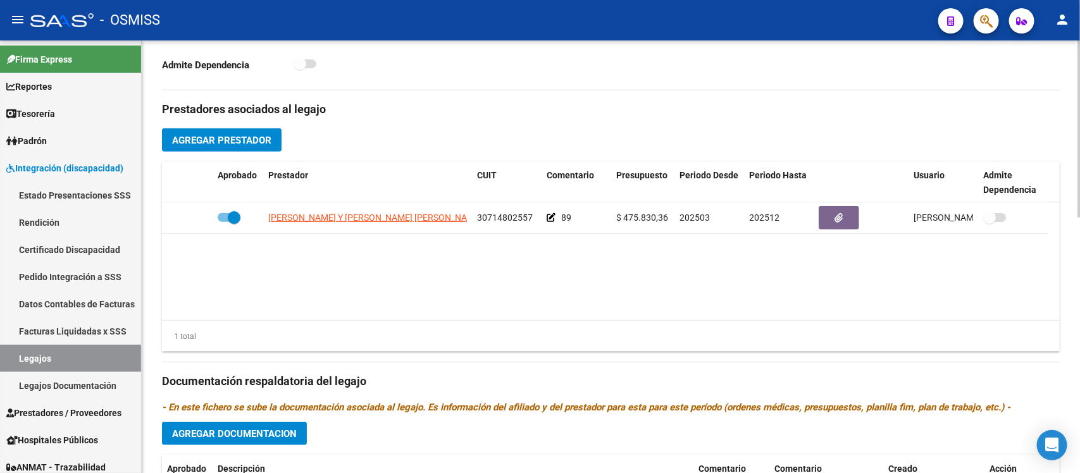
scroll to position [0, 0]
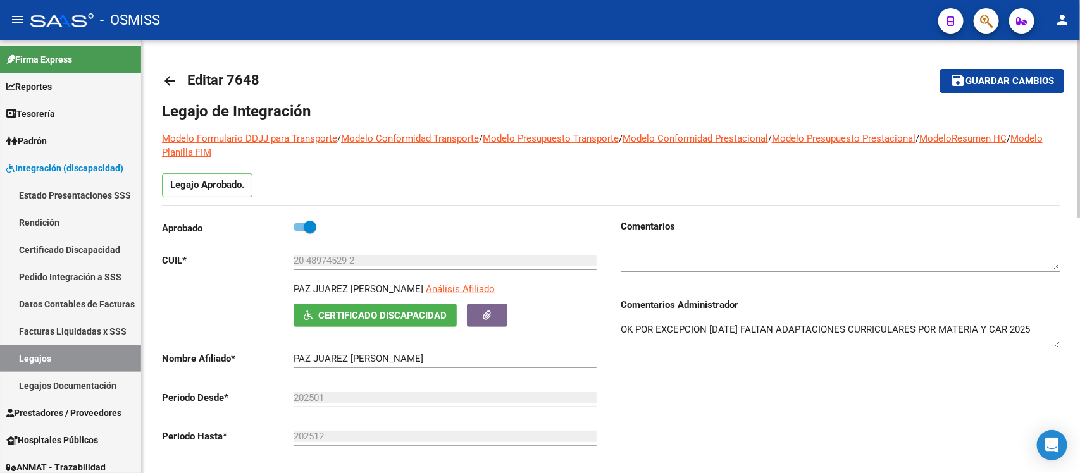
click at [173, 77] on mat-icon "arrow_back" at bounding box center [169, 80] width 15 height 15
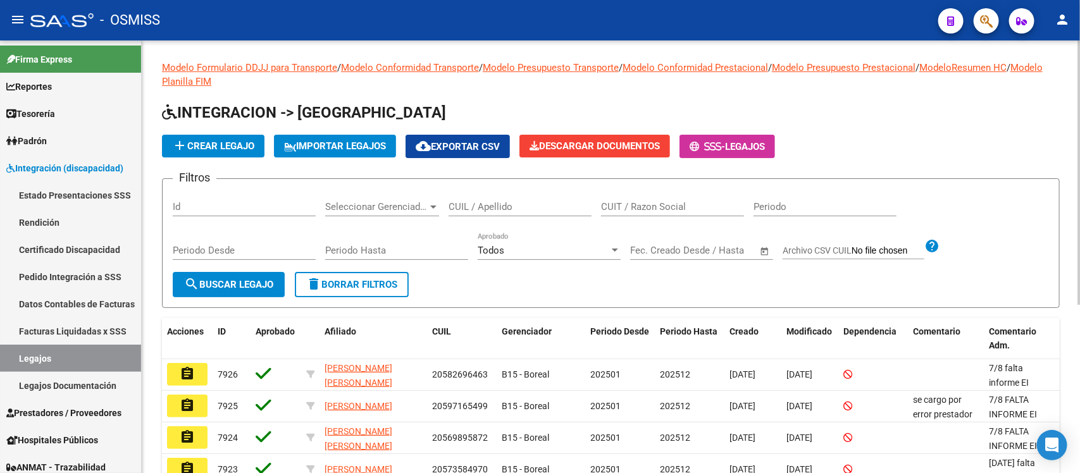
click at [497, 208] on input "CUIL / Apellido" at bounding box center [520, 206] width 143 height 11
paste input "20525680194"
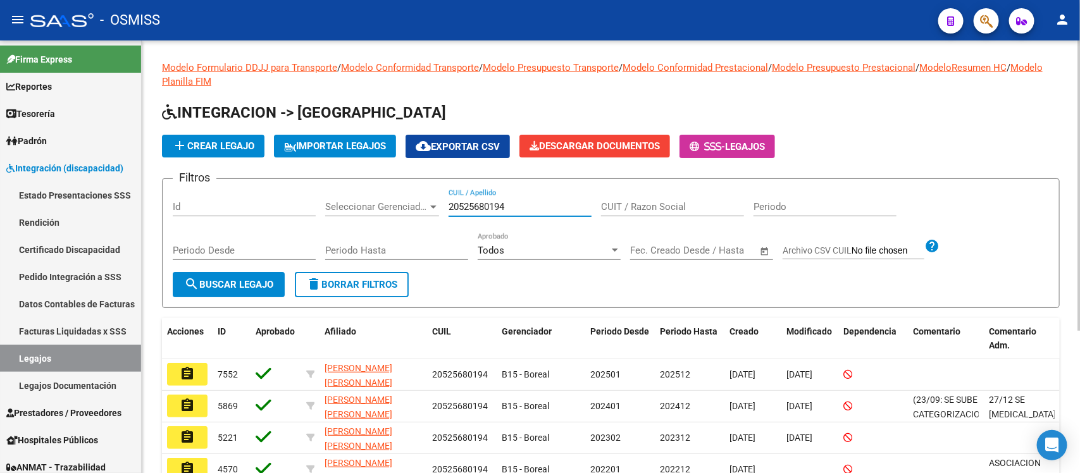
scroll to position [79, 0]
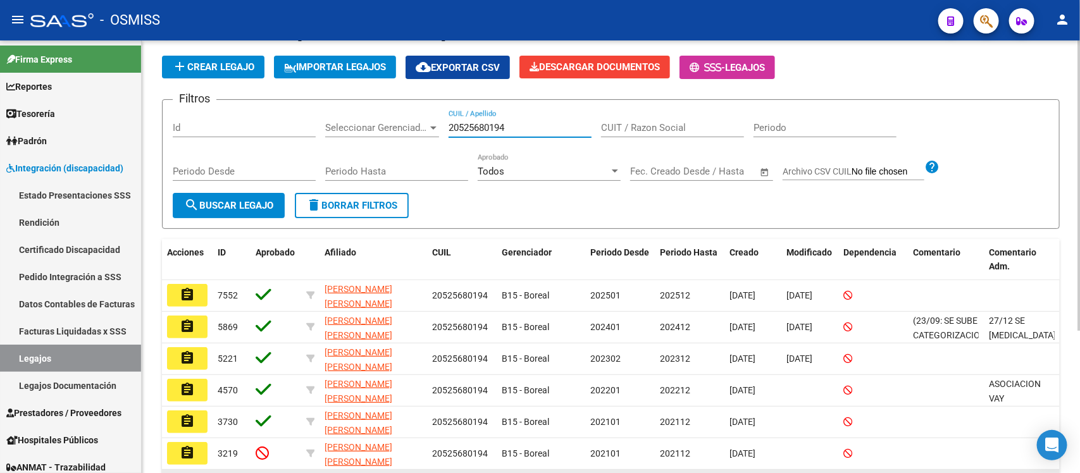
type input "20525680194"
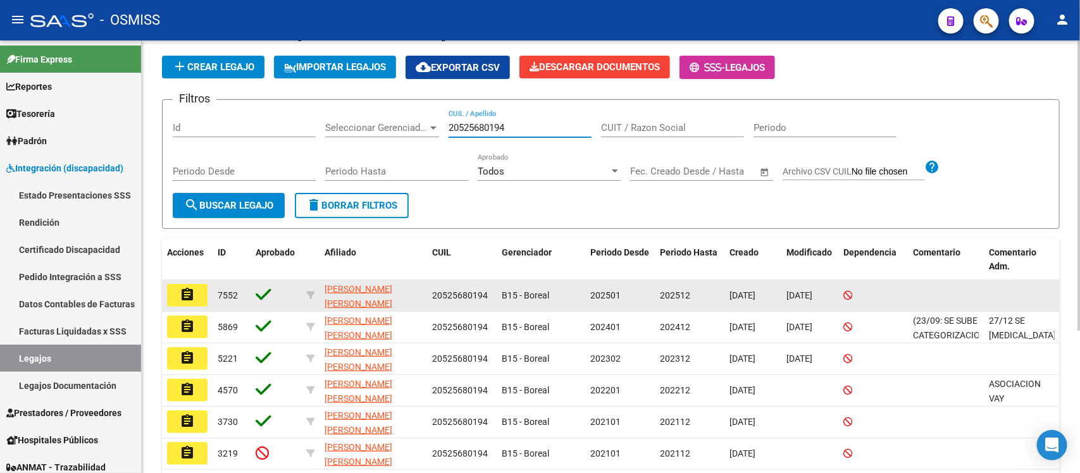
click at [190, 290] on mat-icon "assignment" at bounding box center [187, 294] width 15 height 15
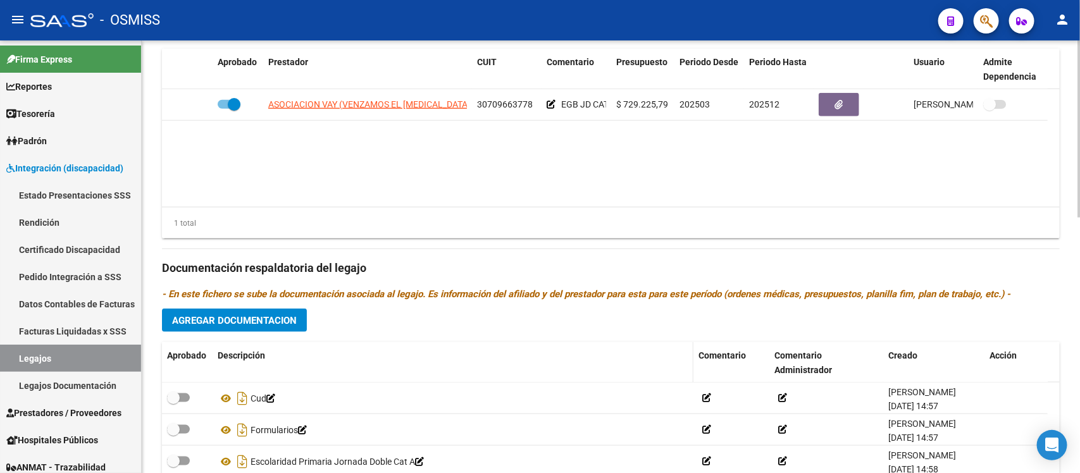
scroll to position [627, 0]
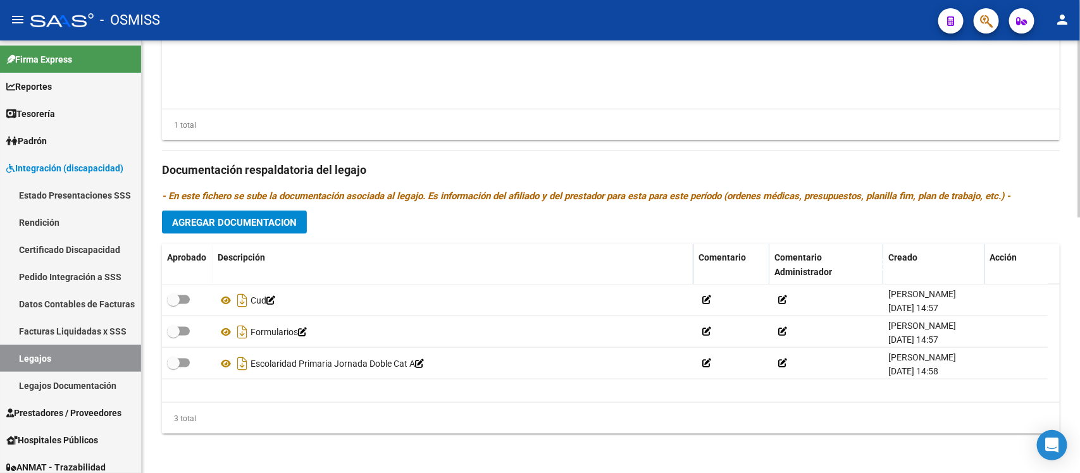
click at [386, 265] on datatable-header-cell "Descripción" at bounding box center [453, 265] width 481 height 42
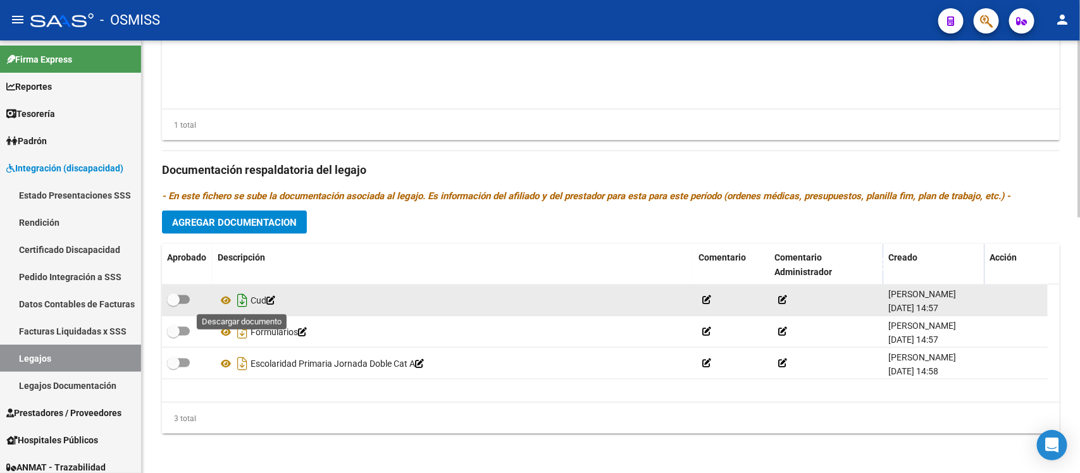
click at [245, 301] on icon "Descargar documento" at bounding box center [242, 300] width 16 height 20
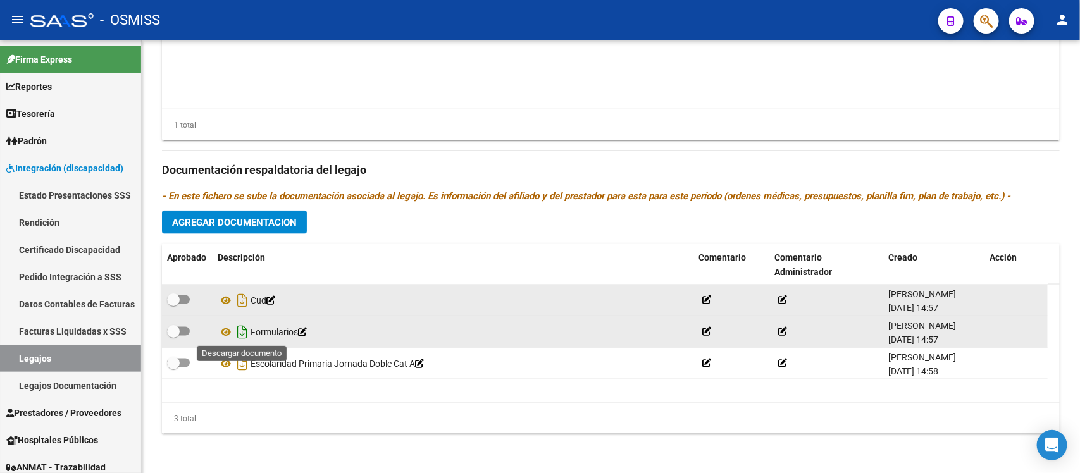
click at [247, 335] on icon "Descargar documento" at bounding box center [242, 332] width 16 height 20
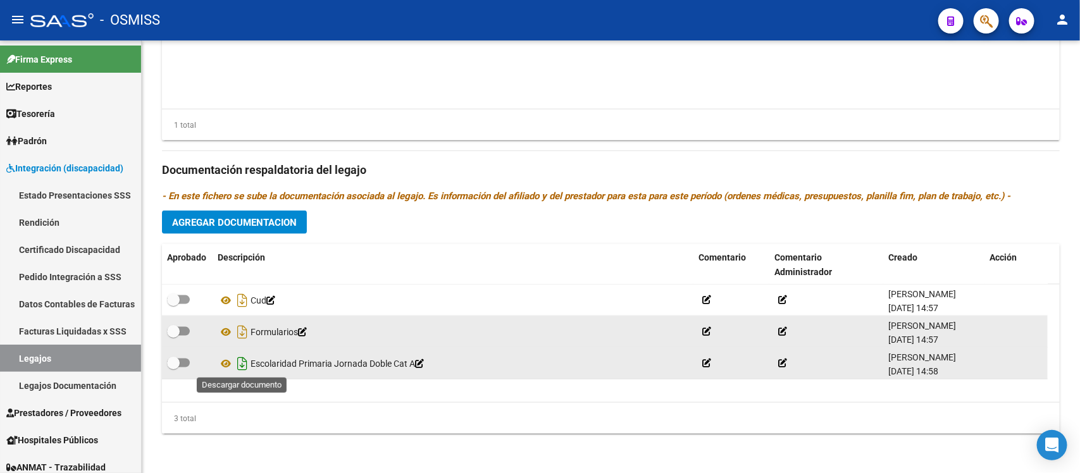
click at [241, 363] on icon "Descargar documento" at bounding box center [242, 364] width 16 height 20
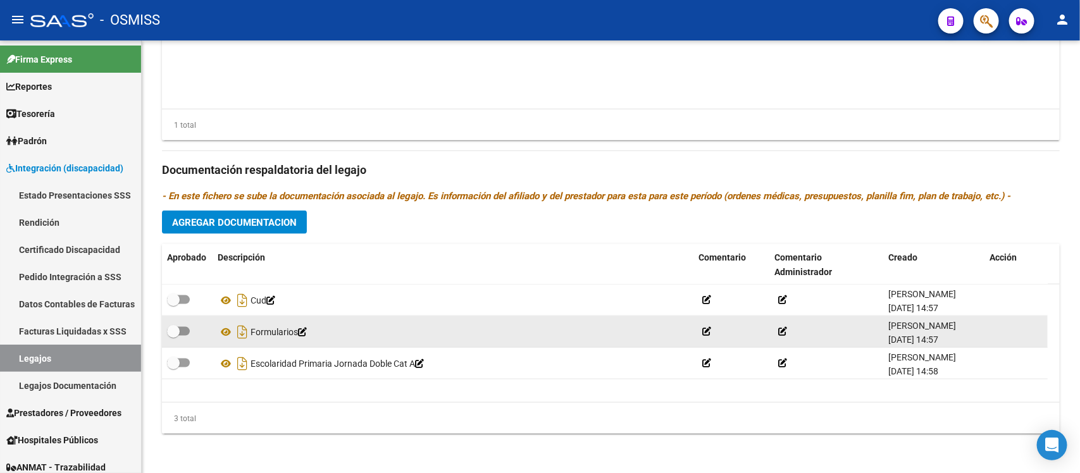
click at [402, 223] on div "Prestadores asociados al legajo Agregar Prestador Aprobado Prestador CUIT Comen…" at bounding box center [611, 161] width 898 height 565
click at [289, 217] on span "Agregar Documentacion" at bounding box center [234, 222] width 125 height 11
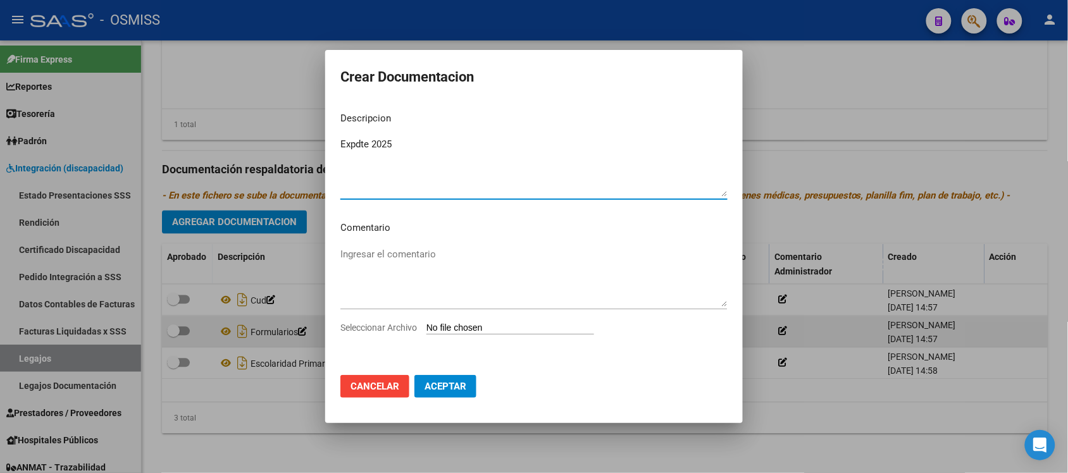
type textarea "Expdte 2025"
click at [527, 320] on div "Ingresar el comentario" at bounding box center [533, 283] width 387 height 77
click at [520, 330] on input "Seleccionar Archivo" at bounding box center [511, 329] width 168 height 12
type input "C:\fakepath\Expdte 2025.pdf"
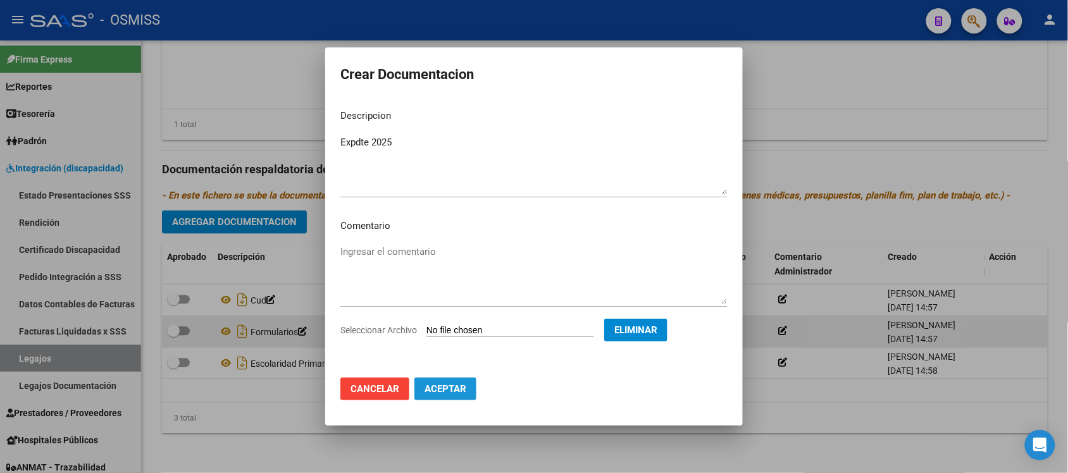
click at [462, 390] on span "Aceptar" at bounding box center [446, 388] width 42 height 11
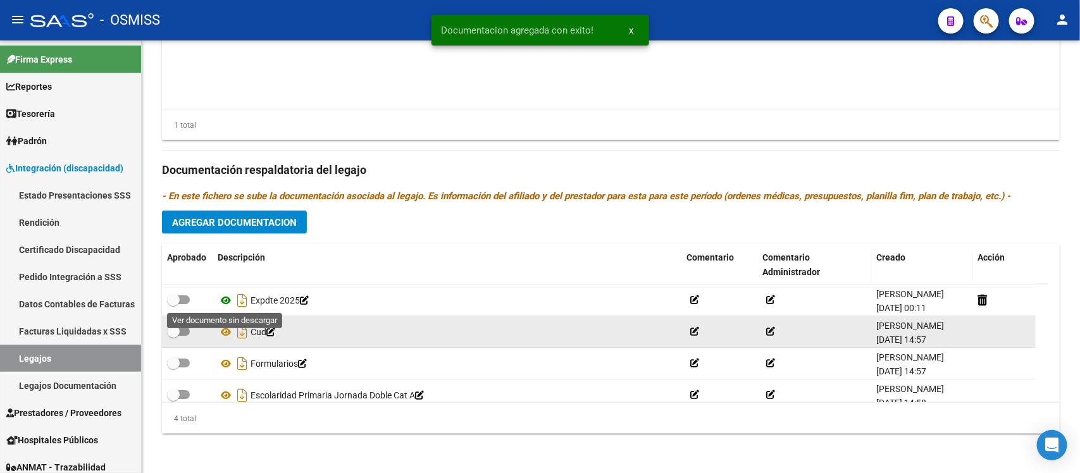
click at [227, 298] on icon at bounding box center [226, 300] width 16 height 15
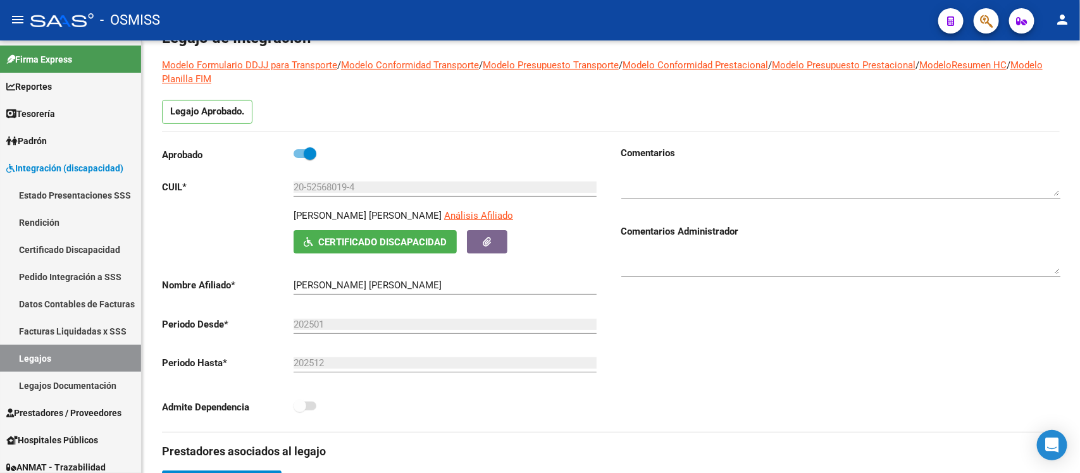
scroll to position [0, 0]
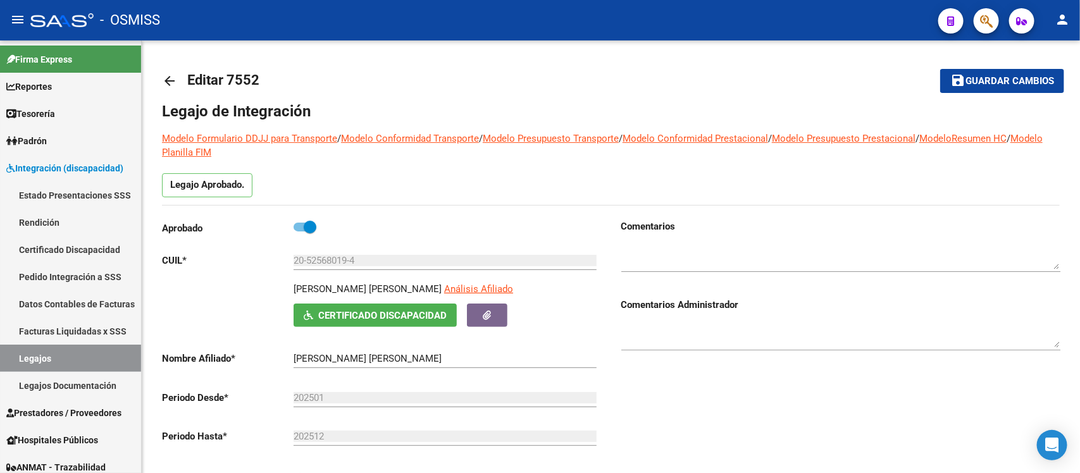
click at [978, 80] on span "Guardar cambios" at bounding box center [1010, 81] width 89 height 11
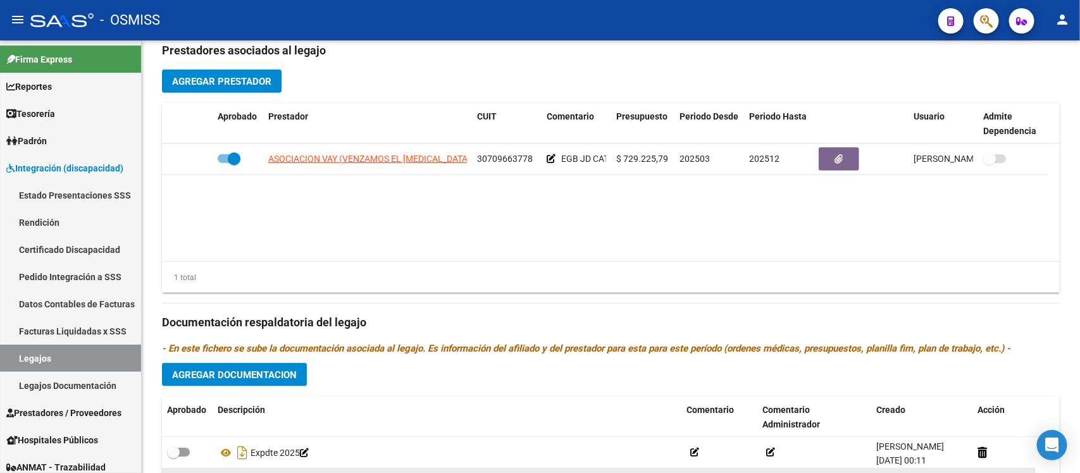
scroll to position [627, 0]
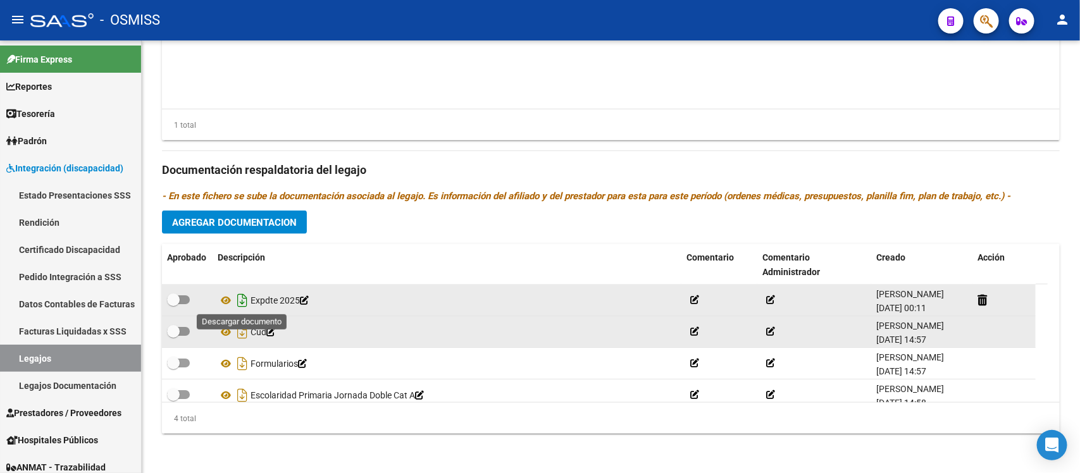
click at [247, 299] on icon "Descargar documento" at bounding box center [242, 300] width 16 height 20
click at [682, 185] on div "Prestadores asociados al legajo Agregar Prestador Aprobado Prestador CUIT Comen…" at bounding box center [611, 161] width 898 height 565
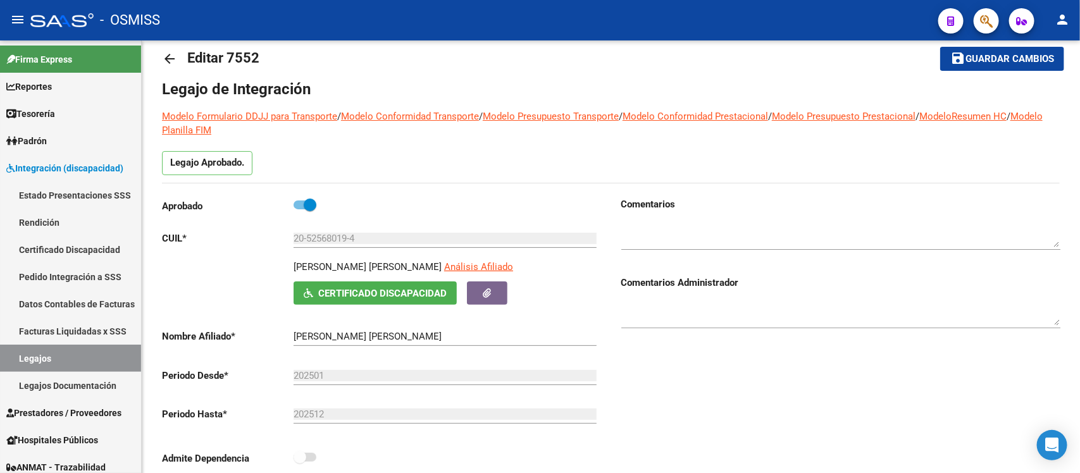
scroll to position [0, 0]
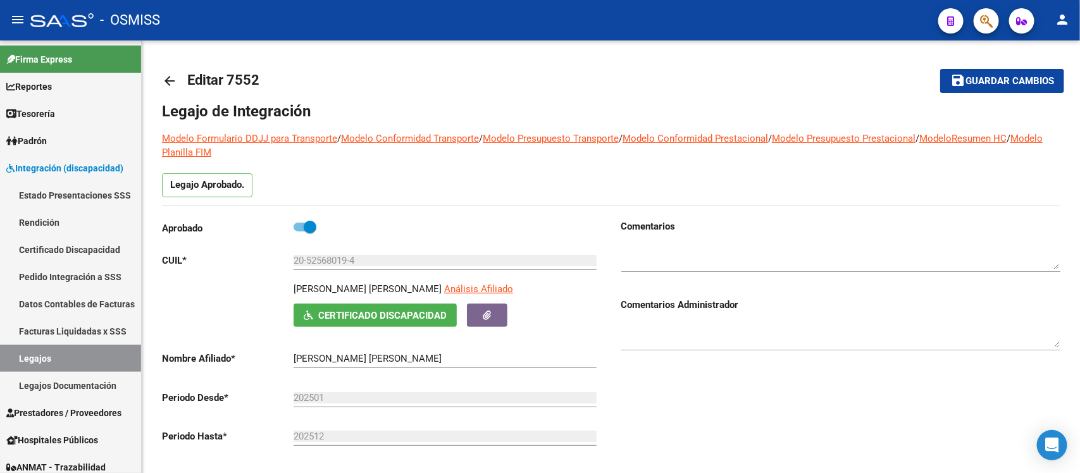
click at [165, 83] on mat-icon "arrow_back" at bounding box center [169, 80] width 15 height 15
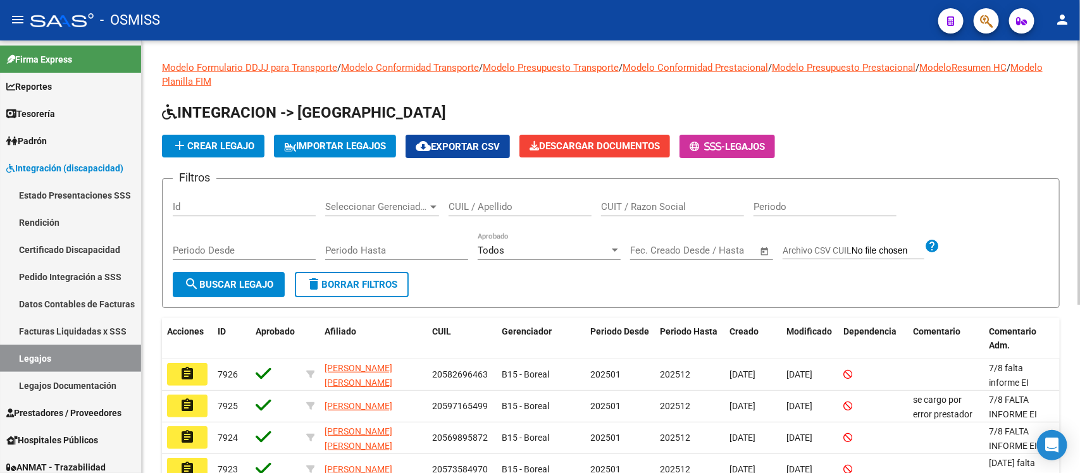
click at [533, 204] on input "CUIL / Apellido" at bounding box center [520, 206] width 143 height 11
paste input "20525680194"
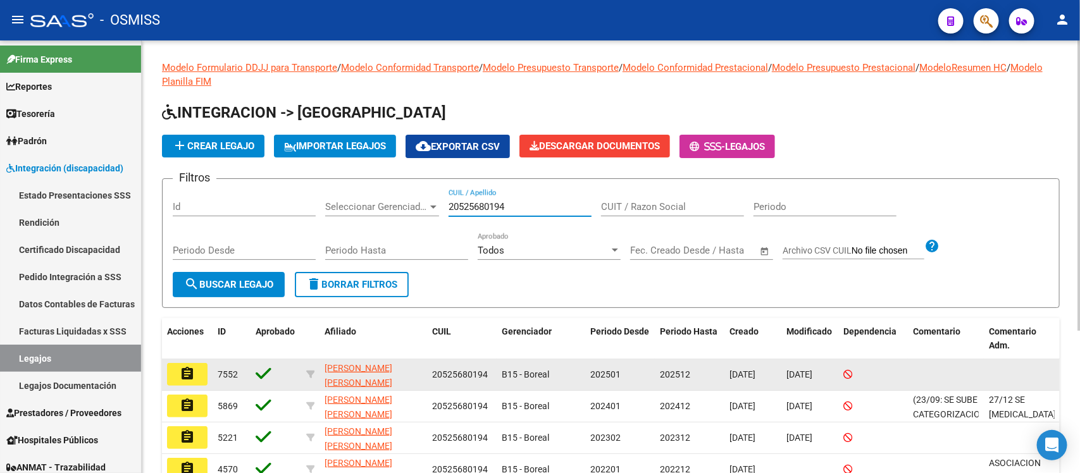
type input "20525680194"
click at [180, 374] on mat-icon "assignment" at bounding box center [187, 373] width 15 height 15
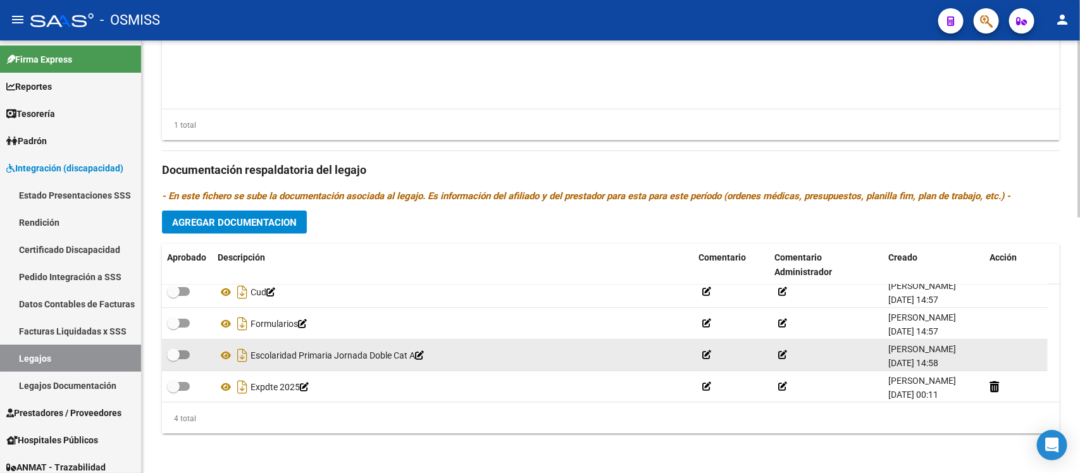
scroll to position [13, 0]
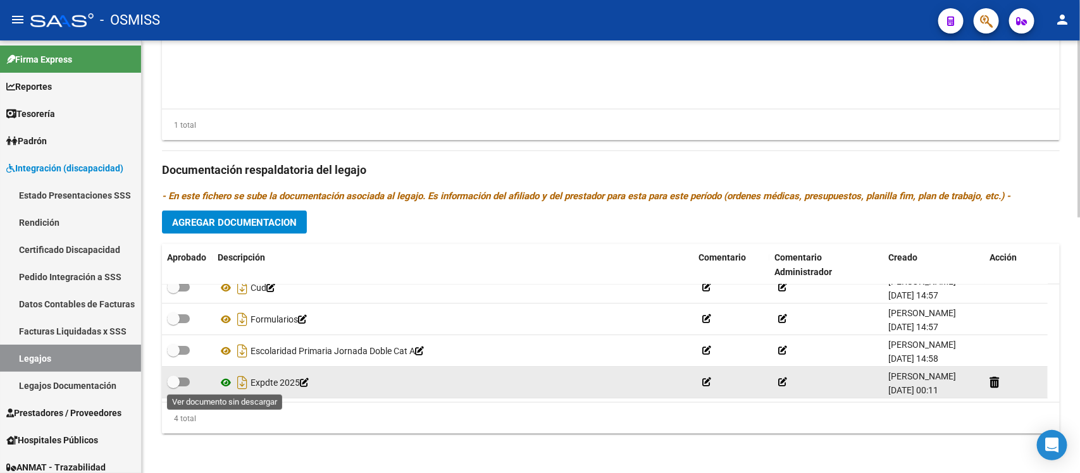
click at [222, 380] on icon at bounding box center [226, 382] width 16 height 15
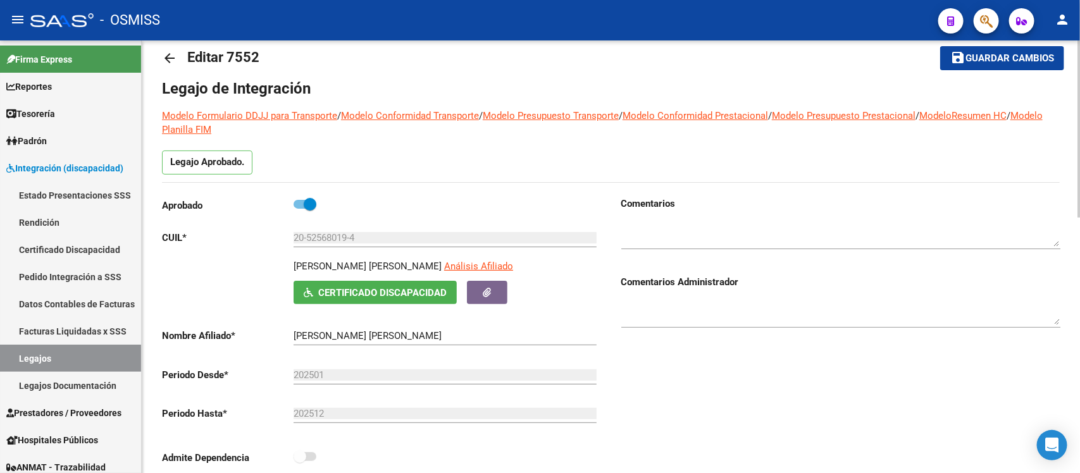
scroll to position [0, 0]
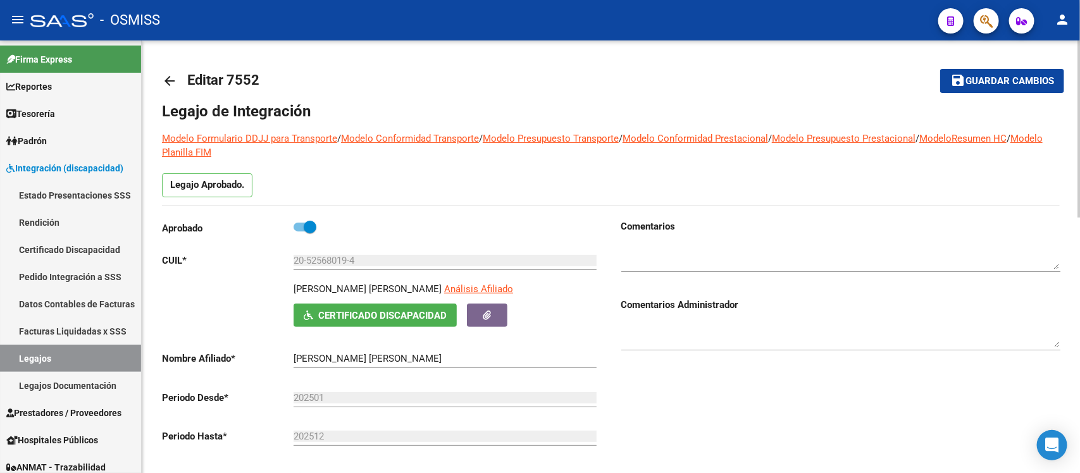
click at [166, 71] on link "arrow_back" at bounding box center [174, 81] width 25 height 30
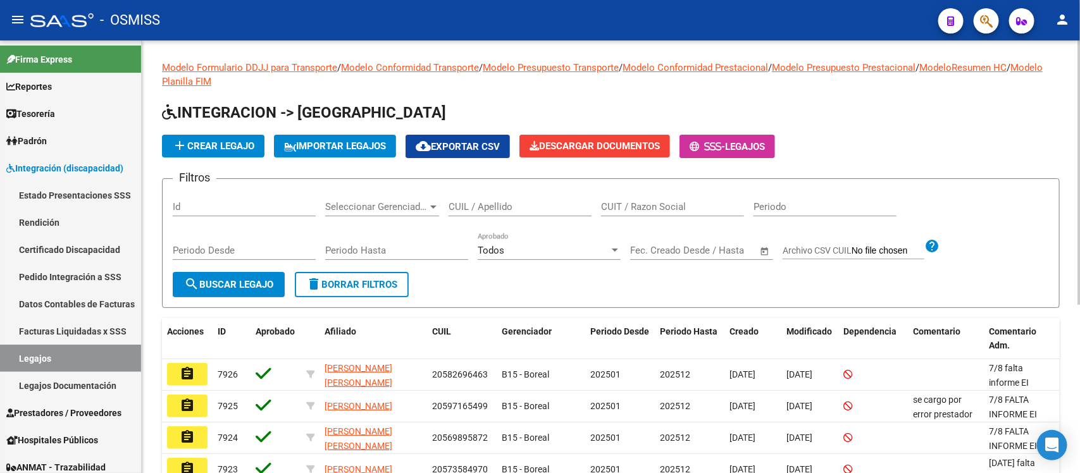
click at [554, 196] on div "CUIL / Apellido" at bounding box center [520, 202] width 143 height 27
paste input "20528252401"
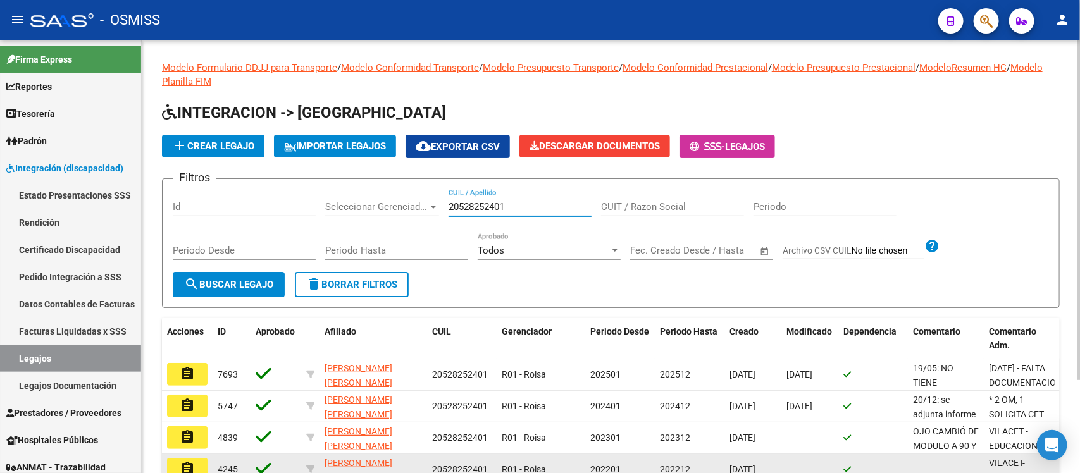
type input "20528252401"
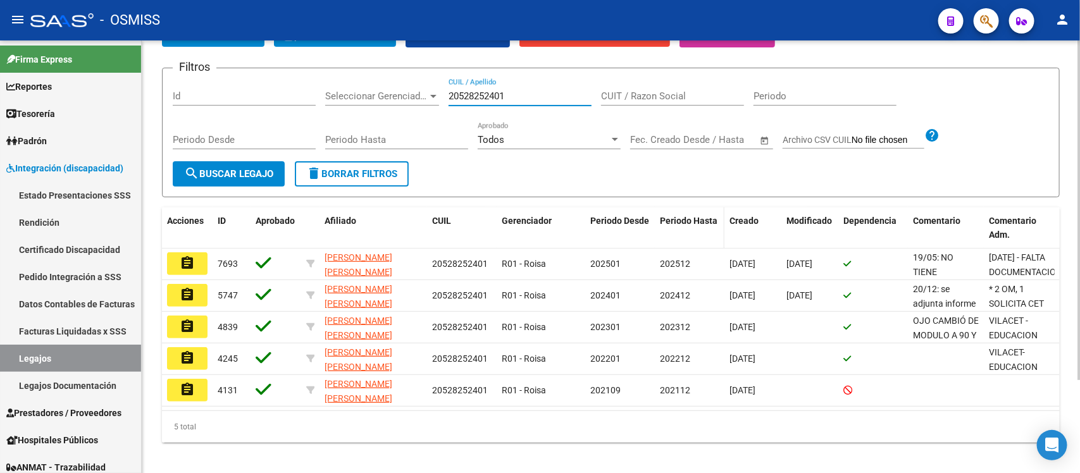
scroll to position [119, 0]
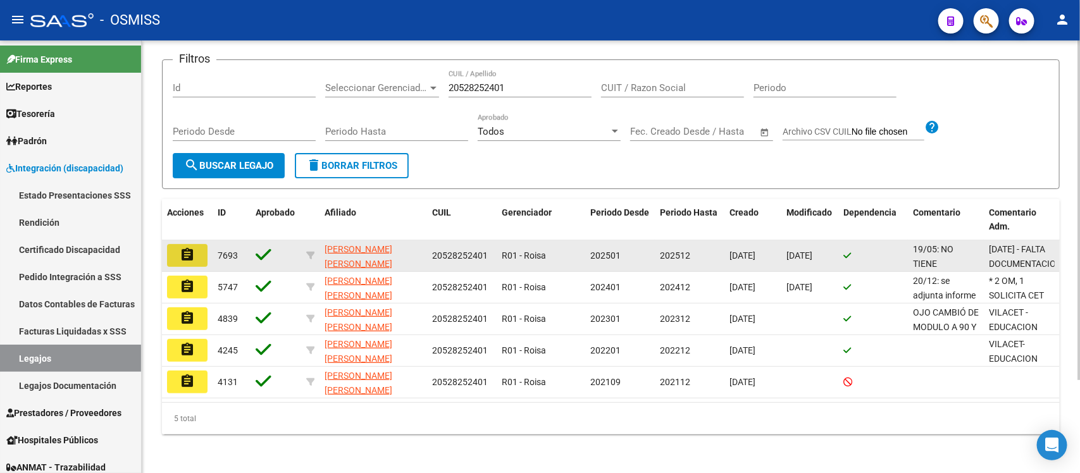
click at [194, 248] on mat-icon "assignment" at bounding box center [187, 254] width 15 height 15
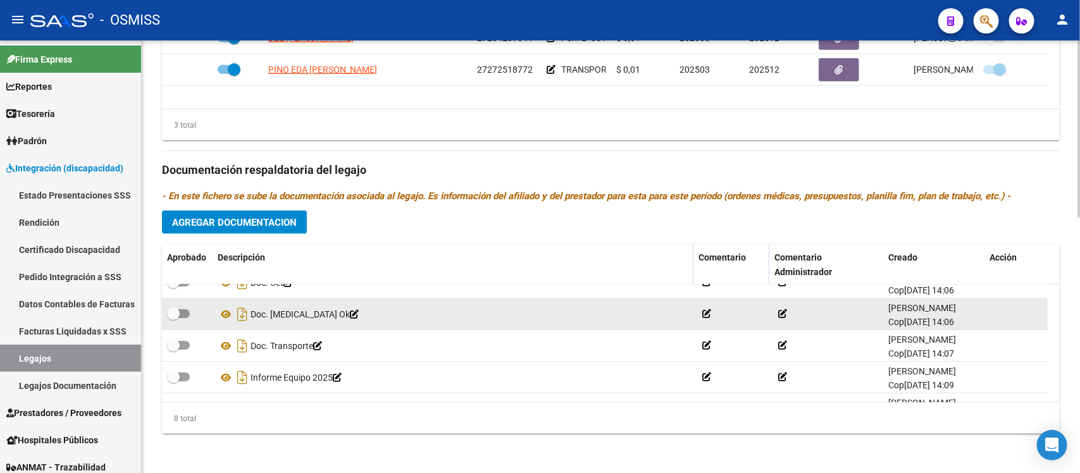
scroll to position [140, 0]
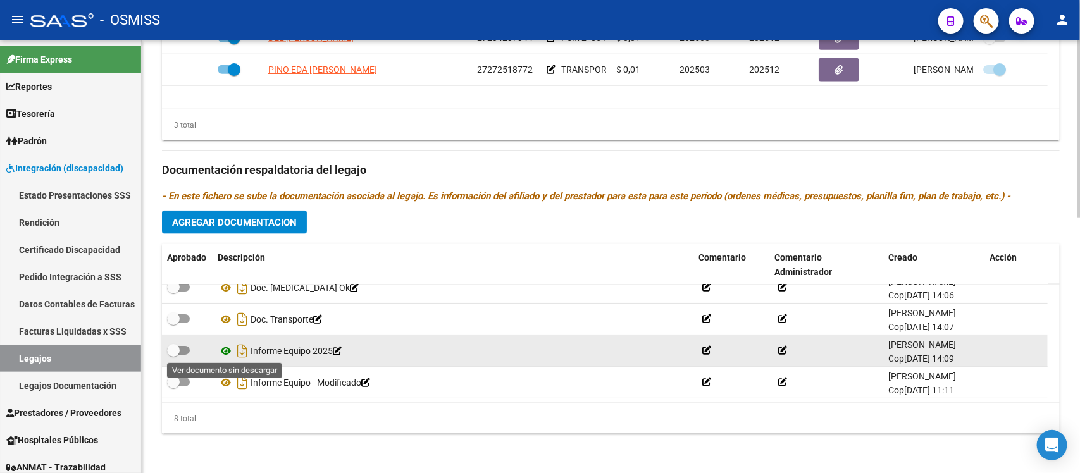
click at [225, 351] on icon at bounding box center [226, 351] width 16 height 15
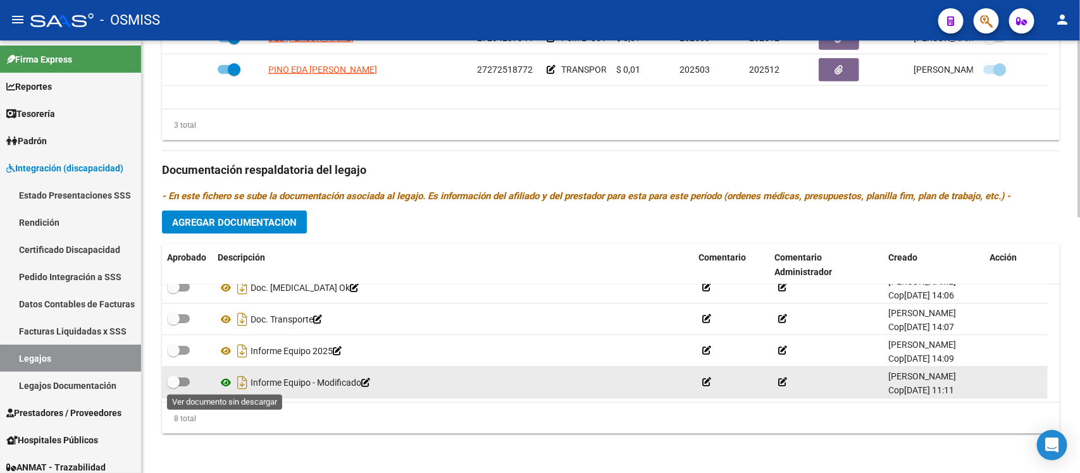
click at [223, 383] on icon at bounding box center [226, 382] width 16 height 15
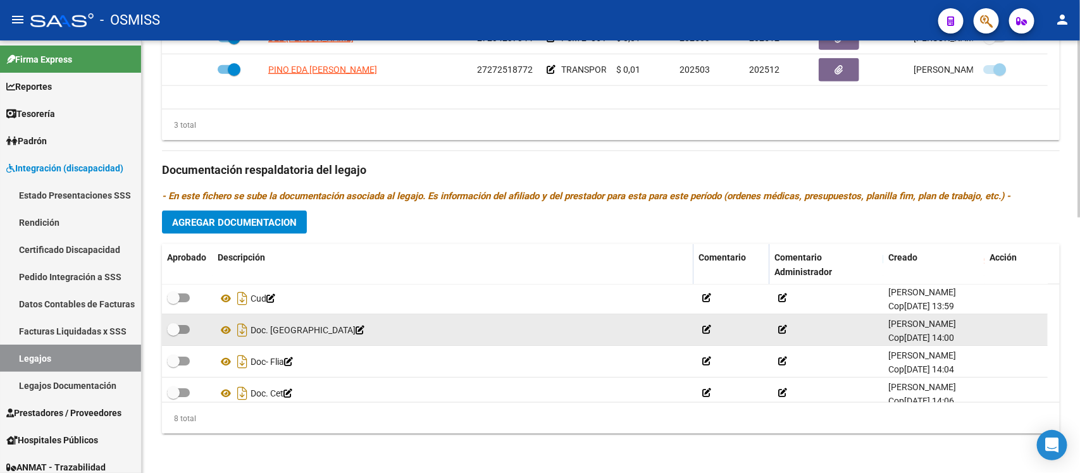
scroll to position [0, 0]
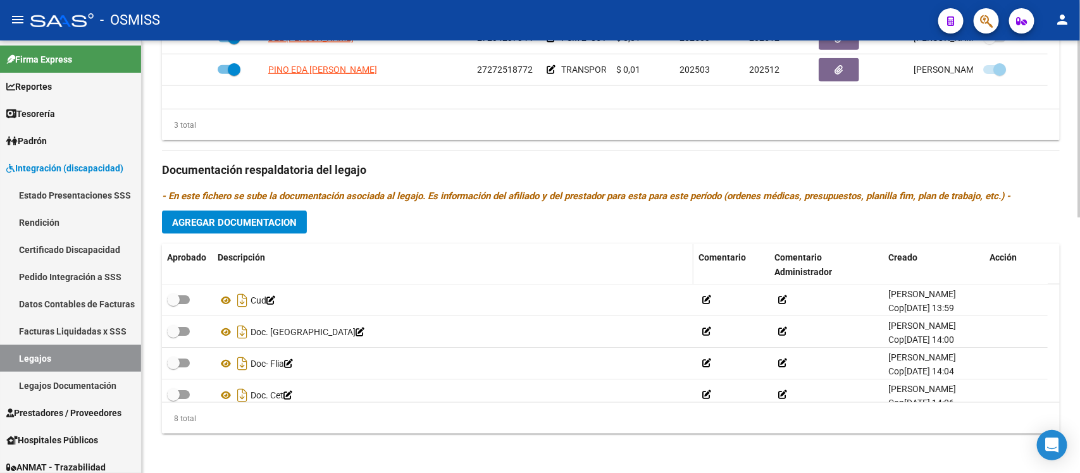
click at [429, 258] on div "Descripción" at bounding box center [453, 258] width 471 height 15
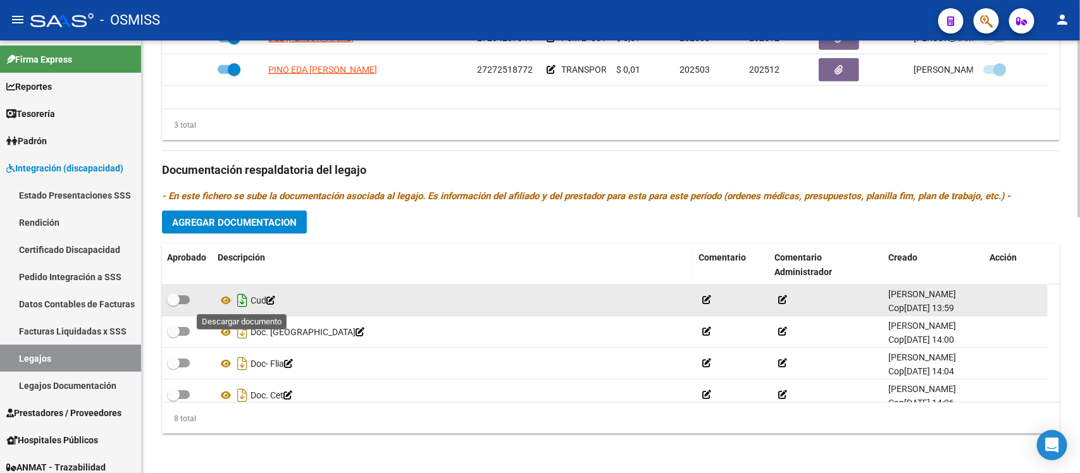
click at [241, 299] on icon "Descargar documento" at bounding box center [242, 300] width 16 height 20
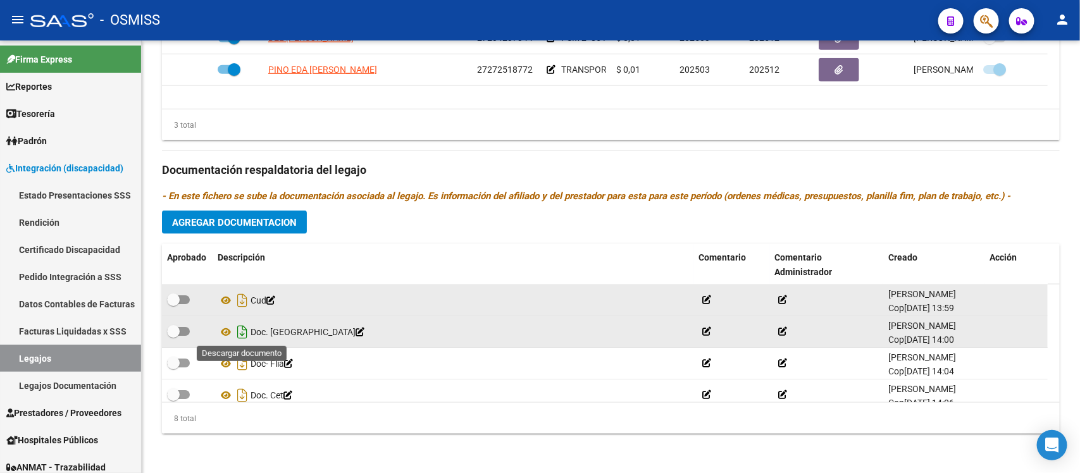
click at [239, 330] on icon "Descargar documento" at bounding box center [242, 332] width 16 height 20
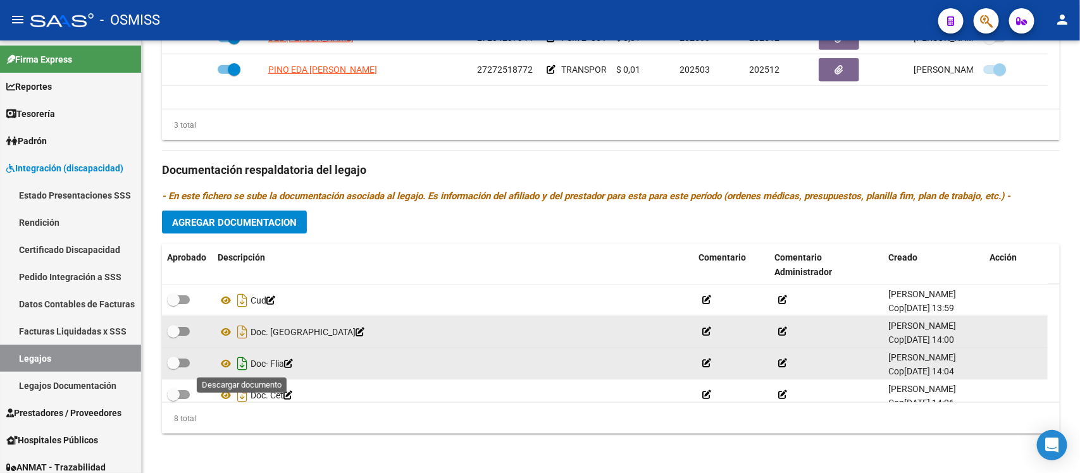
click at [242, 363] on icon "Descargar documento" at bounding box center [242, 364] width 16 height 20
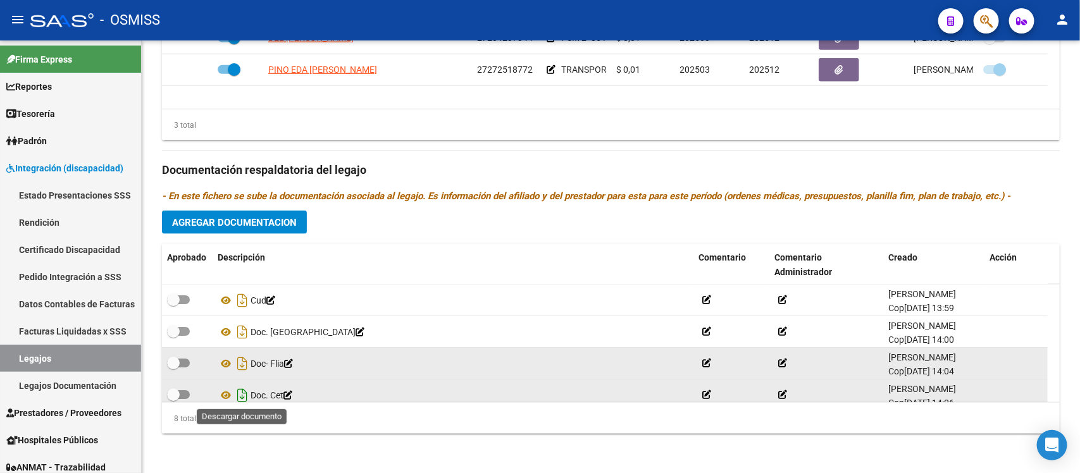
click at [237, 394] on icon "Descargar documento" at bounding box center [242, 395] width 16 height 20
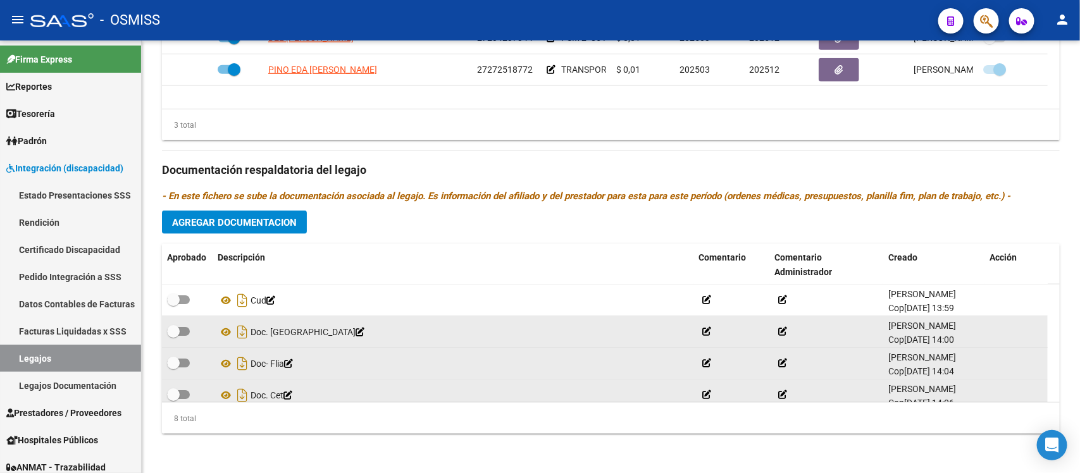
scroll to position [79, 0]
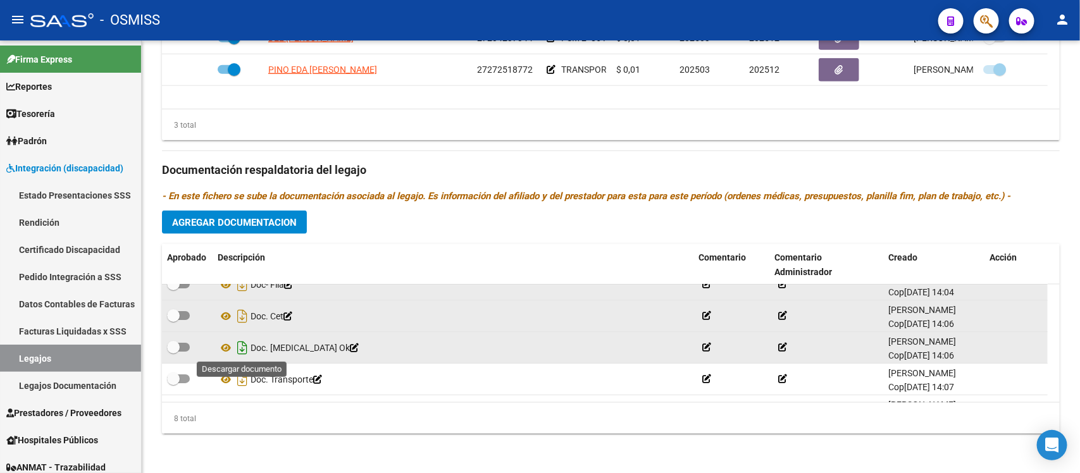
click at [242, 346] on icon "Descargar documento" at bounding box center [242, 348] width 16 height 20
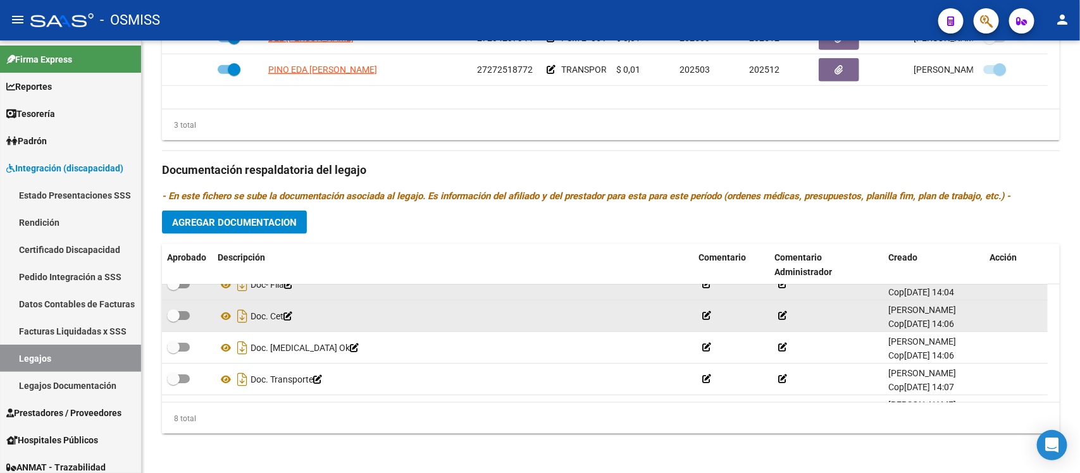
scroll to position [140, 0]
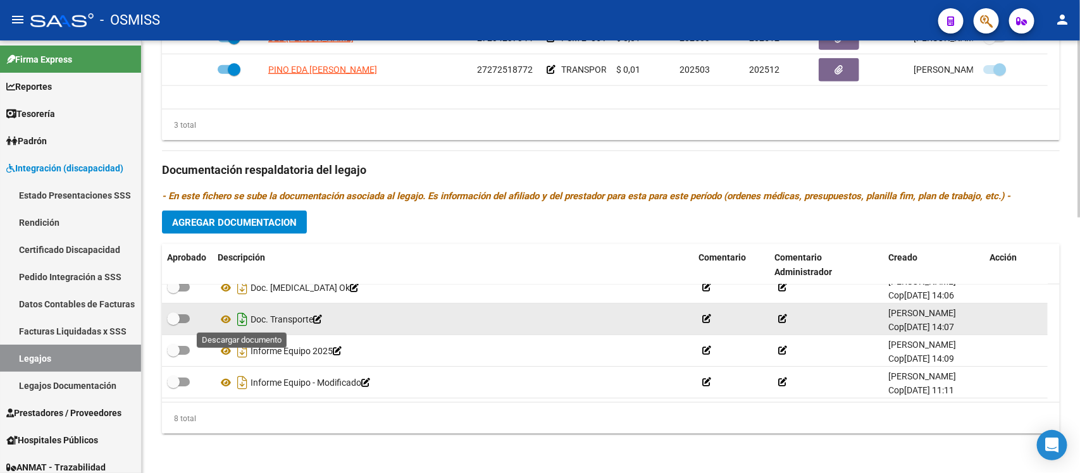
click at [239, 315] on icon "Descargar documento" at bounding box center [242, 319] width 16 height 20
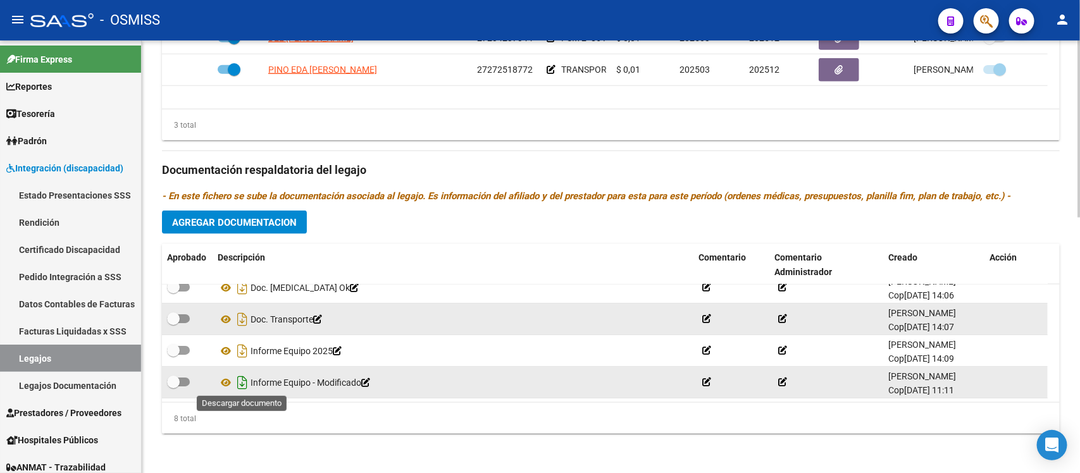
click at [242, 383] on icon "Descargar documento" at bounding box center [242, 383] width 16 height 20
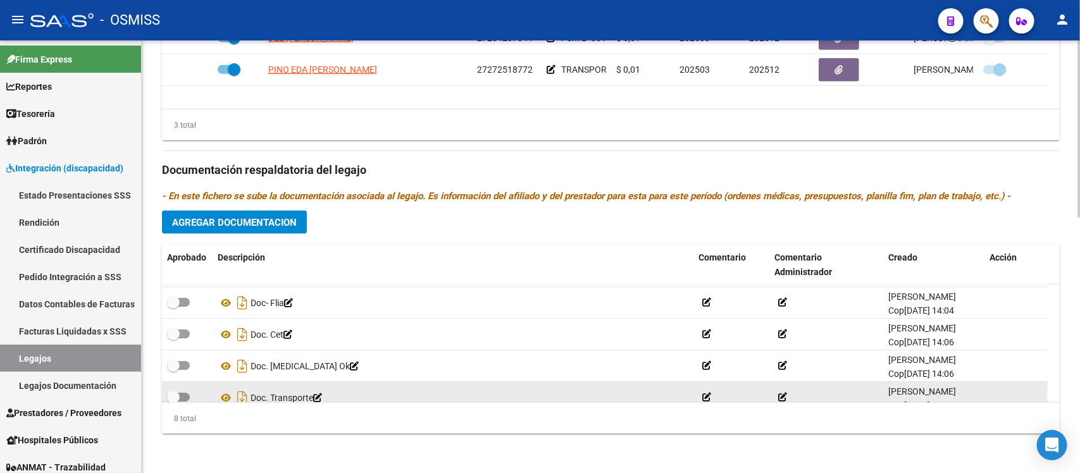
scroll to position [0, 0]
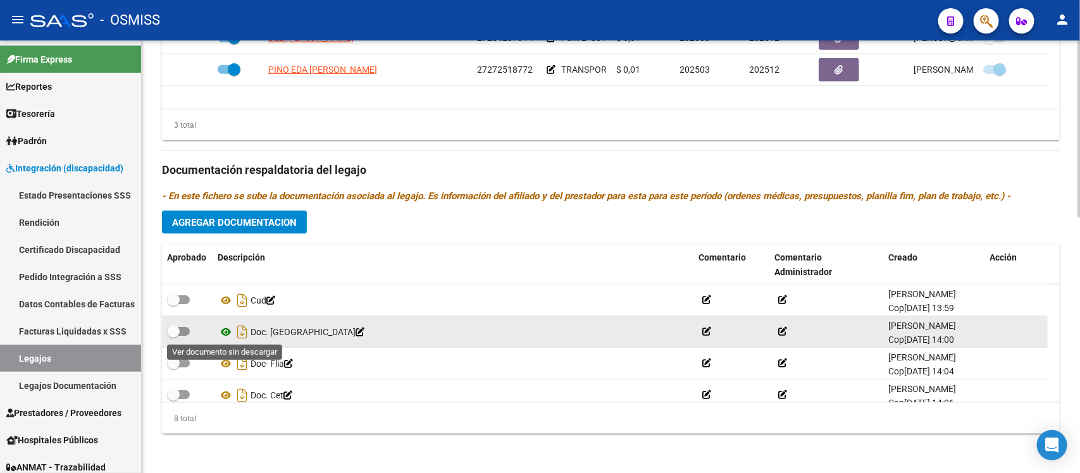
click at [227, 329] on icon at bounding box center [226, 332] width 16 height 15
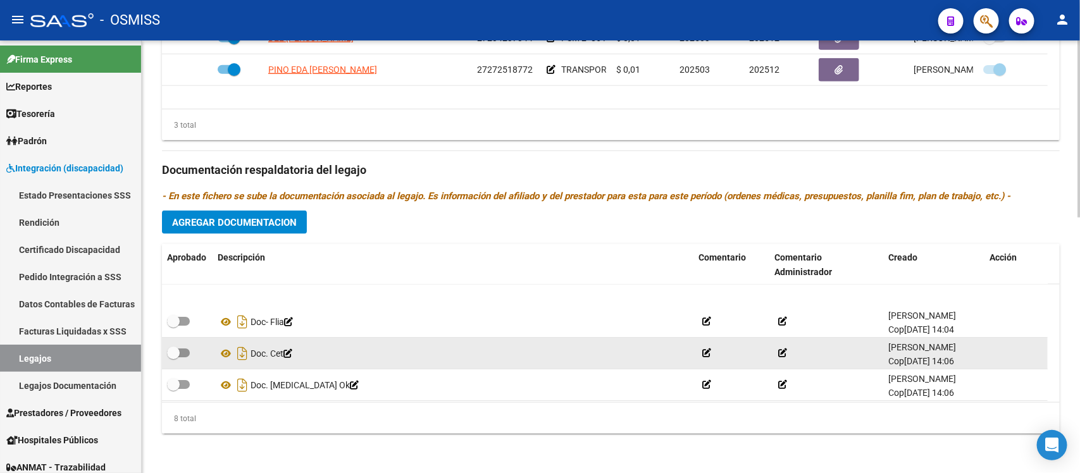
scroll to position [79, 0]
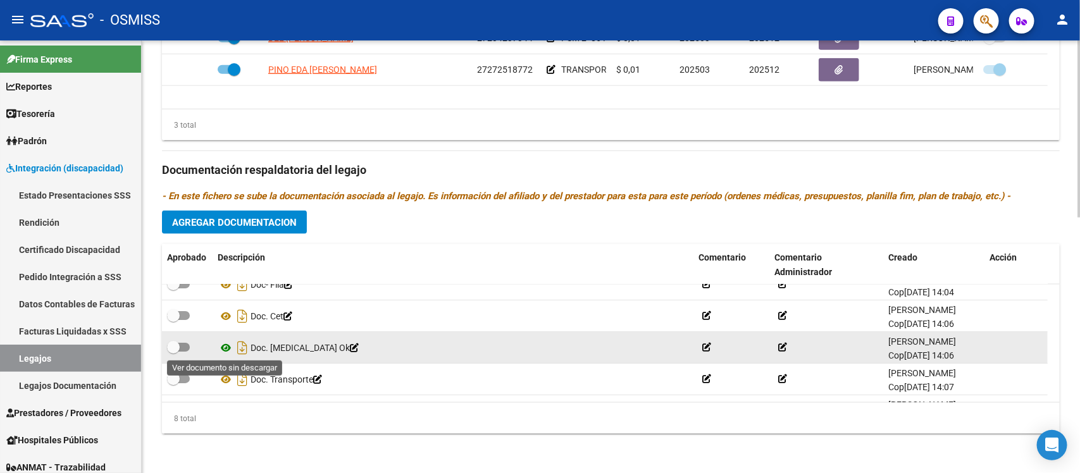
click at [223, 349] on icon at bounding box center [226, 347] width 16 height 15
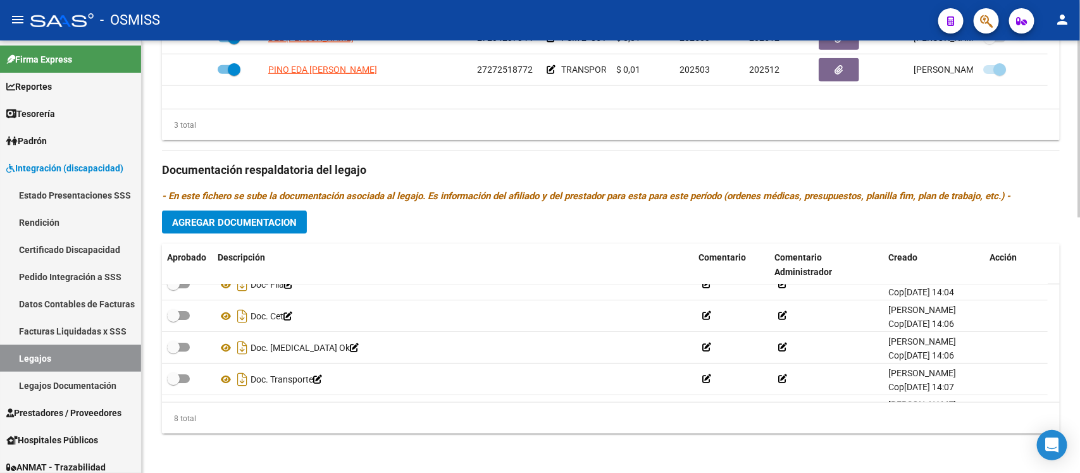
drag, startPoint x: 418, startPoint y: 200, endPoint x: 476, endPoint y: 220, distance: 60.8
click at [418, 200] on icon "- En este fichero se sube la documentación asociada al legajo. Es información d…" at bounding box center [586, 195] width 849 height 11
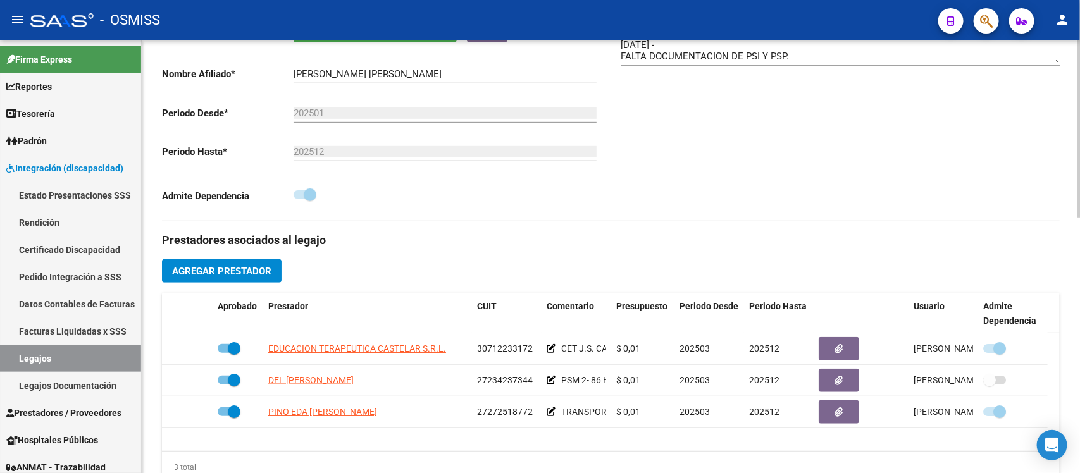
scroll to position [627, 0]
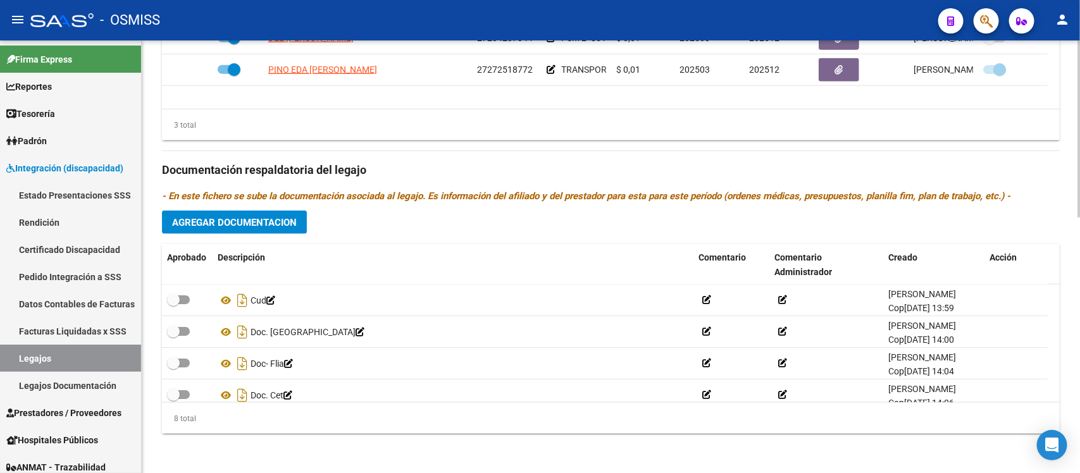
click at [246, 225] on span "Agregar Documentacion" at bounding box center [234, 222] width 125 height 11
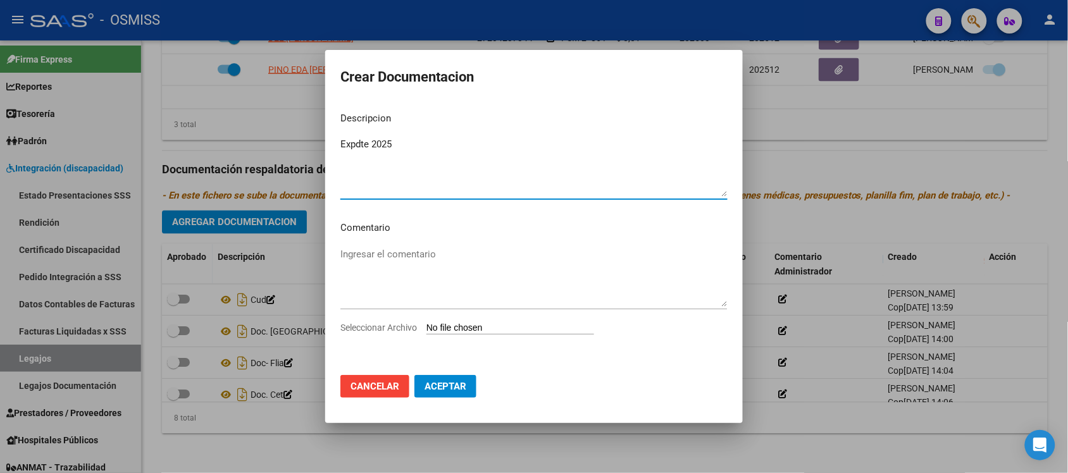
type textarea "Expdte 2025"
click at [526, 327] on input "Seleccionar Archivo" at bounding box center [511, 329] width 168 height 12
type input "C:\fakepath\Expdte 2025.pdf"
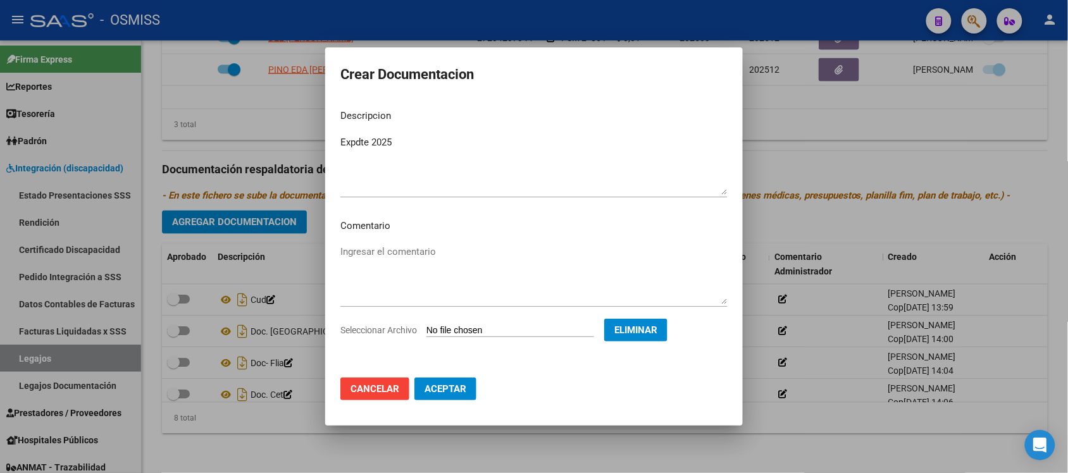
click at [461, 388] on span "Aceptar" at bounding box center [446, 388] width 42 height 11
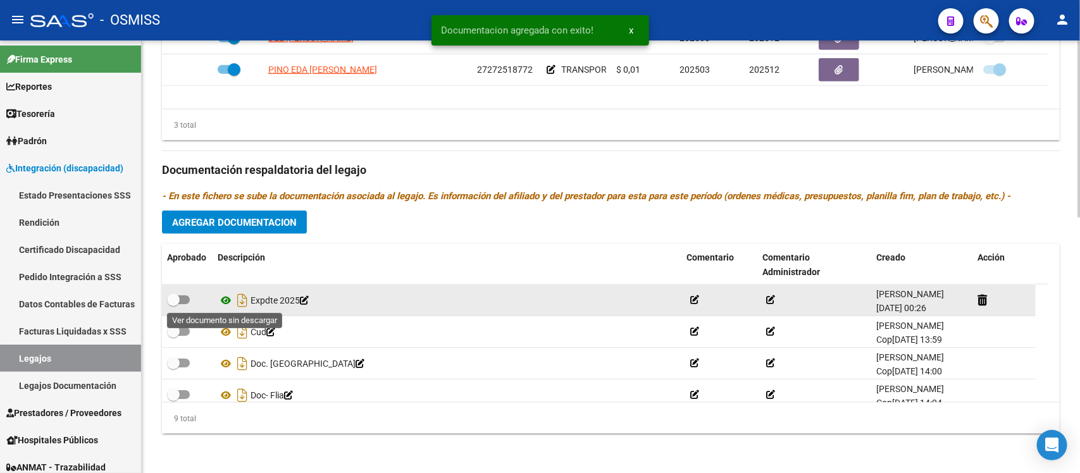
click at [221, 302] on icon at bounding box center [226, 300] width 16 height 15
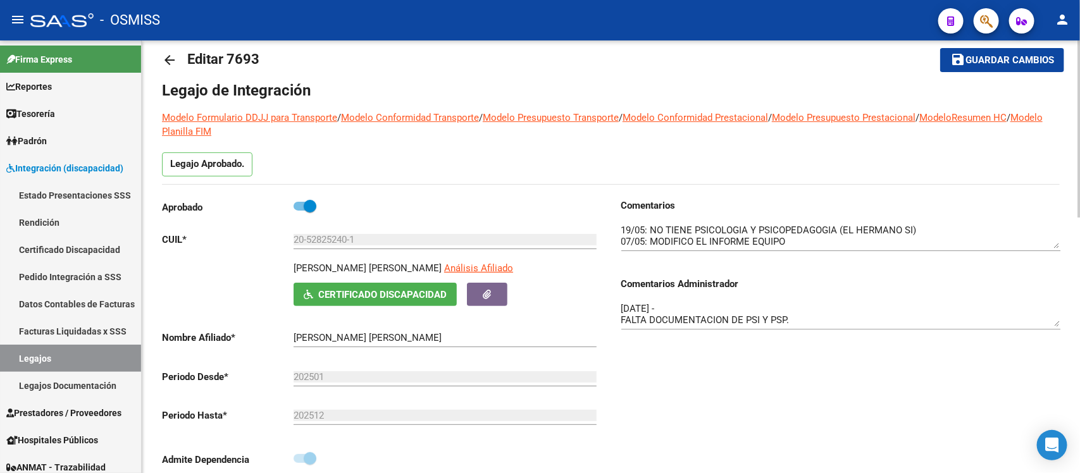
scroll to position [0, 0]
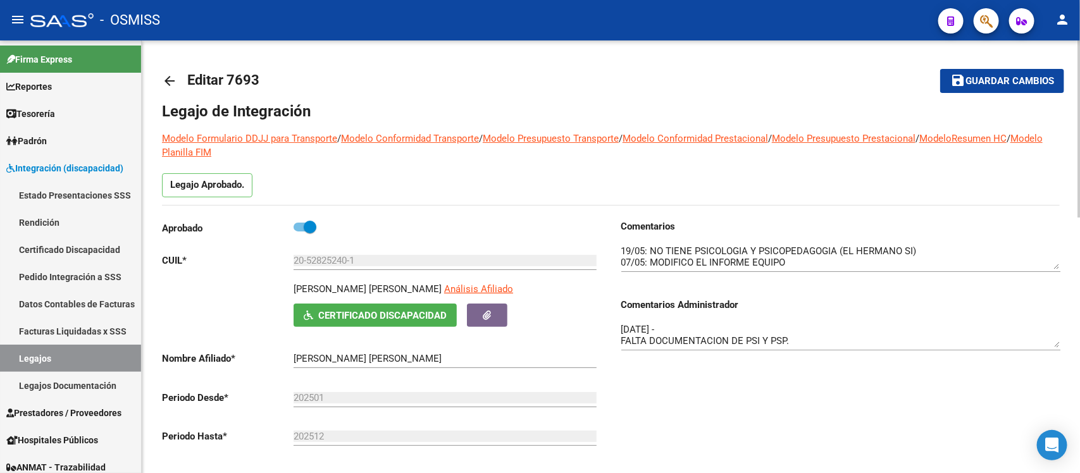
click at [985, 73] on button "save Guardar cambios" at bounding box center [1002, 80] width 124 height 23
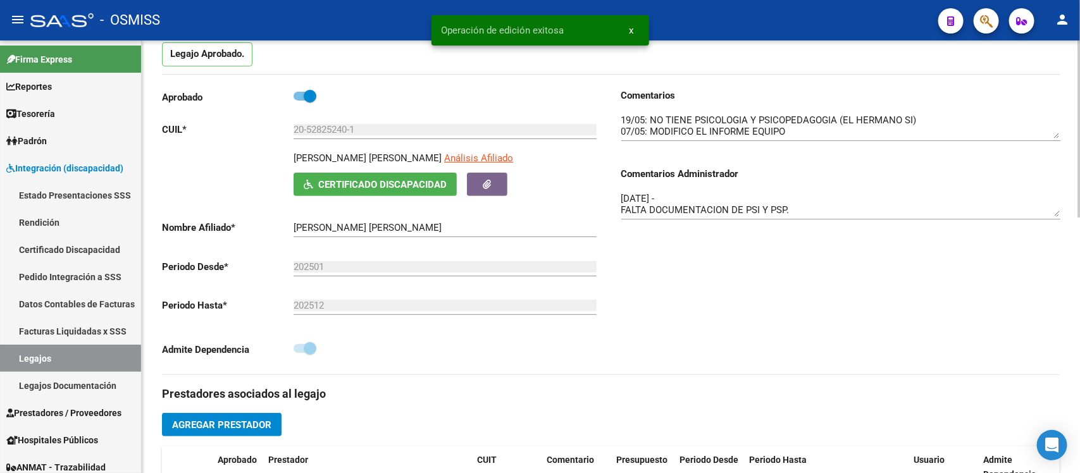
scroll to position [627, 0]
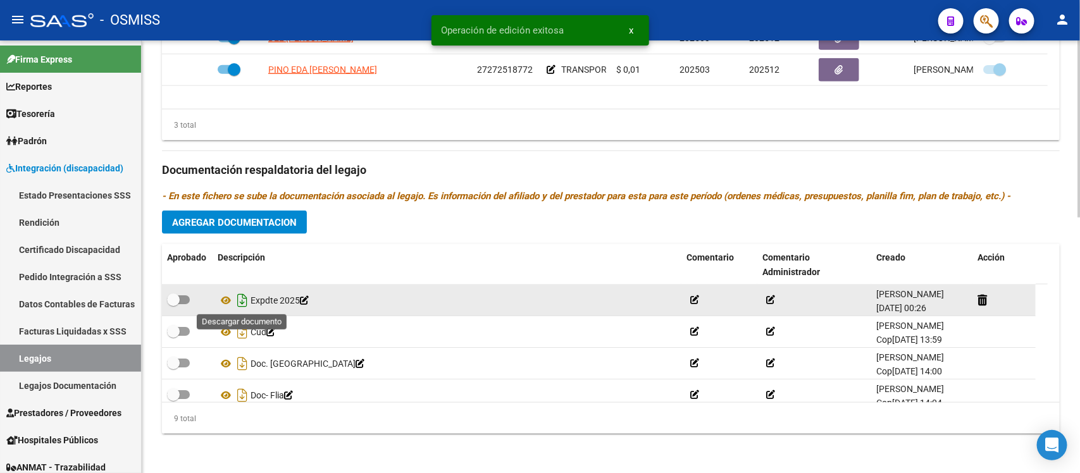
click at [245, 302] on icon "Descargar documento" at bounding box center [242, 300] width 16 height 20
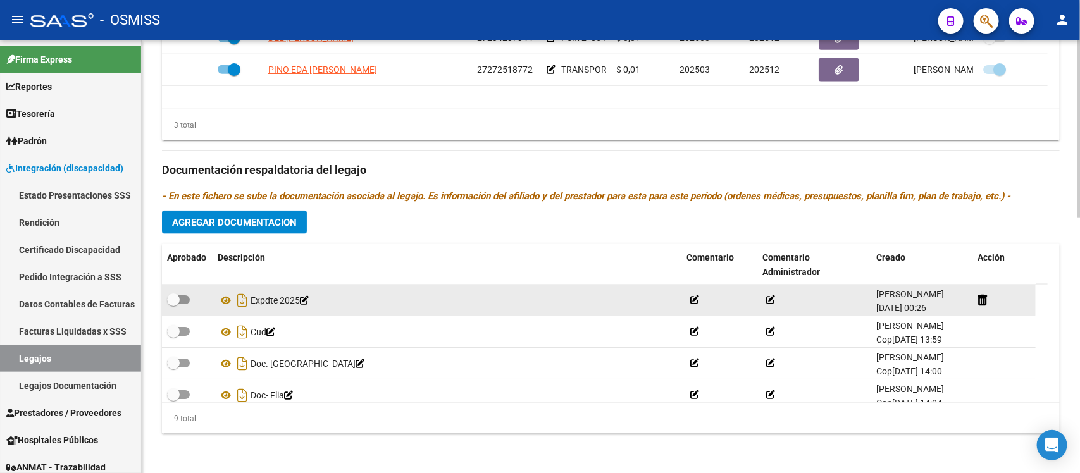
click at [523, 166] on h3 "Documentación respaldatoria del legajo" at bounding box center [611, 170] width 898 height 18
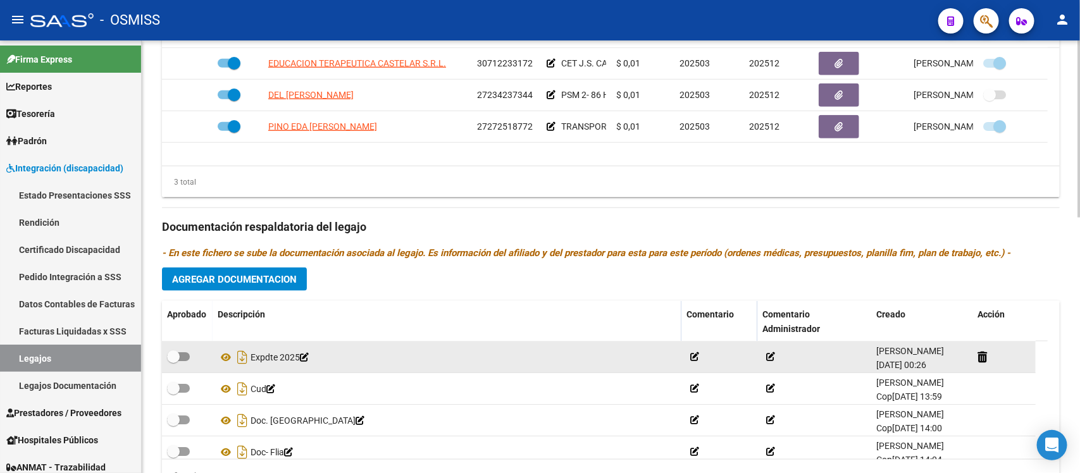
scroll to position [0, 0]
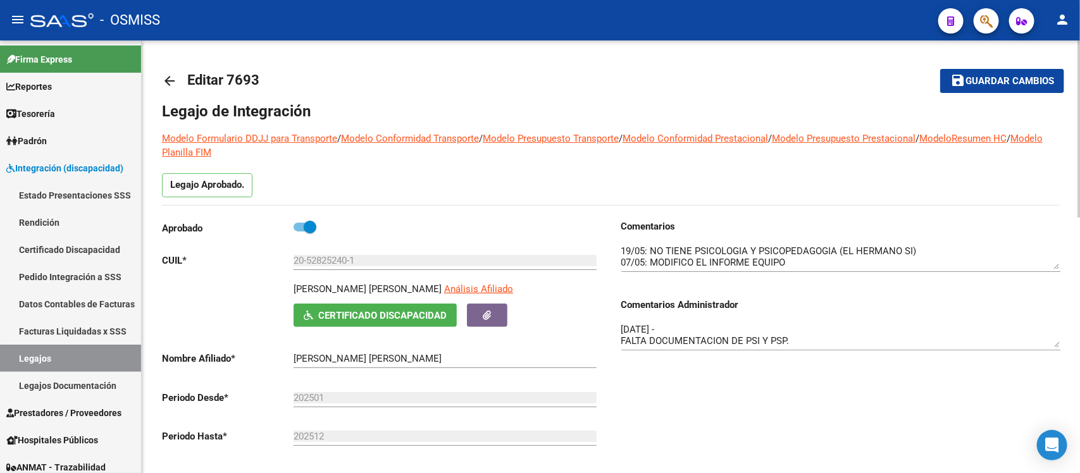
click at [179, 77] on link "arrow_back" at bounding box center [174, 81] width 25 height 30
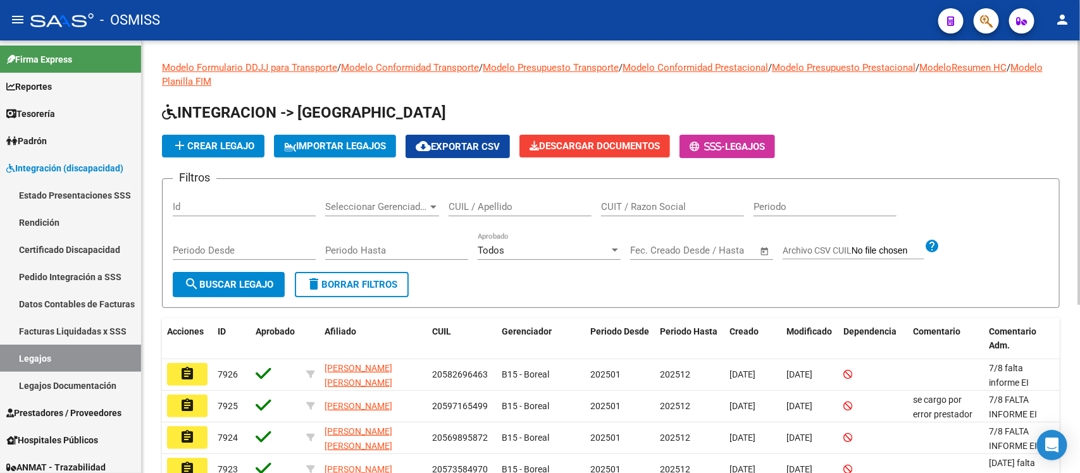
click at [516, 209] on input "CUIL / Apellido" at bounding box center [520, 206] width 143 height 11
paste input "20528252401"
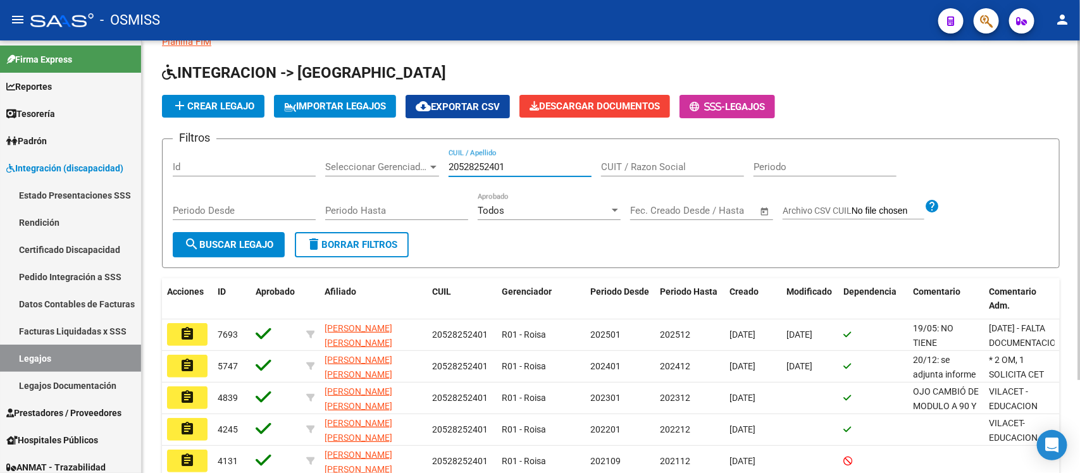
scroll to position [79, 0]
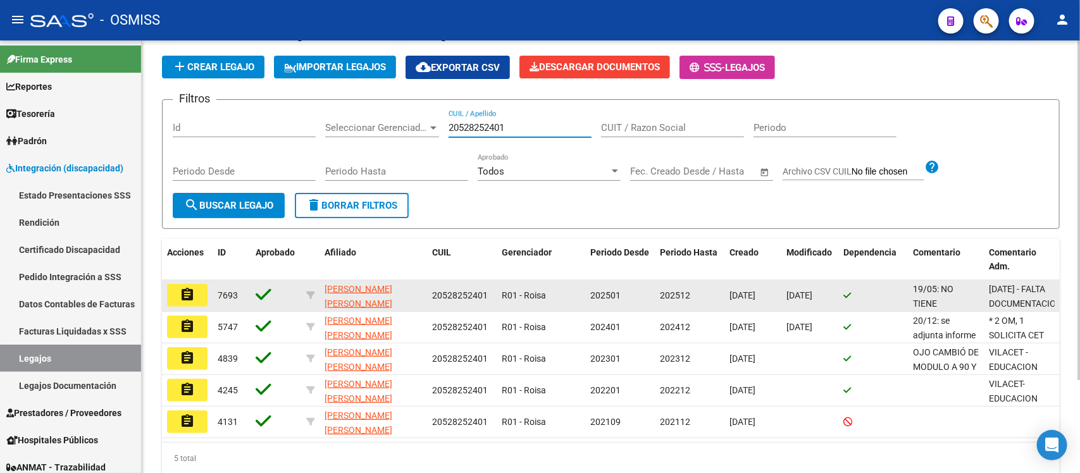
type input "20528252401"
click at [187, 287] on mat-icon "assignment" at bounding box center [187, 294] width 15 height 15
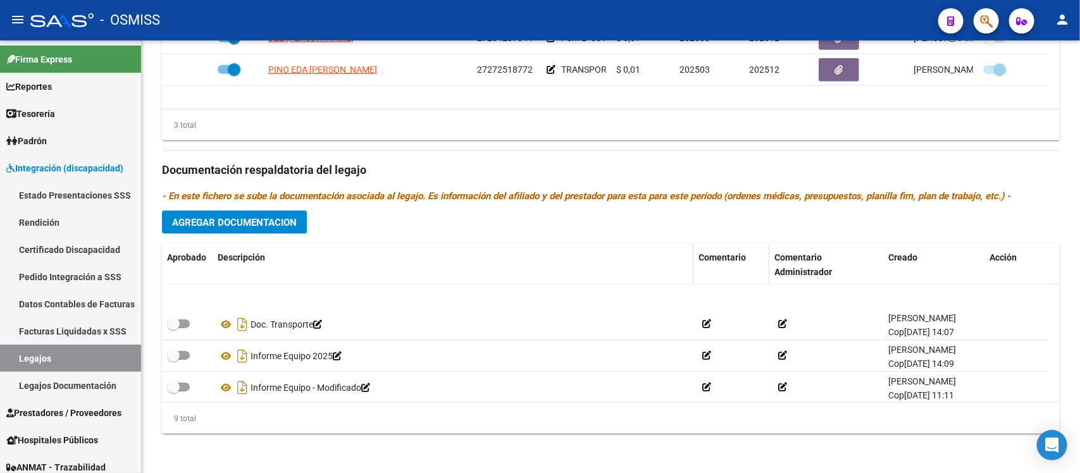
scroll to position [171, 0]
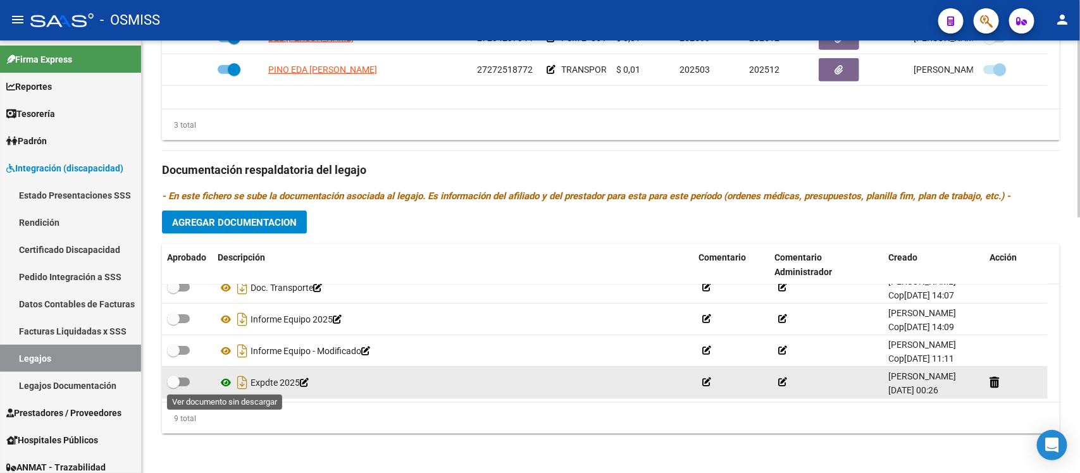
click at [225, 383] on icon at bounding box center [226, 382] width 16 height 15
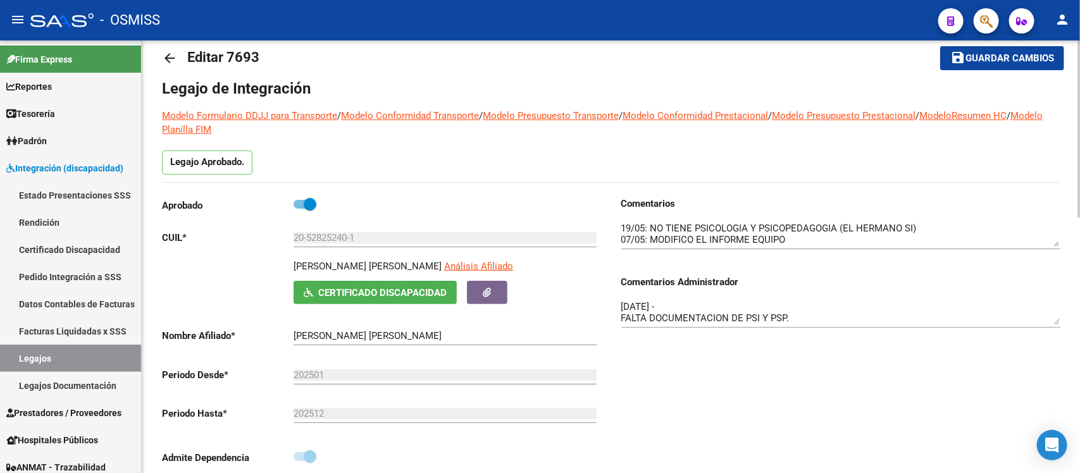
scroll to position [0, 0]
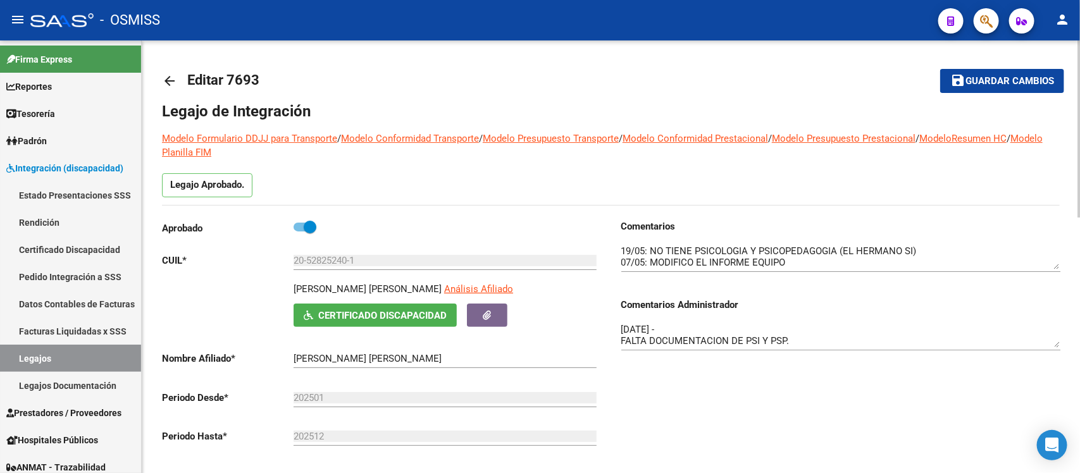
click at [166, 78] on mat-icon "arrow_back" at bounding box center [169, 80] width 15 height 15
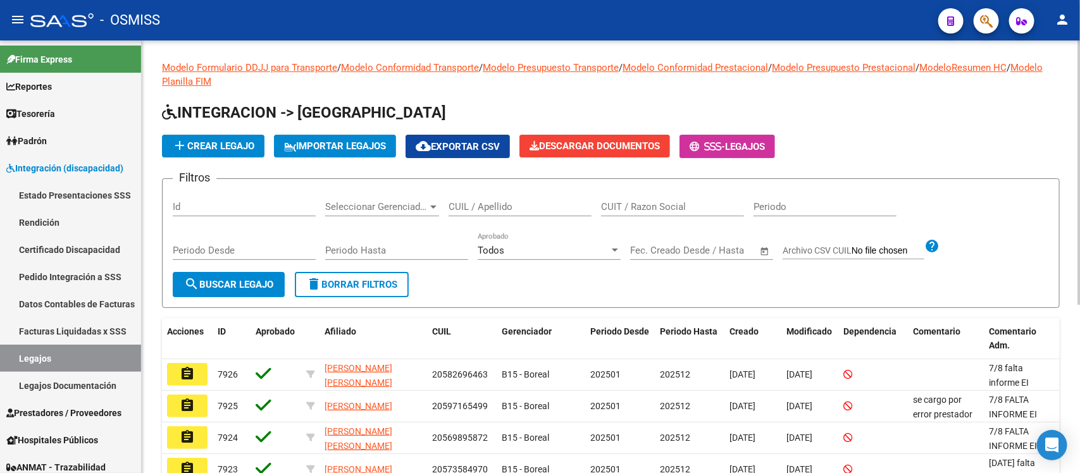
click at [568, 212] on div "CUIL / Apellido" at bounding box center [520, 202] width 143 height 27
paste input "27581853101"
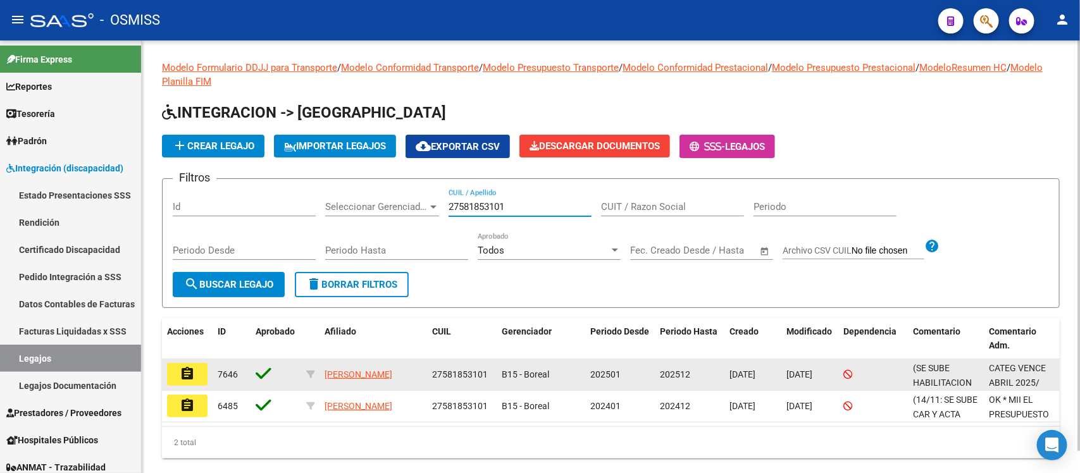
type input "27581853101"
click at [190, 372] on mat-icon "assignment" at bounding box center [187, 373] width 15 height 15
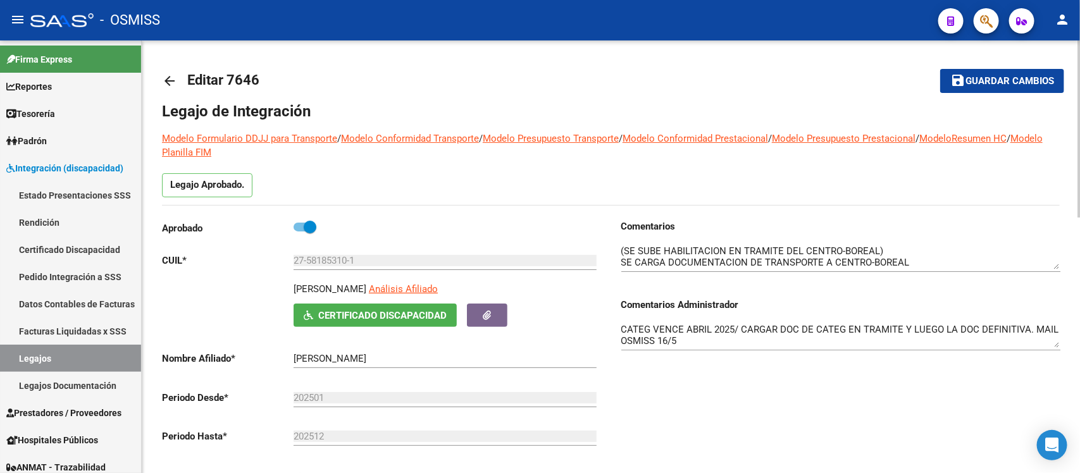
click at [168, 79] on mat-icon "arrow_back" at bounding box center [169, 80] width 15 height 15
